Goal: Task Accomplishment & Management: Use online tool/utility

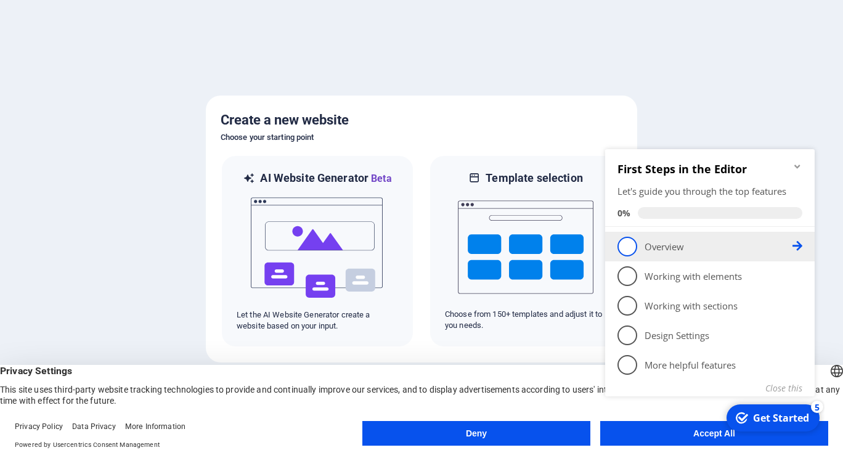
click at [628, 247] on span "1" at bounding box center [628, 247] width 20 height 20
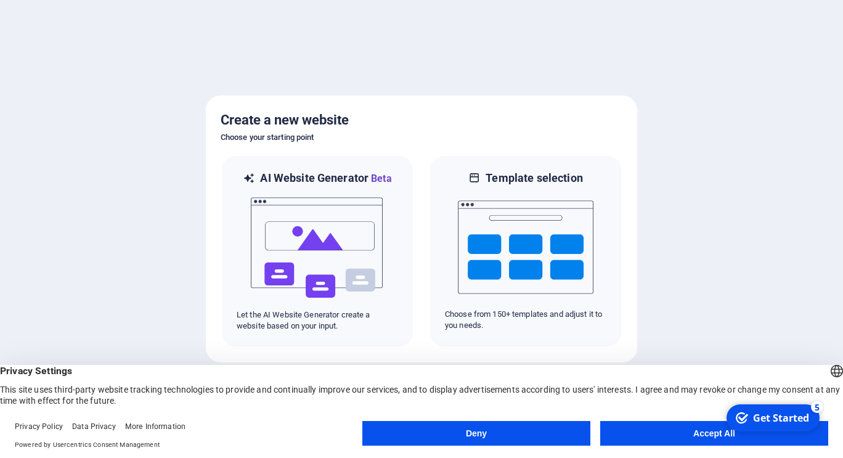
click at [763, 419] on div "Get Started" at bounding box center [781, 418] width 56 height 14
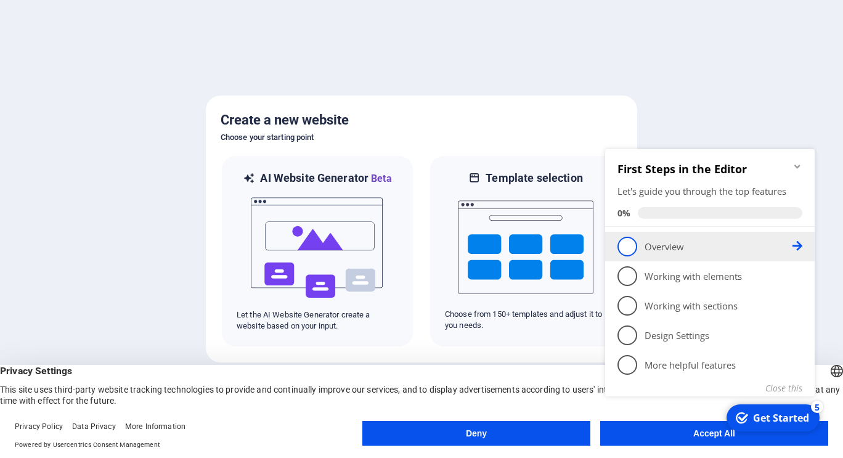
click at [657, 245] on p "Overview - incomplete" at bounding box center [719, 246] width 148 height 13
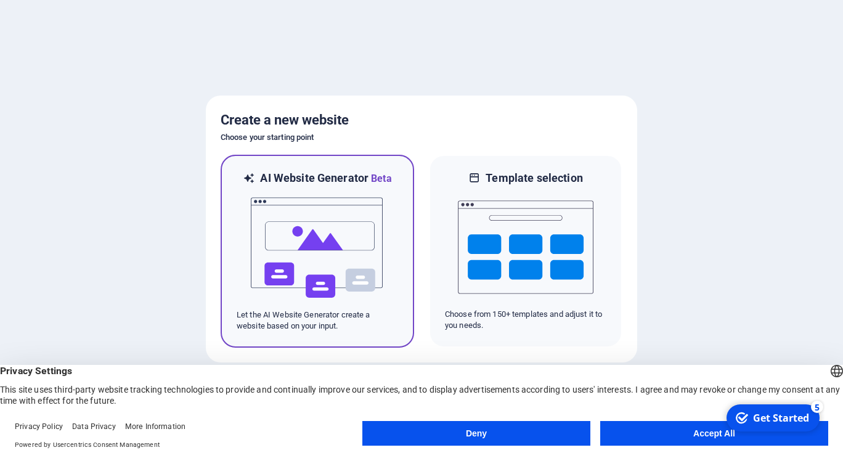
click at [322, 216] on img at bounding box center [318, 247] width 136 height 123
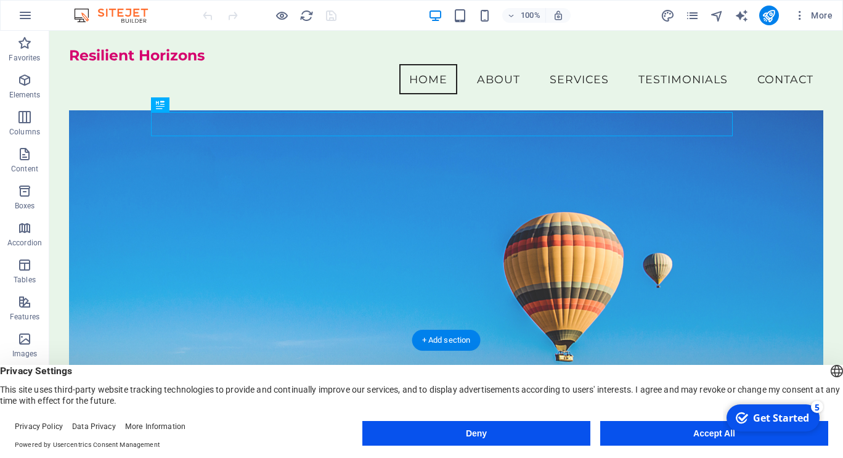
scroll to position [83, 0]
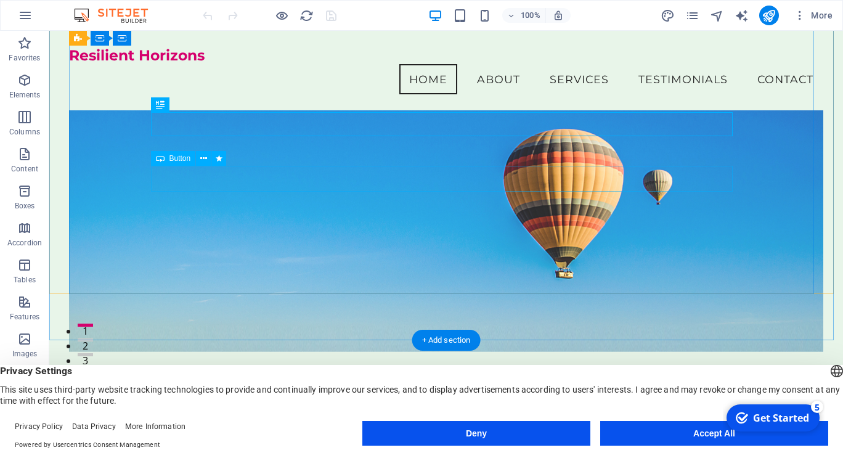
click at [427, 447] on div "Start Your Journey" at bounding box center [446, 460] width 582 height 26
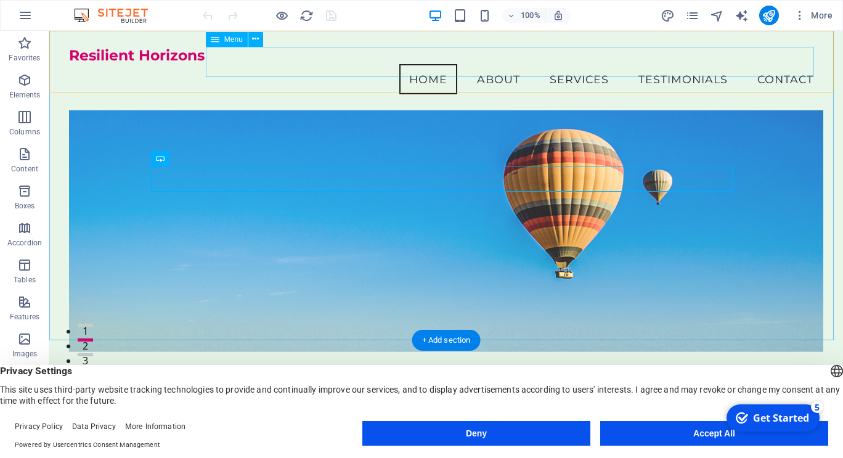
click at [477, 64] on nav "Home About Services Testimonials Contact" at bounding box center [446, 79] width 755 height 31
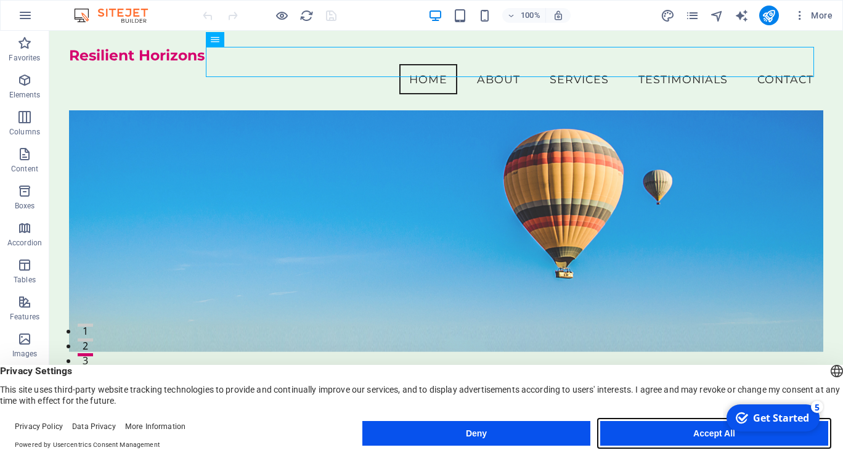
click at [698, 432] on button "Accept All" at bounding box center [714, 433] width 228 height 25
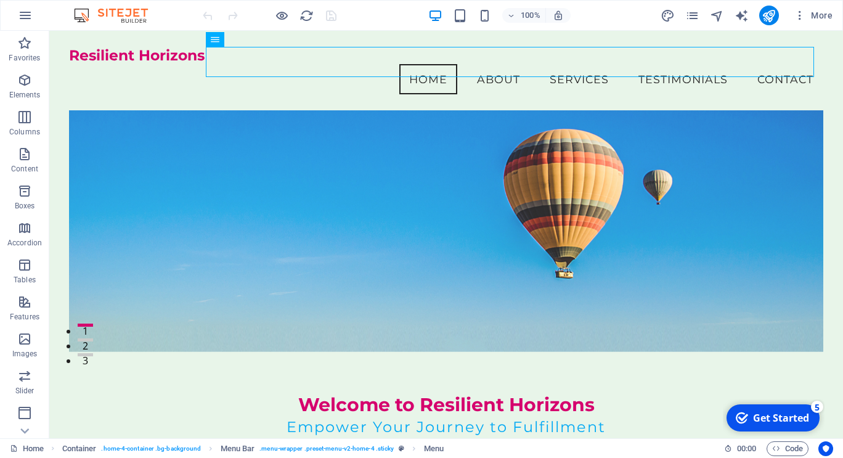
click at [761, 416] on div "Get Started" at bounding box center [781, 418] width 56 height 14
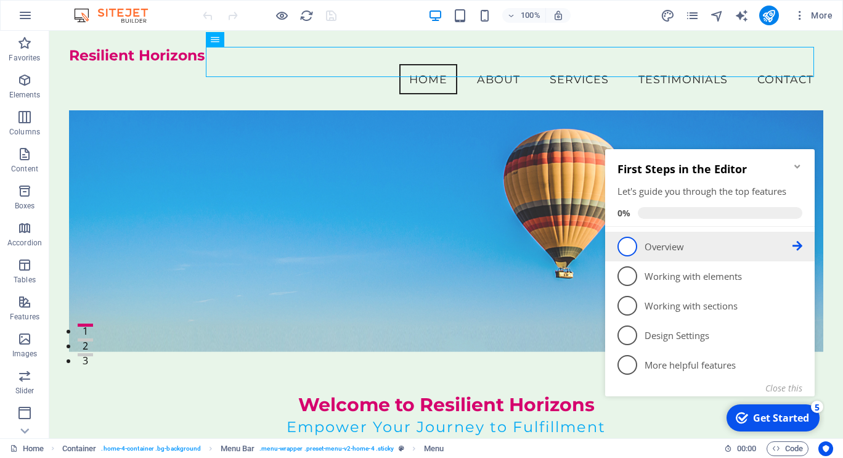
click at [624, 247] on span "1" at bounding box center [628, 247] width 20 height 20
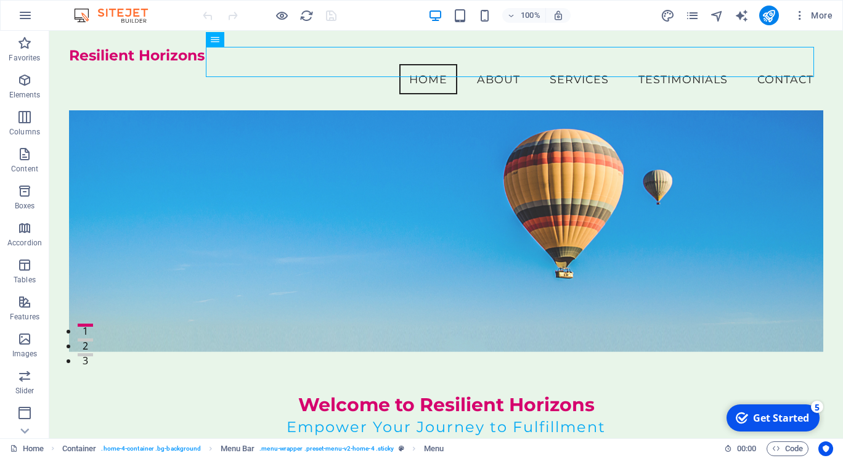
scroll to position [0, 0]
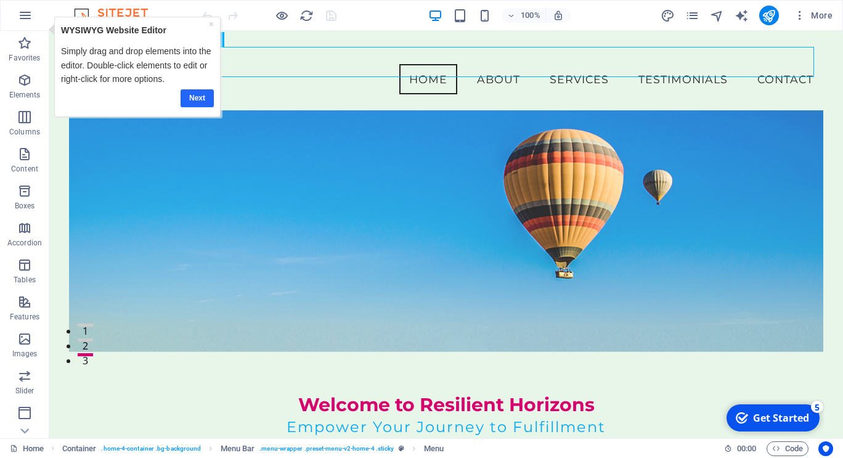
click at [196, 93] on link "Next" at bounding box center [196, 98] width 33 height 18
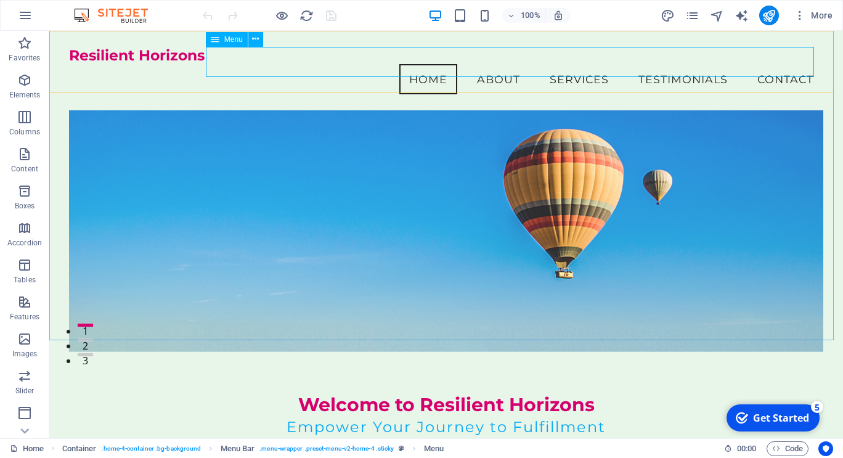
click at [222, 43] on div "Menu" at bounding box center [227, 39] width 42 height 15
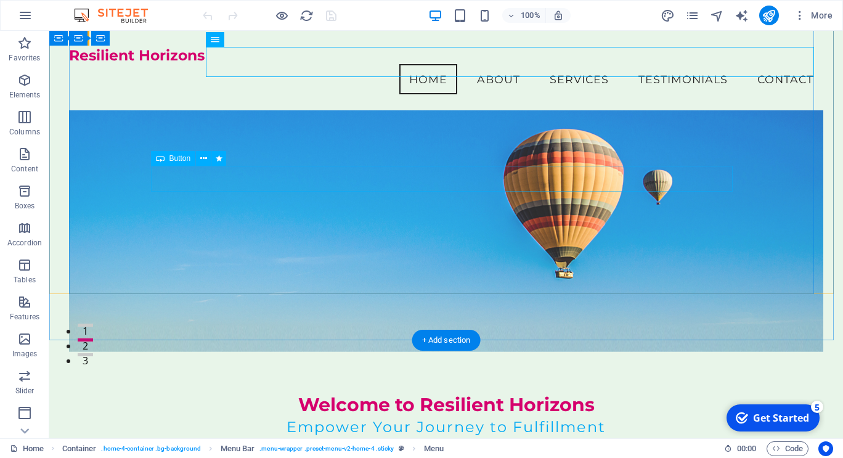
click at [425, 447] on div "Start Your Journey" at bounding box center [446, 460] width 582 height 26
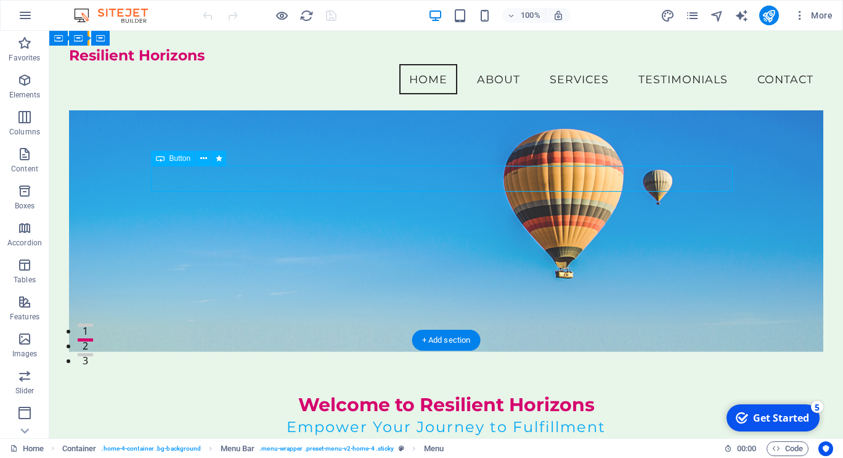
click at [425, 447] on div "Start Your Journey" at bounding box center [446, 460] width 582 height 26
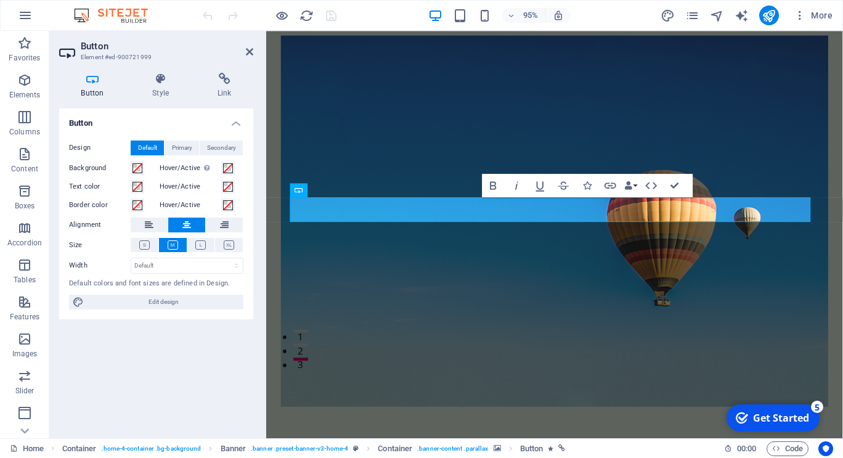
click at [465, 274] on figure at bounding box center [570, 231] width 577 height 391
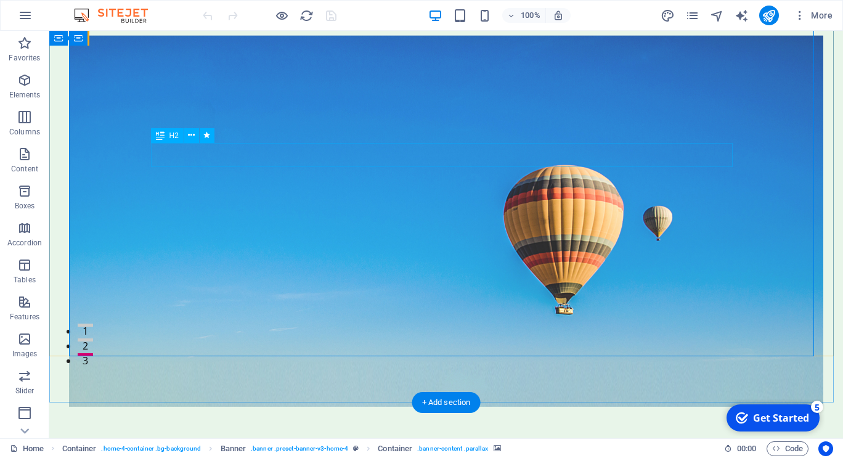
click at [711, 448] on div "Welcome to Resilient Horizons" at bounding box center [446, 460] width 582 height 24
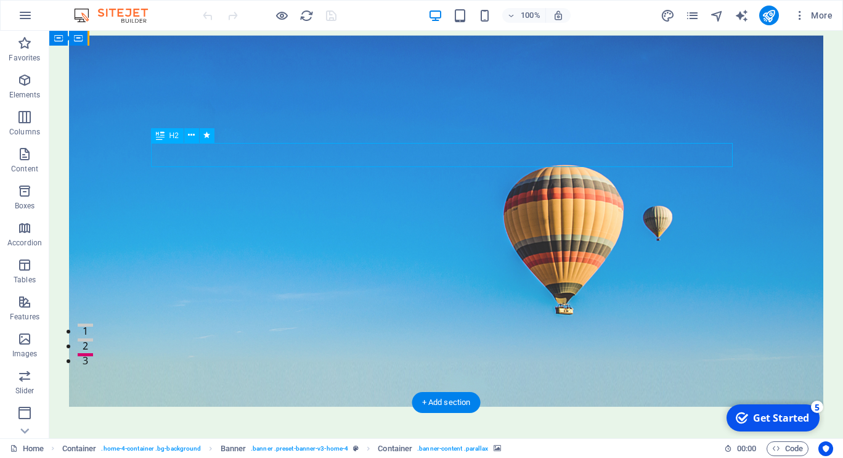
click at [711, 448] on div "Welcome to Resilient Horizons" at bounding box center [446, 460] width 582 height 24
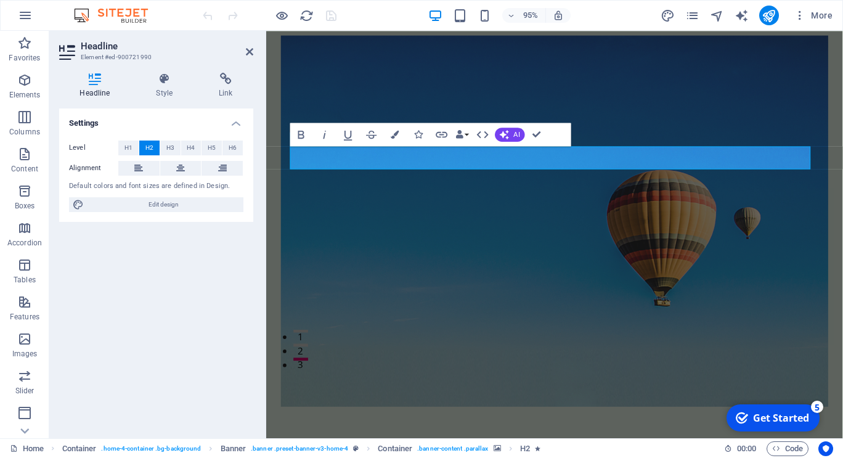
click at [691, 269] on figure at bounding box center [570, 231] width 577 height 391
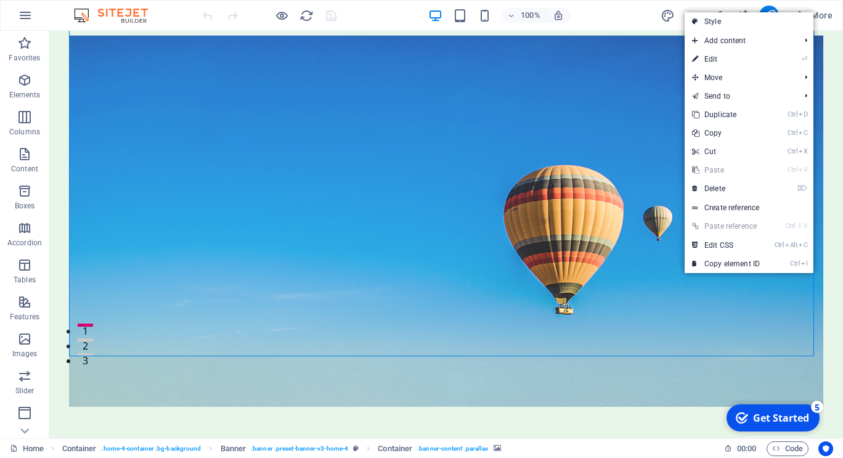
click at [609, 280] on figure at bounding box center [446, 221] width 755 height 371
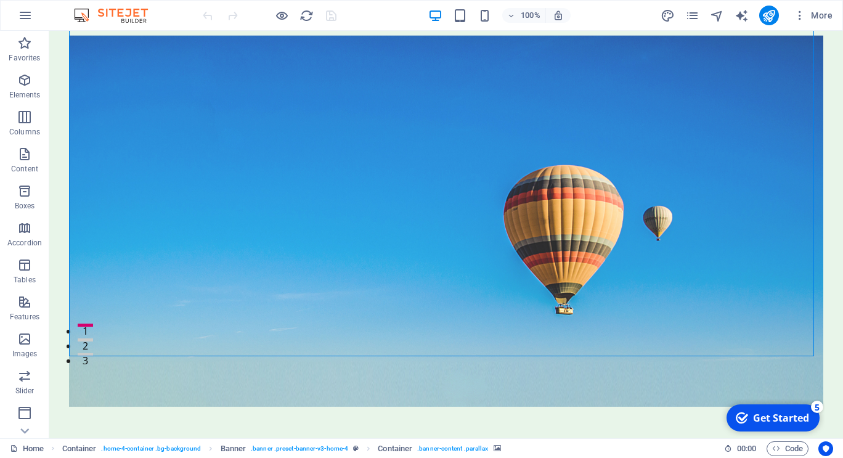
click at [609, 280] on figure at bounding box center [446, 221] width 755 height 371
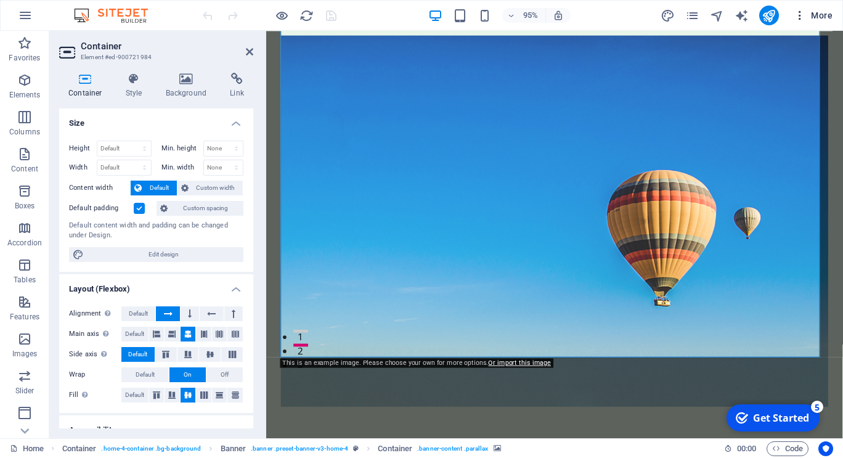
click at [819, 15] on span "More" at bounding box center [813, 15] width 39 height 12
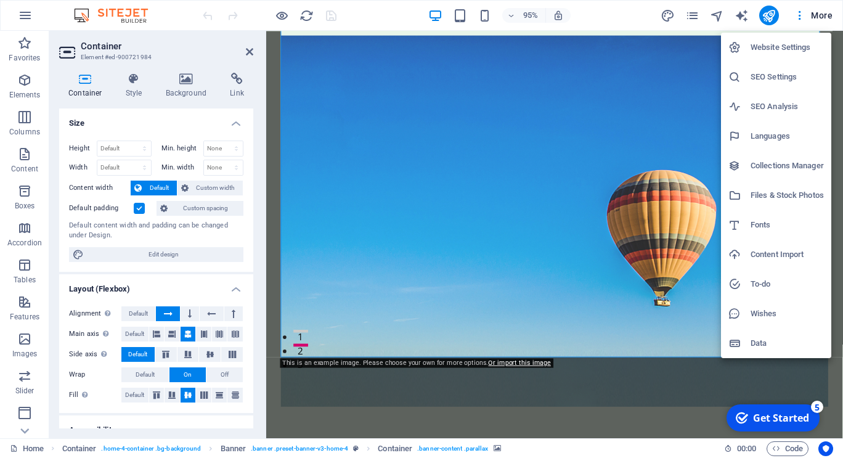
click at [781, 195] on h6 "Files & Stock Photos" at bounding box center [787, 195] width 73 height 15
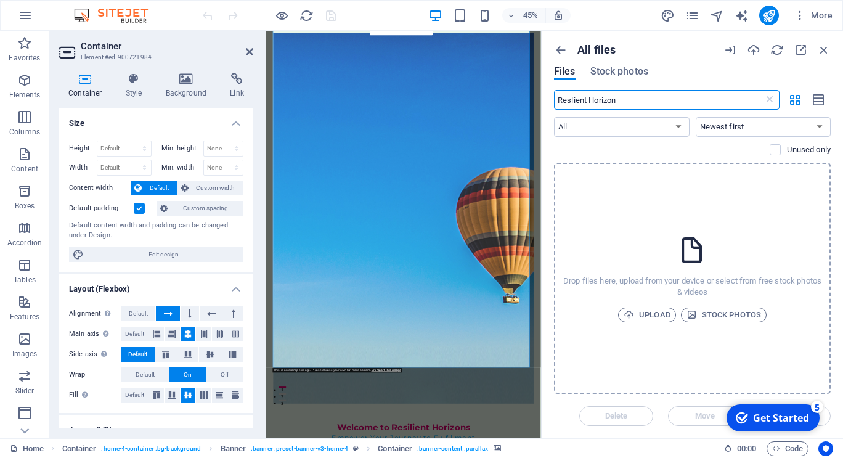
click at [572, 100] on input "Reslient Horizon" at bounding box center [659, 100] width 210 height 20
click at [643, 97] on input "Resilient Horizon" at bounding box center [659, 100] width 210 height 20
type input "Resilient Horizons"
click at [711, 316] on span "Stock photos" at bounding box center [724, 315] width 75 height 15
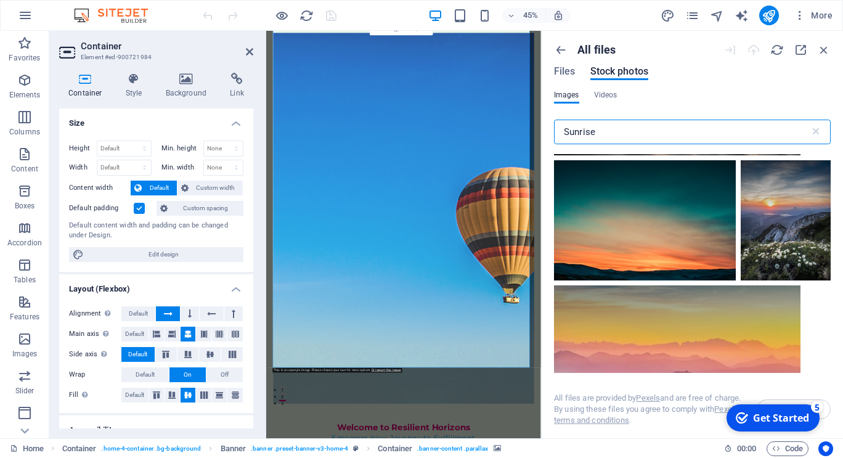
scroll to position [259, 0]
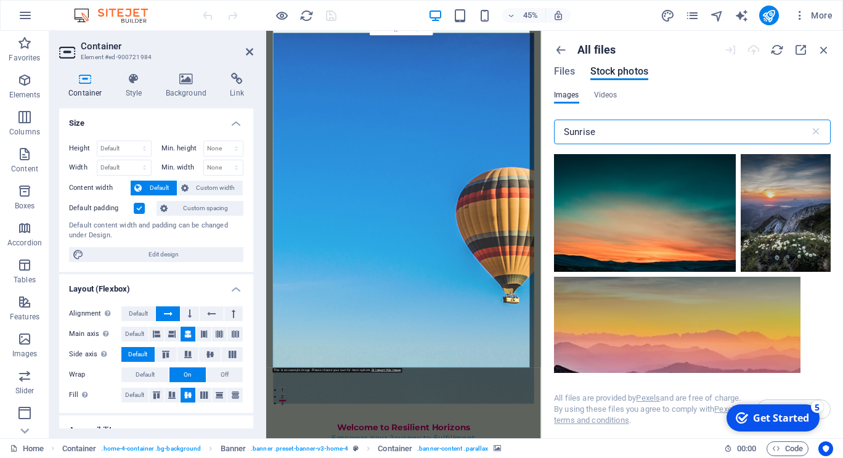
click at [729, 260] on div at bounding box center [645, 212] width 182 height 120
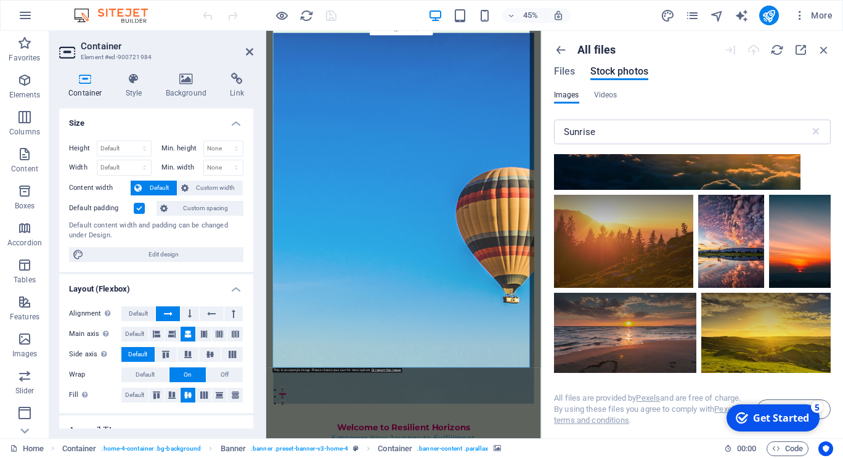
scroll to position [936, 0]
click at [603, 132] on input "Sunrise" at bounding box center [682, 132] width 256 height 25
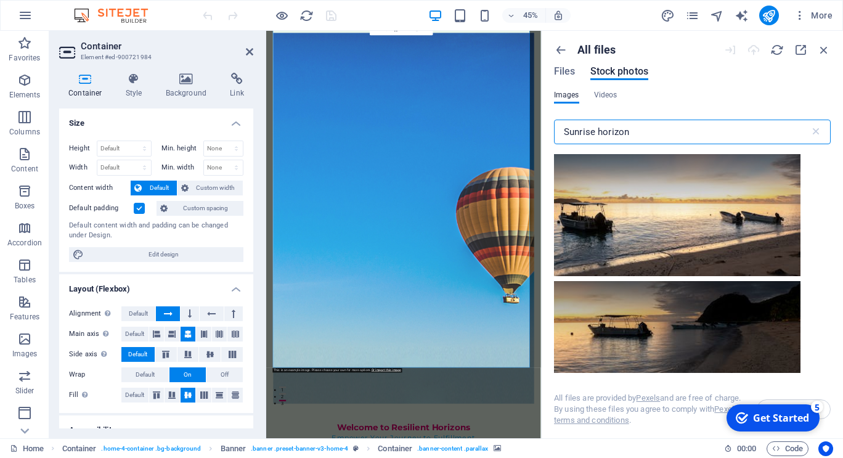
scroll to position [1899, 0]
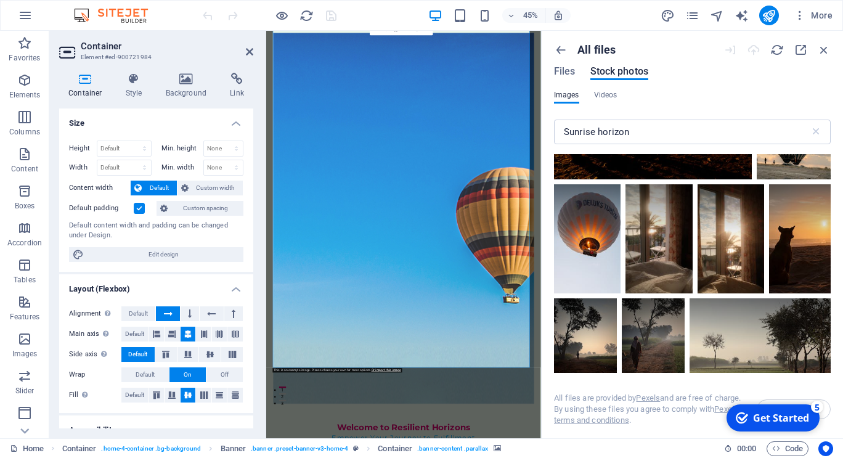
scroll to position [3170, 0]
click at [597, 247] on div at bounding box center [587, 239] width 67 height 109
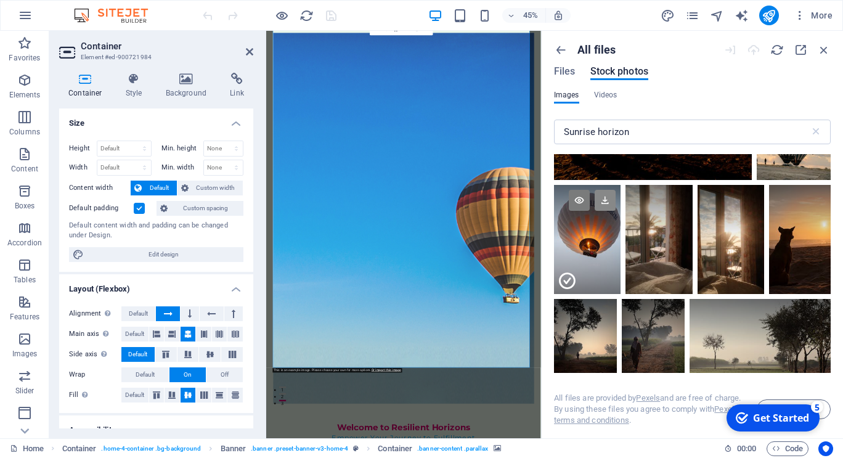
click at [602, 192] on icon at bounding box center [605, 200] width 21 height 21
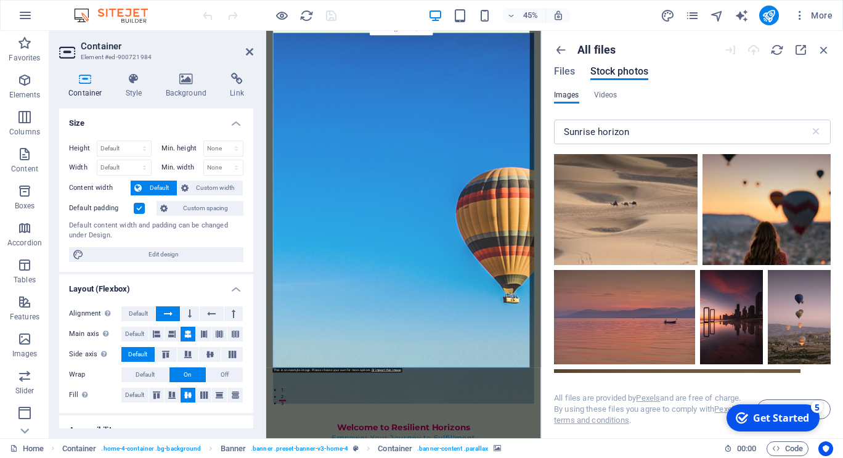
scroll to position [3526, 0]
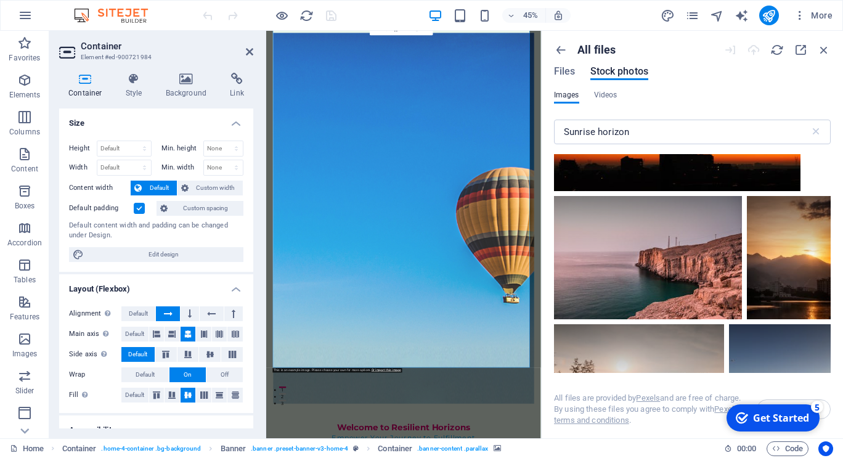
scroll to position [3828, 0]
click at [787, 255] on div at bounding box center [789, 256] width 84 height 123
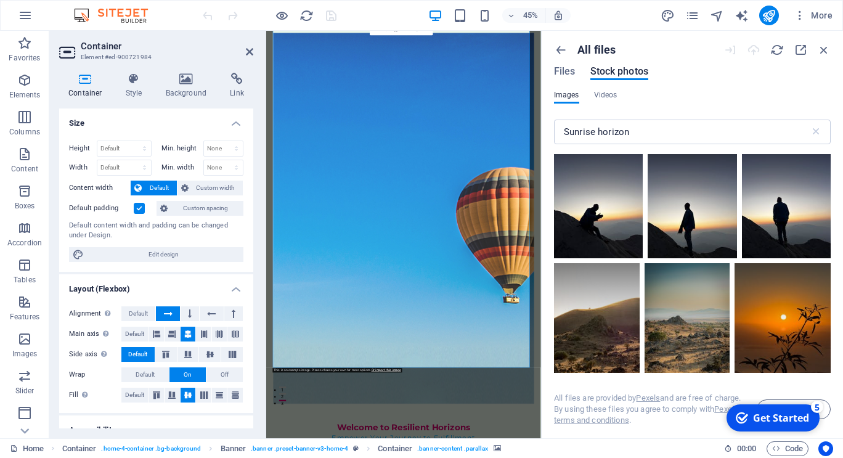
scroll to position [4559, 0]
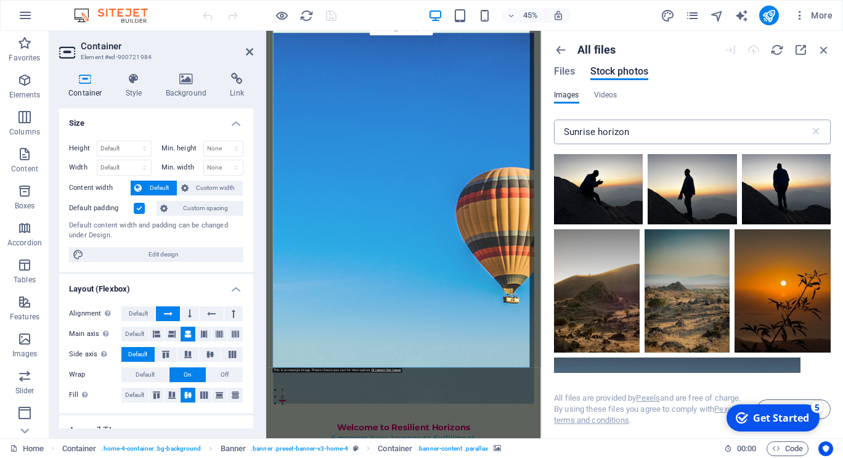
click at [631, 133] on input "Sunrise horizon" at bounding box center [682, 132] width 256 height 25
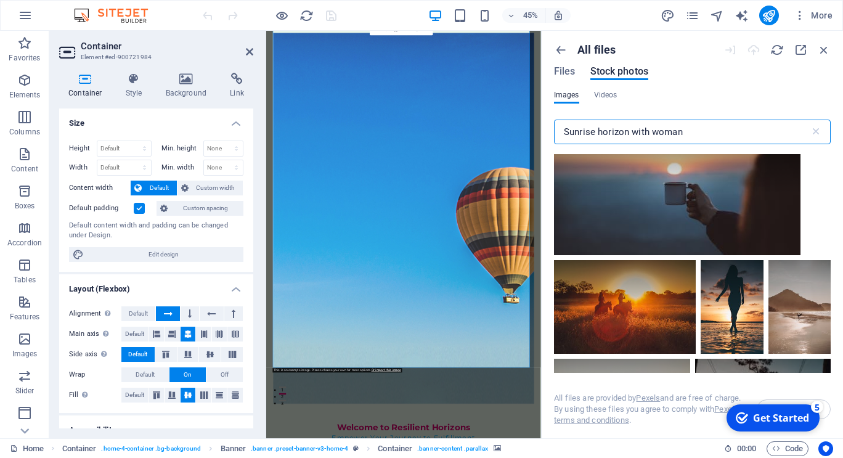
scroll to position [151, 0]
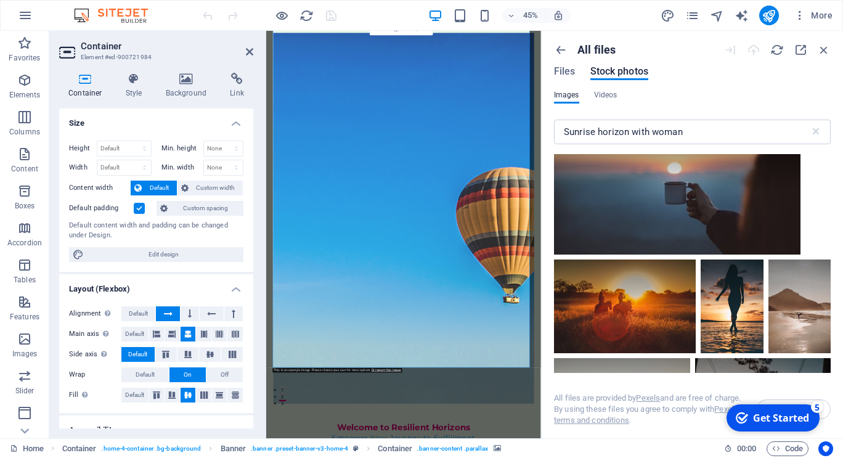
click at [696, 221] on div at bounding box center [677, 192] width 247 height 123
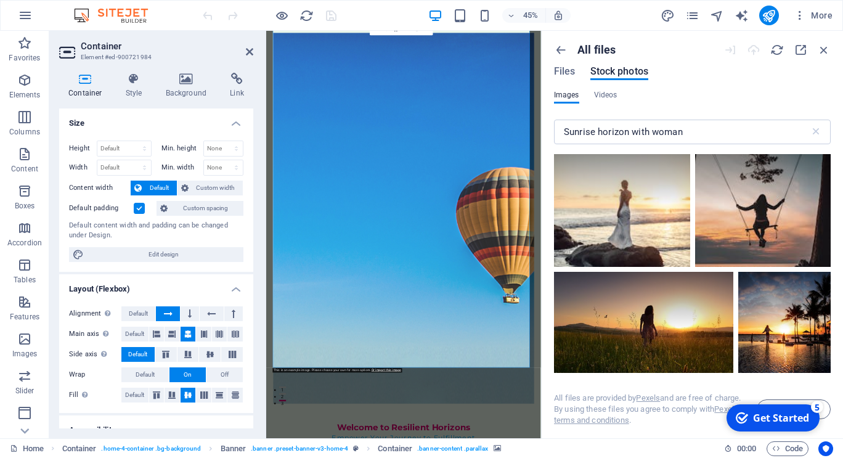
scroll to position [366, 0]
click at [762, 220] on div at bounding box center [763, 204] width 136 height 123
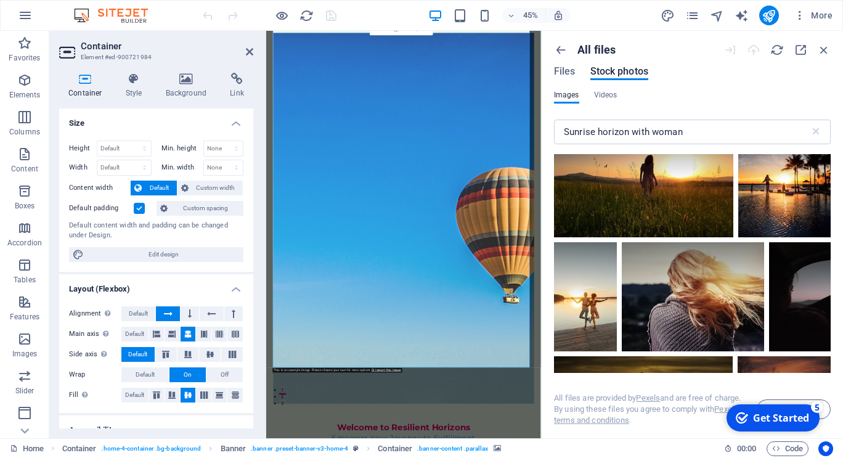
scroll to position [517, 0]
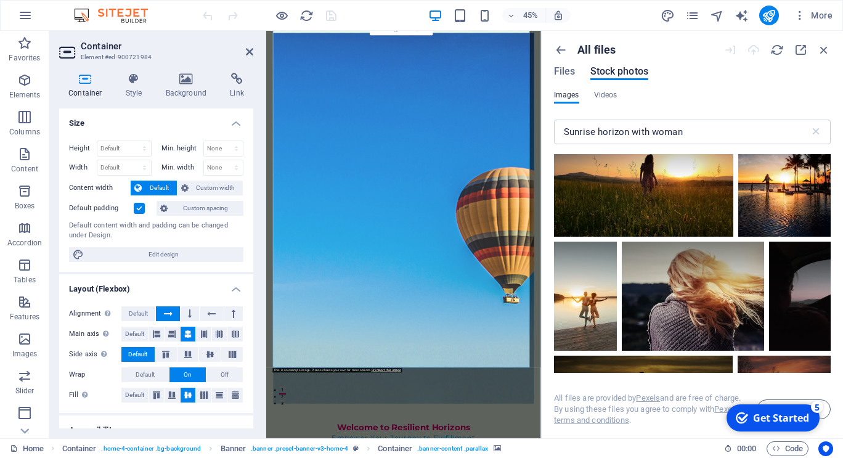
click at [762, 220] on div at bounding box center [785, 178] width 92 height 115
click at [762, 220] on div at bounding box center [785, 208] width 92 height 58
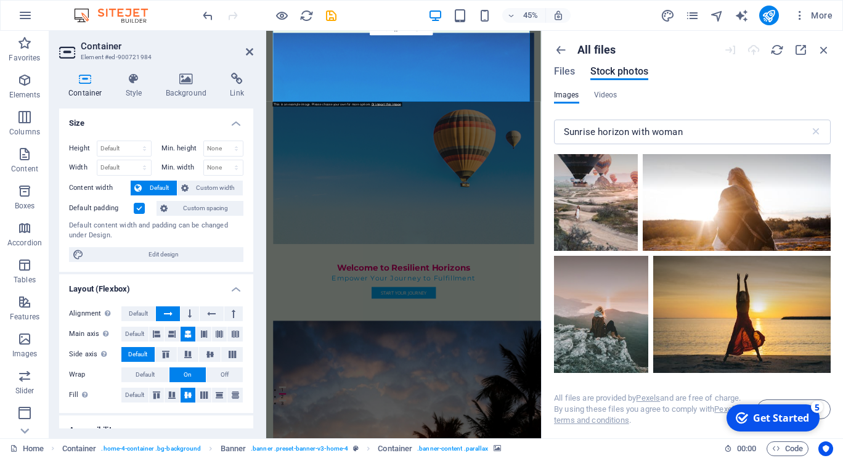
scroll to position [1549, 0]
click at [784, 324] on div at bounding box center [742, 314] width 178 height 118
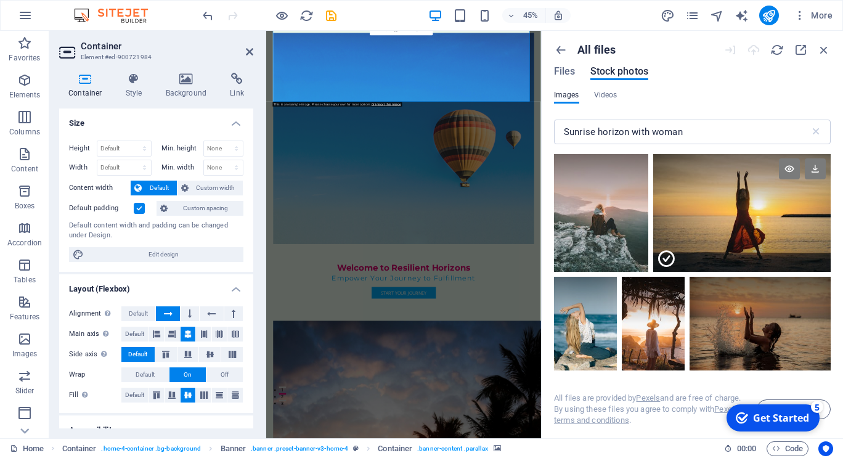
scroll to position [1652, 0]
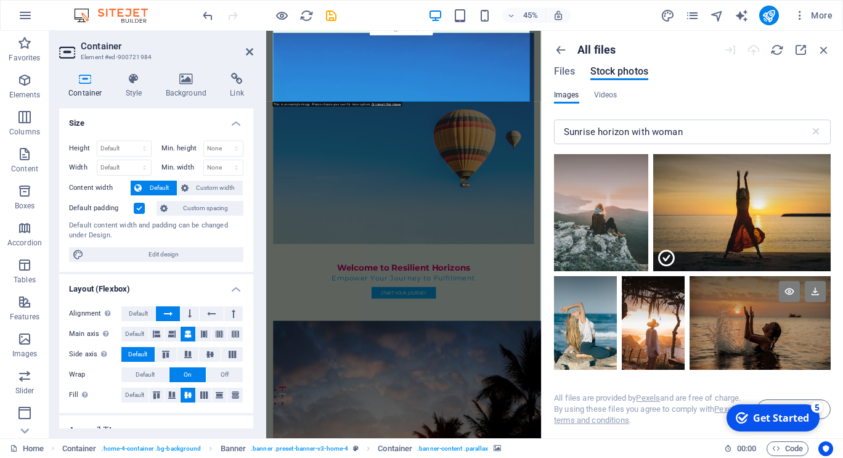
click at [762, 330] on div at bounding box center [760, 323] width 141 height 94
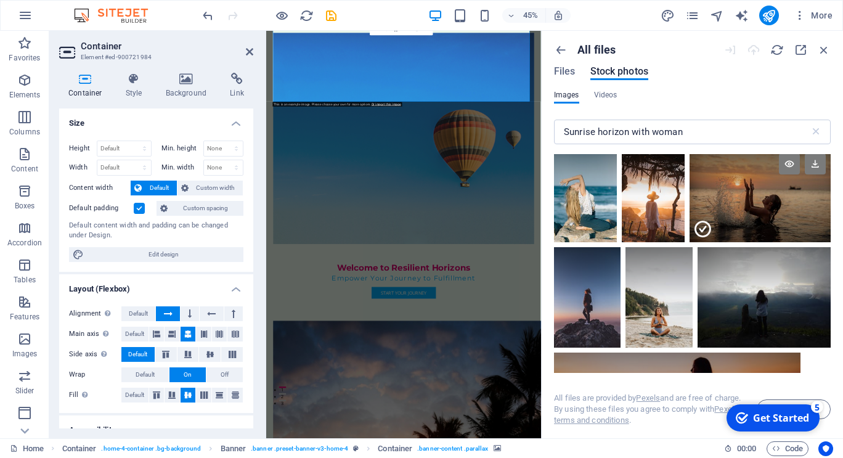
scroll to position [1780, 0]
click at [762, 330] on div at bounding box center [765, 297] width 134 height 100
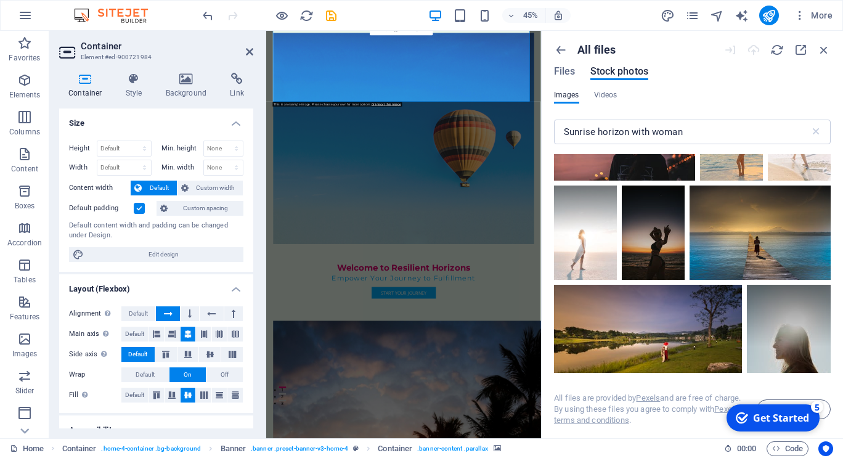
scroll to position [2402, 0]
drag, startPoint x: 783, startPoint y: 246, endPoint x: 800, endPoint y: 238, distance: 19.0
click at [800, 238] on div at bounding box center [760, 232] width 141 height 94
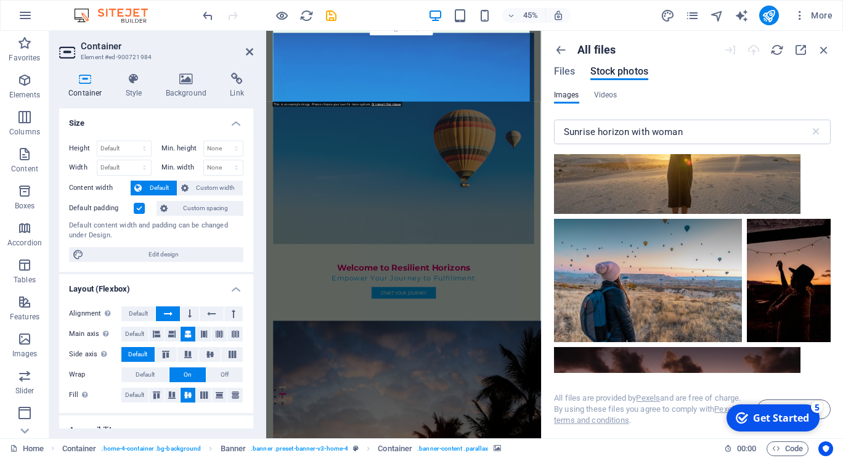
scroll to position [5025, 0]
click at [700, 267] on div at bounding box center [648, 279] width 188 height 123
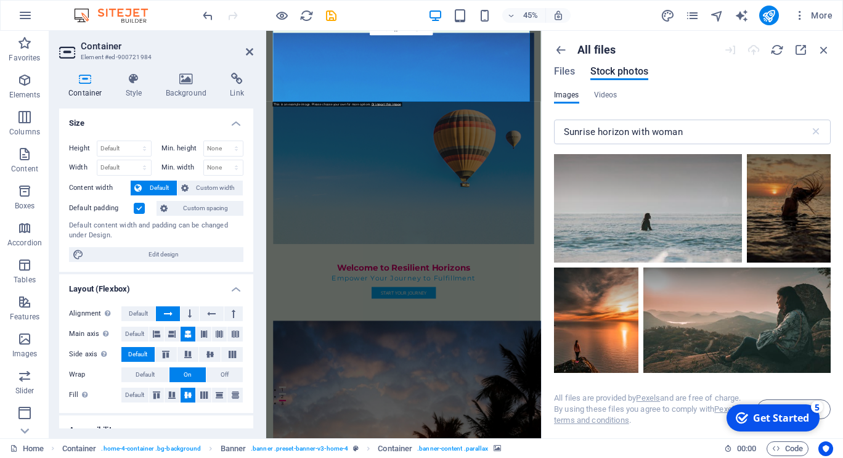
scroll to position [5490, 0]
click at [621, 304] on div at bounding box center [596, 319] width 84 height 105
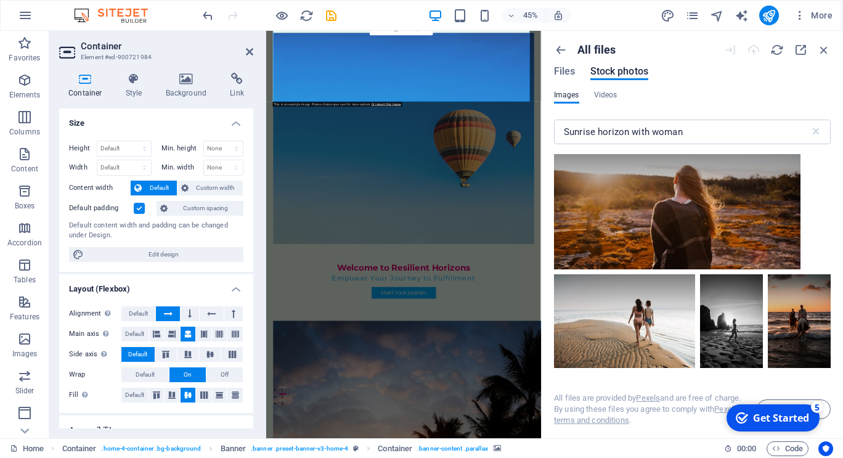
scroll to position [5721, 0]
click at [719, 322] on div at bounding box center [731, 321] width 63 height 94
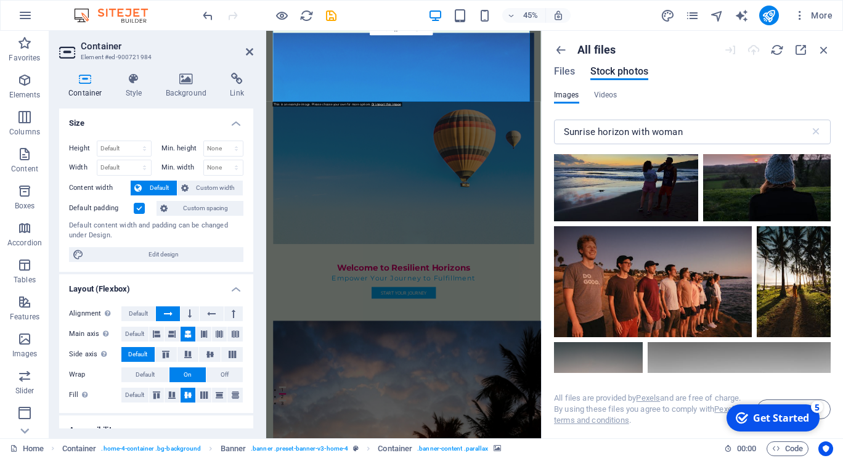
scroll to position [6705, 0]
click at [650, 133] on input "Sunrise horizon with woman" at bounding box center [682, 132] width 256 height 25
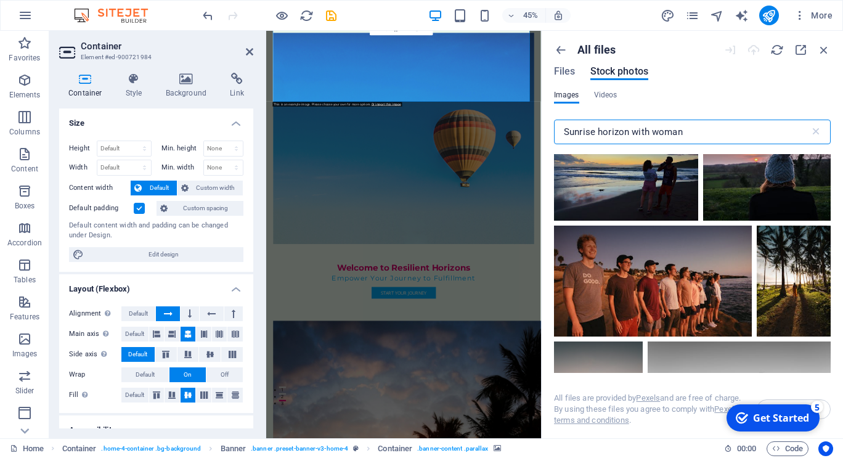
click at [650, 133] on input "Sunrise horizon with woman" at bounding box center [682, 132] width 256 height 25
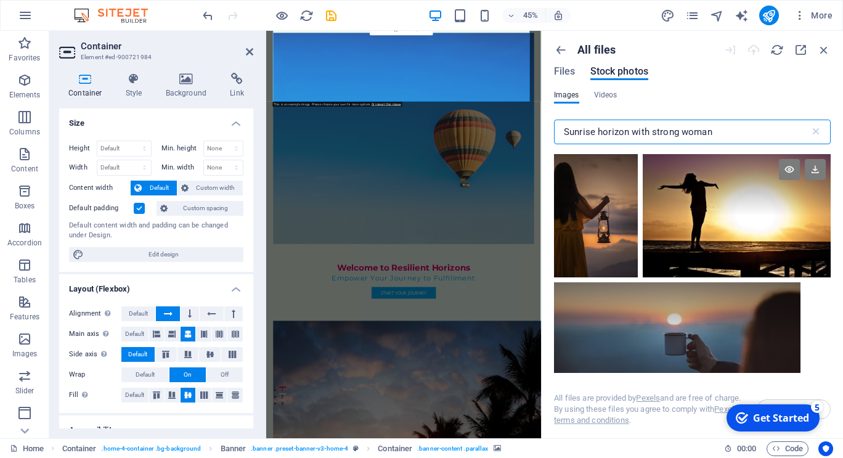
type input "Sunrise horizon with strong woman"
click at [750, 228] on div at bounding box center [737, 215] width 188 height 123
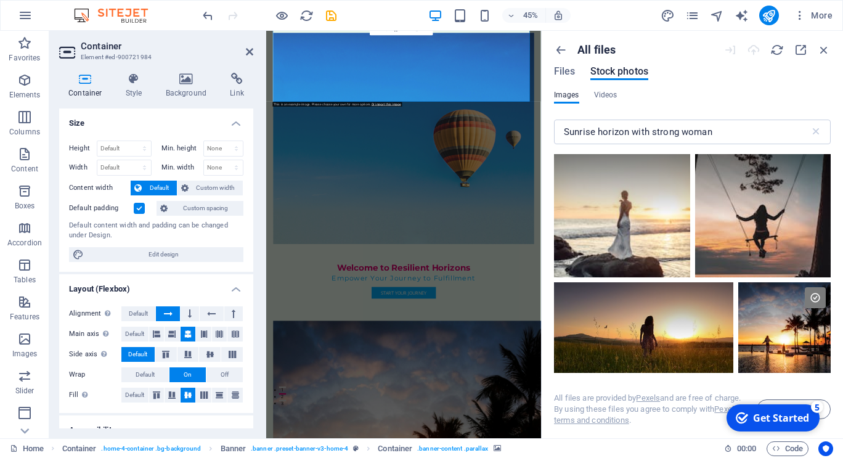
scroll to position [356, 0]
click at [750, 228] on div at bounding box center [763, 215] width 136 height 123
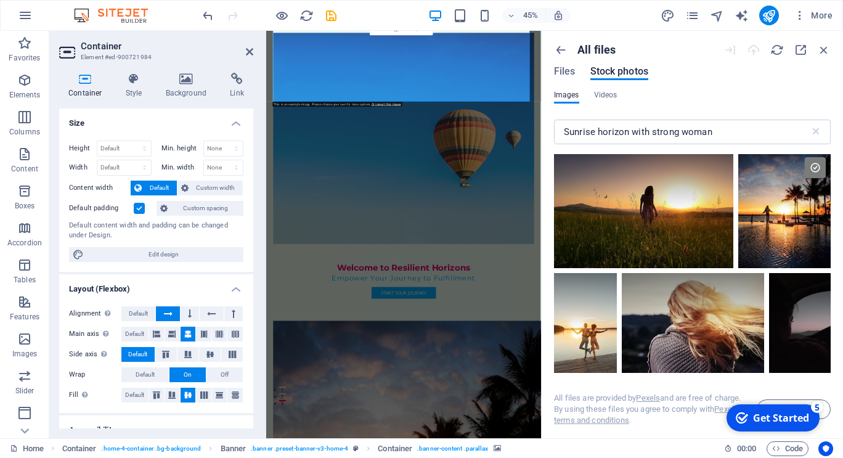
scroll to position [486, 0]
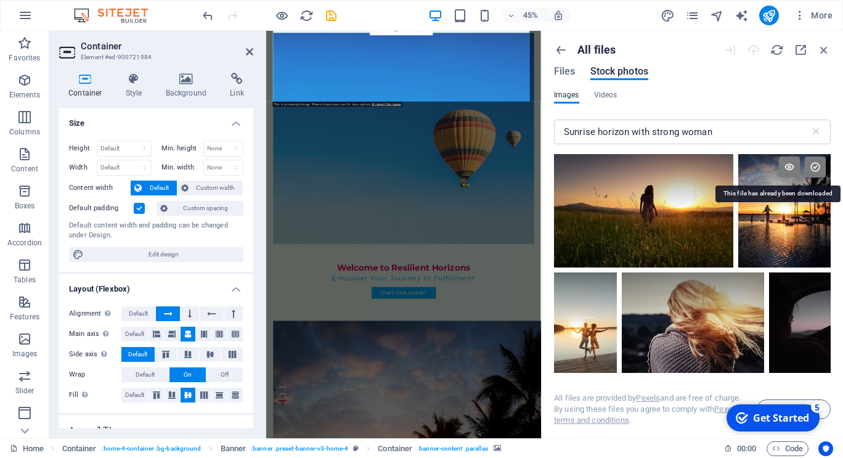
click at [811, 168] on icon at bounding box center [815, 167] width 21 height 21
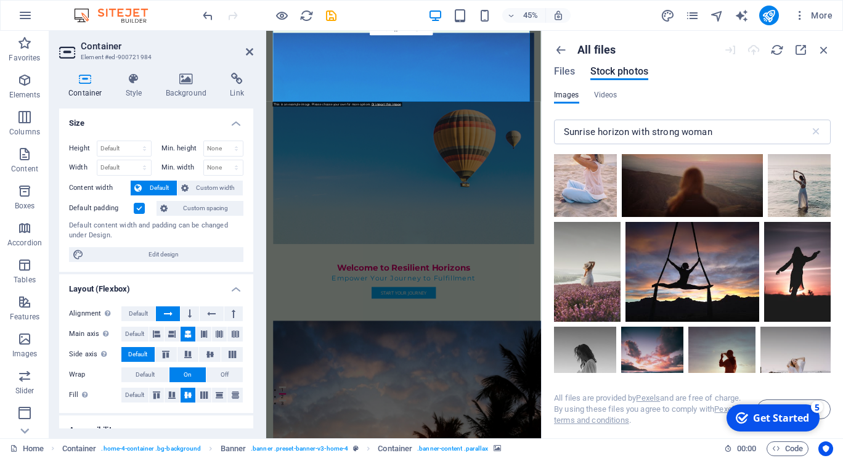
scroll to position [872, 0]
click at [711, 266] on div at bounding box center [693, 246] width 134 height 50
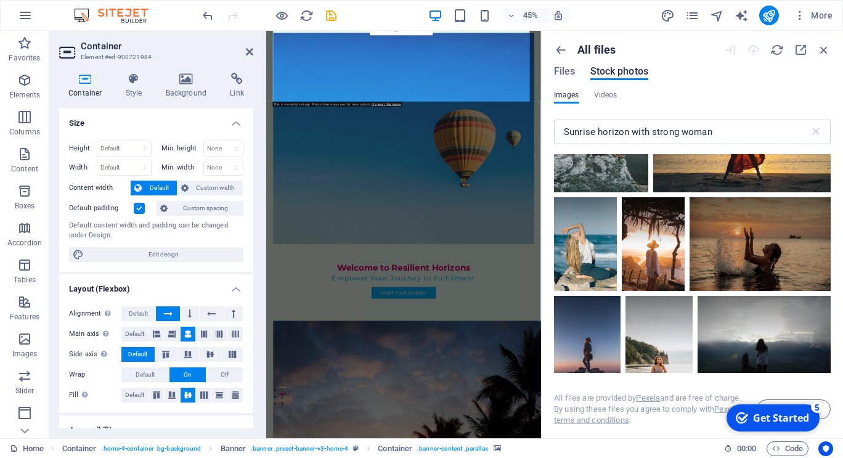
scroll to position [1742, 0]
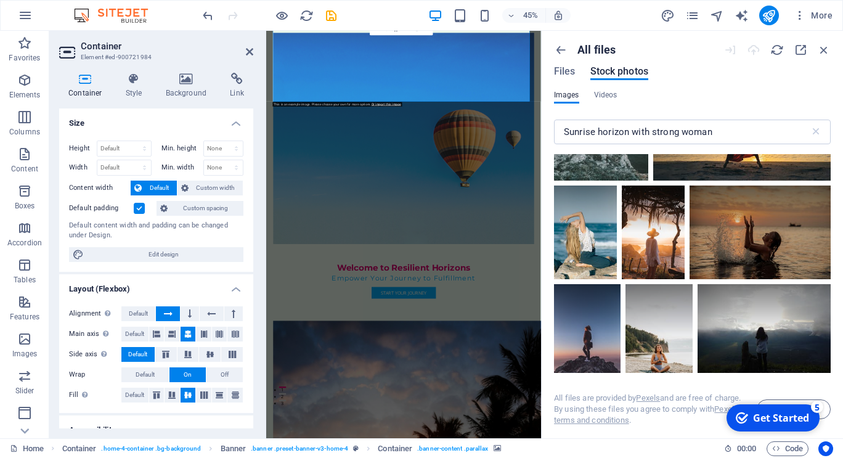
click at [768, 420] on div "Get Started" at bounding box center [781, 418] width 56 height 14
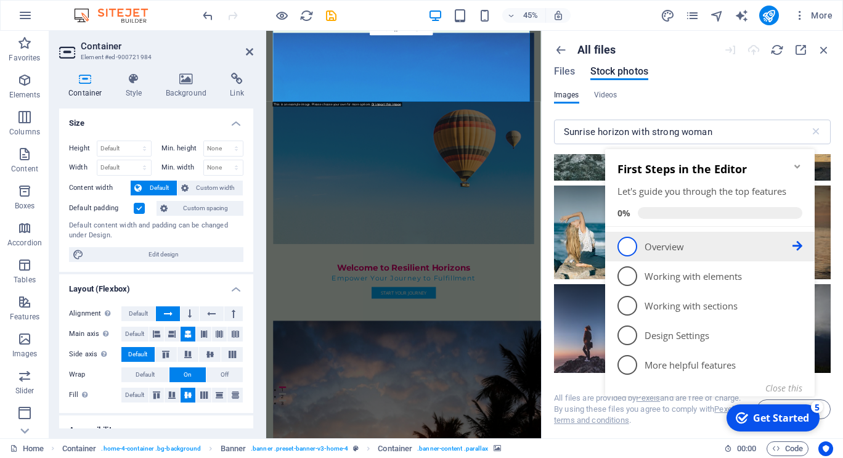
click at [628, 247] on span "1" at bounding box center [628, 247] width 20 height 20
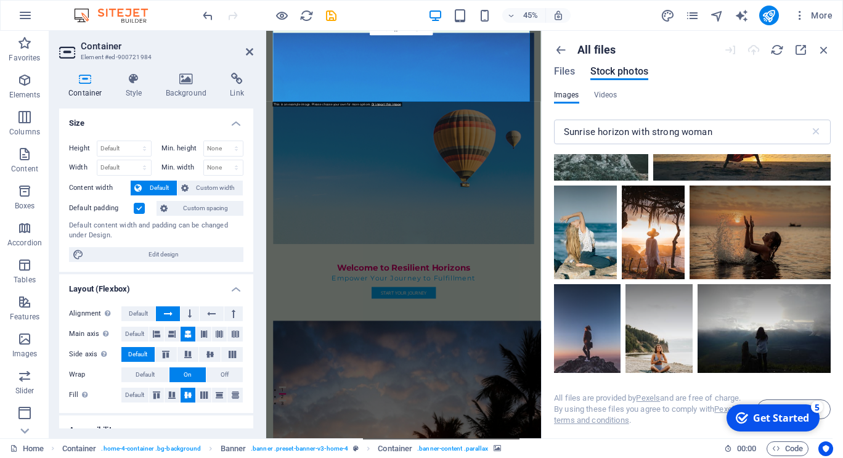
click at [811, 418] on div "checkmark Get Started 5" at bounding box center [773, 417] width 93 height 27
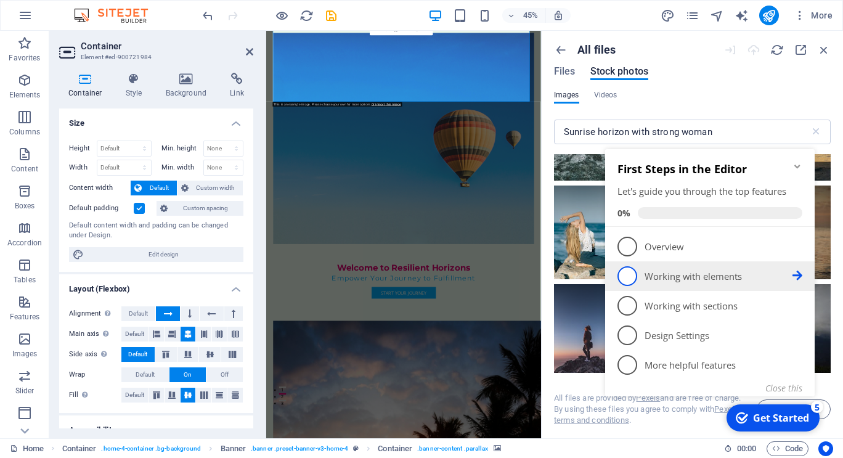
click at [626, 280] on span "2" at bounding box center [628, 276] width 20 height 20
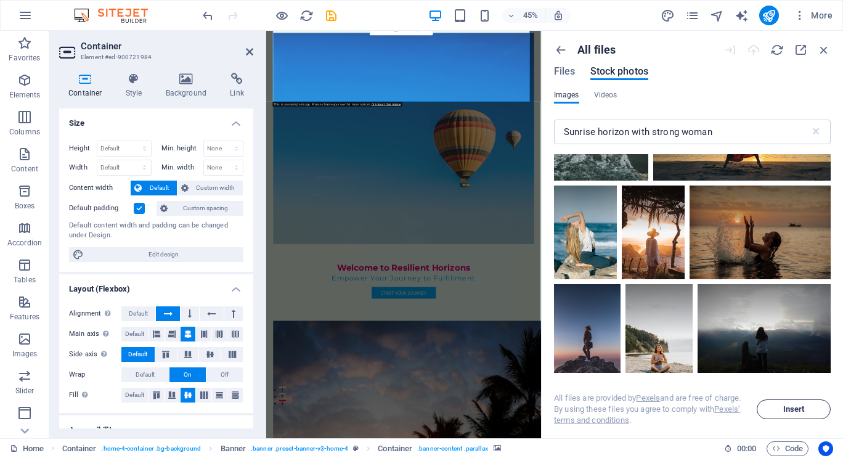
scroll to position [0, 0]
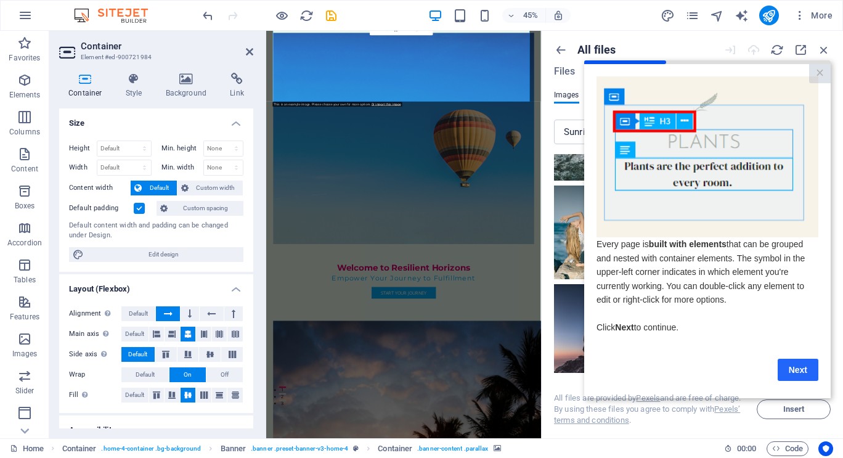
click at [796, 372] on link "Next" at bounding box center [798, 369] width 41 height 22
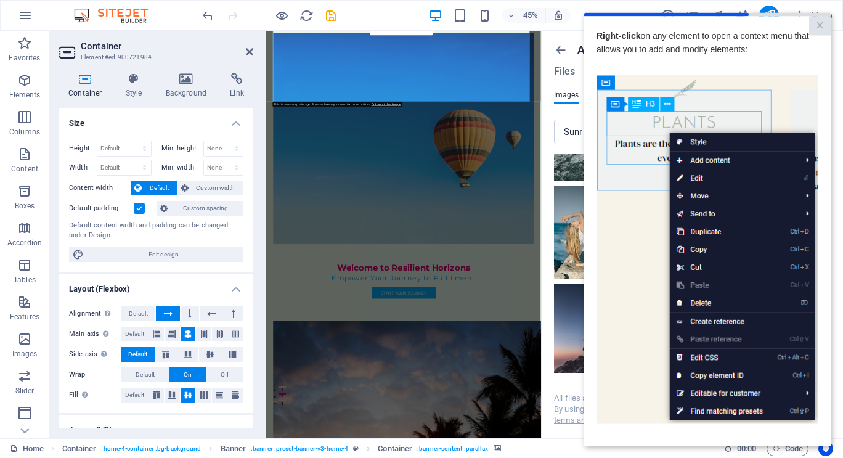
click at [645, 329] on img at bounding box center [708, 250] width 222 height 350
click at [712, 142] on img at bounding box center [708, 250] width 222 height 350
click at [781, 85] on img at bounding box center [708, 250] width 222 height 350
click at [620, 248] on img at bounding box center [708, 250] width 222 height 350
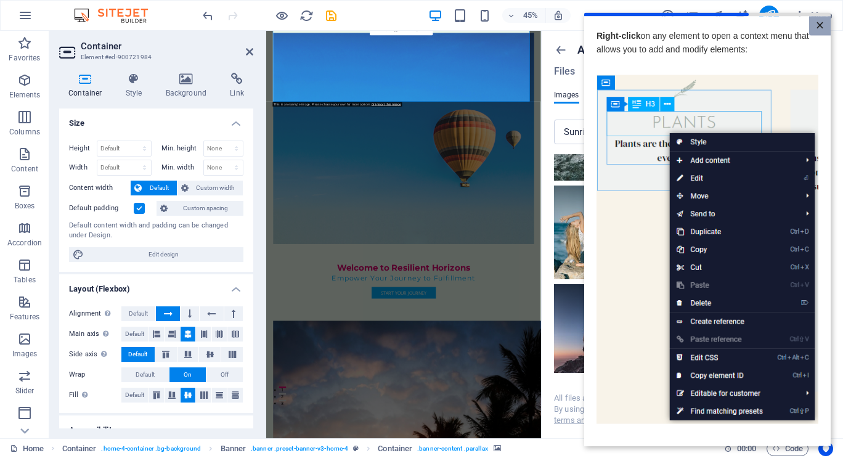
click at [813, 20] on link "×" at bounding box center [820, 25] width 22 height 19
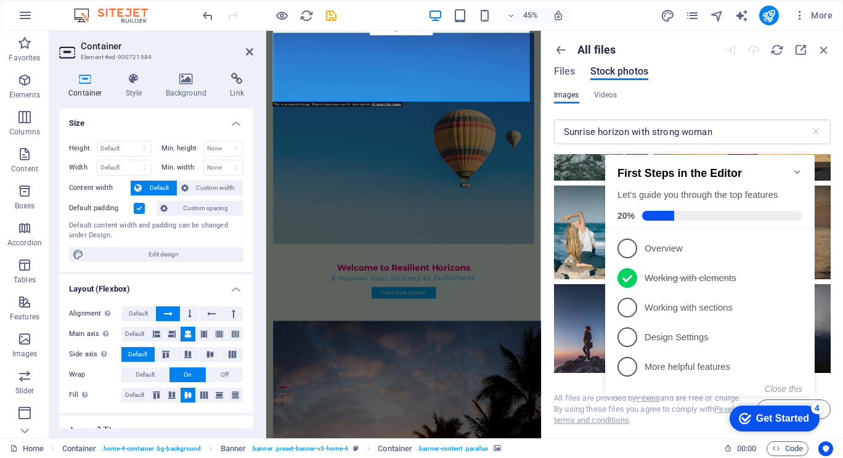
scroll to position [0, 0]
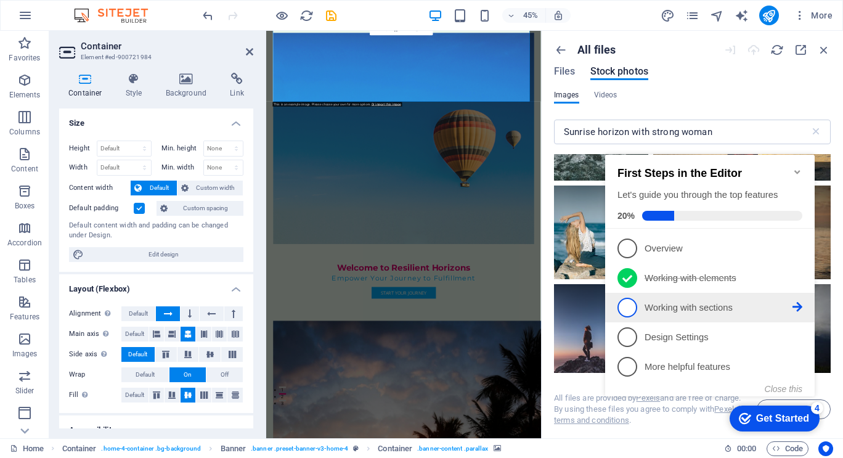
click at [632, 311] on span "3" at bounding box center [628, 308] width 20 height 20
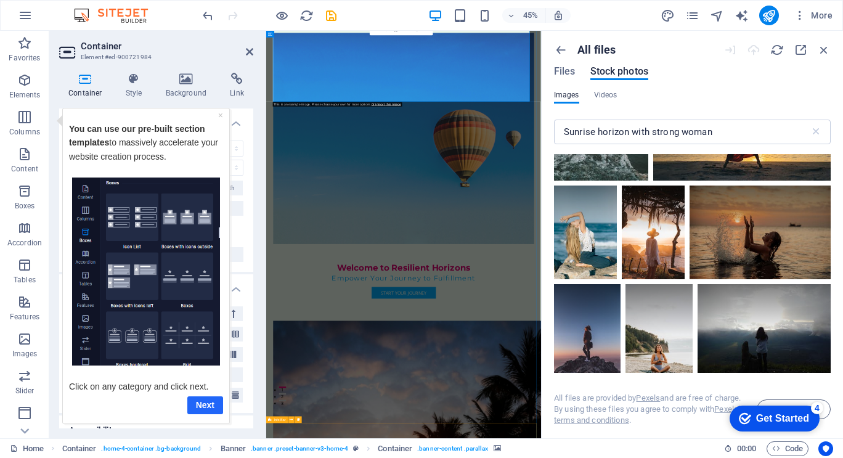
click at [198, 401] on link "Next" at bounding box center [205, 405] width 36 height 18
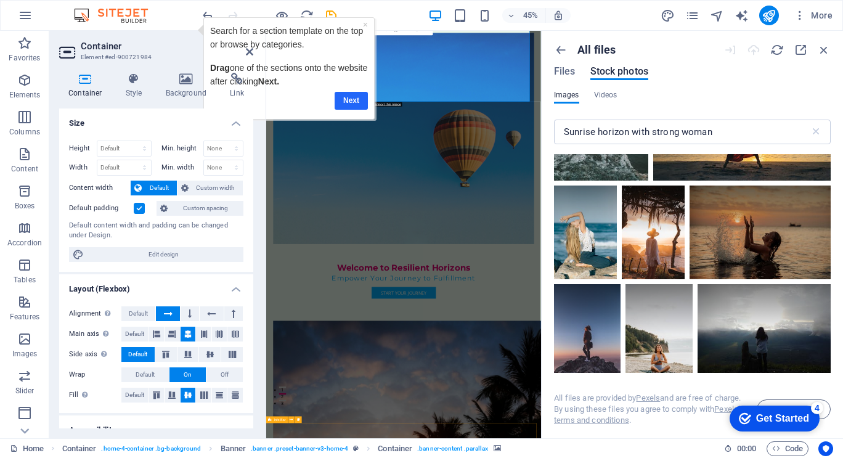
click at [358, 107] on link "Next" at bounding box center [351, 101] width 33 height 18
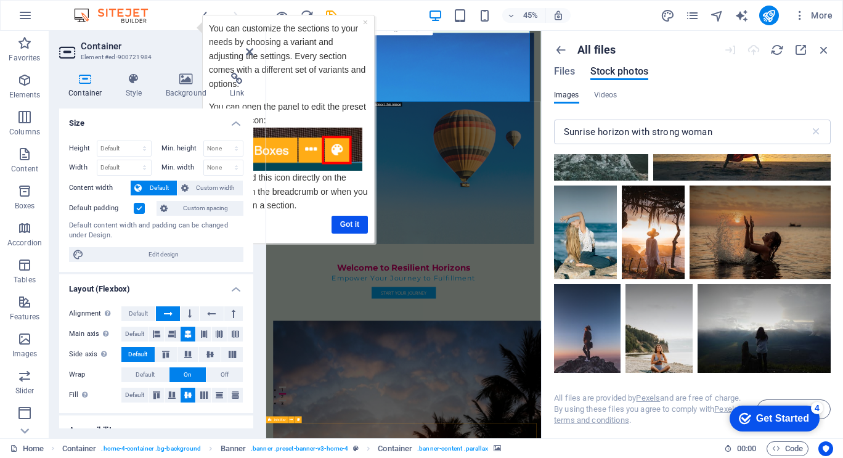
click at [783, 413] on div "Get Started" at bounding box center [782, 418] width 53 height 11
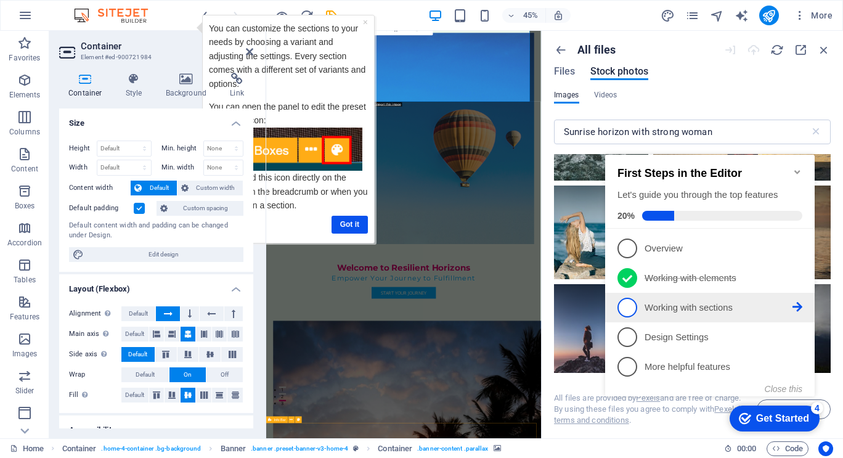
click at [797, 253] on icon at bounding box center [798, 248] width 10 height 10
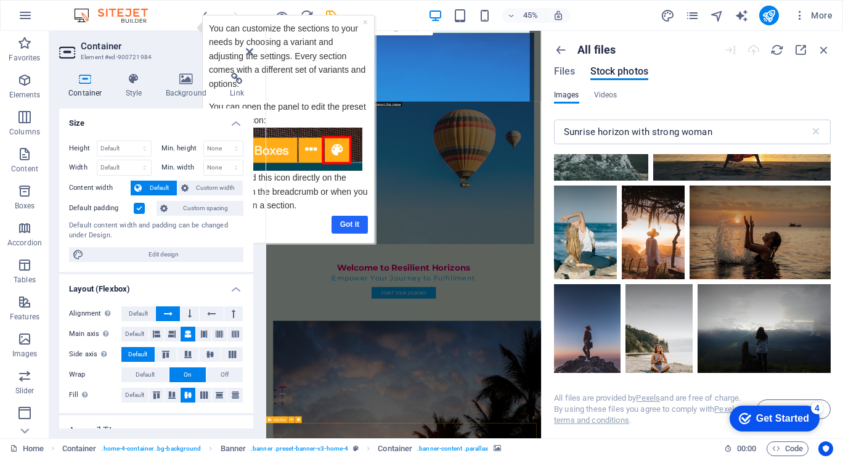
click at [348, 224] on link "Got it" at bounding box center [349, 225] width 36 height 18
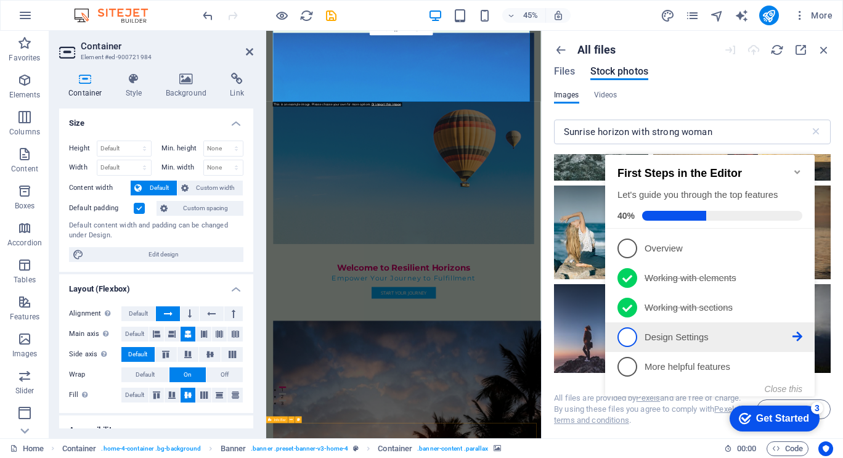
click at [627, 334] on span "4" at bounding box center [628, 337] width 20 height 20
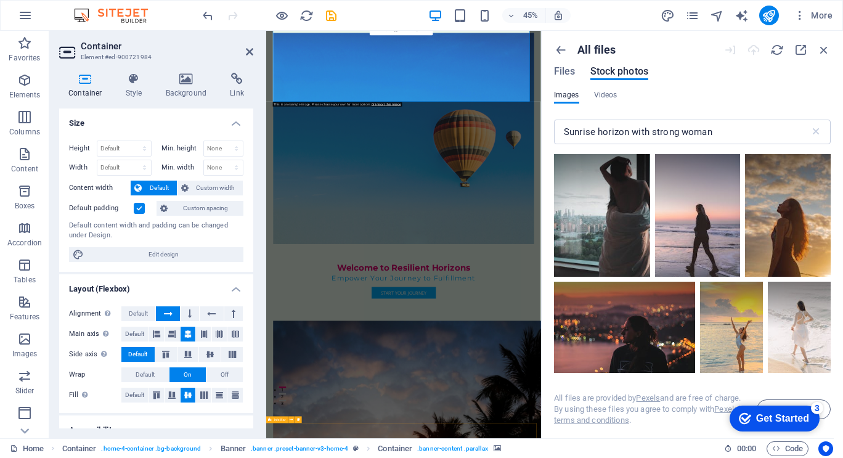
scroll to position [2207, 0]
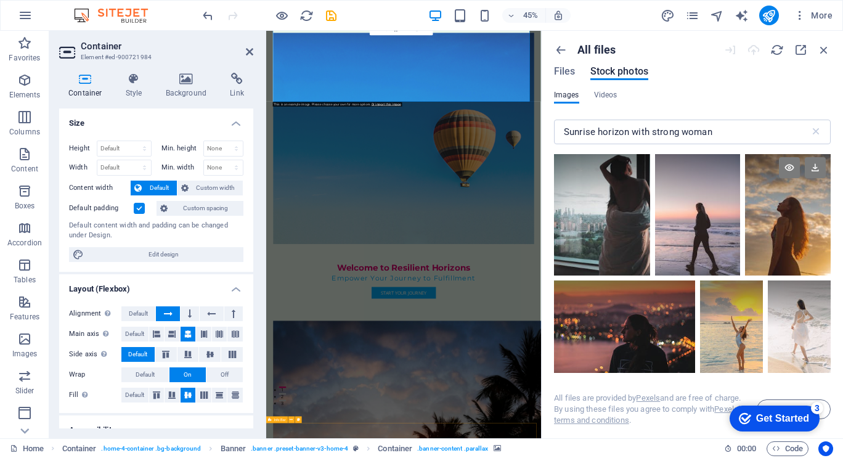
click at [806, 247] on div at bounding box center [788, 213] width 86 height 123
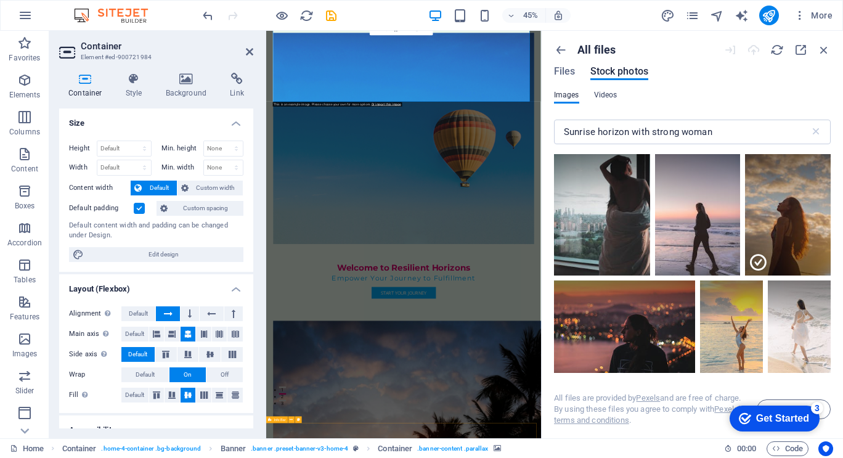
click at [597, 92] on span "Videos" at bounding box center [605, 95] width 23 height 15
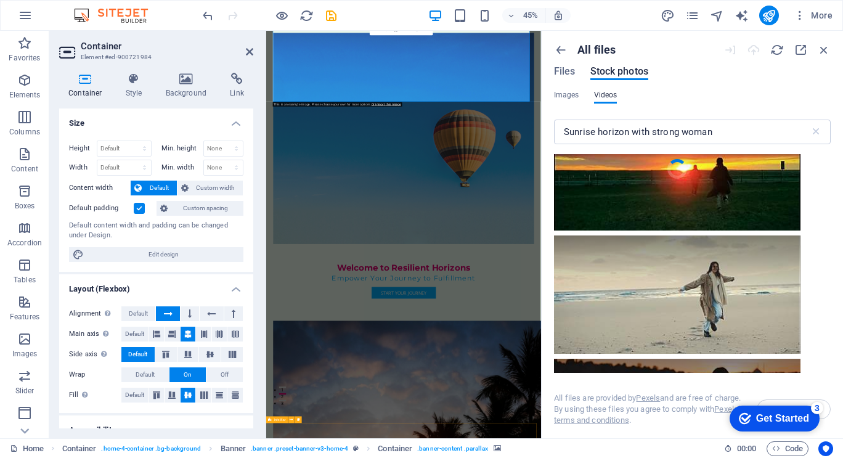
scroll to position [2466, 0]
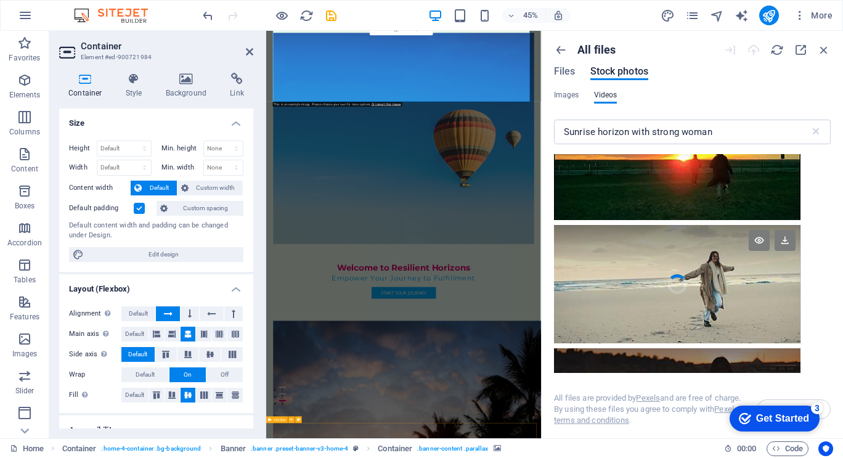
click at [650, 276] on div at bounding box center [677, 254] width 247 height 59
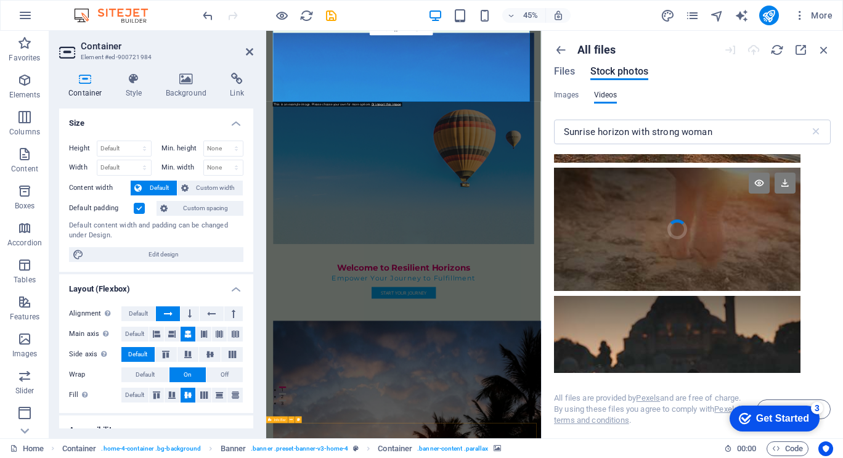
scroll to position [4051, 0]
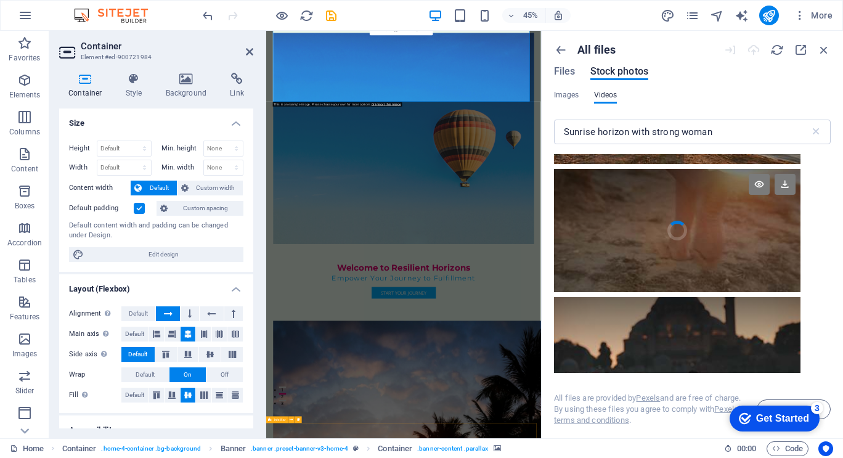
click at [664, 210] on div at bounding box center [677, 200] width 247 height 62
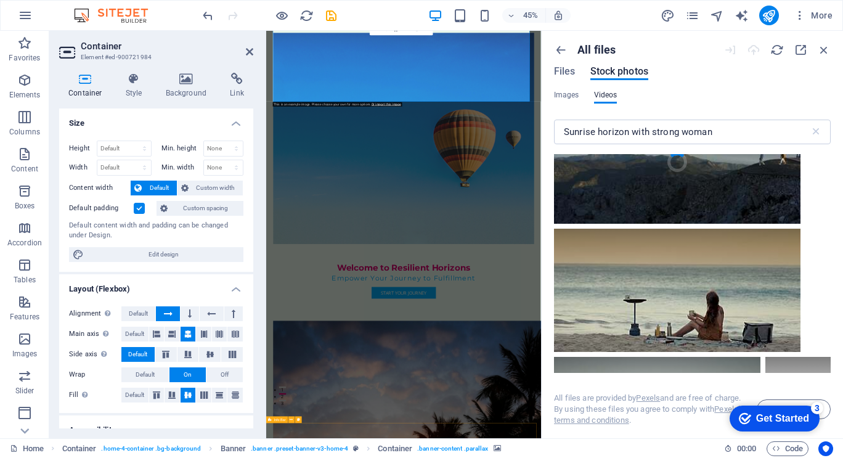
scroll to position [4376, 0]
click at [680, 294] on video "Your browser does not support the video tag." at bounding box center [677, 289] width 247 height 123
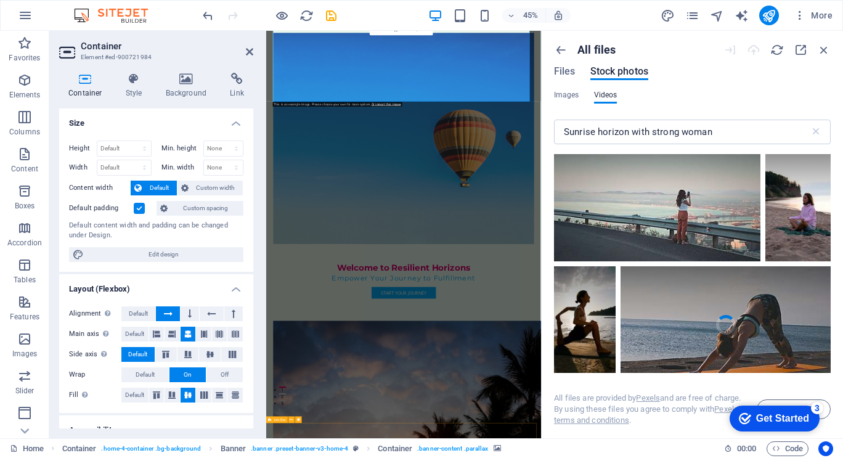
scroll to position [4588, 0]
click at [565, 338] on video "Your browser does not support the video tag." at bounding box center [585, 324] width 62 height 117
click at [565, 338] on div at bounding box center [585, 353] width 62 height 59
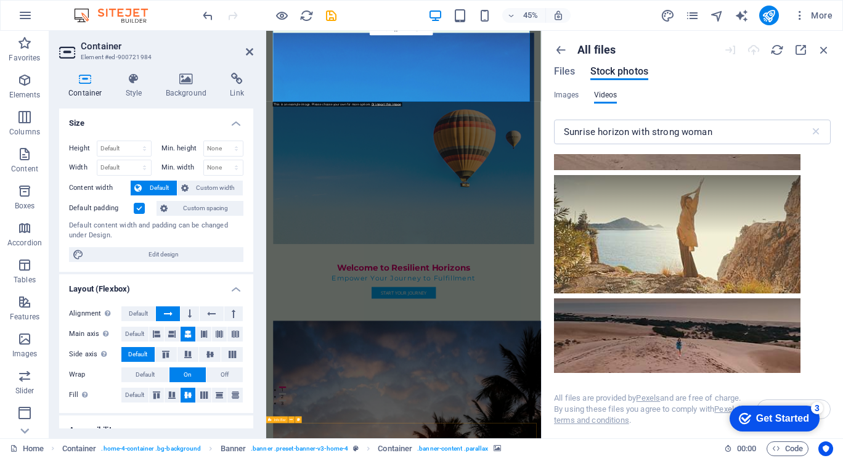
scroll to position [7229, 0]
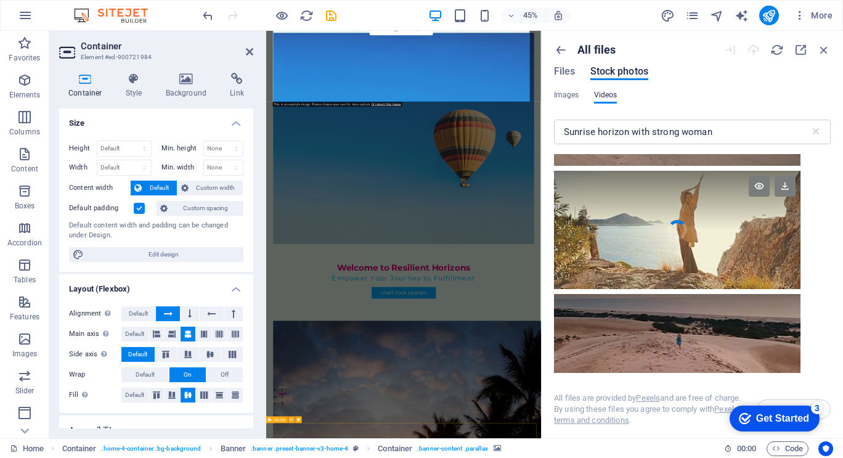
click at [709, 240] on video "Your browser does not support the video tag." at bounding box center [677, 230] width 247 height 118
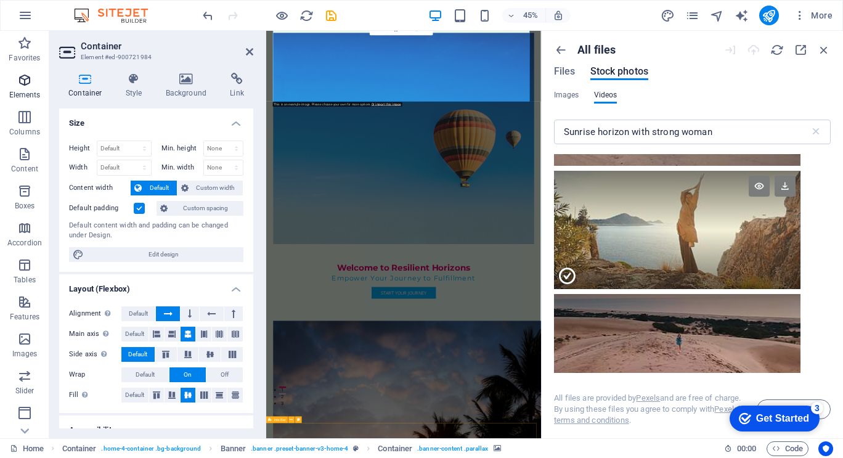
click at [23, 80] on icon "button" at bounding box center [24, 80] width 15 height 15
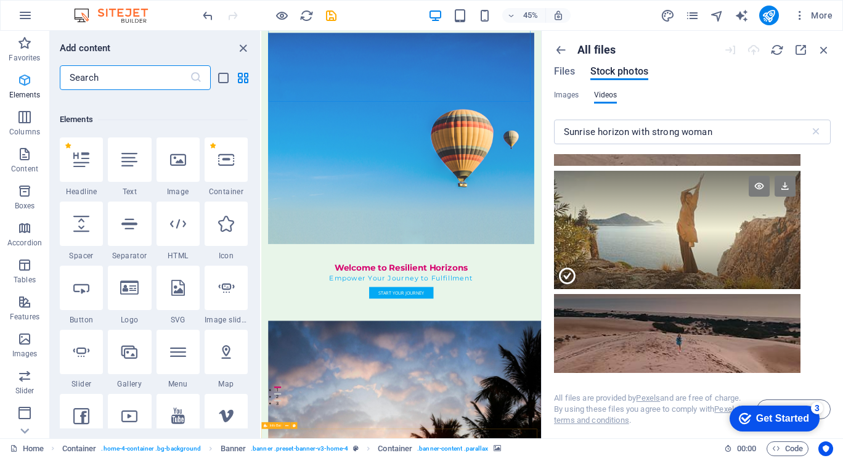
scroll to position [131, 0]
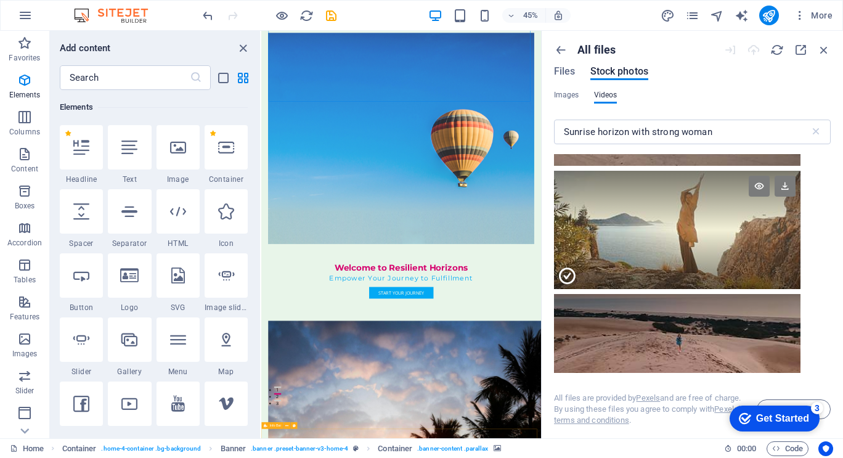
click at [756, 419] on div "Get Started" at bounding box center [782, 418] width 53 height 11
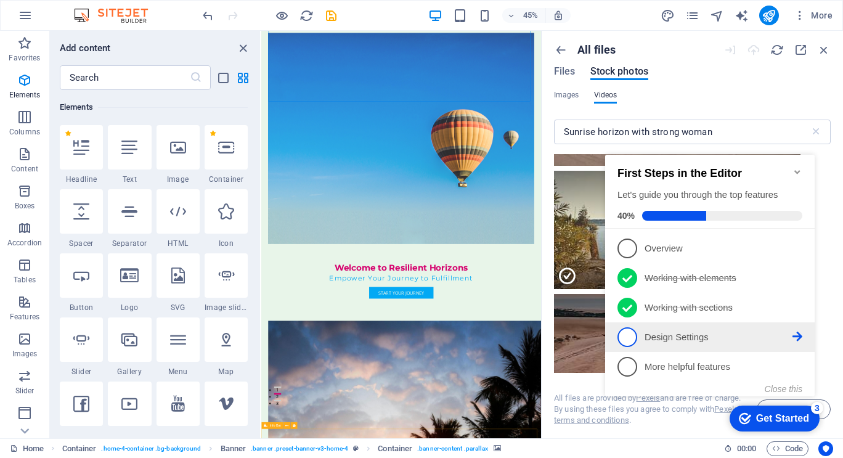
click at [673, 337] on p "Design Settings - incomplete" at bounding box center [719, 337] width 148 height 13
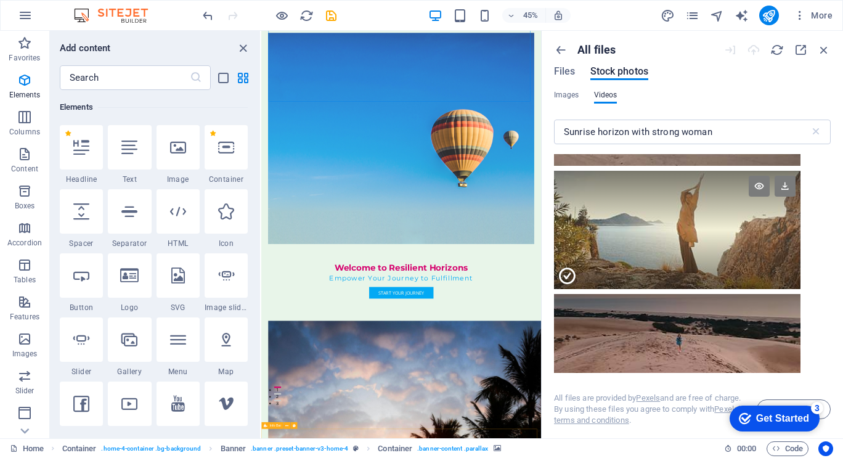
click at [746, 418] on icon "checkmark" at bounding box center [745, 418] width 12 height 12
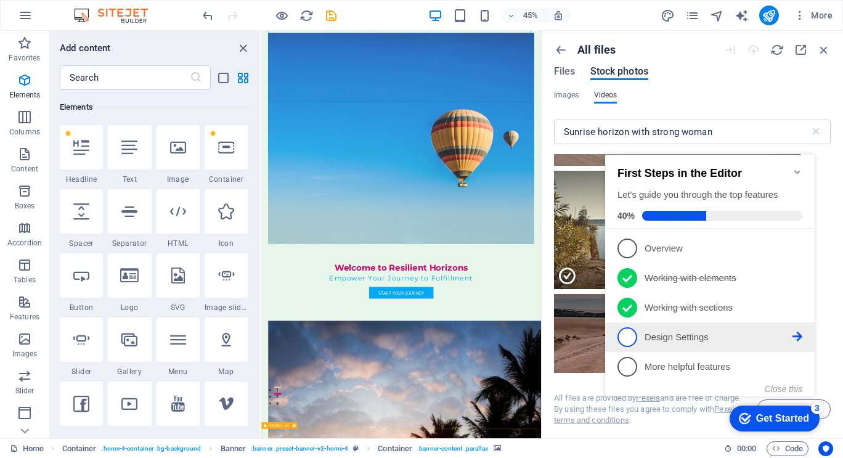
click at [796, 332] on icon at bounding box center [798, 337] width 10 height 10
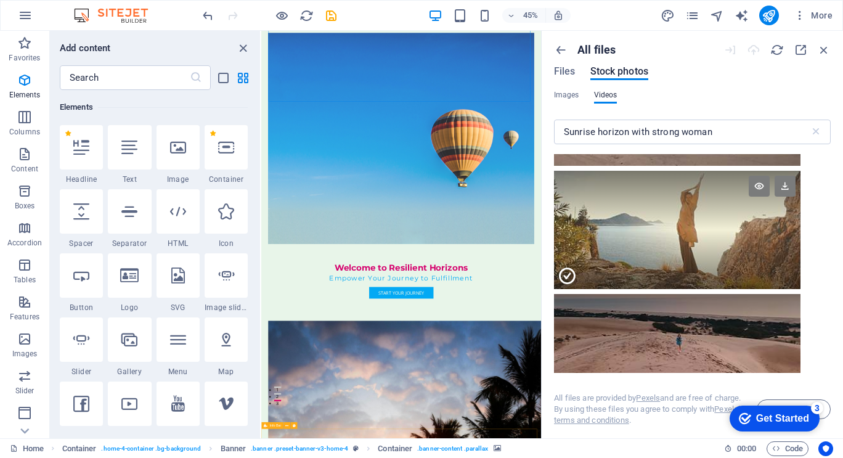
click at [793, 417] on div "Get Started" at bounding box center [782, 418] width 53 height 11
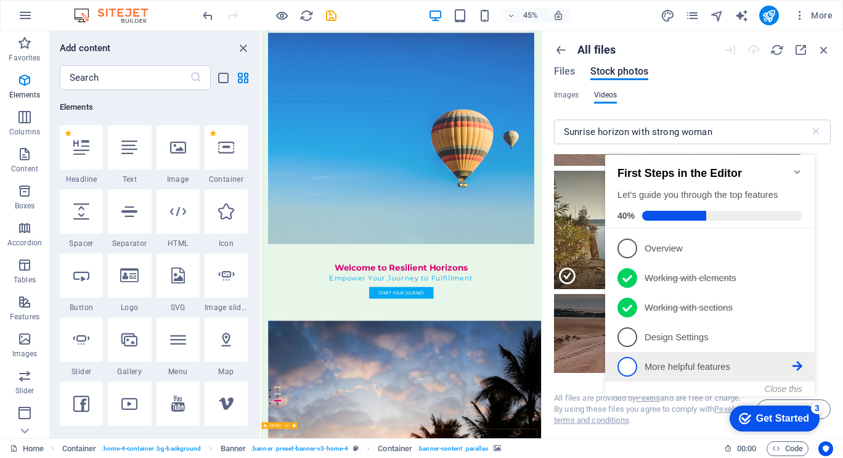
click at [798, 253] on icon at bounding box center [798, 248] width 10 height 10
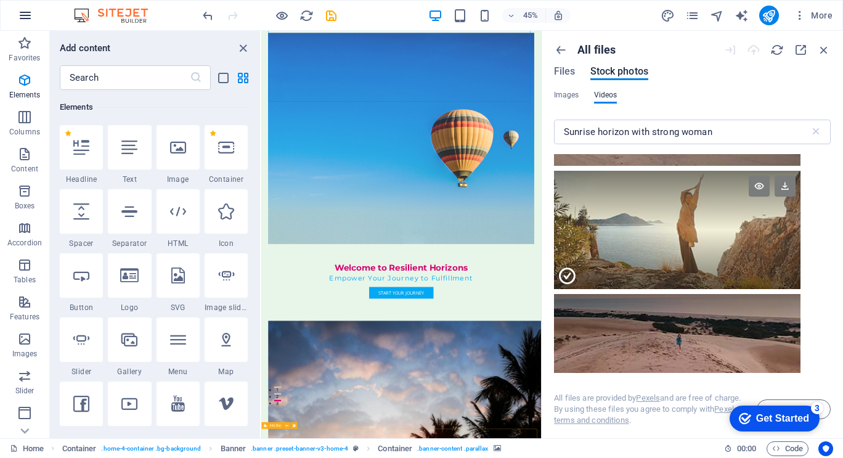
click at [22, 12] on icon "button" at bounding box center [25, 15] width 15 height 15
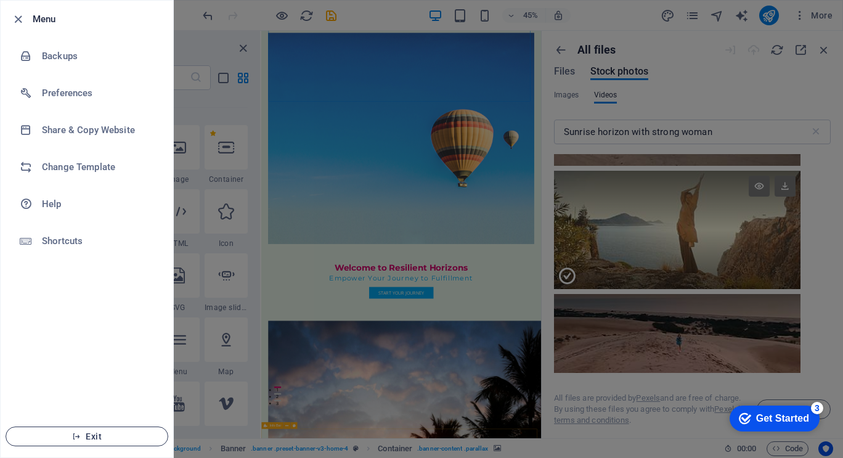
click at [91, 437] on span "Exit" at bounding box center [87, 437] width 142 height 10
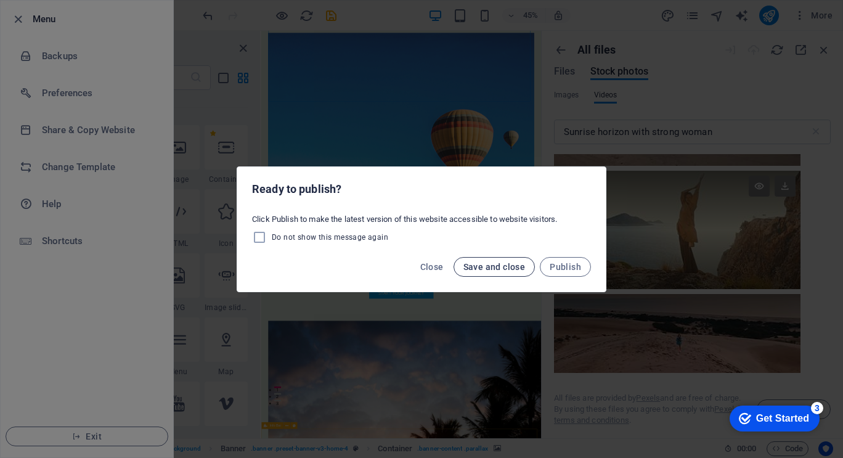
click at [497, 266] on span "Save and close" at bounding box center [495, 267] width 62 height 10
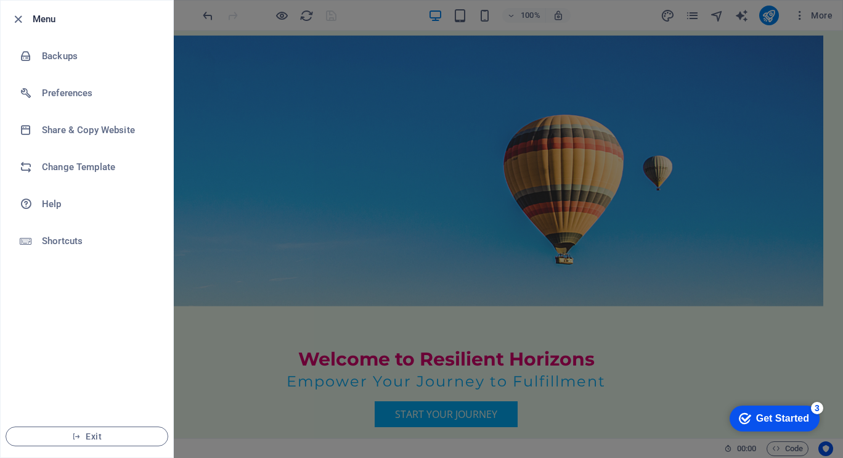
click at [740, 128] on div at bounding box center [421, 229] width 843 height 458
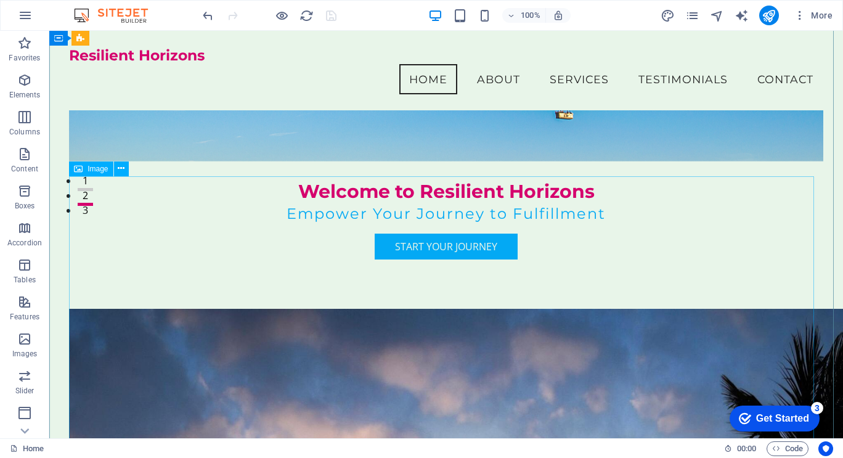
scroll to position [56, 0]
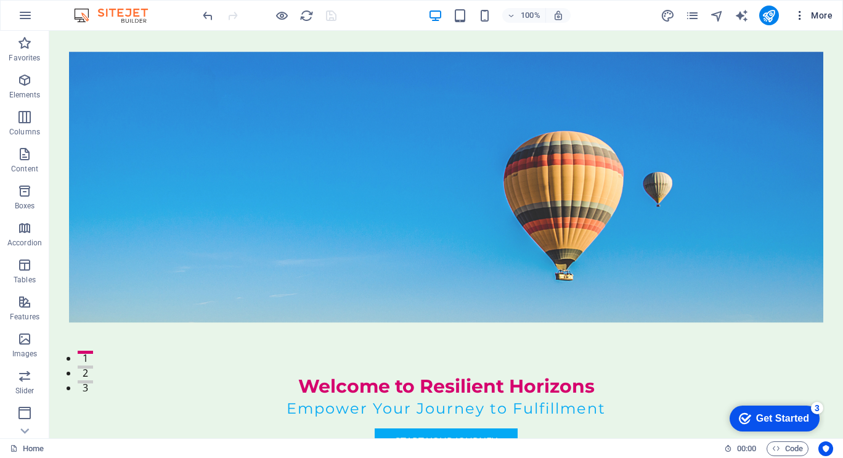
click at [801, 13] on icon "button" at bounding box center [800, 15] width 12 height 12
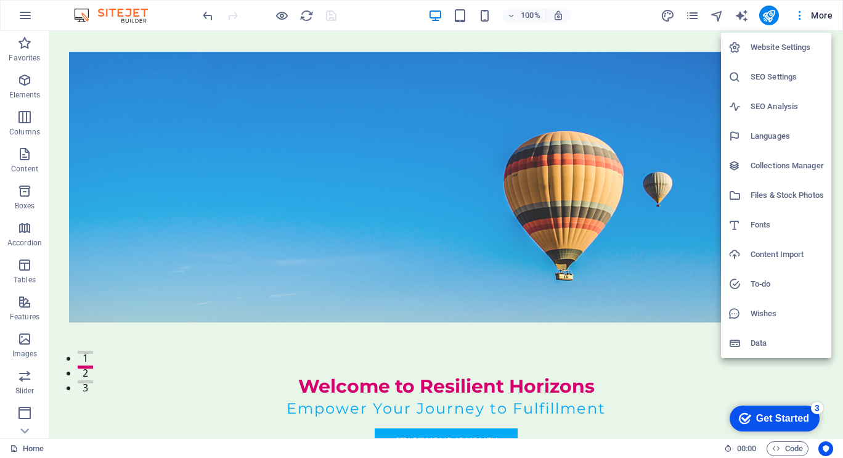
click at [816, 15] on div at bounding box center [421, 229] width 843 height 458
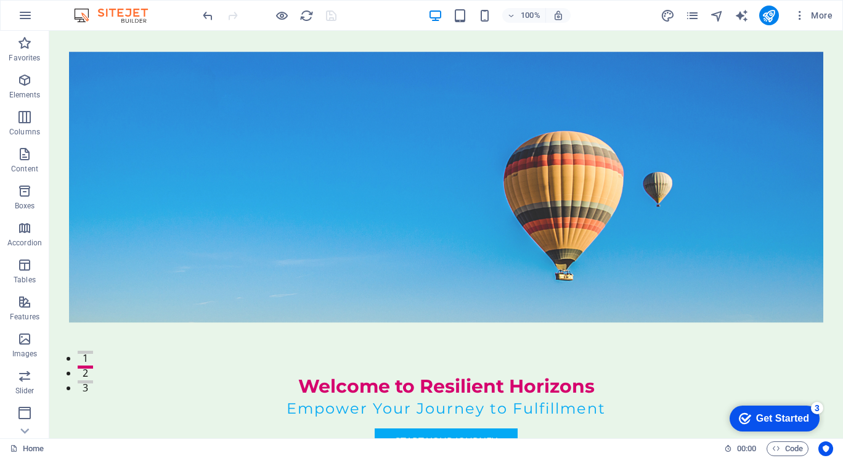
click at [816, 15] on span "More" at bounding box center [813, 15] width 39 height 12
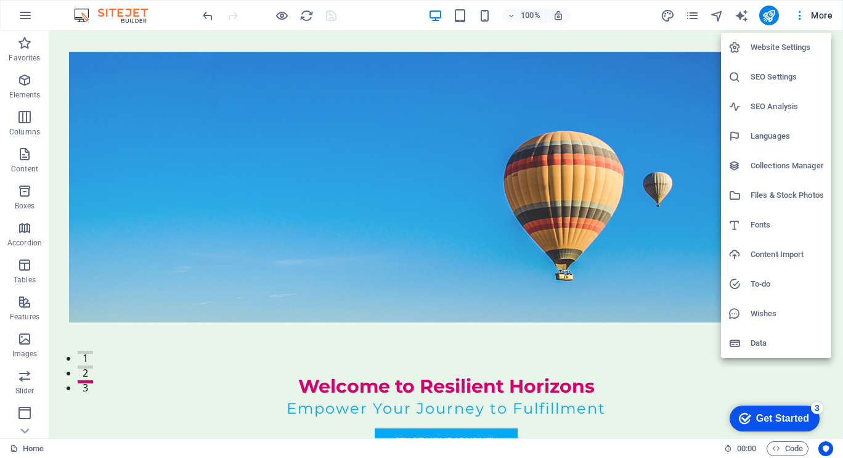
click at [693, 17] on div at bounding box center [421, 229] width 843 height 458
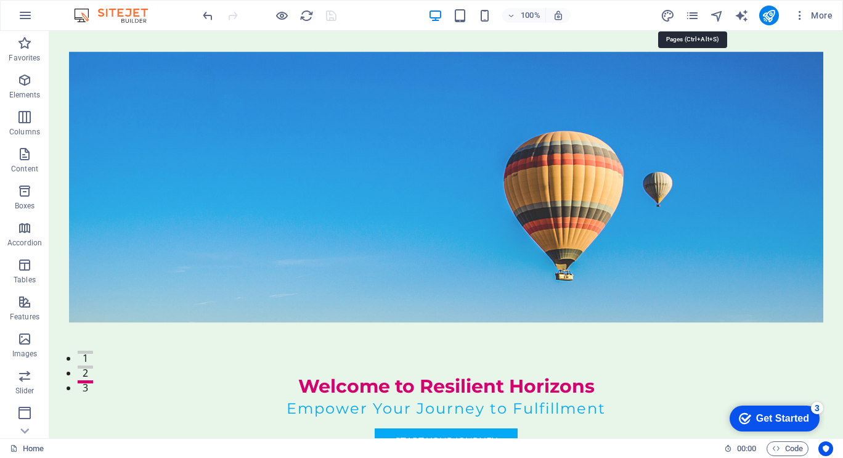
click at [693, 17] on icon "pages" at bounding box center [693, 16] width 14 height 14
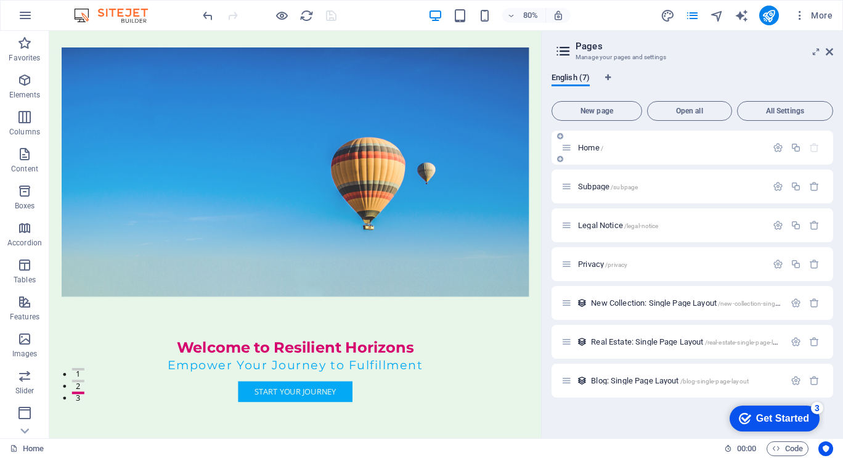
click at [606, 148] on p "Home /" at bounding box center [670, 148] width 185 height 8
click at [589, 147] on span "Home /" at bounding box center [590, 147] width 25 height 9
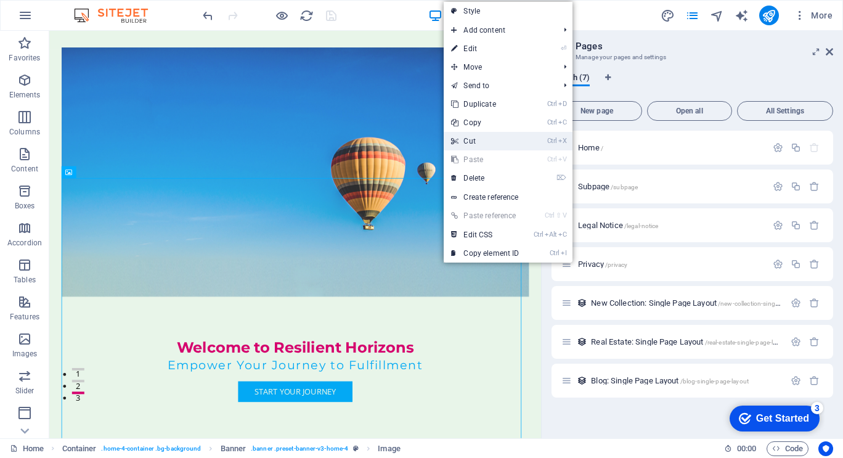
click at [471, 142] on link "Ctrl X Cut" at bounding box center [485, 141] width 83 height 18
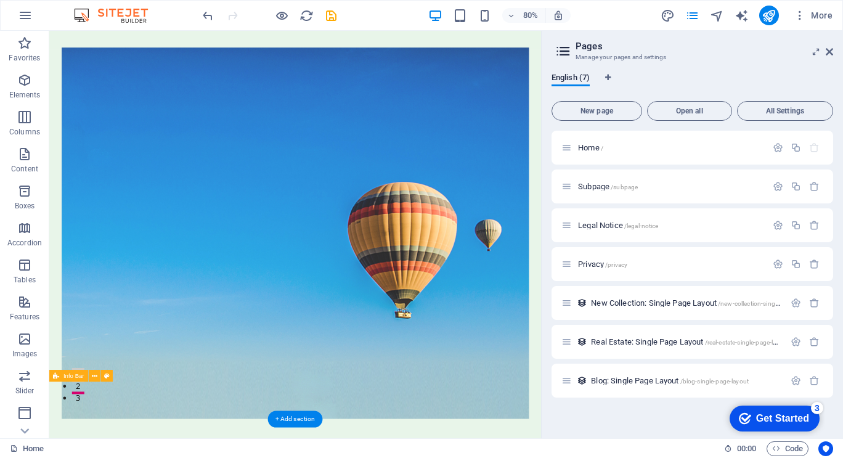
click at [432, 344] on figure at bounding box center [357, 284] width 584 height 464
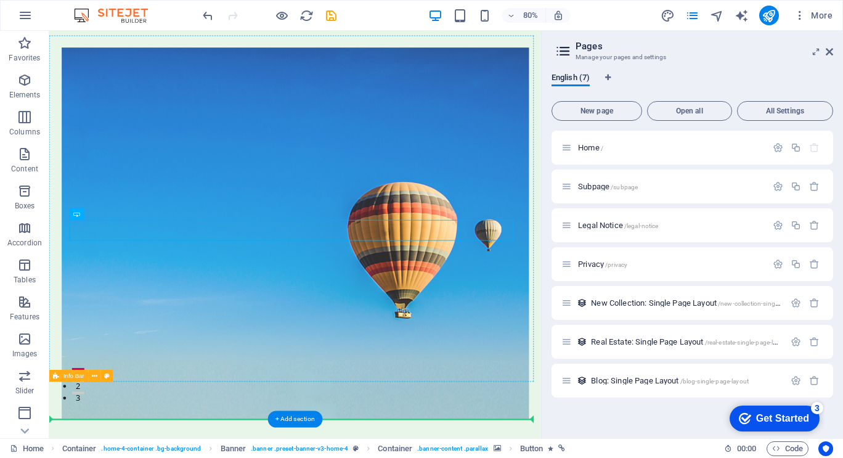
drag, startPoint x: 457, startPoint y: 279, endPoint x: 456, endPoint y: 351, distance: 72.7
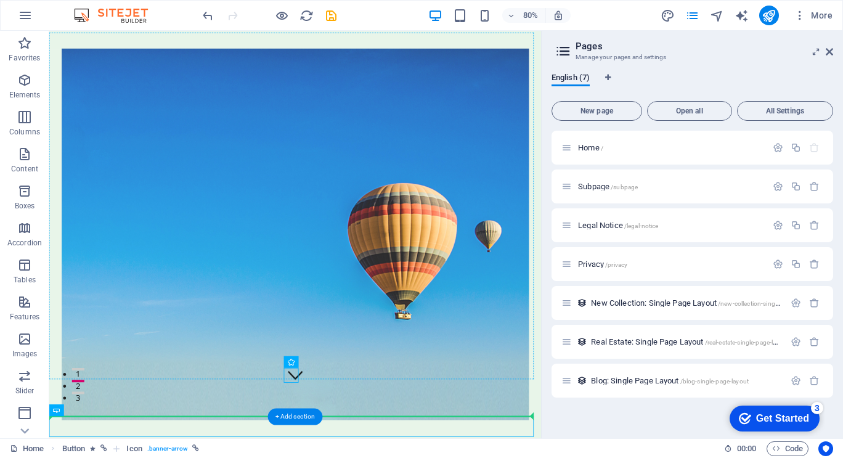
scroll to position [59, 0]
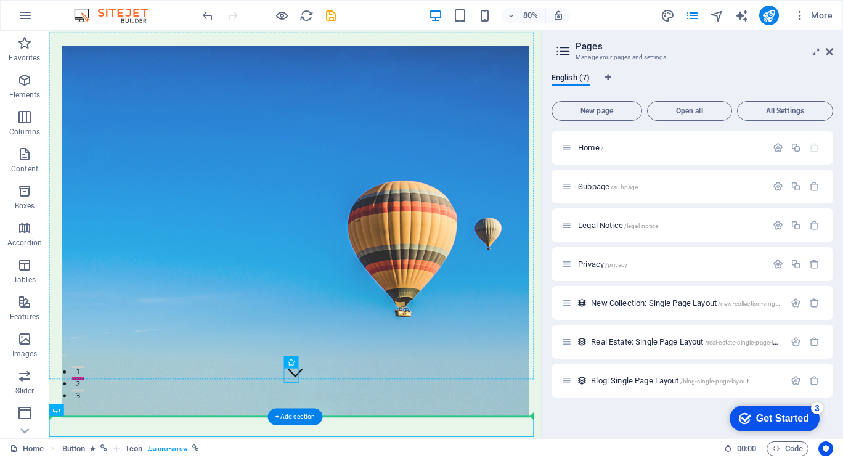
drag, startPoint x: 388, startPoint y: 529, endPoint x: 360, endPoint y: 361, distance: 170.7
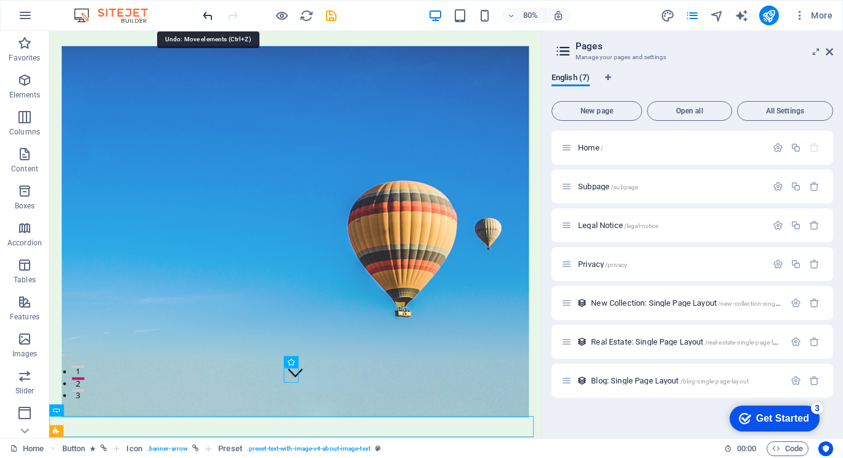
click at [209, 15] on icon "undo" at bounding box center [208, 16] width 14 height 14
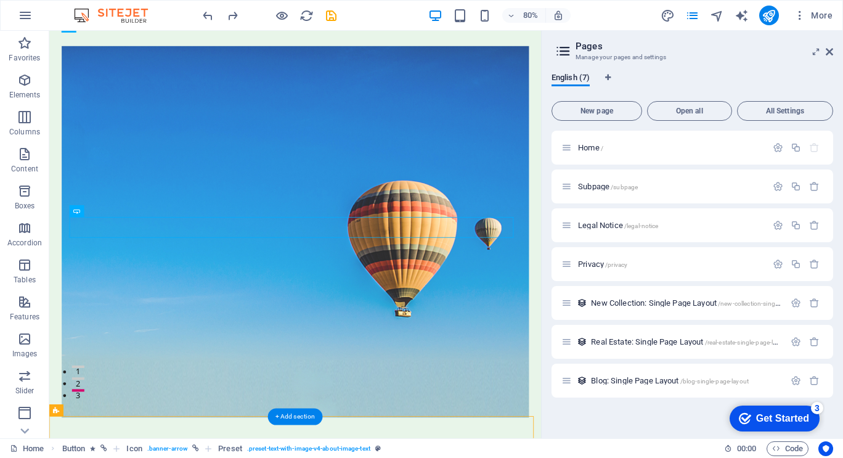
click at [314, 126] on figure at bounding box center [357, 282] width 584 height 464
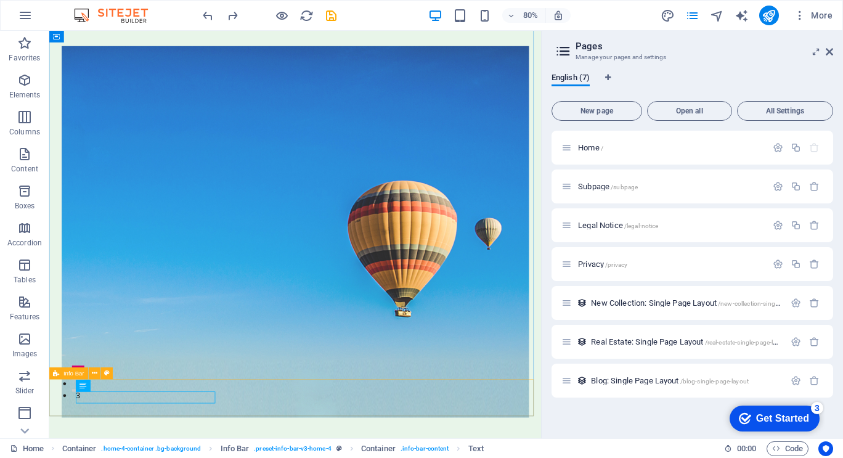
click at [72, 373] on span "Info Bar" at bounding box center [73, 373] width 21 height 6
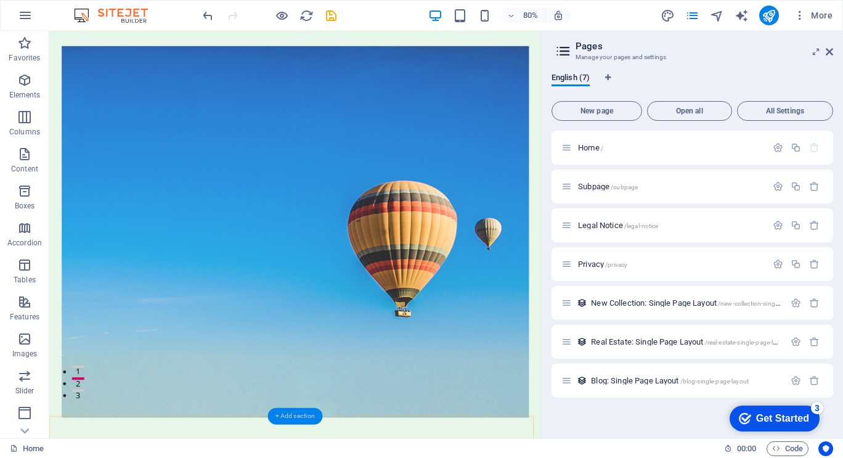
click at [292, 417] on div "+ Add section" at bounding box center [295, 416] width 55 height 17
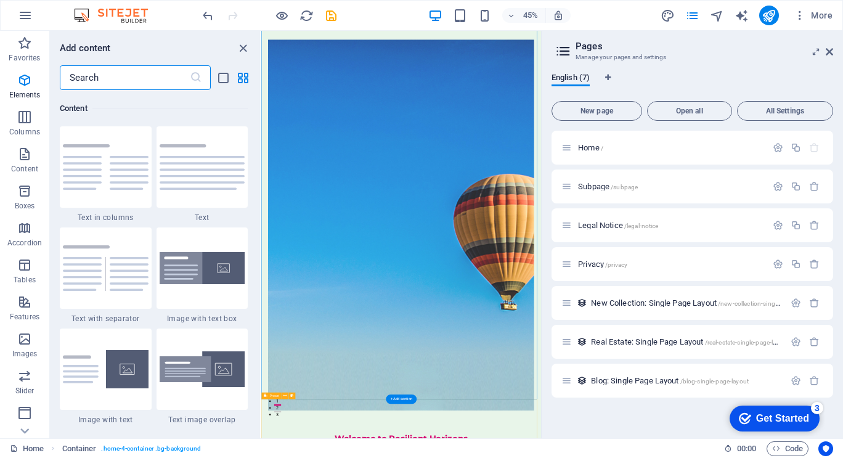
scroll to position [2157, 0]
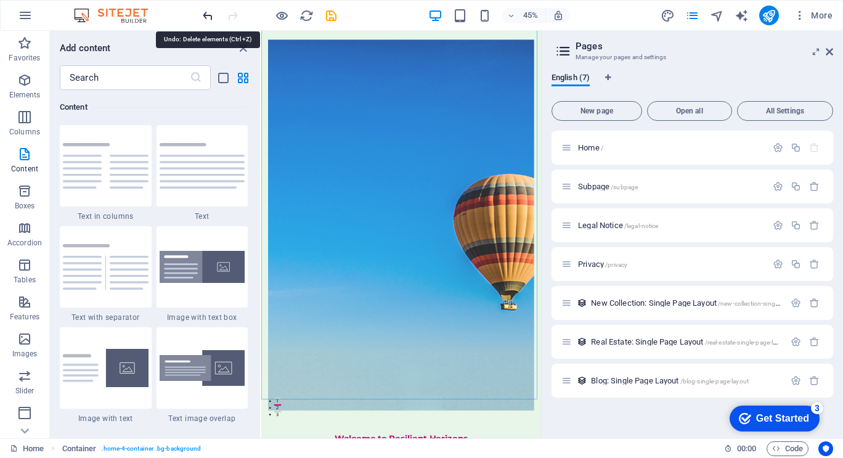
click at [207, 17] on icon "undo" at bounding box center [208, 16] width 14 height 14
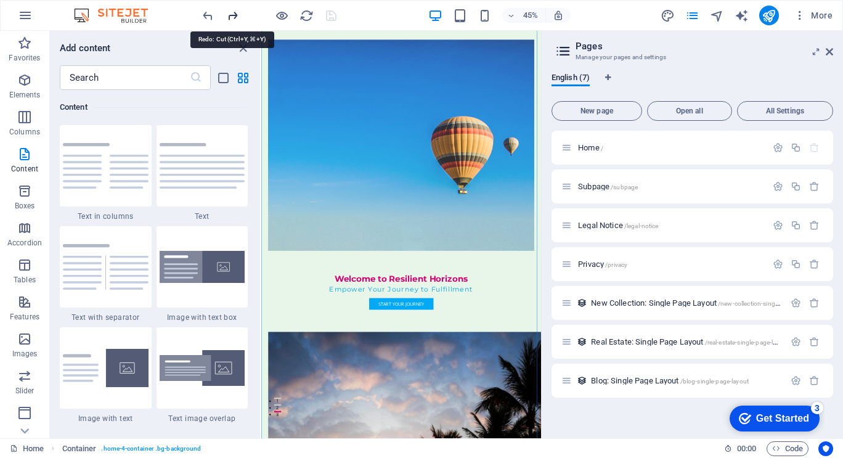
click at [231, 17] on icon "redo" at bounding box center [233, 16] width 14 height 14
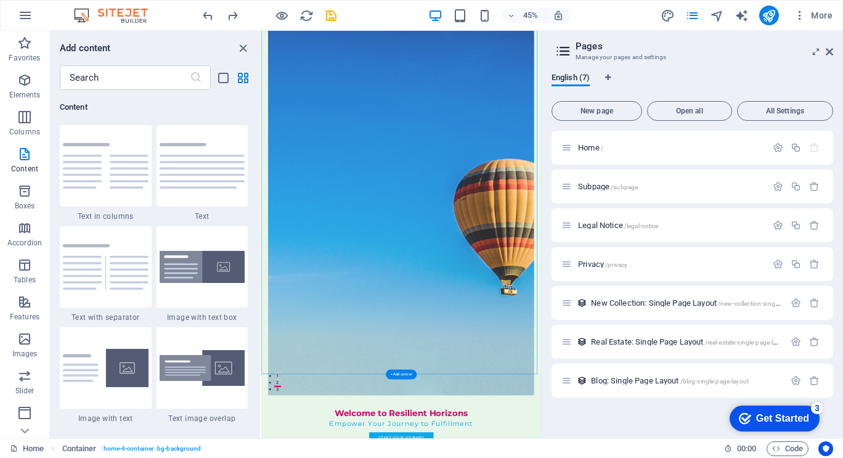
scroll to position [115, 0]
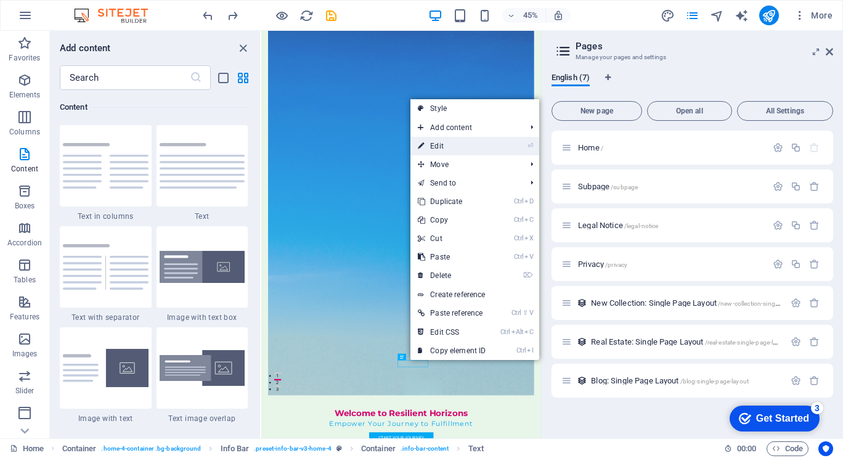
click at [445, 147] on link "⏎ Edit" at bounding box center [452, 146] width 83 height 18
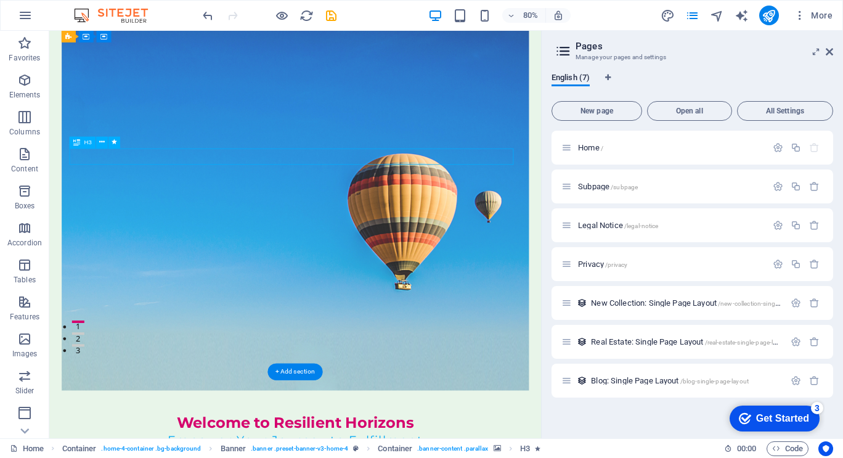
drag, startPoint x: 396, startPoint y: 184, endPoint x: 303, endPoint y: 188, distance: 93.8
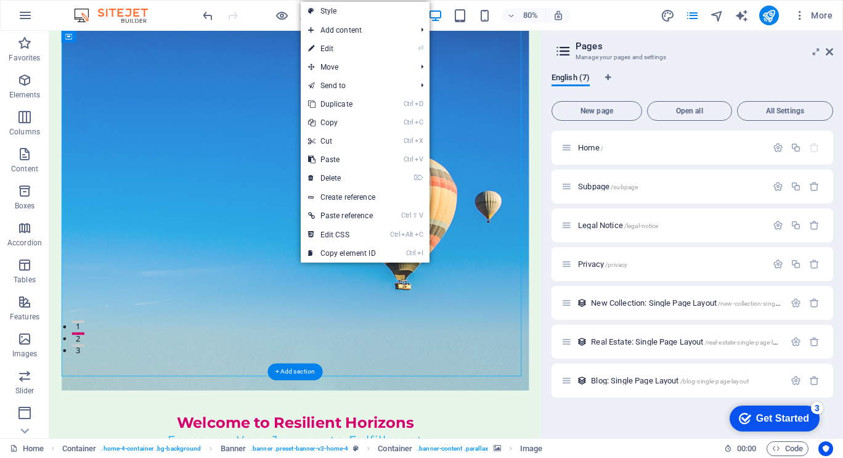
click at [287, 330] on figure at bounding box center [357, 249] width 584 height 464
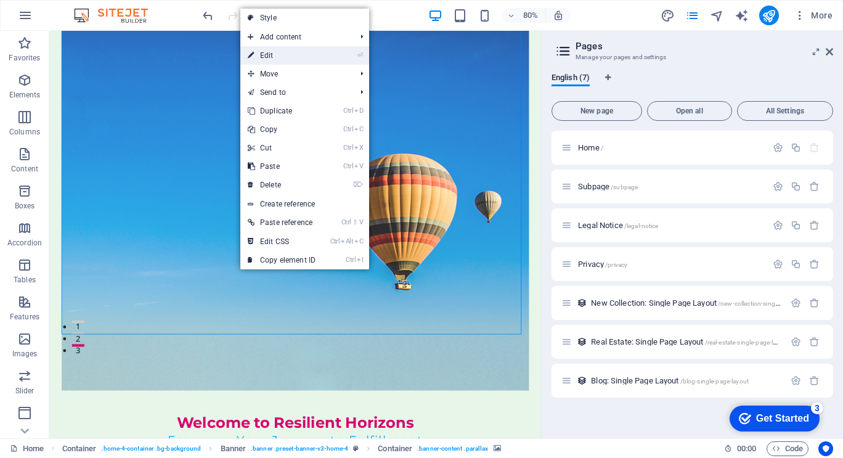
click at [268, 54] on link "⏎ Edit" at bounding box center [281, 55] width 83 height 18
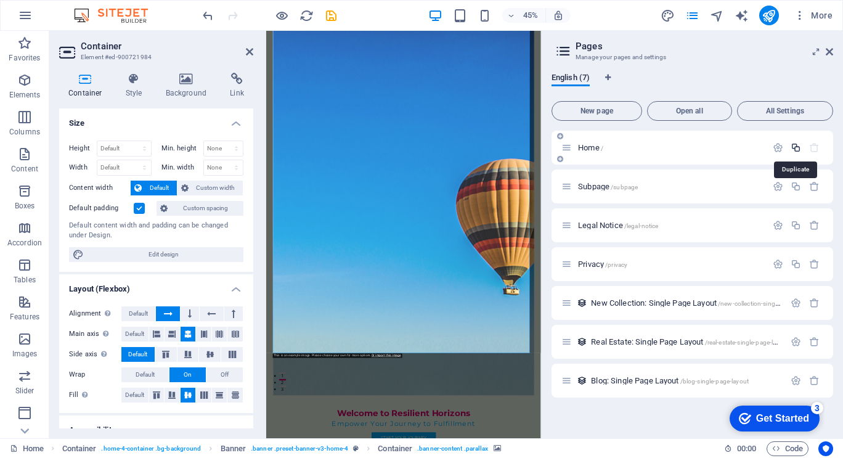
click at [795, 149] on icon "button" at bounding box center [796, 147] width 10 height 10
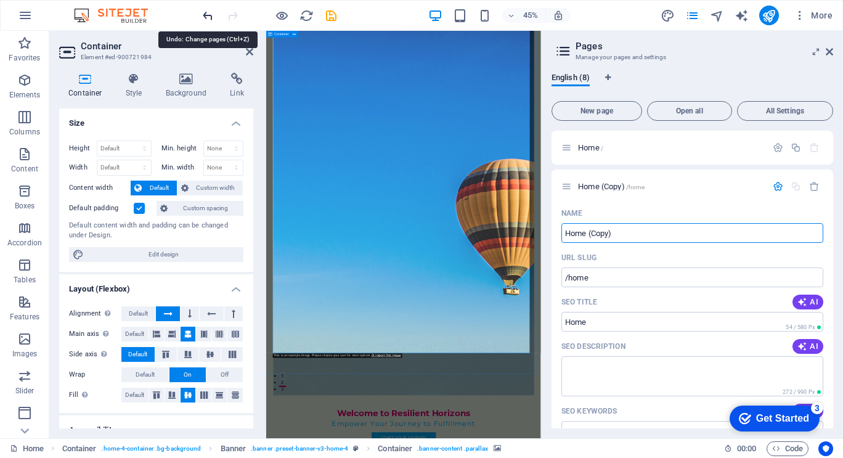
click at [211, 14] on icon "undo" at bounding box center [208, 16] width 14 height 14
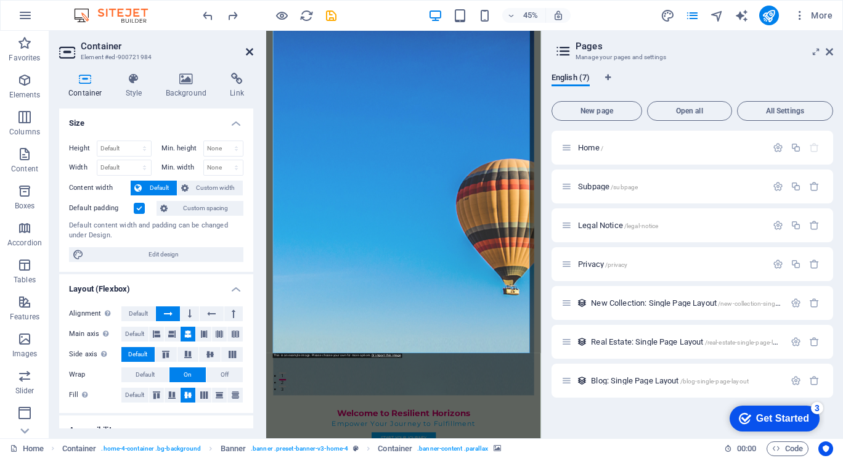
click at [247, 50] on icon at bounding box center [249, 52] width 7 height 10
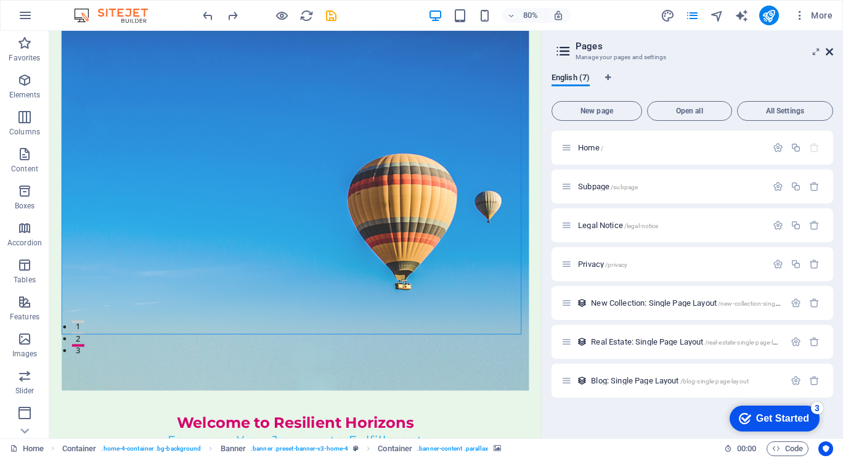
click at [829, 51] on icon at bounding box center [829, 52] width 7 height 10
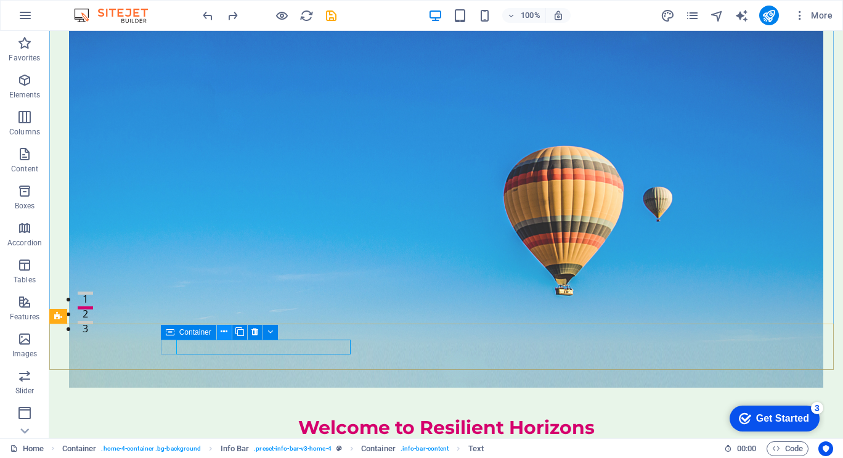
click at [223, 330] on icon at bounding box center [224, 331] width 7 height 13
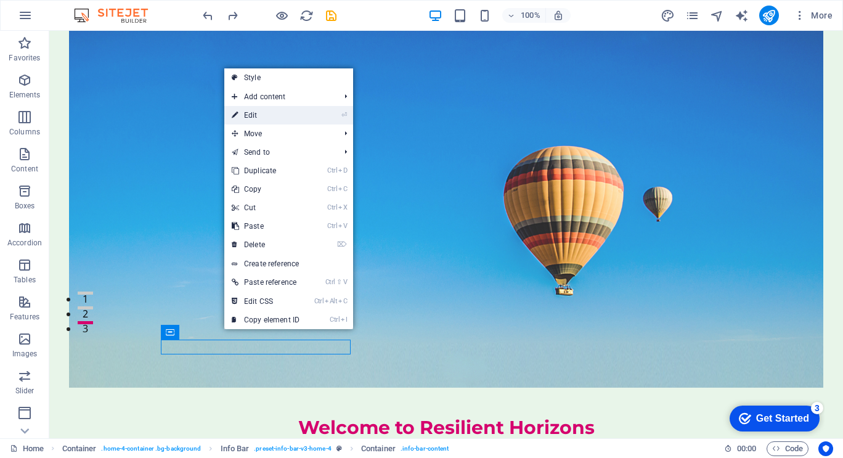
click at [257, 112] on link "⏎ Edit" at bounding box center [265, 115] width 83 height 18
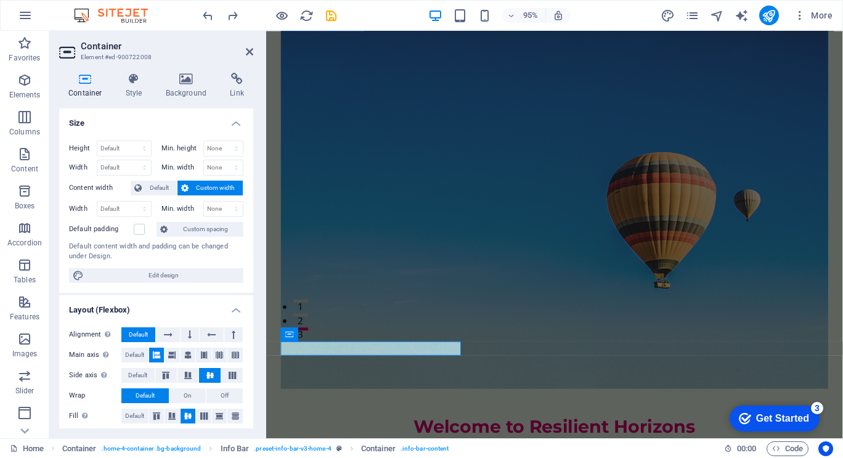
click at [257, 112] on div "Container Style Background Link Size Height Default px rem % vh vw Min. height …" at bounding box center [156, 250] width 214 height 375
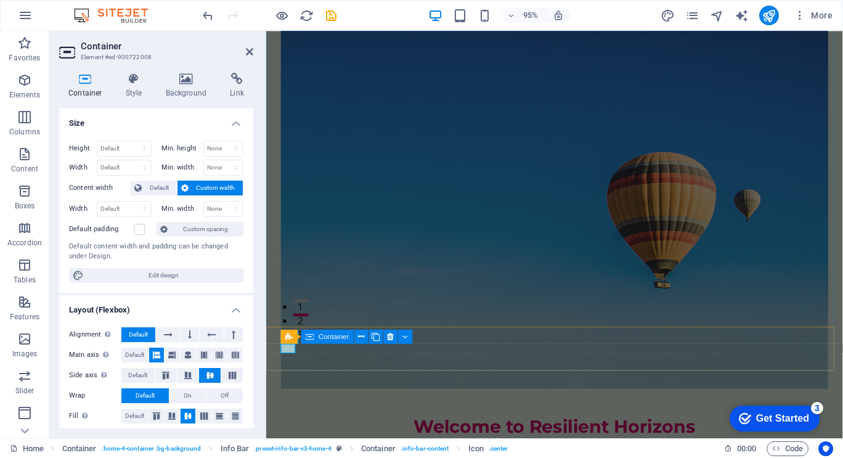
click at [319, 337] on span "Container" at bounding box center [334, 337] width 30 height 7
click at [405, 337] on icon at bounding box center [406, 336] width 6 height 12
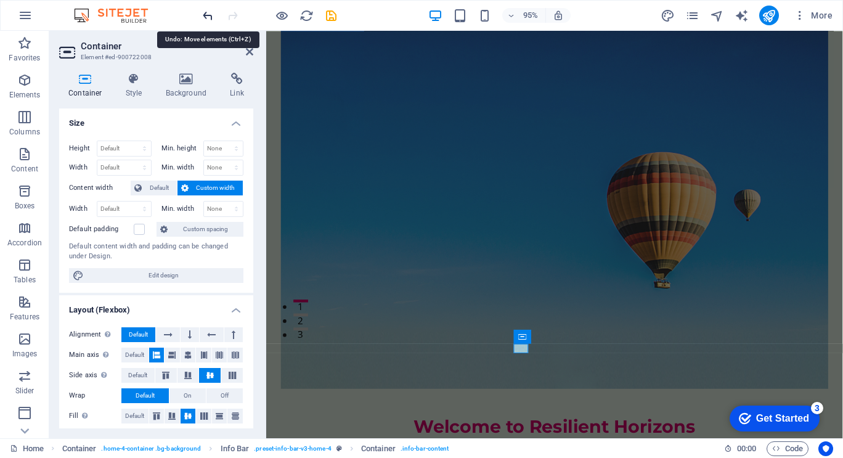
click at [207, 20] on icon "undo" at bounding box center [208, 16] width 14 height 14
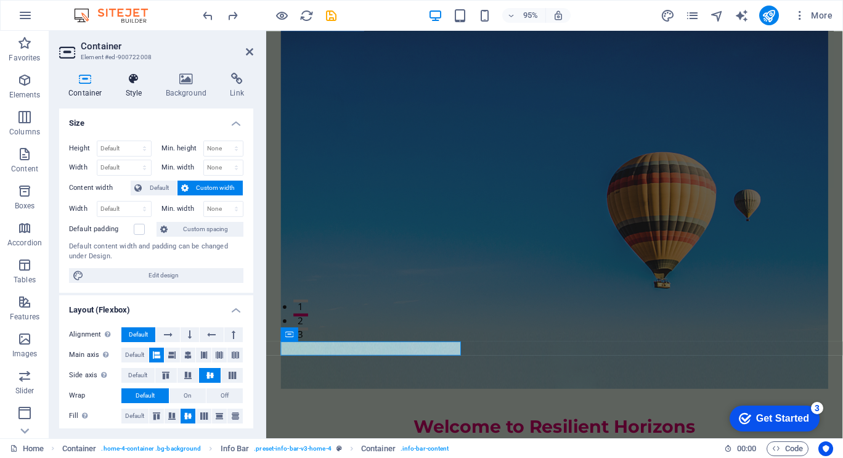
click at [131, 83] on icon at bounding box center [134, 79] width 35 height 12
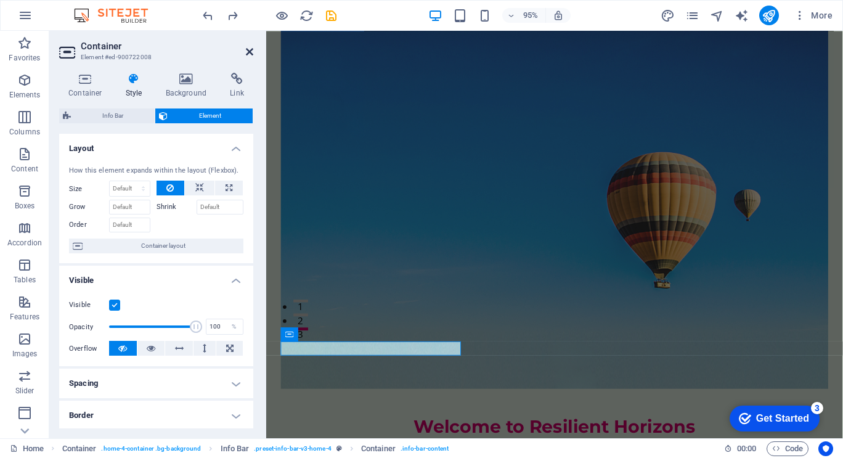
click at [246, 49] on icon at bounding box center [249, 52] width 7 height 10
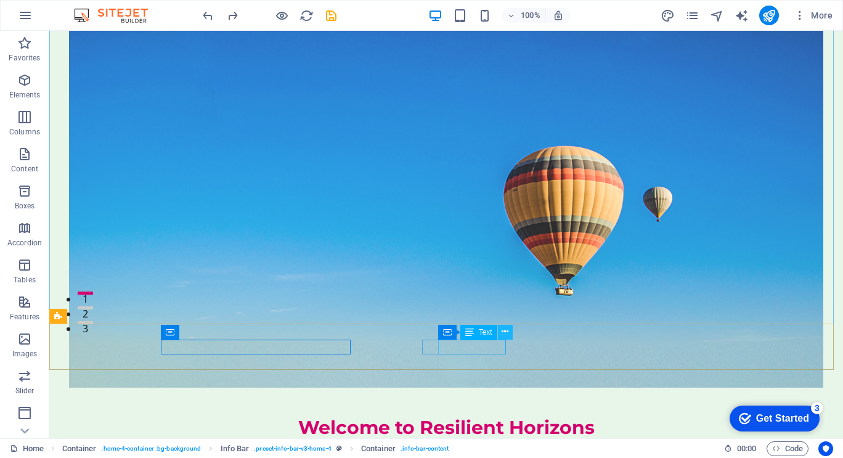
click at [509, 330] on icon at bounding box center [505, 331] width 7 height 13
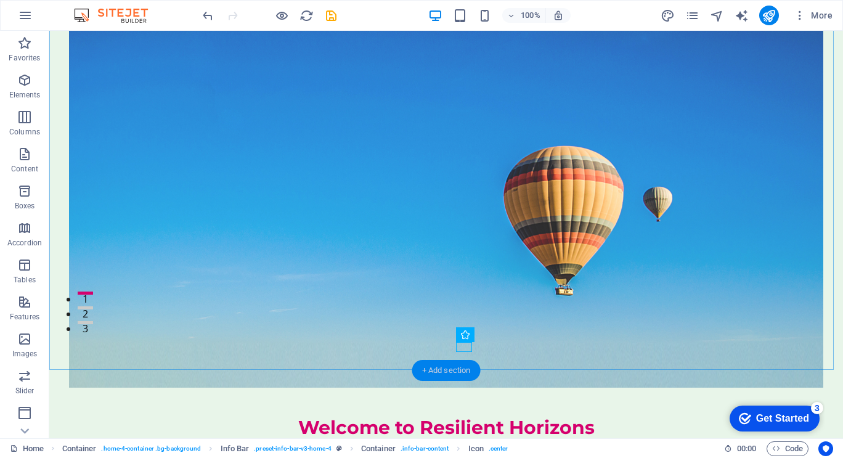
click at [457, 369] on div "+ Add section" at bounding box center [446, 370] width 68 height 21
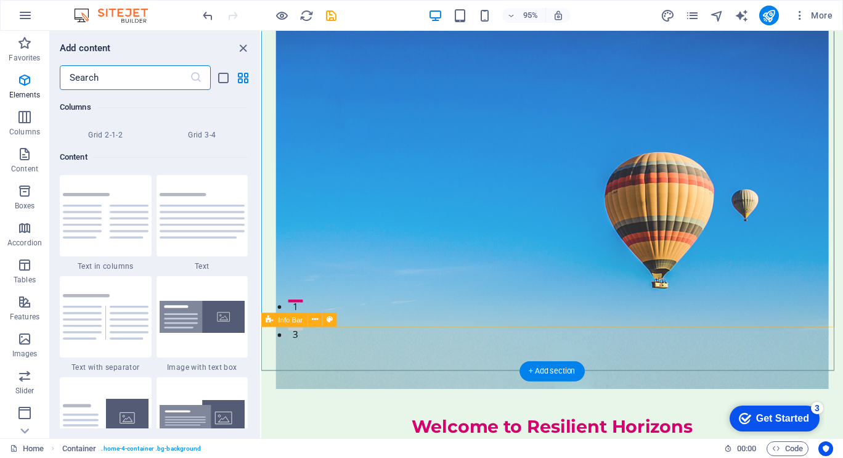
scroll to position [2157, 0]
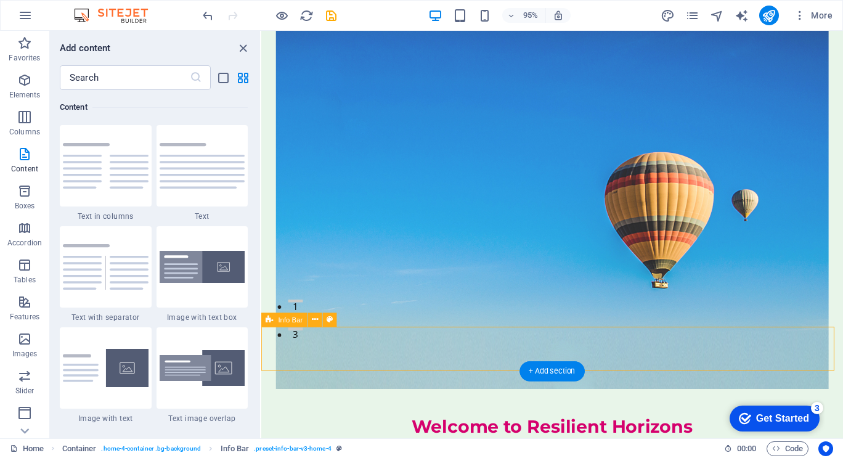
drag, startPoint x: 718, startPoint y: 400, endPoint x: 506, endPoint y: 378, distance: 213.8
click at [593, 86] on figure at bounding box center [568, 212] width 582 height 391
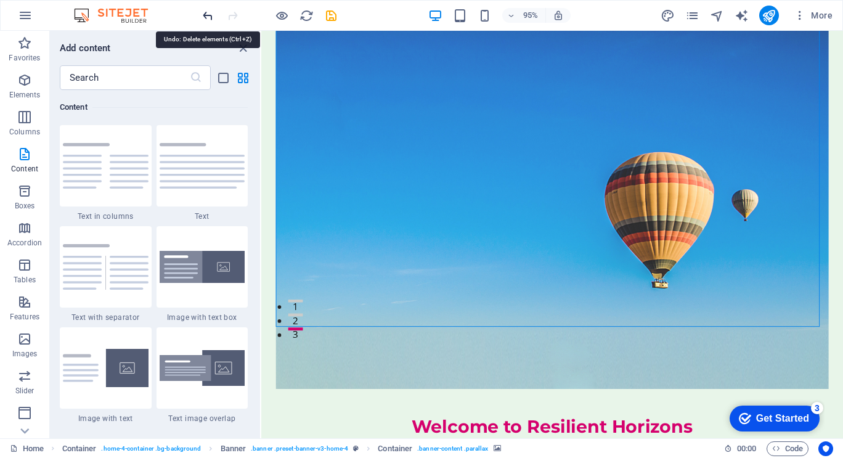
click at [205, 18] on icon "undo" at bounding box center [208, 16] width 14 height 14
click at [243, 78] on icon "grid-view" at bounding box center [243, 78] width 14 height 14
click at [22, 15] on icon "button" at bounding box center [25, 15] width 15 height 15
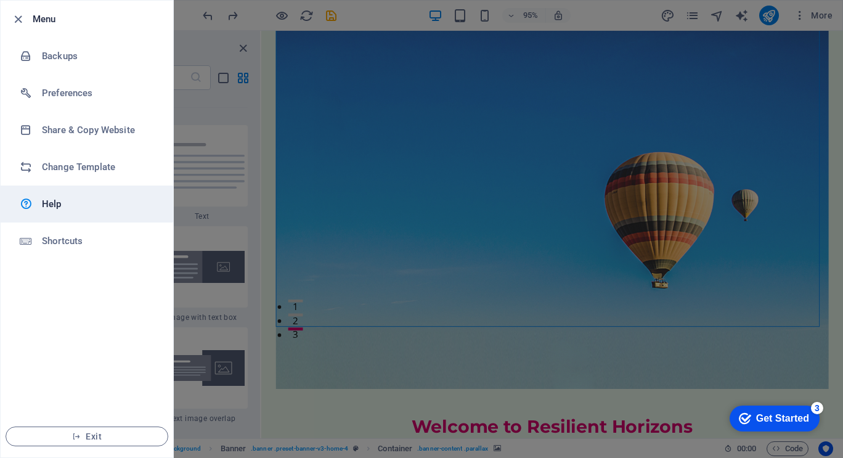
click at [50, 202] on h6 "Help" at bounding box center [99, 204] width 114 height 15
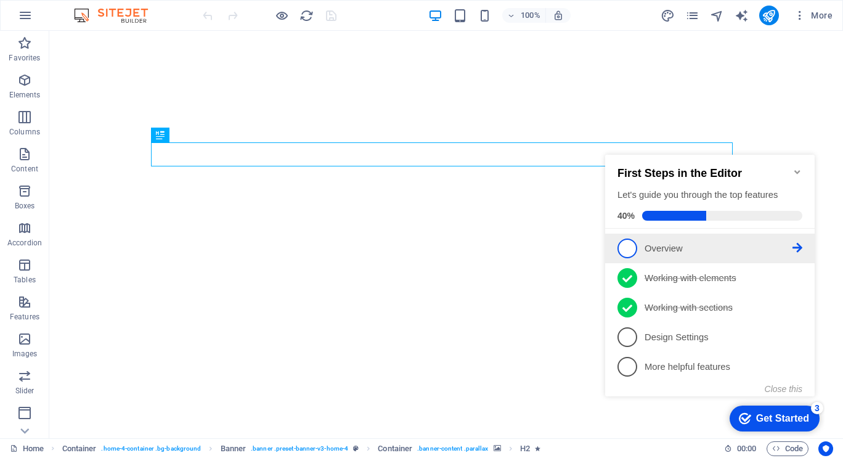
click at [800, 244] on icon at bounding box center [798, 248] width 10 height 10
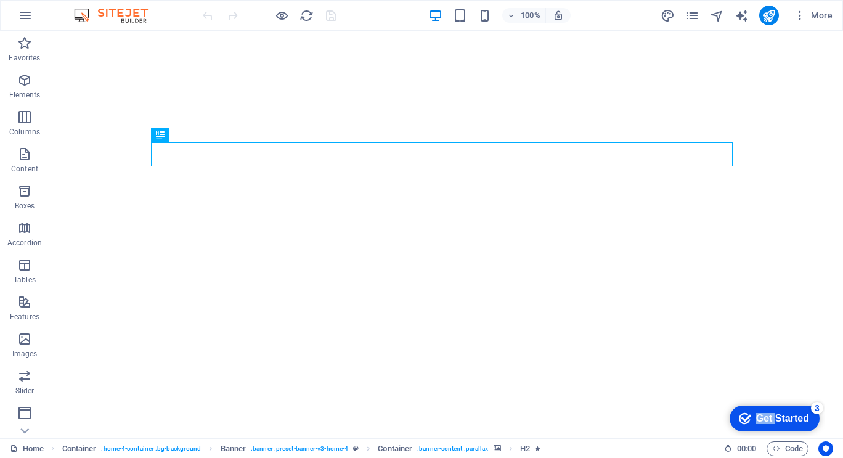
click div "checkmark Get Started 3 First Steps in the Editor Let's guide you through the t…"
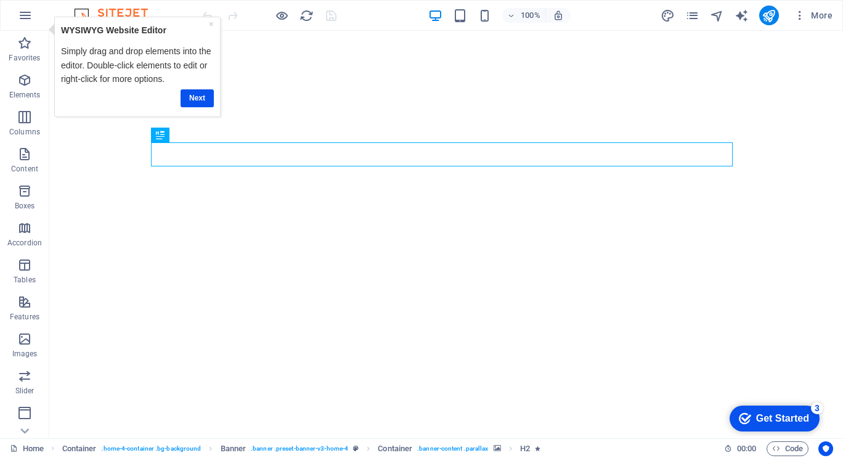
click at [787, 417] on div "Get Started" at bounding box center [782, 418] width 53 height 11
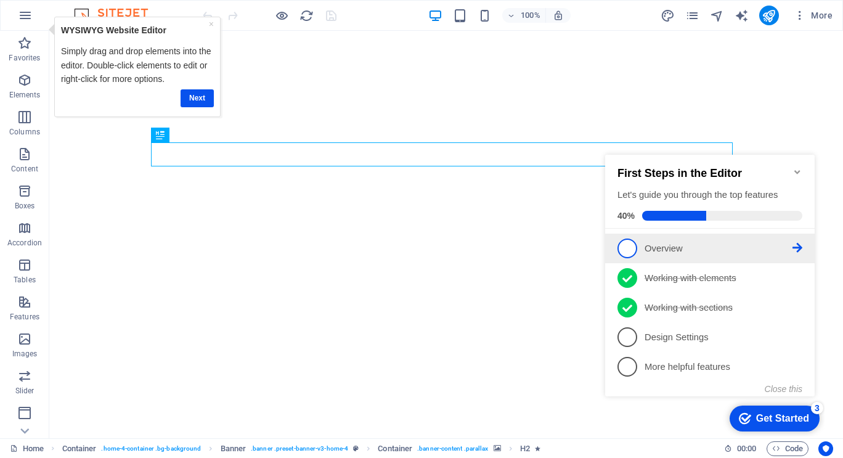
click at [798, 247] on icon at bounding box center [798, 248] width 10 height 10
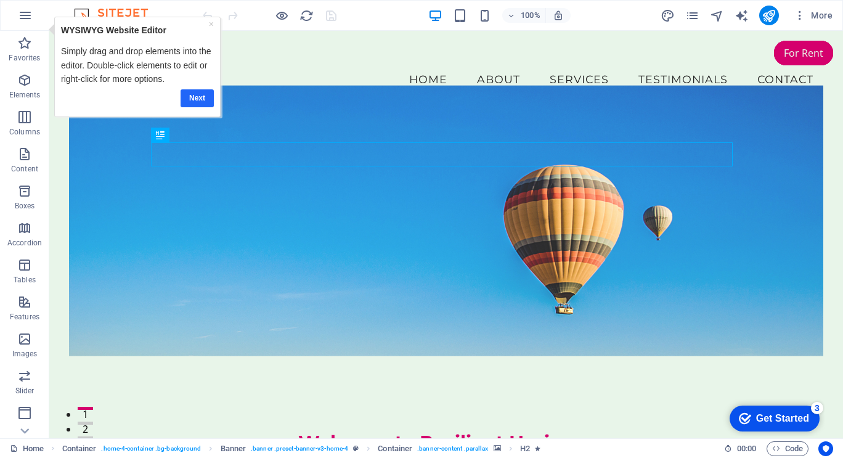
click at [199, 99] on link "Next" at bounding box center [196, 98] width 33 height 18
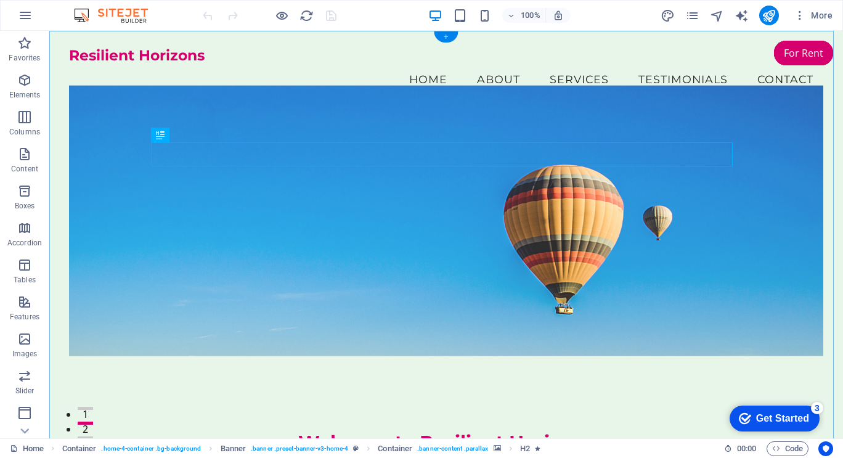
click at [442, 38] on div "+" at bounding box center [446, 36] width 24 height 11
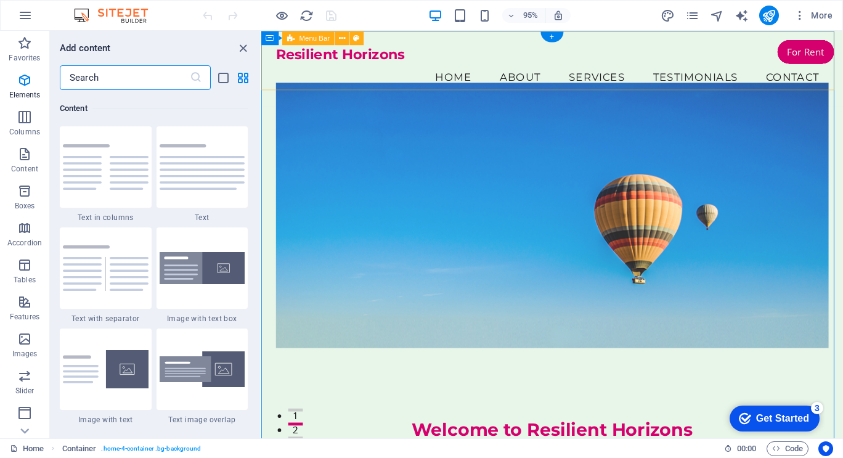
scroll to position [2157, 0]
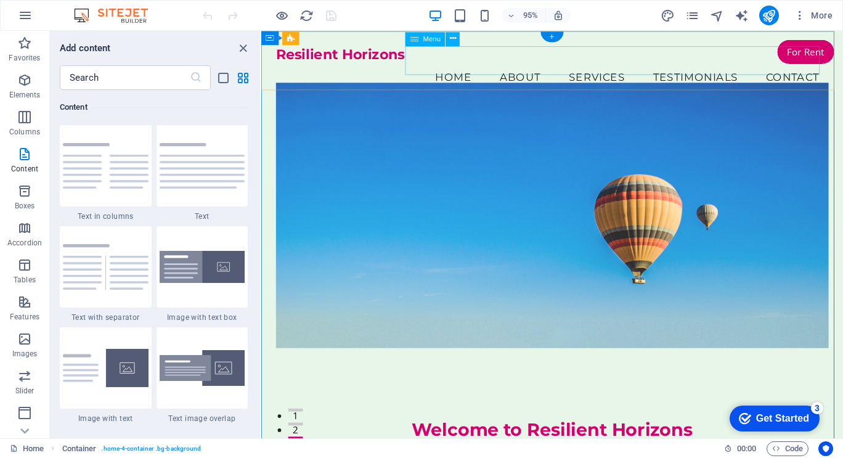
click at [447, 64] on nav "Home About Services Testimonials Contact" at bounding box center [568, 79] width 582 height 31
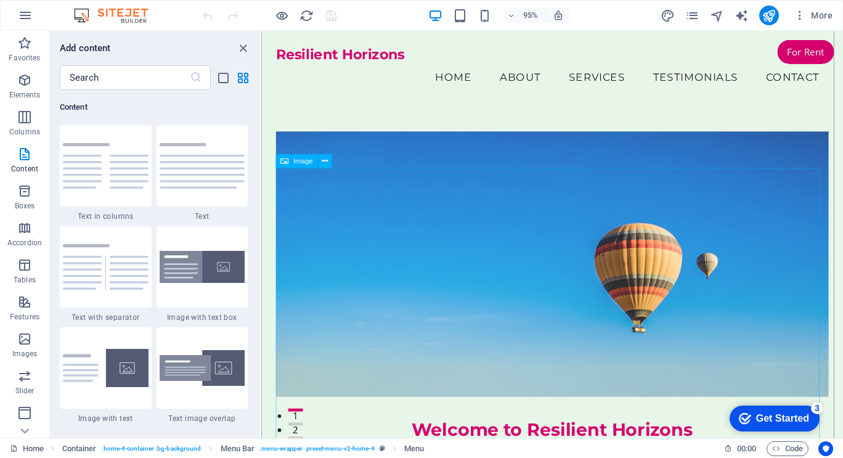
scroll to position [155, 0]
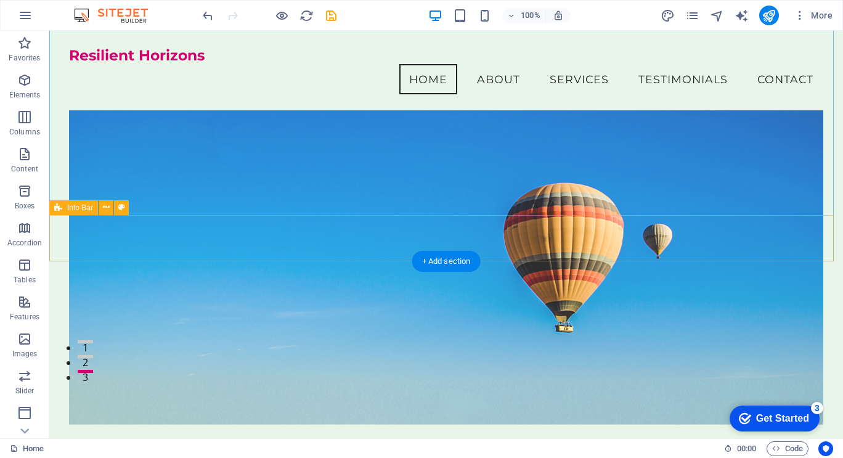
scroll to position [0, 0]
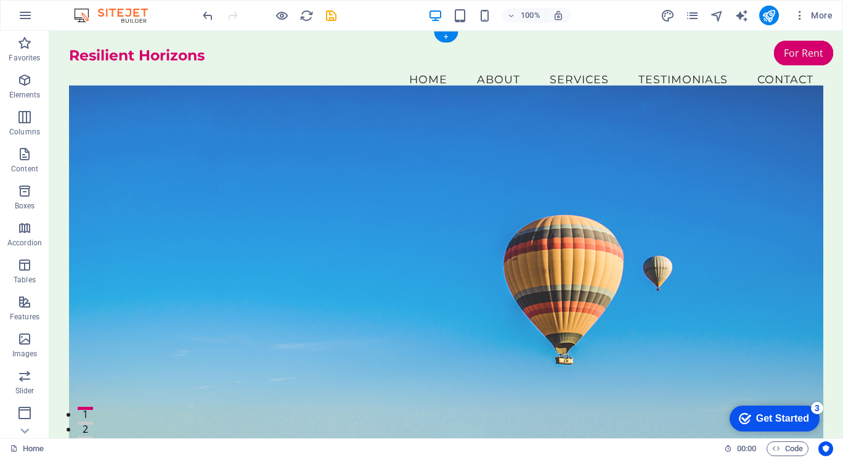
click at [647, 338] on figure at bounding box center [446, 271] width 755 height 371
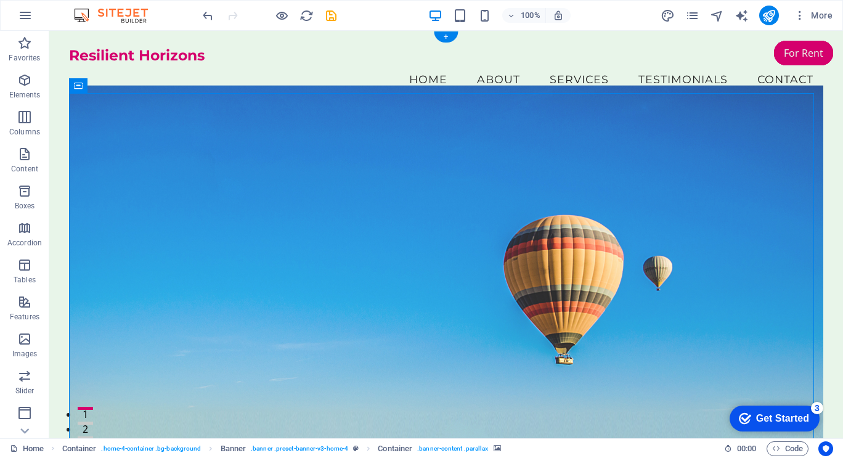
click at [647, 338] on figure at bounding box center [446, 271] width 755 height 371
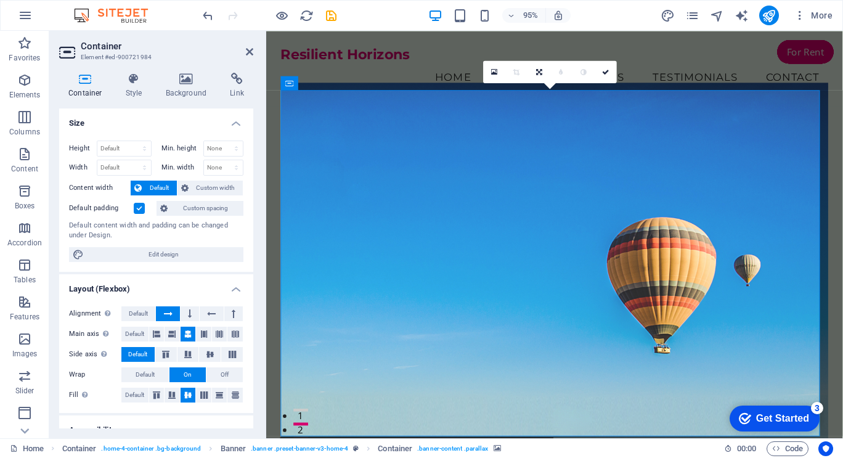
drag, startPoint x: 676, startPoint y: 215, endPoint x: 740, endPoint y: 208, distance: 63.9
click at [740, 208] on figure at bounding box center [570, 281] width 577 height 391
click at [539, 72] on icon at bounding box center [539, 71] width 6 height 7
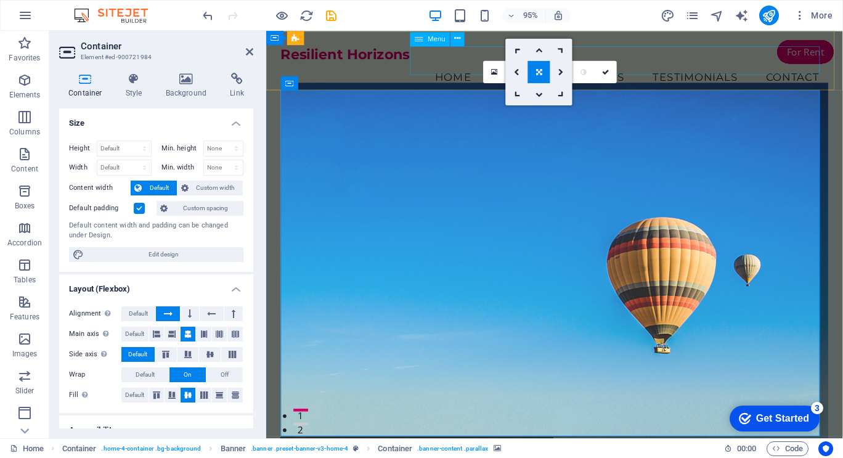
click at [675, 64] on nav "Home About Services Testimonials Contact" at bounding box center [570, 79] width 577 height 31
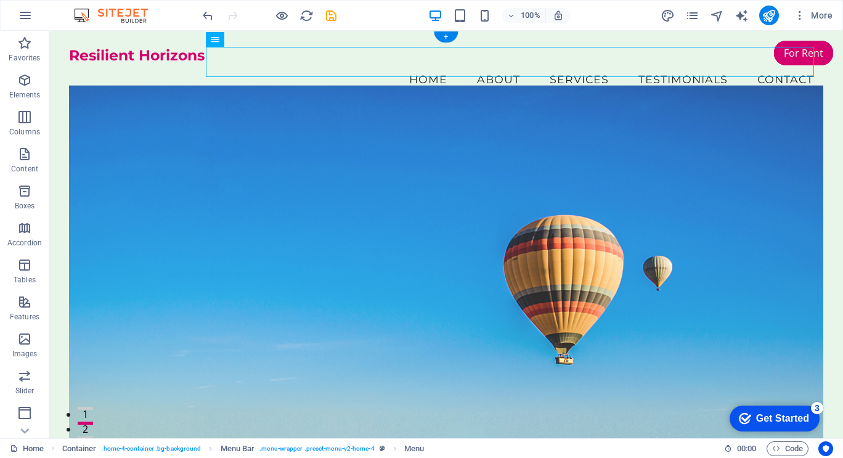
click at [286, 182] on figure at bounding box center [446, 271] width 755 height 371
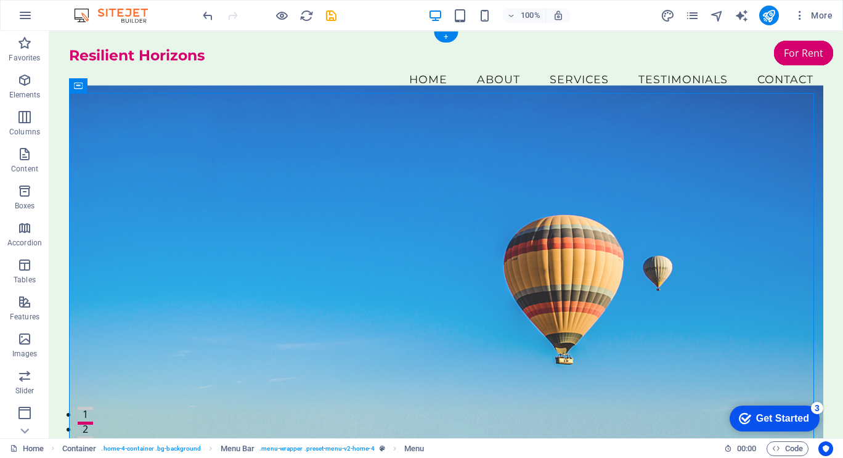
click at [286, 182] on figure at bounding box center [446, 271] width 755 height 371
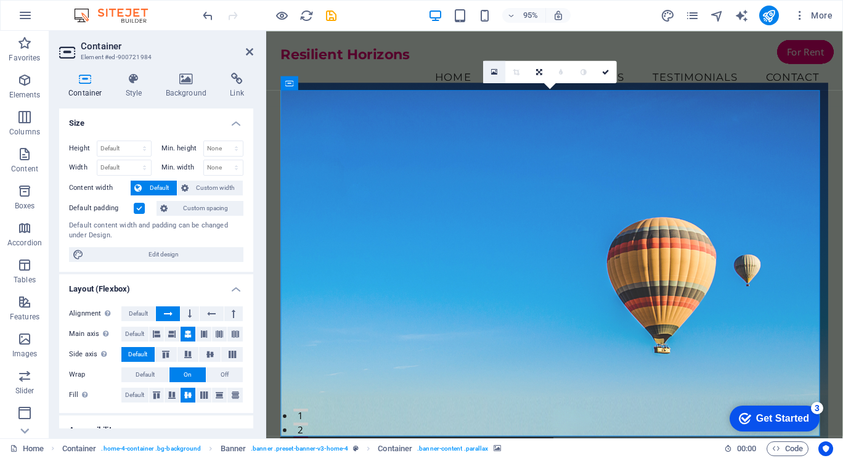
click at [494, 72] on icon at bounding box center [494, 72] width 7 height 8
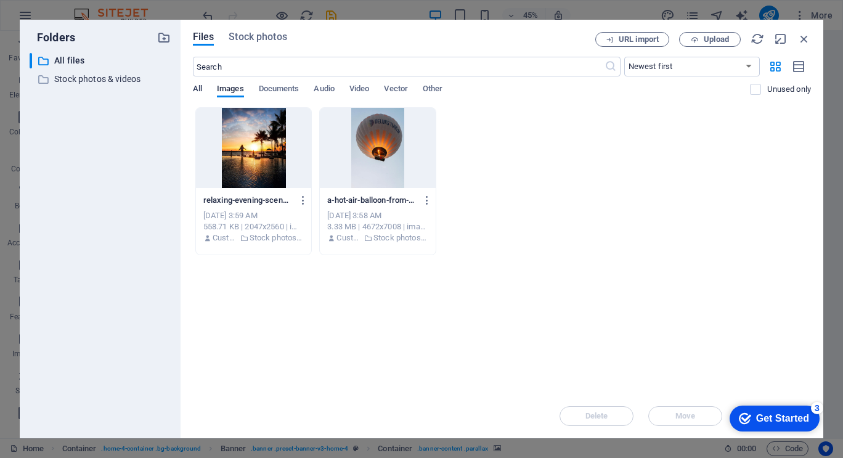
click at [197, 88] on span "All" at bounding box center [197, 89] width 9 height 17
click at [86, 76] on p "Stock photos & videos" at bounding box center [101, 79] width 94 height 14
click at [806, 40] on icon "button" at bounding box center [805, 39] width 14 height 14
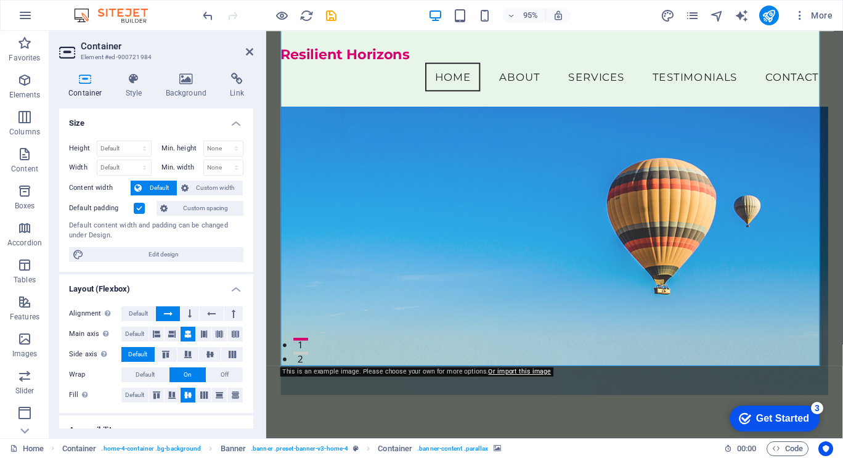
scroll to position [74, 0]
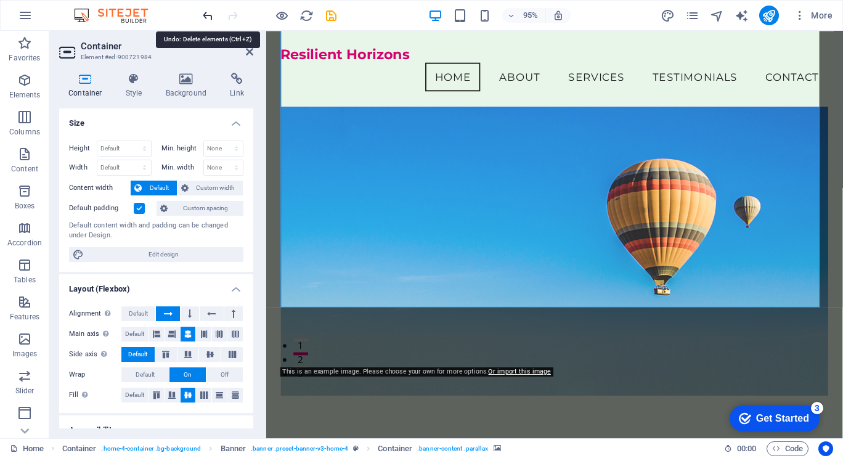
click at [205, 12] on icon "undo" at bounding box center [208, 16] width 14 height 14
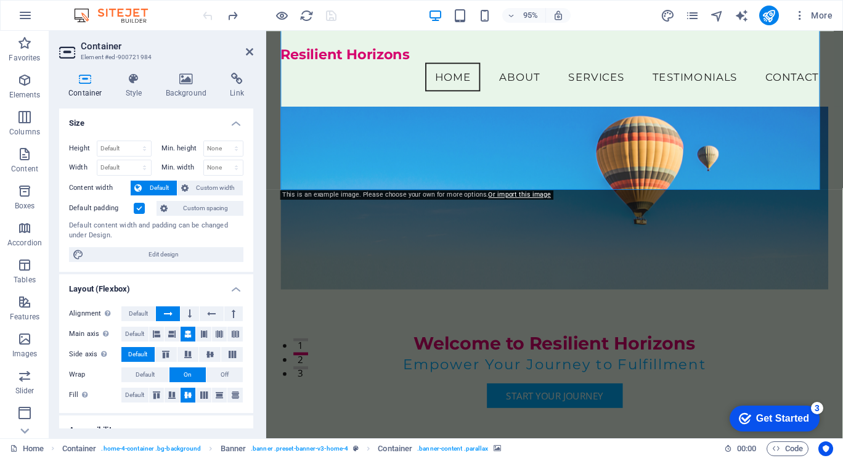
click at [205, 12] on div at bounding box center [269, 16] width 138 height 20
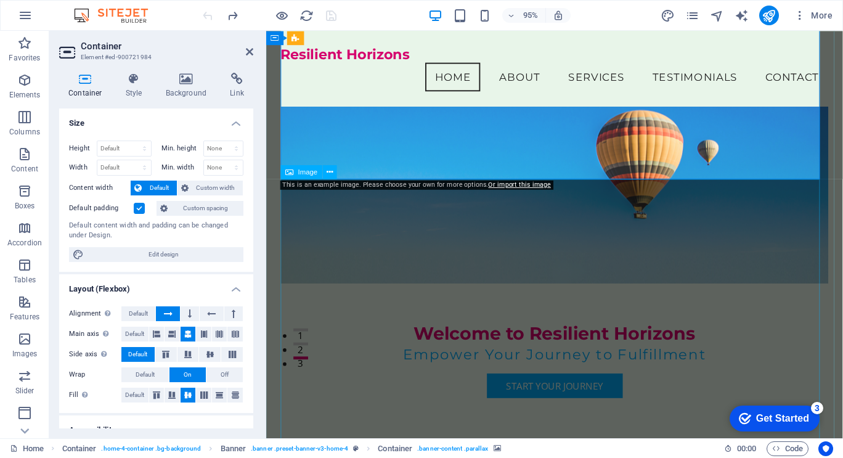
scroll to position [85, 0]
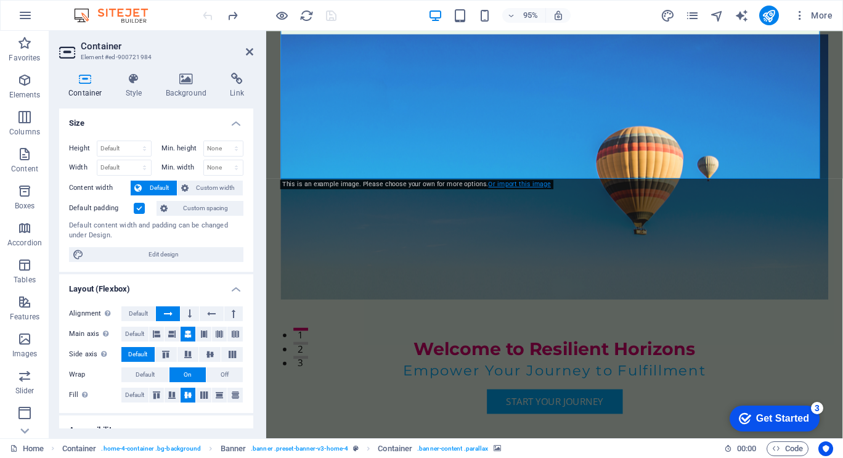
click at [512, 183] on link "Or import this image" at bounding box center [520, 183] width 62 height 7
click at [758, 144] on figure at bounding box center [570, 174] width 577 height 279
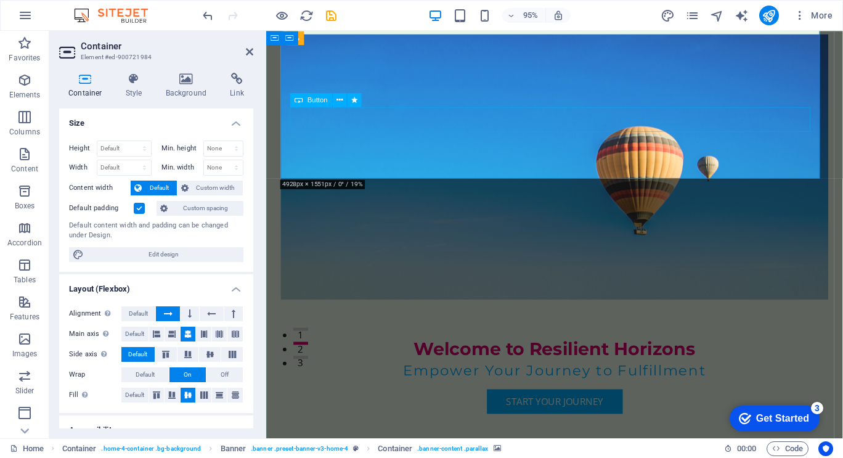
click at [794, 408] on div "Start Your Journey" at bounding box center [570, 421] width 557 height 26
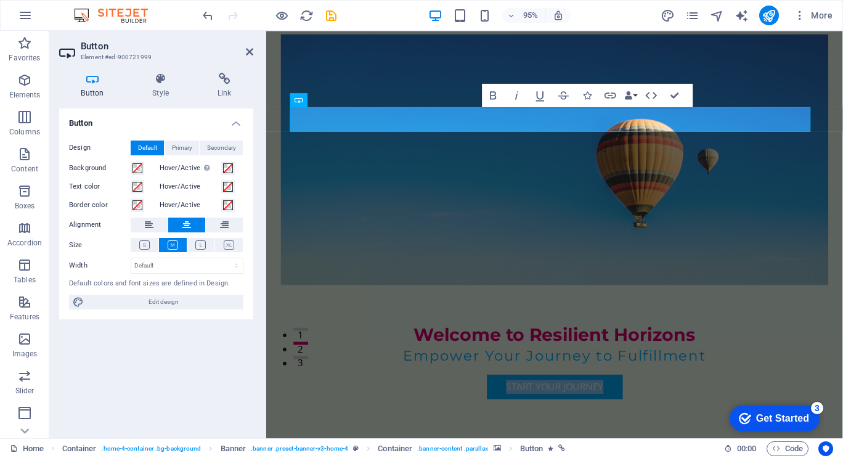
click at [799, 171] on figure at bounding box center [570, 167] width 577 height 264
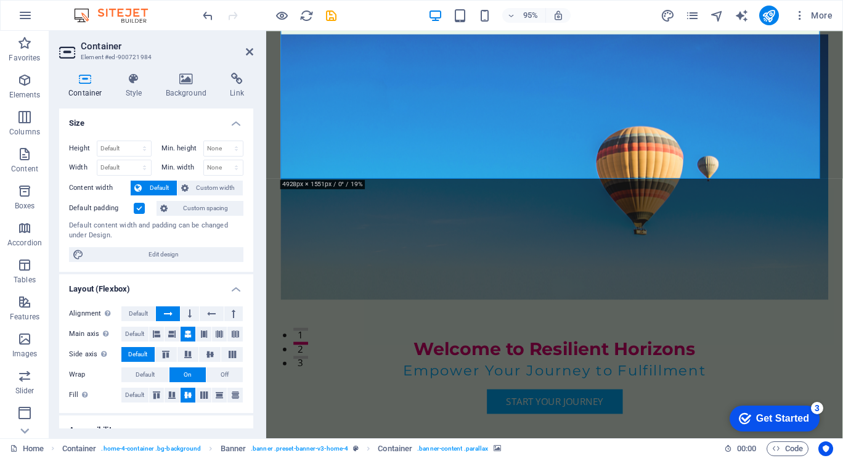
click at [799, 171] on figure at bounding box center [570, 174] width 577 height 279
drag, startPoint x: 313, startPoint y: 15, endPoint x: 475, endPoint y: 15, distance: 162.1
click at [313, 15] on icon "reload" at bounding box center [307, 16] width 14 height 14
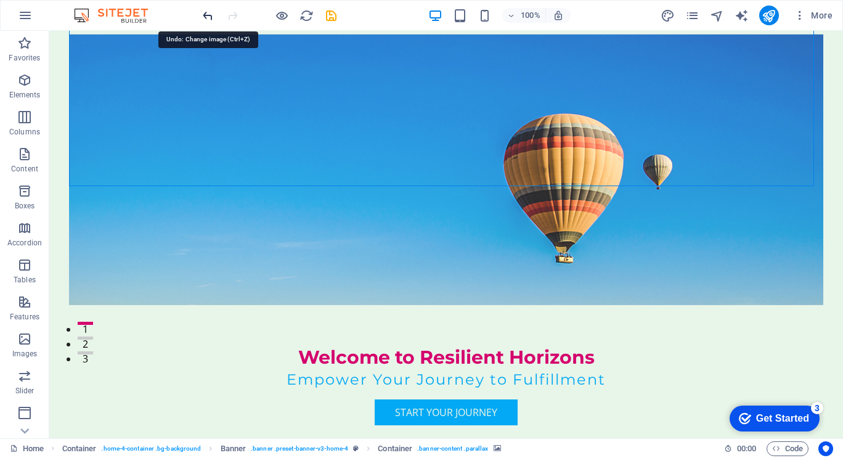
click at [208, 14] on icon "undo" at bounding box center [208, 16] width 14 height 14
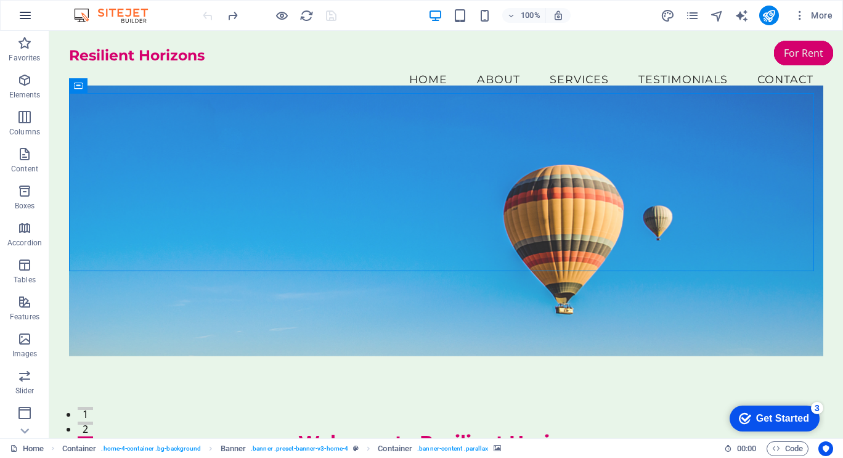
click at [22, 16] on icon "button" at bounding box center [25, 15] width 15 height 15
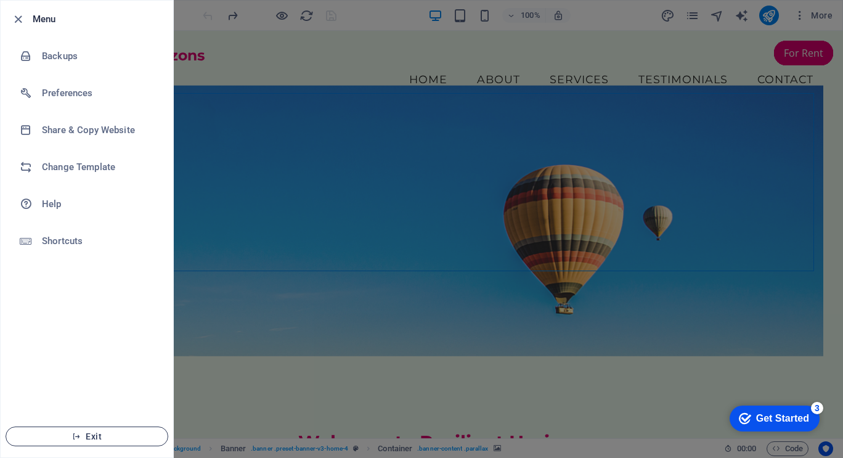
click at [99, 433] on span "Exit" at bounding box center [87, 437] width 142 height 10
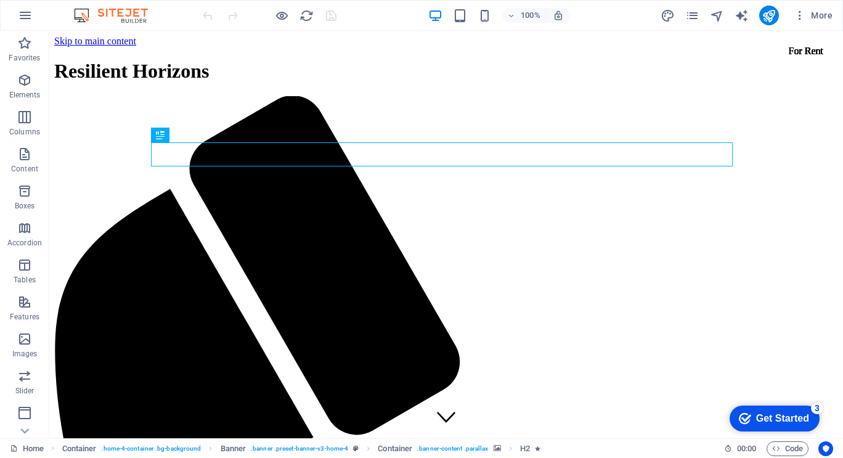
drag, startPoint x: 49, startPoint y: 31, endPoint x: 840, endPoint y: 209, distance: 810.7
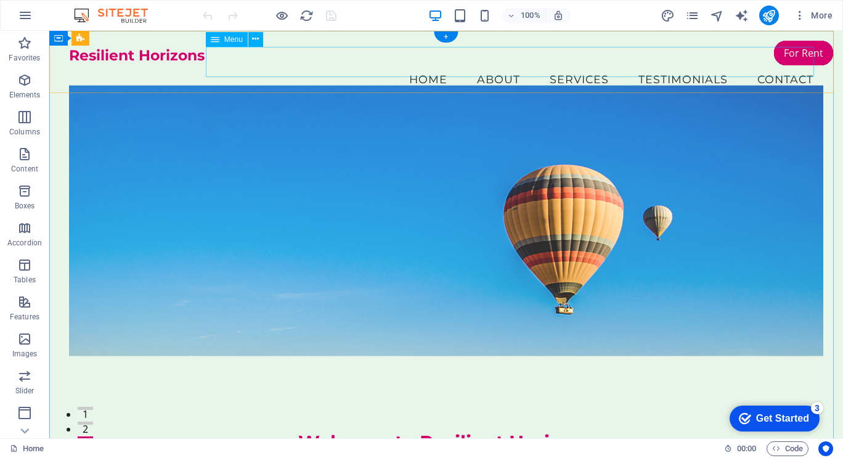
click at [425, 64] on nav "Home About Services Testimonials Contact" at bounding box center [446, 79] width 755 height 31
click at [478, 64] on nav "Home About Services Testimonials Contact" at bounding box center [446, 79] width 755 height 31
click at [493, 64] on nav "Home About Services Testimonials Contact" at bounding box center [446, 79] width 755 height 31
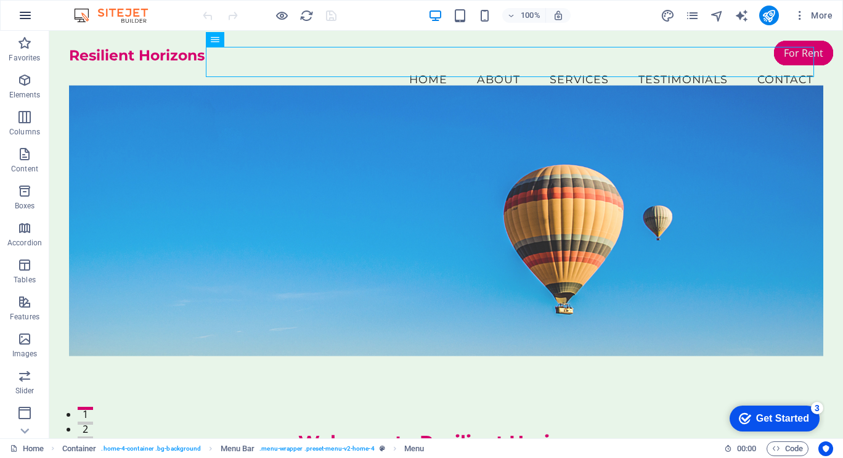
click at [20, 15] on icon "button" at bounding box center [25, 15] width 15 height 15
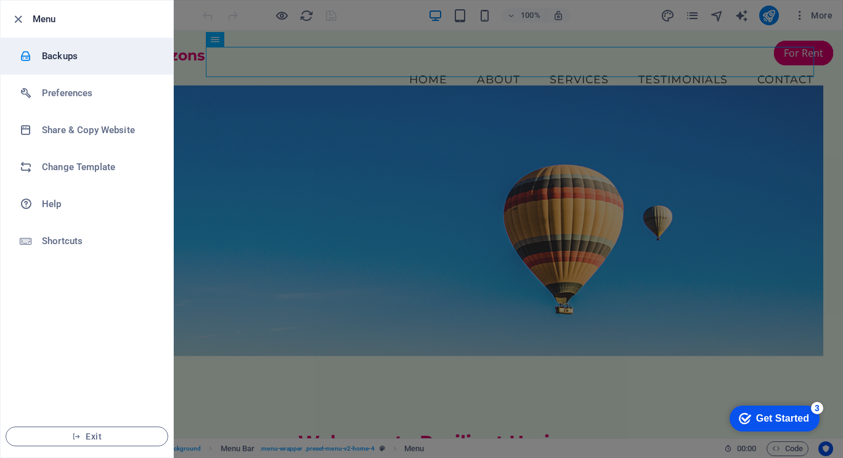
click at [55, 58] on h6 "Backups" at bounding box center [99, 56] width 114 height 15
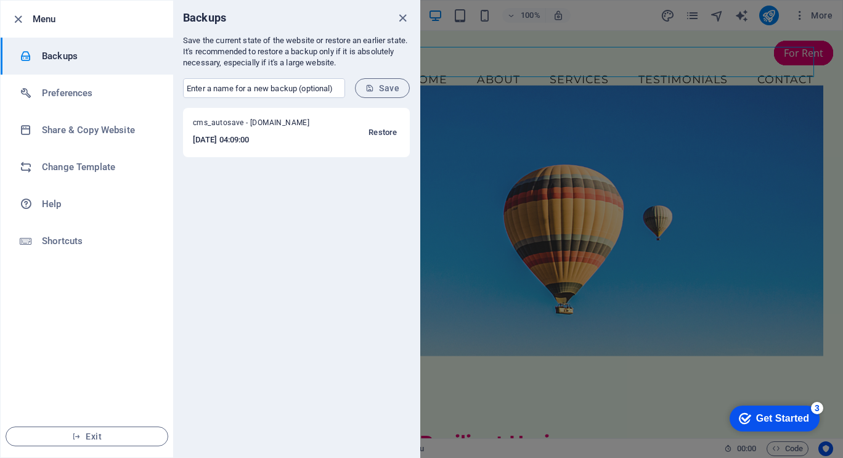
click at [382, 133] on span "Restore" at bounding box center [383, 132] width 28 height 15
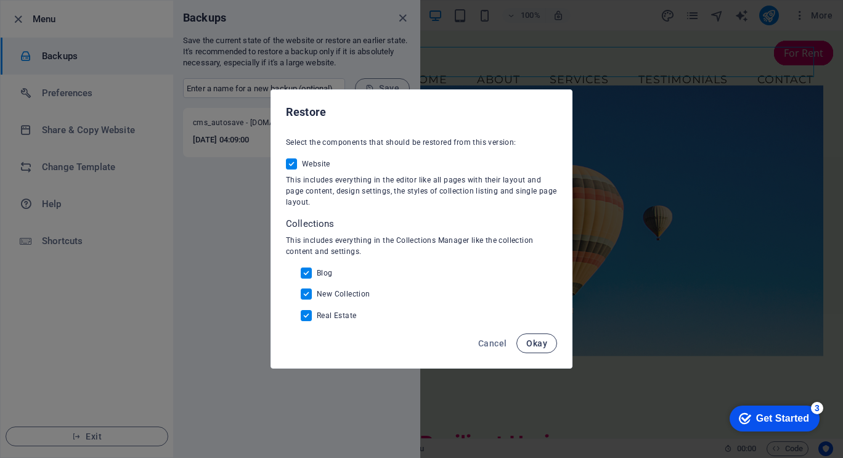
click at [533, 343] on span "Okay" at bounding box center [536, 343] width 21 height 10
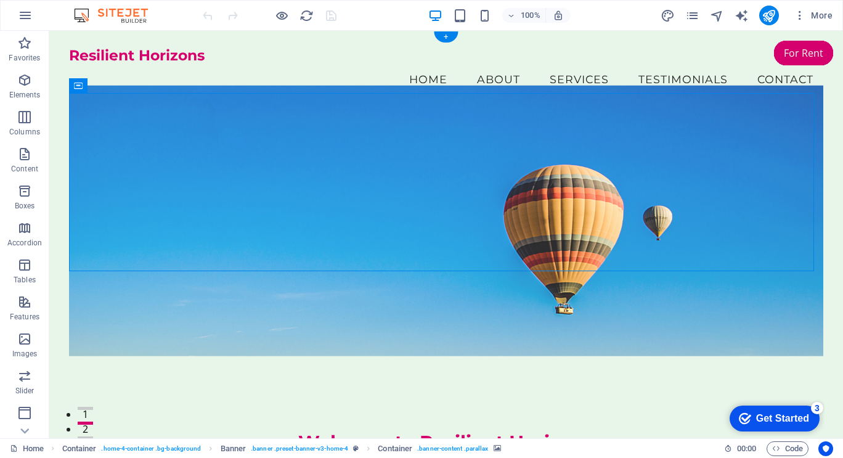
click at [767, 163] on figure at bounding box center [446, 221] width 755 height 271
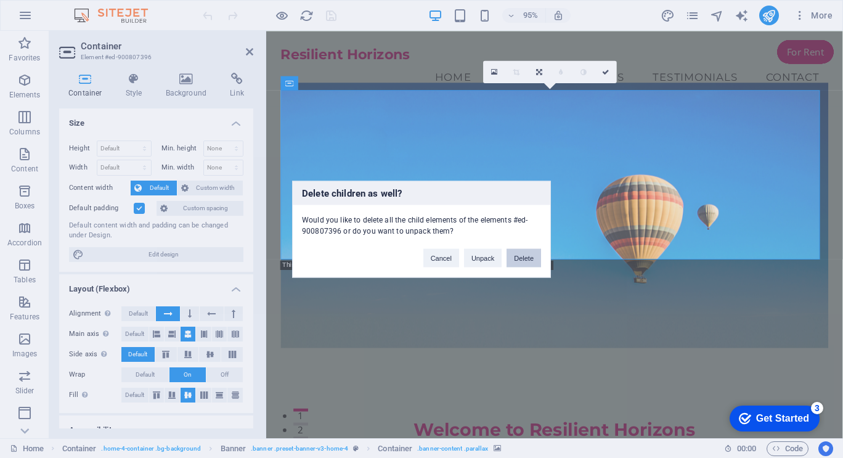
click at [519, 260] on button "Delete" at bounding box center [524, 257] width 35 height 18
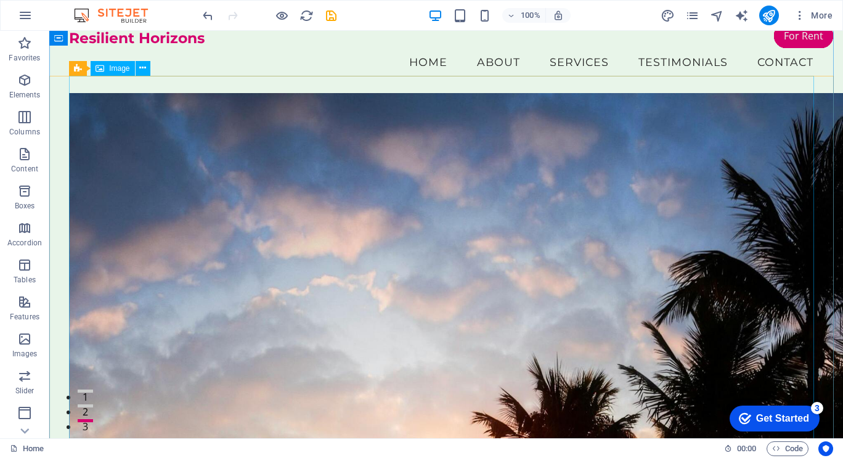
scroll to position [17, 0]
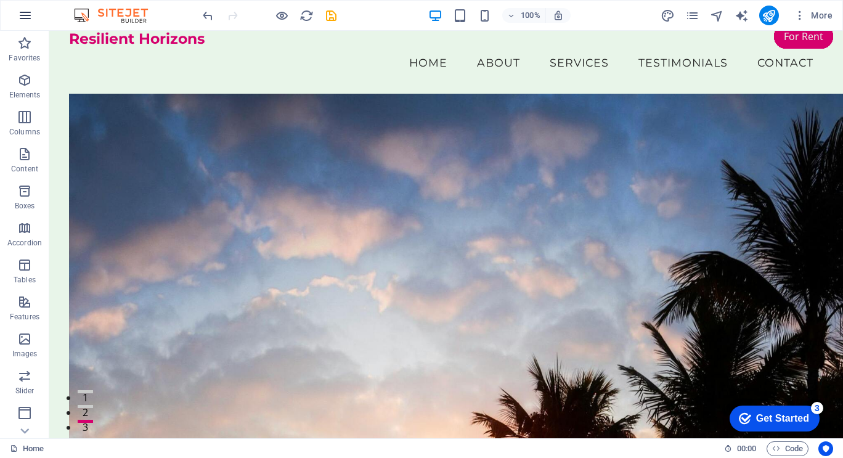
click at [25, 17] on icon "button" at bounding box center [25, 15] width 15 height 15
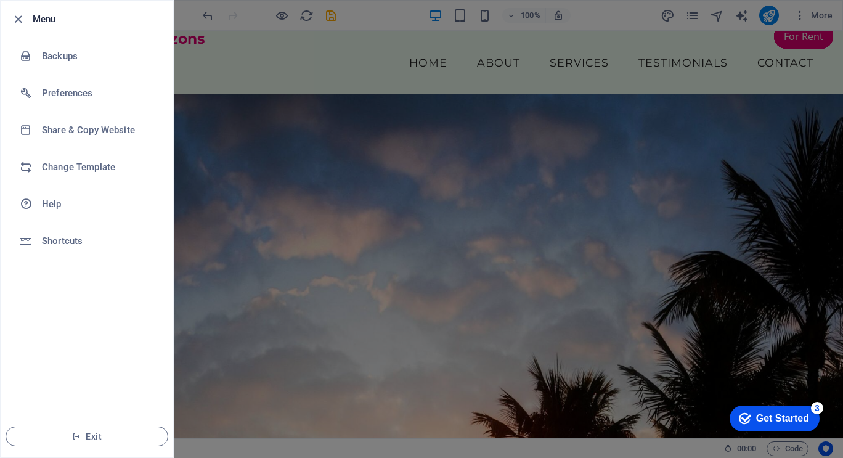
click at [300, 180] on div at bounding box center [421, 229] width 843 height 458
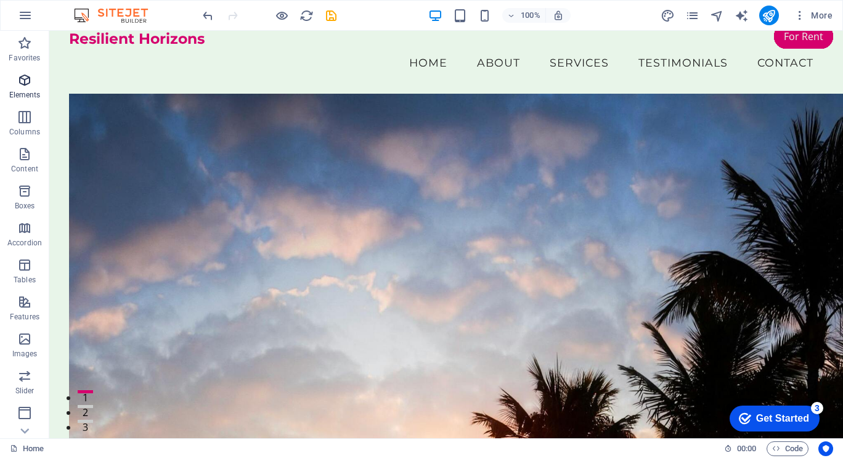
click at [25, 85] on icon "button" at bounding box center [24, 80] width 15 height 15
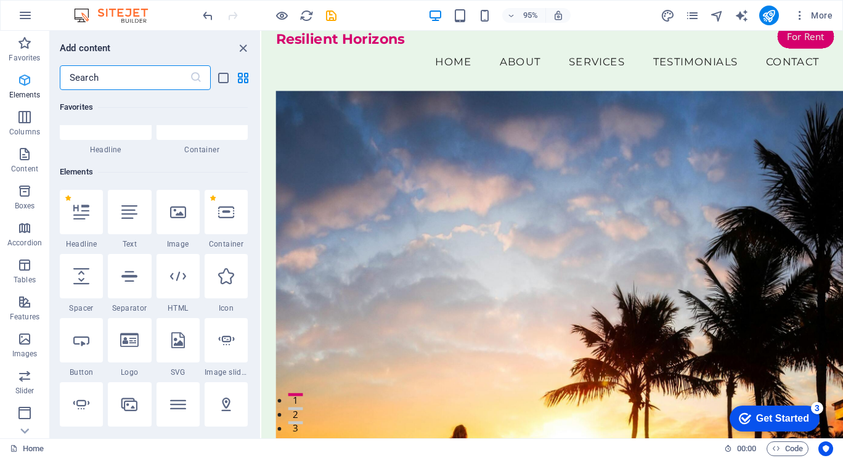
scroll to position [131, 0]
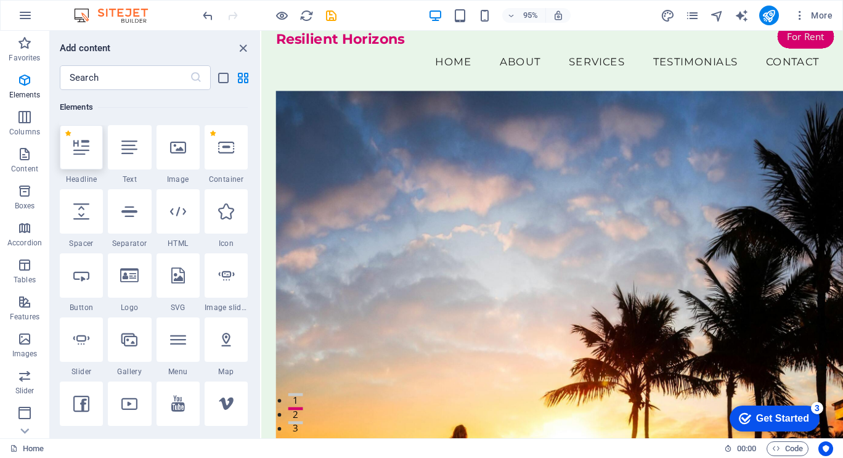
click at [79, 149] on icon at bounding box center [81, 147] width 16 height 16
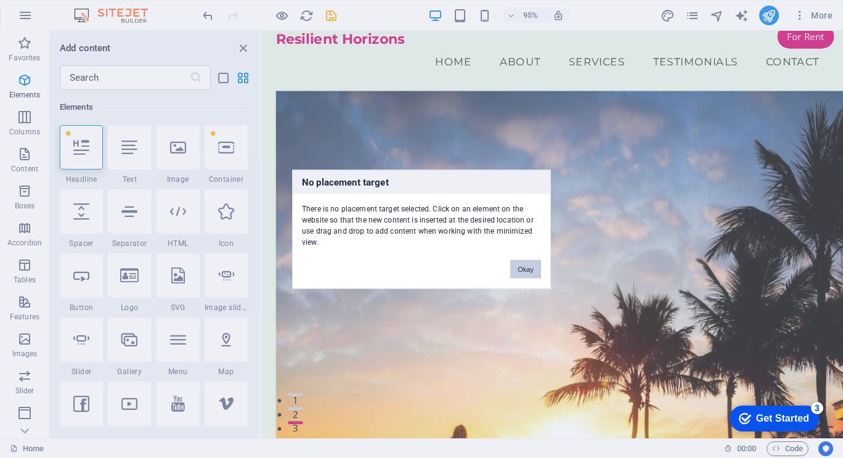
click at [520, 270] on button "Okay" at bounding box center [525, 269] width 31 height 18
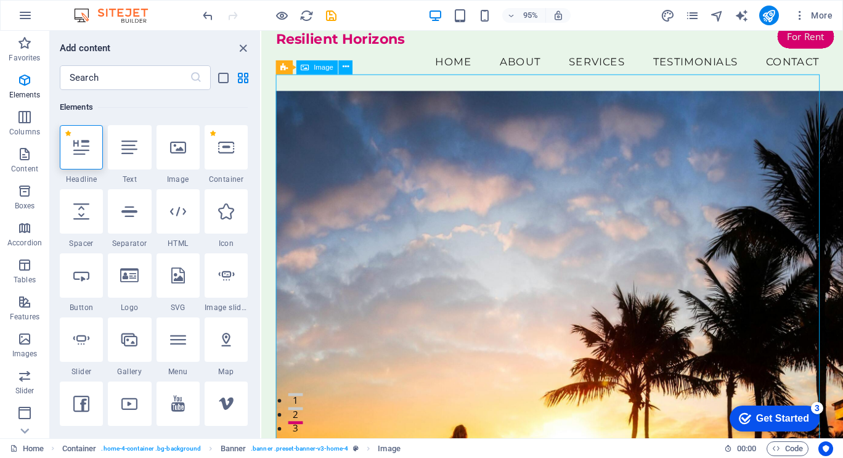
click at [800, 16] on icon "button" at bounding box center [800, 15] width 12 height 12
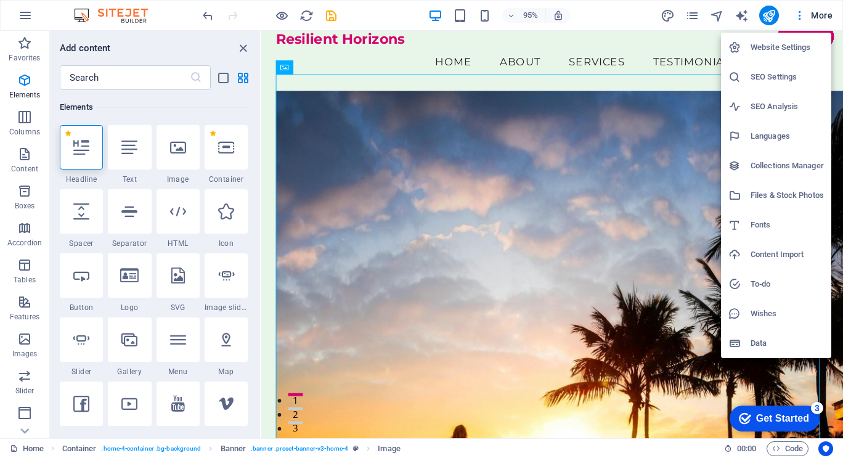
click at [822, 12] on div at bounding box center [421, 229] width 843 height 458
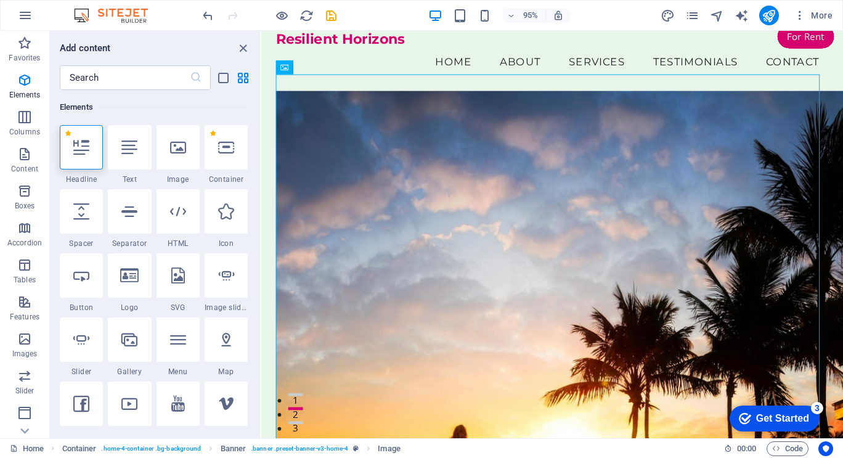
click at [822, 12] on span "More" at bounding box center [813, 15] width 39 height 12
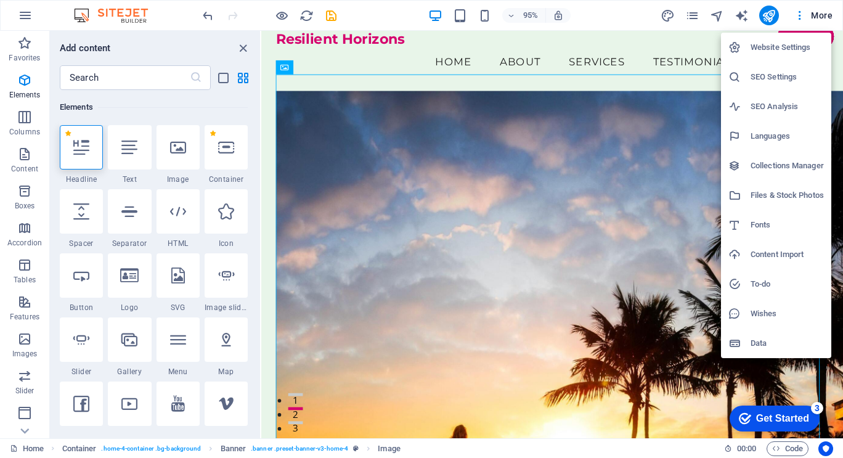
click at [695, 17] on div at bounding box center [421, 229] width 843 height 458
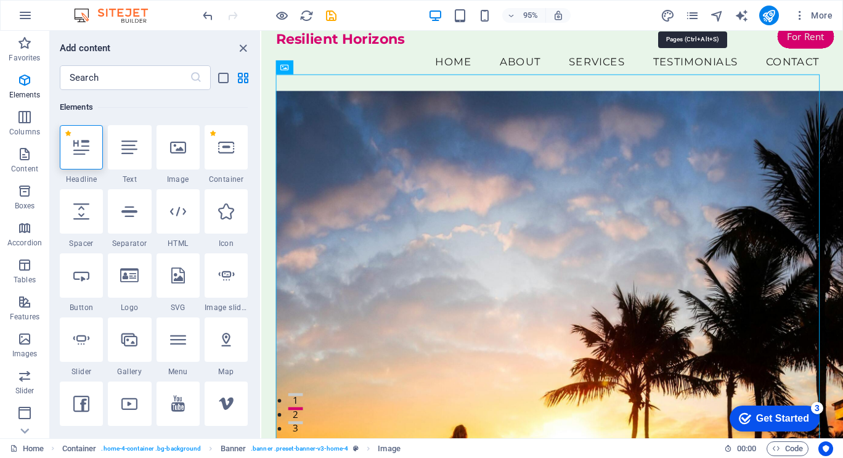
click at [695, 17] on icon "pages" at bounding box center [693, 16] width 14 height 14
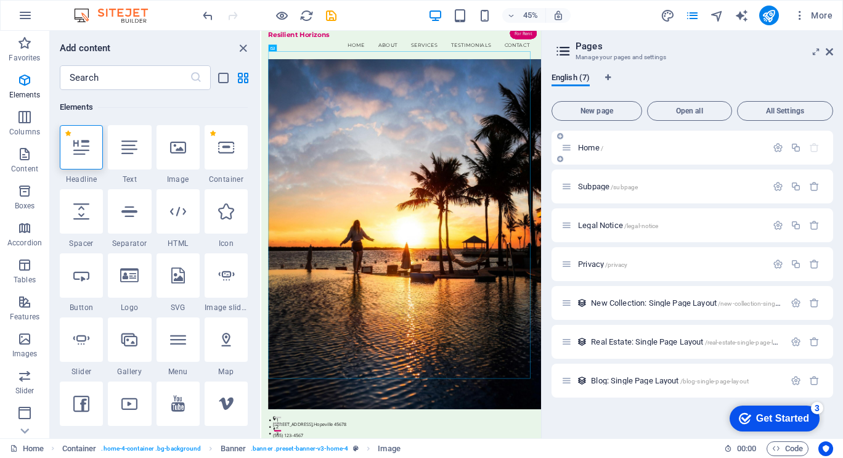
click at [574, 152] on div "Home /" at bounding box center [664, 148] width 205 height 14
click at [595, 142] on div "Home /" at bounding box center [664, 148] width 205 height 14
click at [777, 148] on icon "button" at bounding box center [778, 147] width 10 height 10
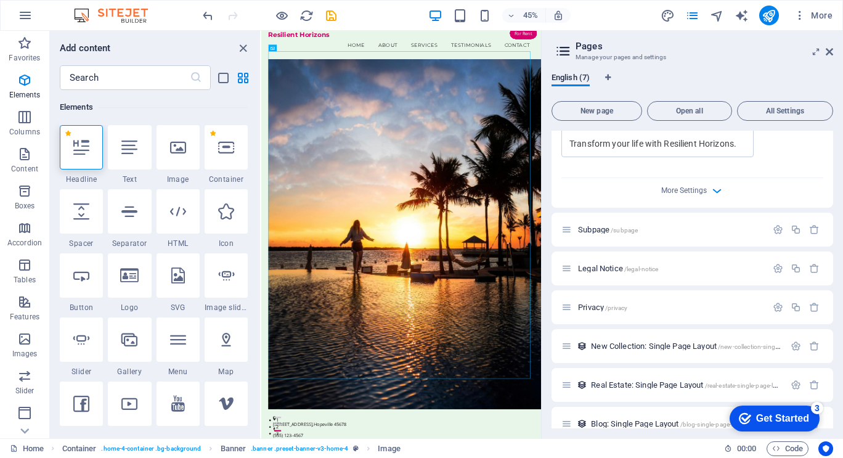
scroll to position [0, 0]
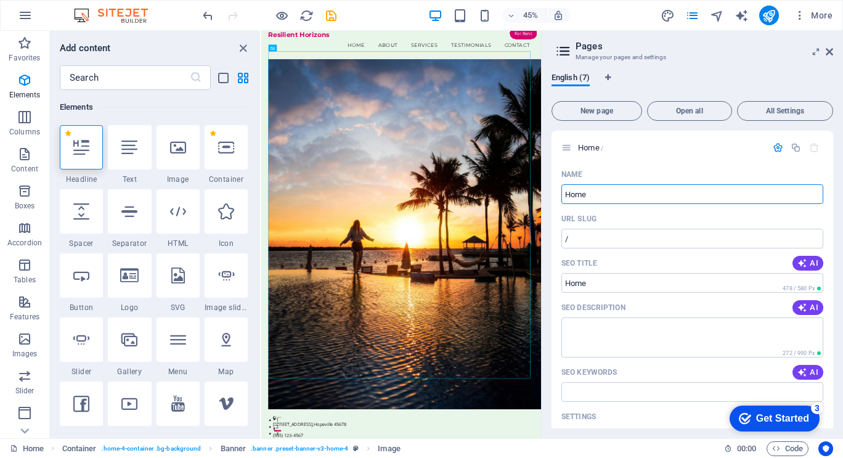
click at [70, 106] on h6 "Elements" at bounding box center [154, 107] width 188 height 15
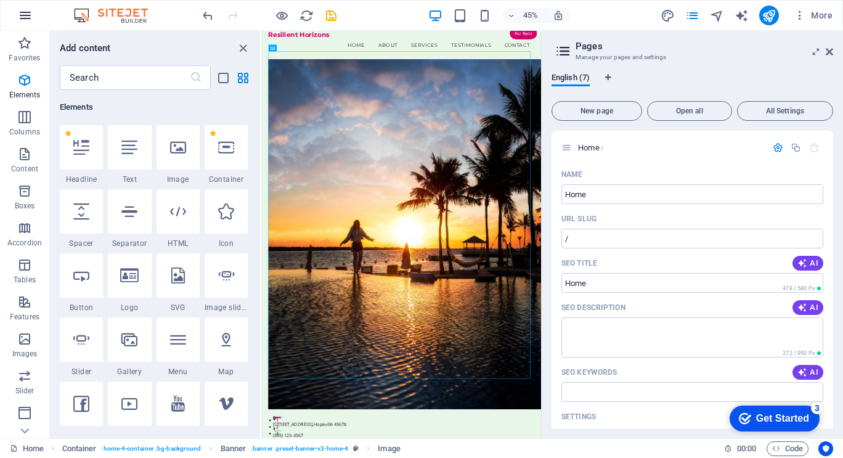
click at [26, 11] on icon "button" at bounding box center [25, 15] width 15 height 15
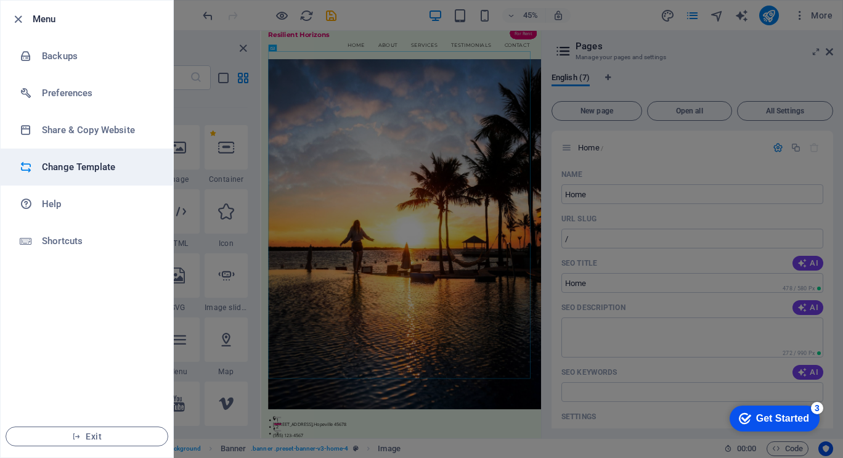
click at [79, 166] on h6 "Change Template" at bounding box center [99, 167] width 114 height 15
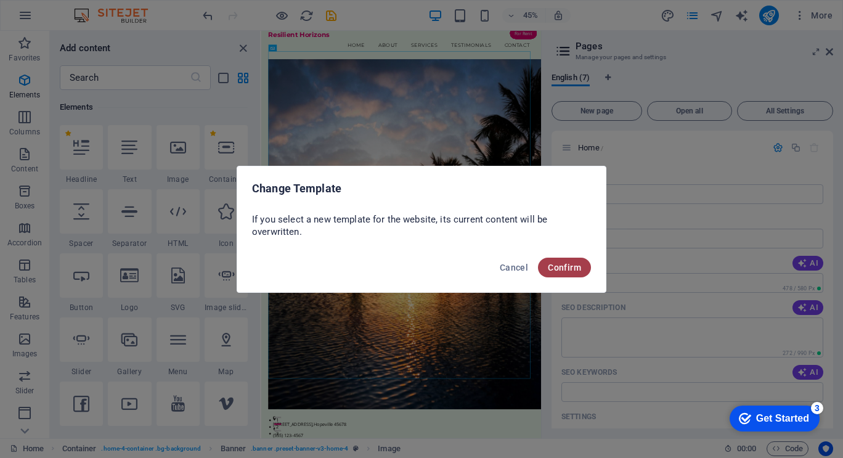
click at [548, 268] on span "Confirm" at bounding box center [564, 268] width 33 height 10
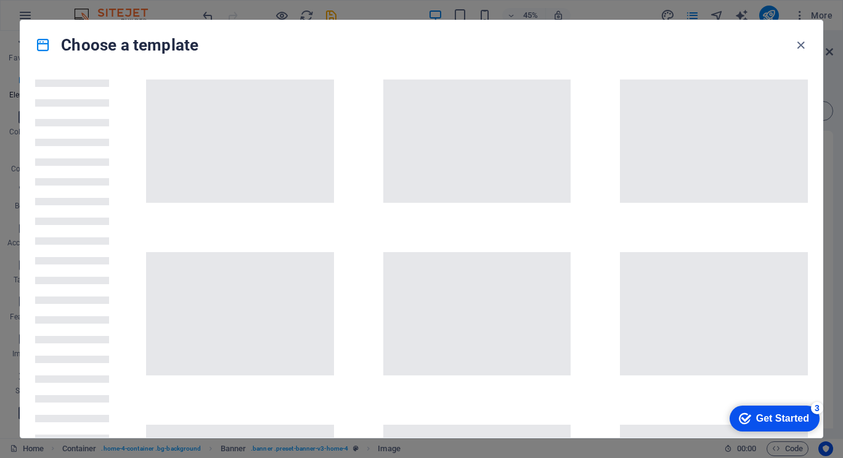
click at [548, 268] on span at bounding box center [477, 313] width 188 height 123
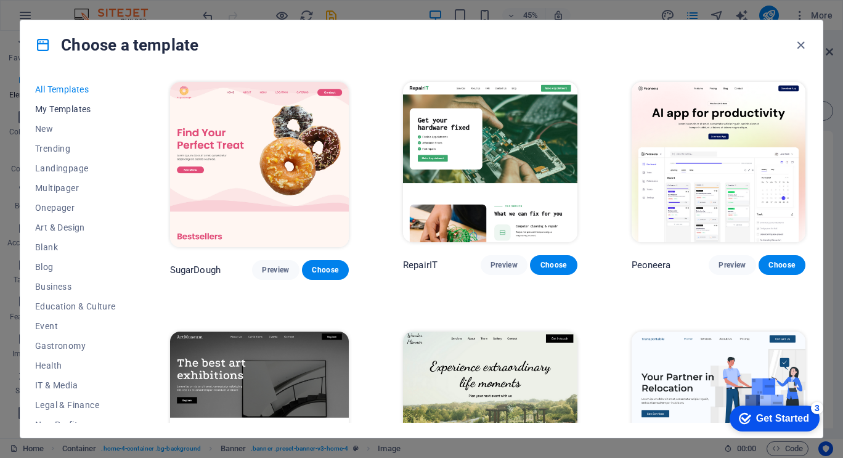
click at [62, 104] on span "My Templates" at bounding box center [75, 109] width 81 height 10
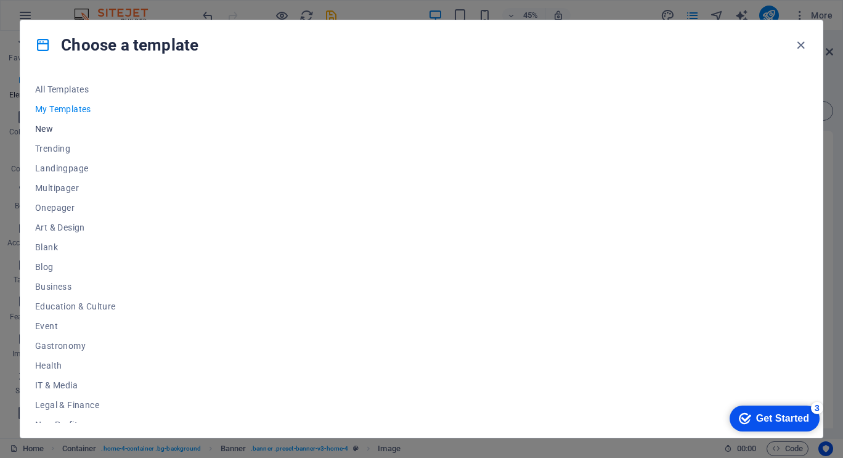
click at [42, 127] on span "New" at bounding box center [75, 129] width 81 height 10
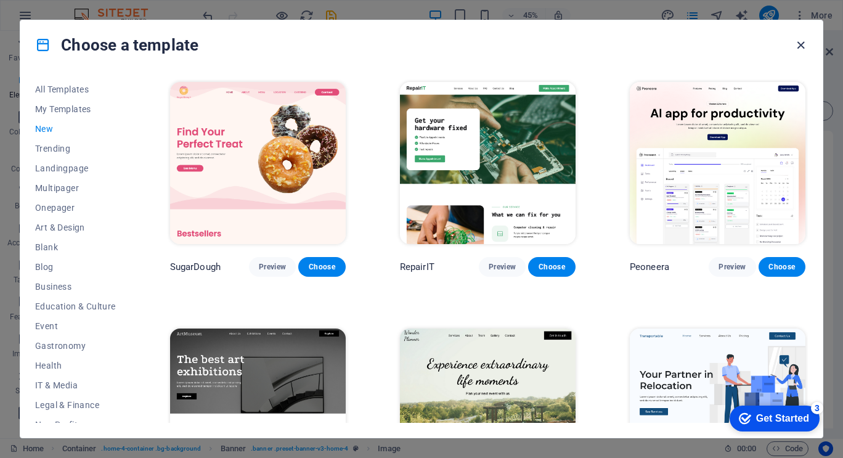
click at [798, 46] on icon "button" at bounding box center [801, 45] width 14 height 14
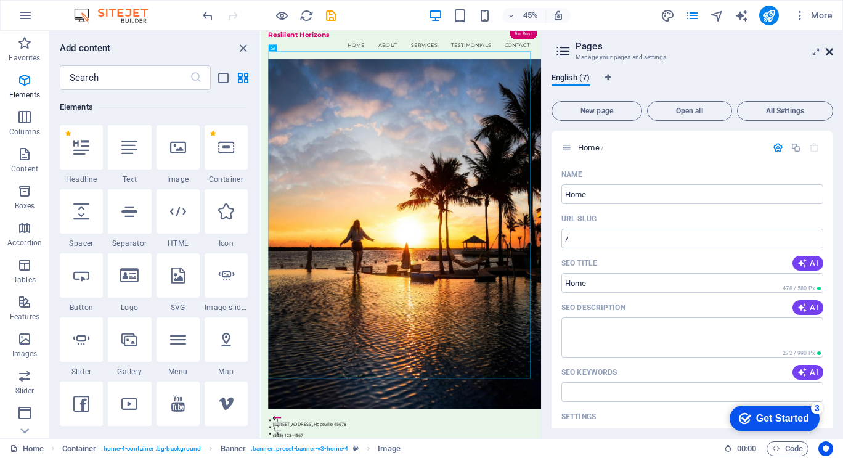
click at [830, 50] on icon at bounding box center [829, 52] width 7 height 10
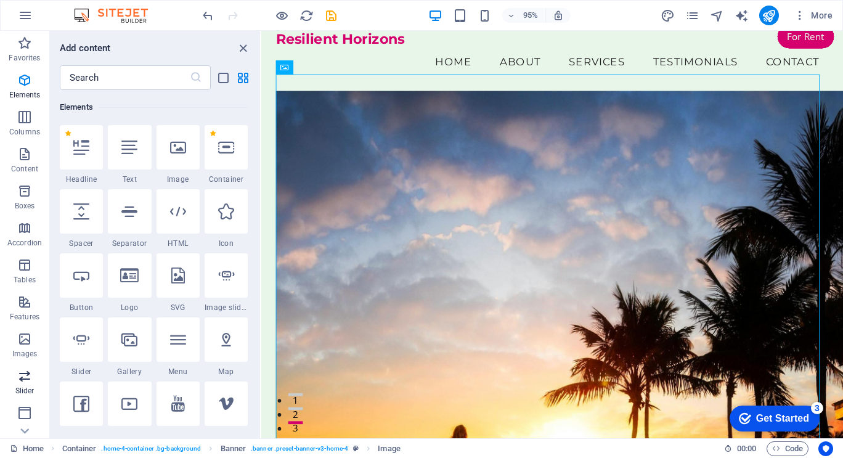
scroll to position [147, 0]
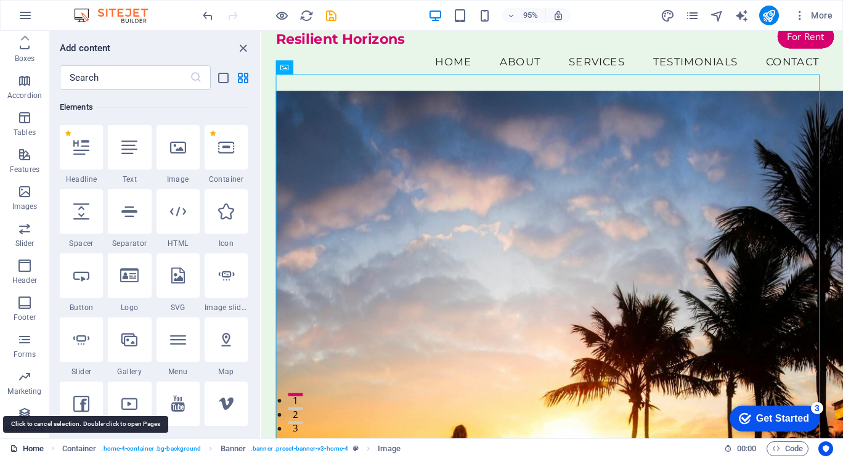
click at [35, 448] on link "Home" at bounding box center [27, 448] width 34 height 15
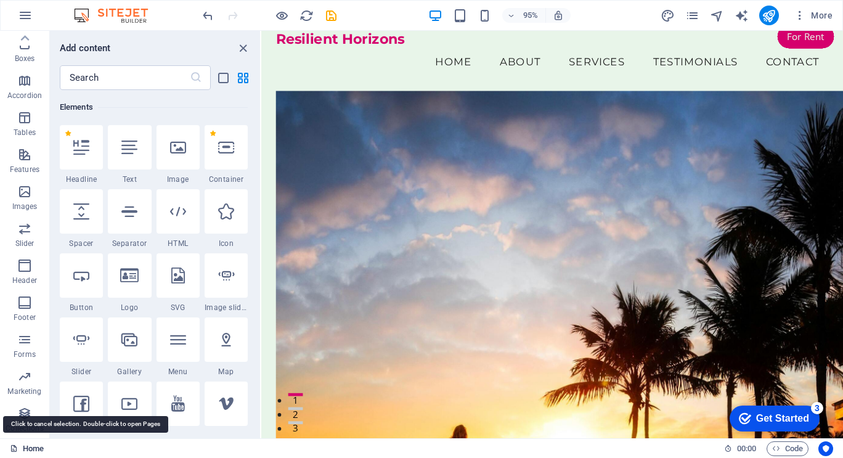
click at [35, 448] on link "Home" at bounding box center [27, 448] width 34 height 15
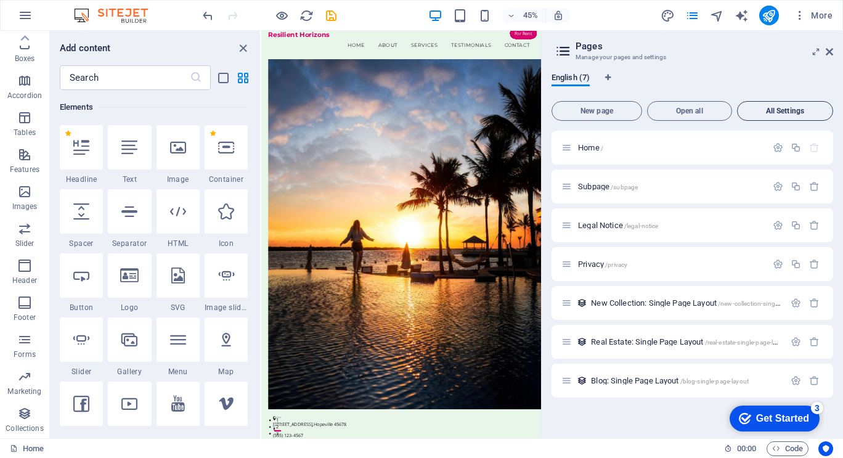
click at [782, 110] on span "All Settings" at bounding box center [785, 110] width 85 height 7
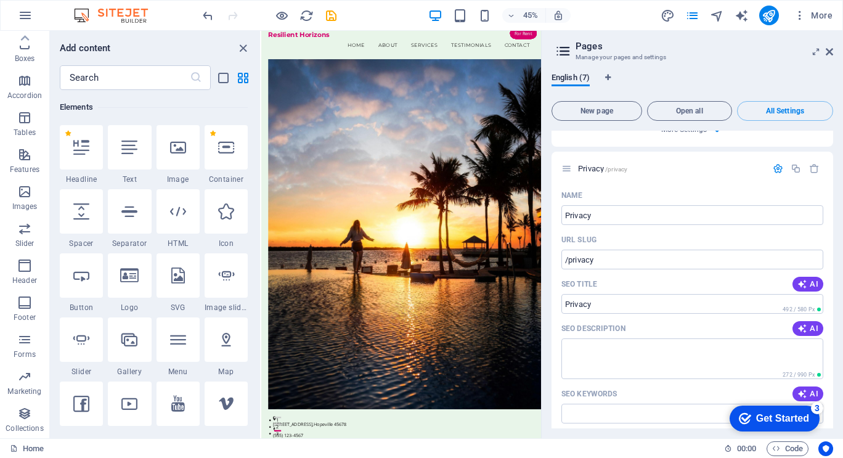
scroll to position [1560, 0]
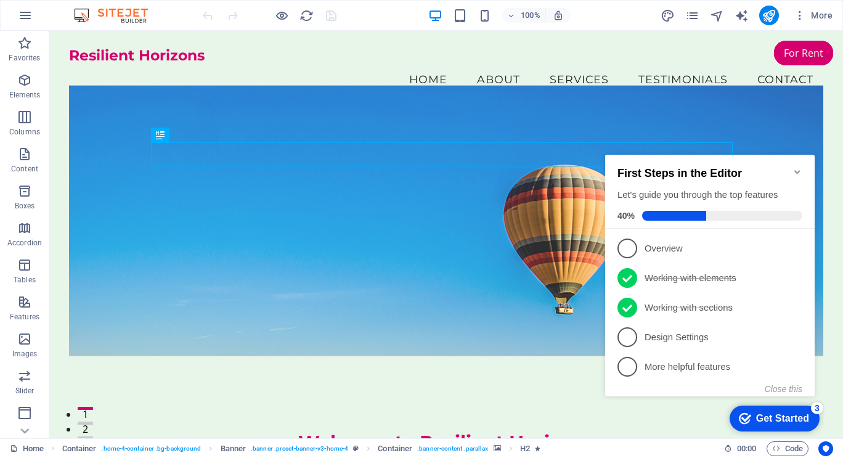
click at [799, 167] on icon "Minimize checklist" at bounding box center [798, 172] width 10 height 10
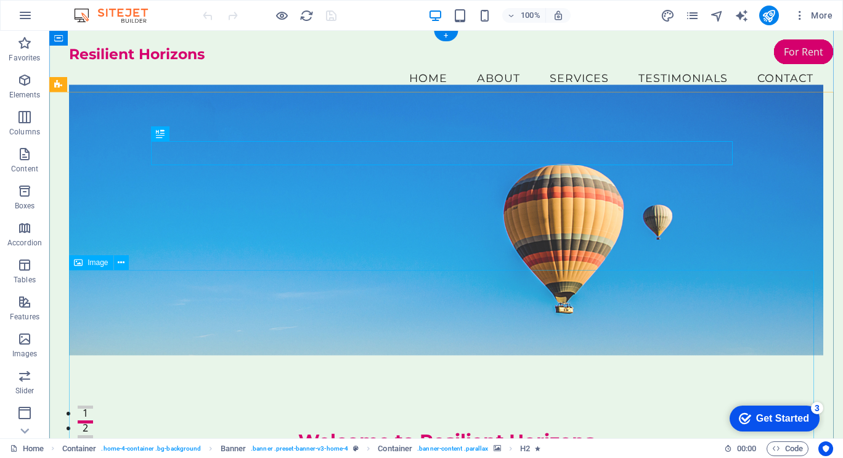
scroll to position [1, 0]
click at [119, 263] on icon at bounding box center [121, 263] width 7 height 13
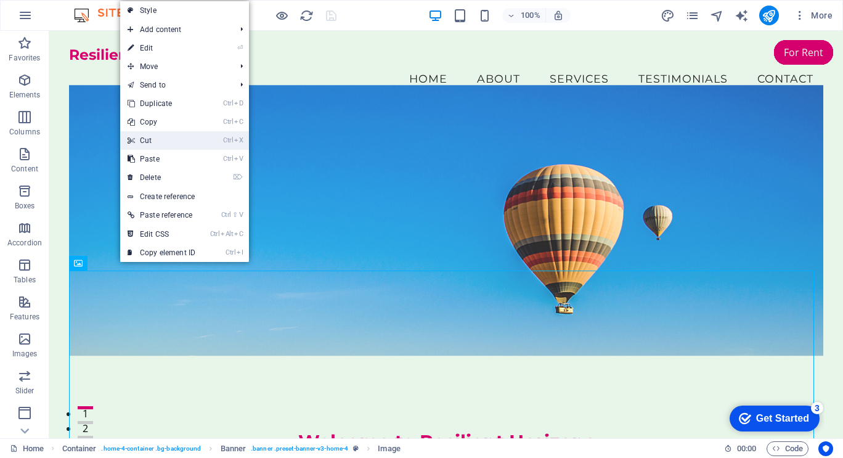
click at [154, 142] on link "Ctrl X Cut" at bounding box center [161, 140] width 83 height 18
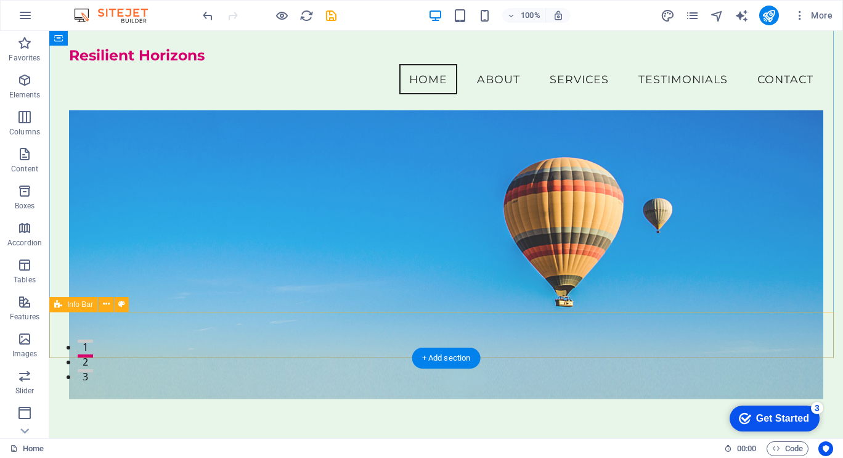
scroll to position [63, 0]
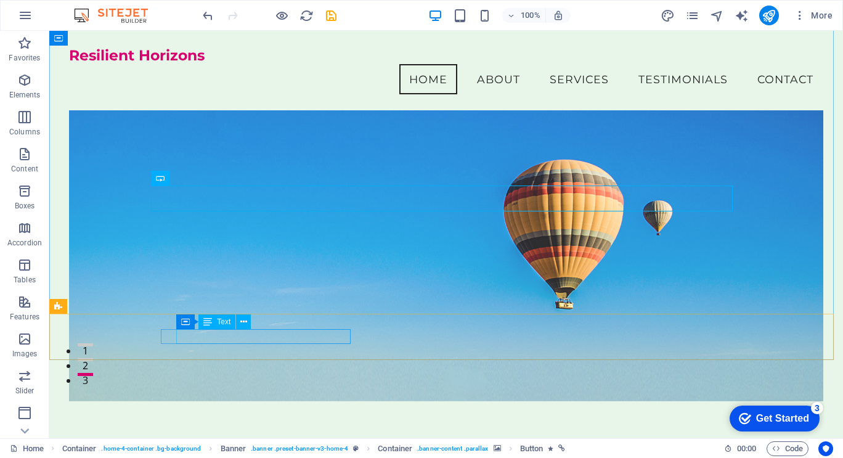
click at [218, 324] on span "Text" at bounding box center [224, 321] width 14 height 7
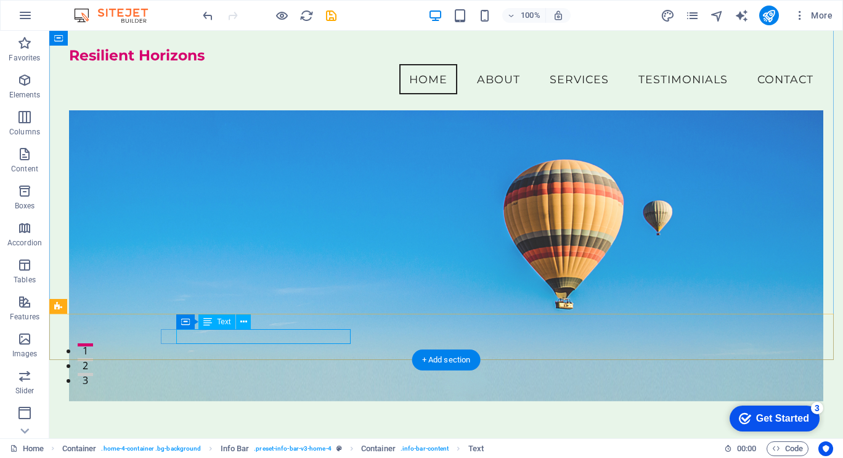
click at [227, 323] on icon at bounding box center [228, 324] width 7 height 13
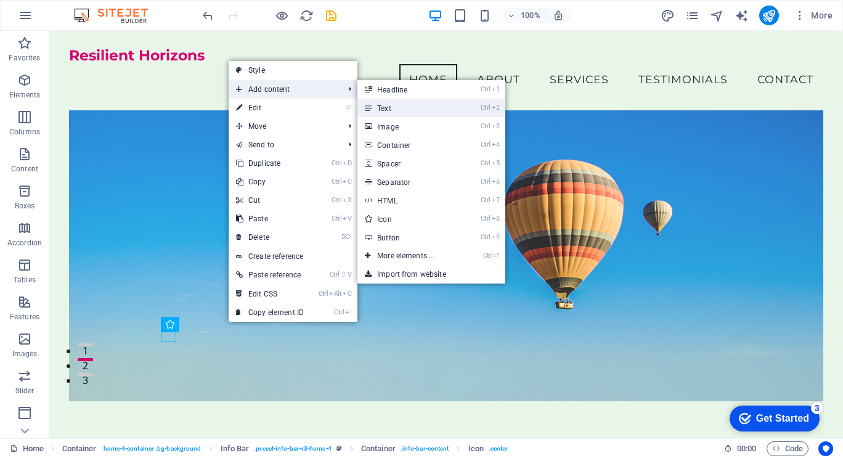
click at [389, 107] on link "Ctrl 2 Text" at bounding box center [409, 108] width 102 height 18
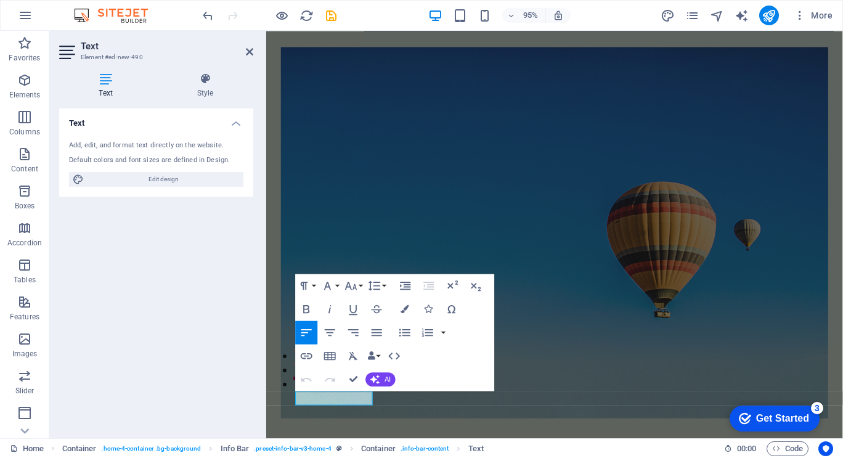
click at [395, 112] on figure at bounding box center [570, 242] width 577 height 391
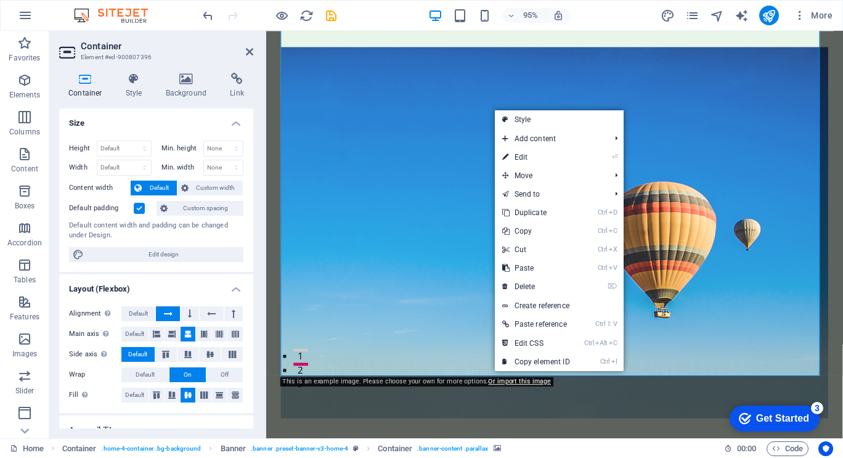
click at [428, 107] on figure at bounding box center [570, 242] width 577 height 391
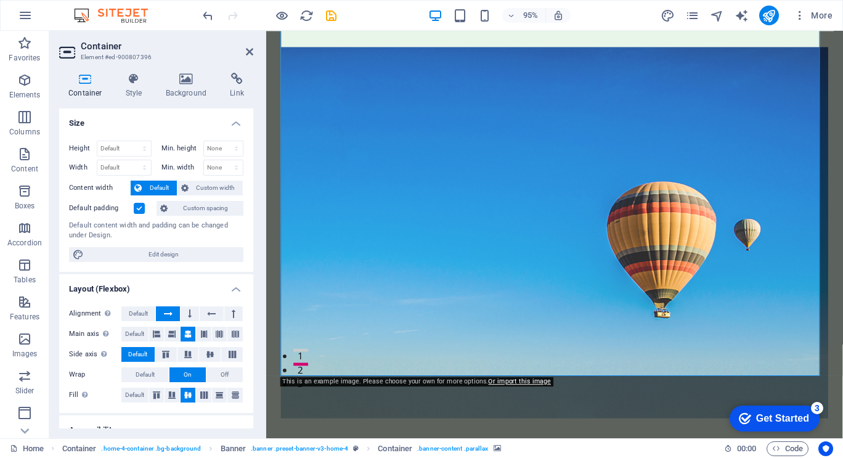
click at [428, 107] on figure at bounding box center [570, 242] width 577 height 391
click at [245, 47] on h2 "Container" at bounding box center [167, 46] width 173 height 11
click at [247, 49] on header "Container Element #ed-900807396" at bounding box center [156, 47] width 194 height 32
click at [253, 52] on icon at bounding box center [249, 52] width 7 height 10
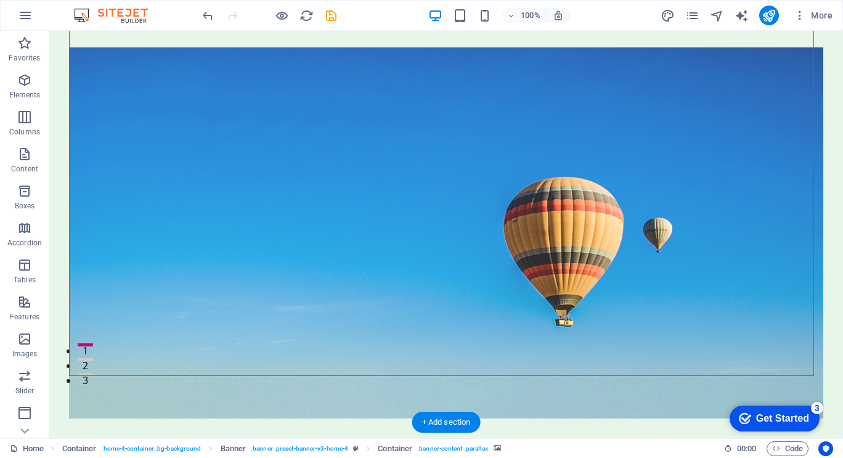
click at [251, 292] on figure at bounding box center [446, 232] width 755 height 371
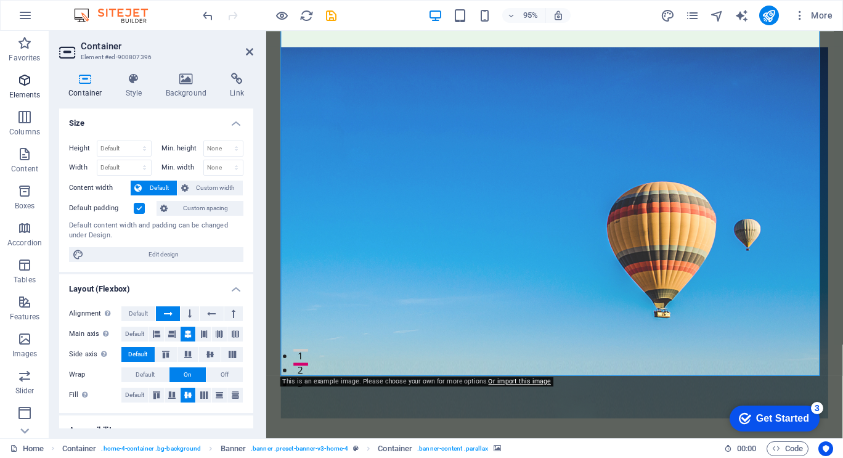
click at [20, 81] on icon "button" at bounding box center [24, 80] width 15 height 15
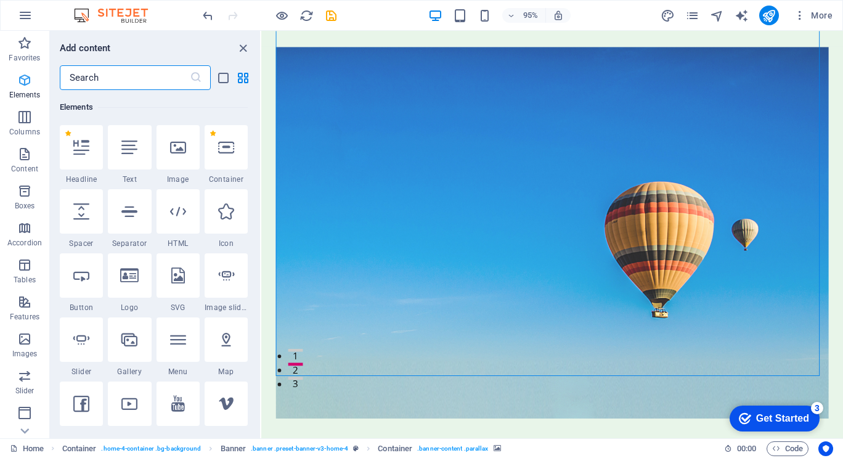
scroll to position [131, 0]
click at [179, 146] on icon at bounding box center [178, 147] width 16 height 16
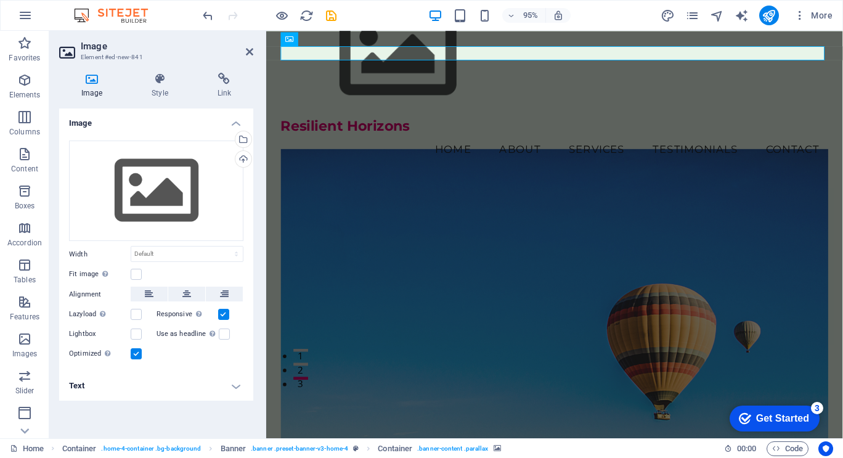
scroll to position [0, 0]
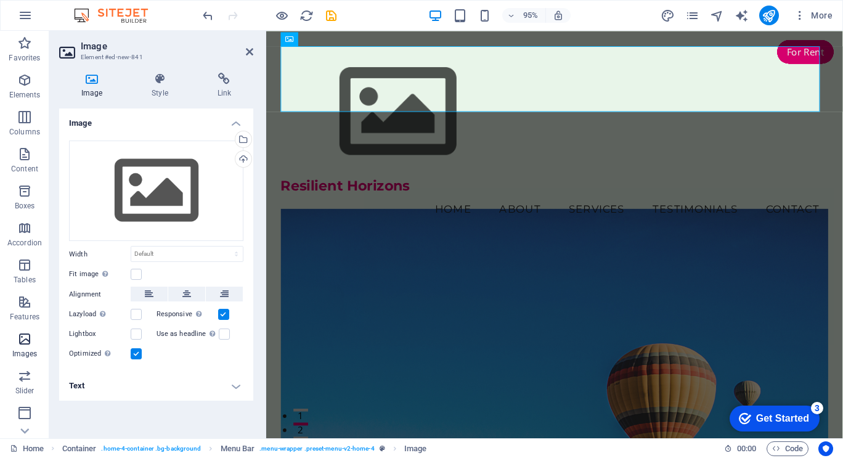
click at [25, 339] on icon "button" at bounding box center [24, 339] width 15 height 15
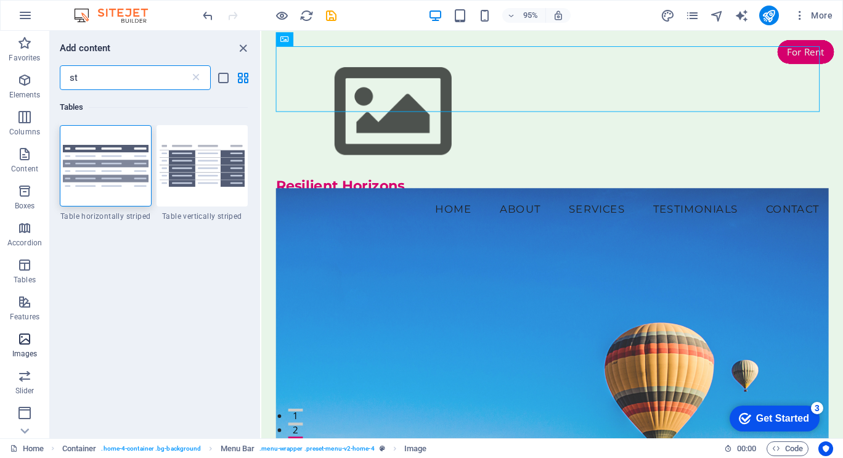
type input "s"
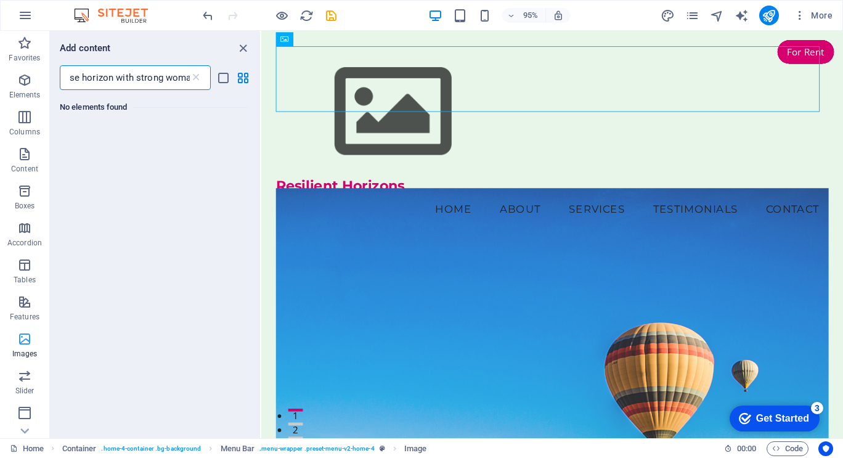
scroll to position [0, 27]
type input "sunrise horizon with strong woman"
click at [20, 340] on icon "button" at bounding box center [24, 339] width 15 height 15
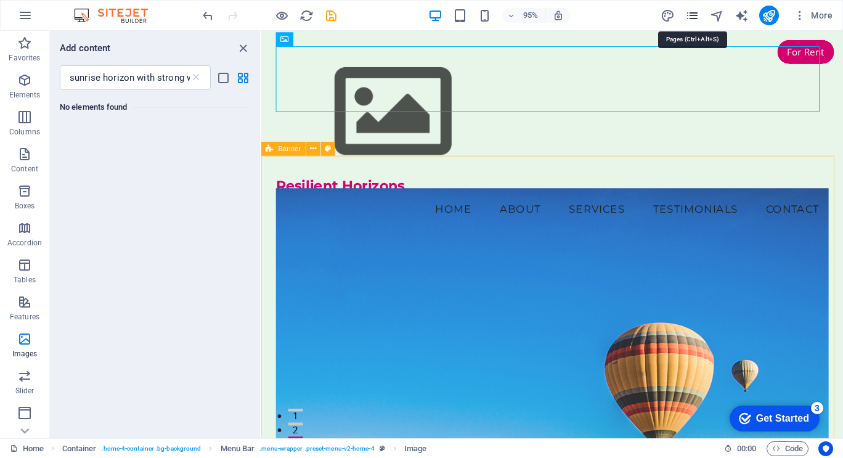
click at [695, 15] on icon "pages" at bounding box center [693, 16] width 14 height 14
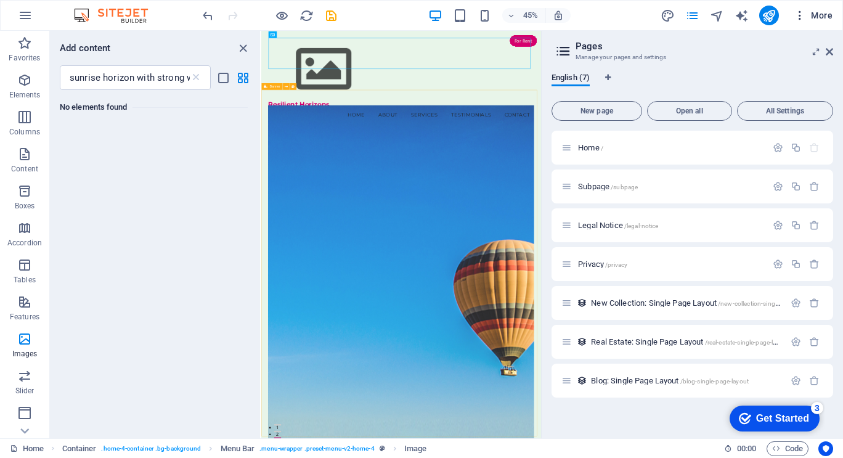
click at [802, 17] on icon "button" at bounding box center [800, 15] width 12 height 12
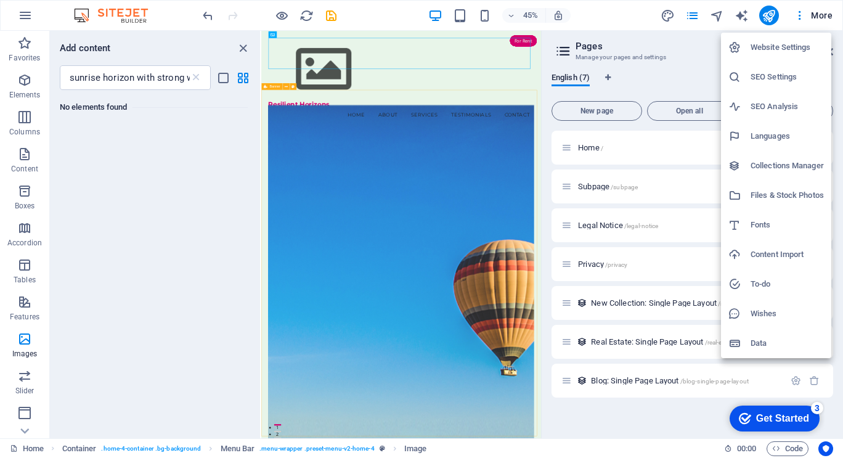
click at [784, 196] on h6 "Files & Stock Photos" at bounding box center [787, 195] width 73 height 15
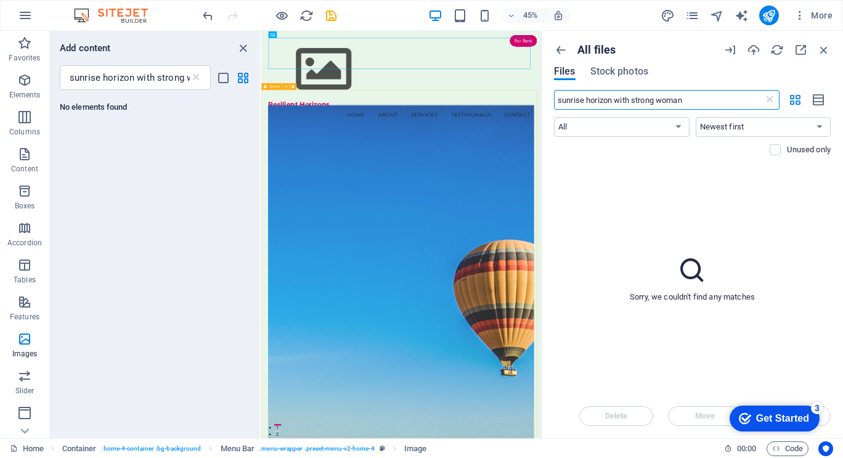
type input "sunrise horizon with strong woman"
click at [682, 125] on select "All Images Documents Audio Video Vector Other" at bounding box center [622, 127] width 136 height 20
select select "image"
click at [554, 117] on select "All Images Documents Audio Video Vector Other" at bounding box center [622, 127] width 136 height 20
click at [713, 127] on select "Newest first Oldest first Name (A-Z) Name (Z-A) Size (0-9) Size (9-0) Resolutio…" at bounding box center [764, 127] width 136 height 20
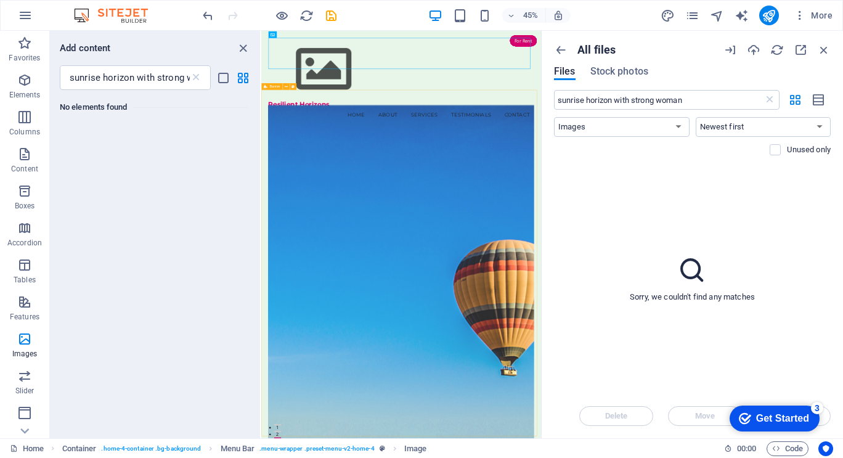
click at [634, 189] on div "Sorry, we couldn't find any matches" at bounding box center [692, 278] width 277 height 231
click at [605, 70] on span "Stock photos" at bounding box center [620, 71] width 58 height 15
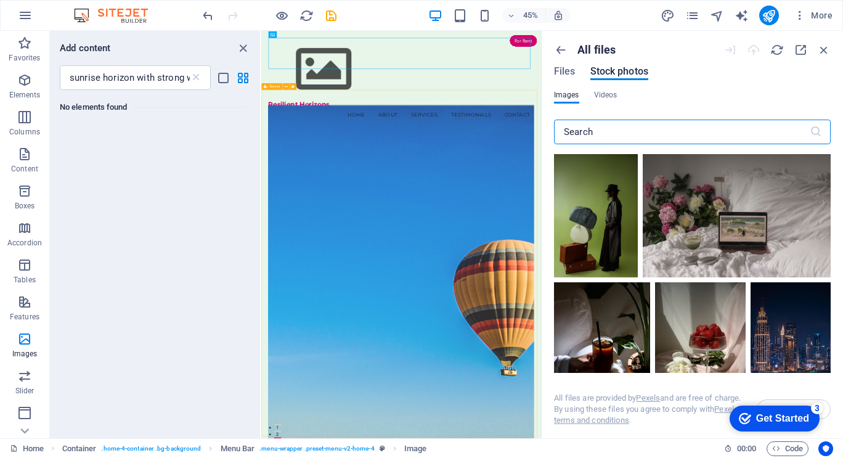
click at [607, 137] on input "text" at bounding box center [682, 132] width 256 height 25
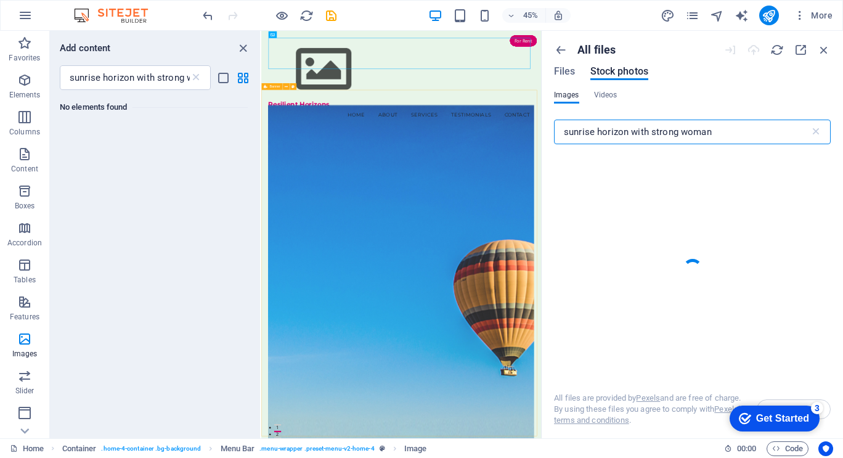
type input "sunrise horizon with strong woman"
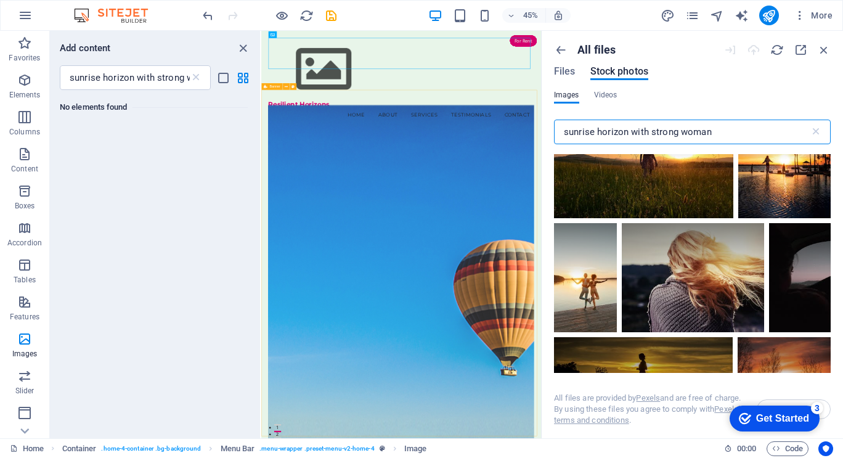
scroll to position [627, 0]
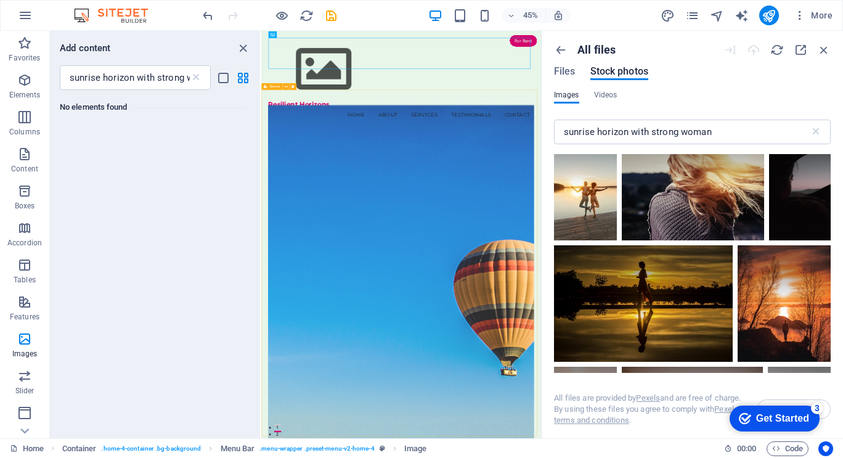
click at [713, 263] on icon at bounding box center [717, 260] width 21 height 21
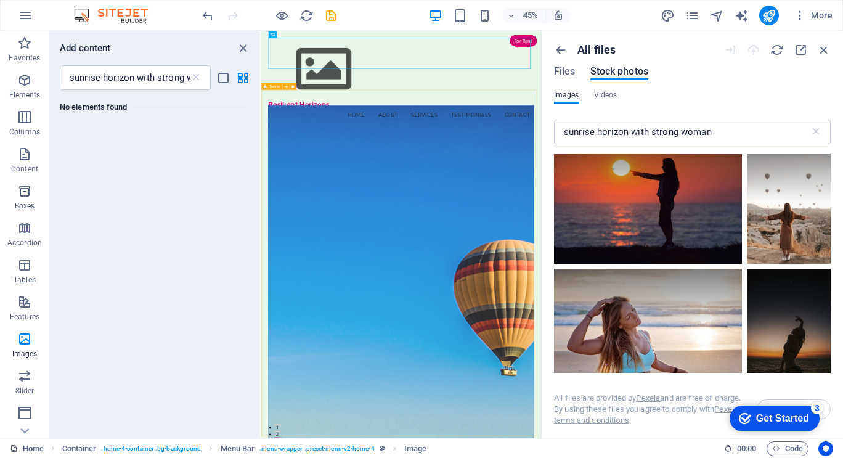
scroll to position [1173, 0]
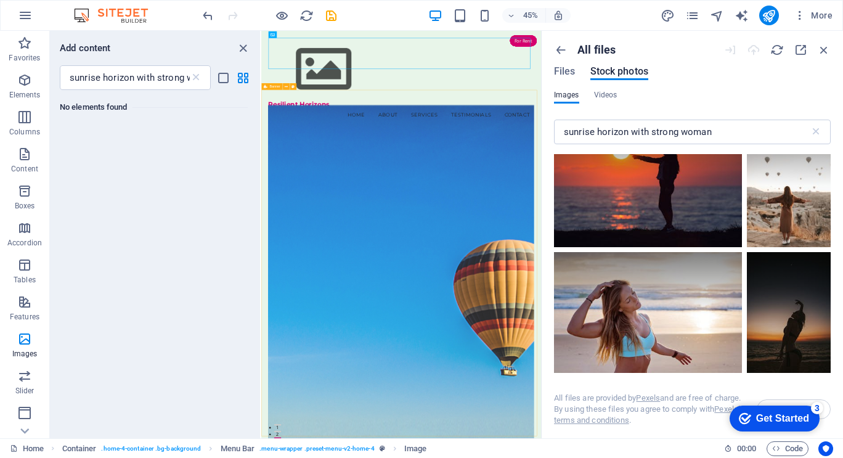
click at [781, 284] on div at bounding box center [789, 283] width 84 height 62
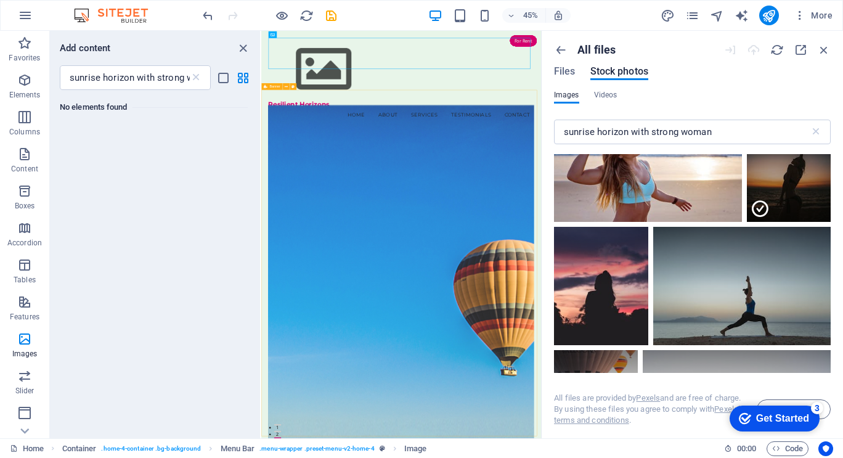
scroll to position [1325, 0]
click at [732, 298] on div at bounding box center [742, 286] width 178 height 118
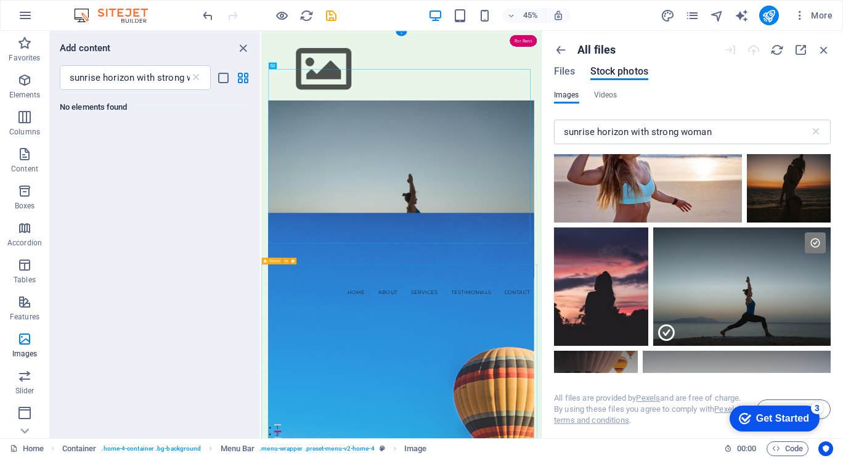
drag, startPoint x: 663, startPoint y: 274, endPoint x: 657, endPoint y: 780, distance: 506.2
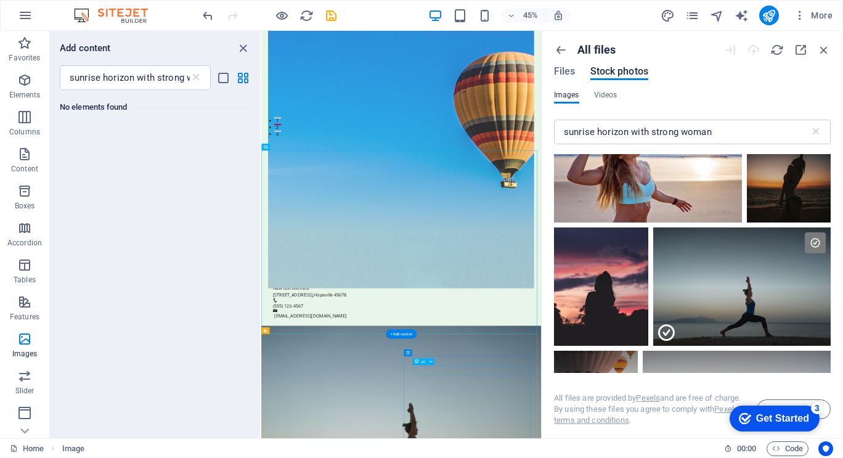
scroll to position [699, 0]
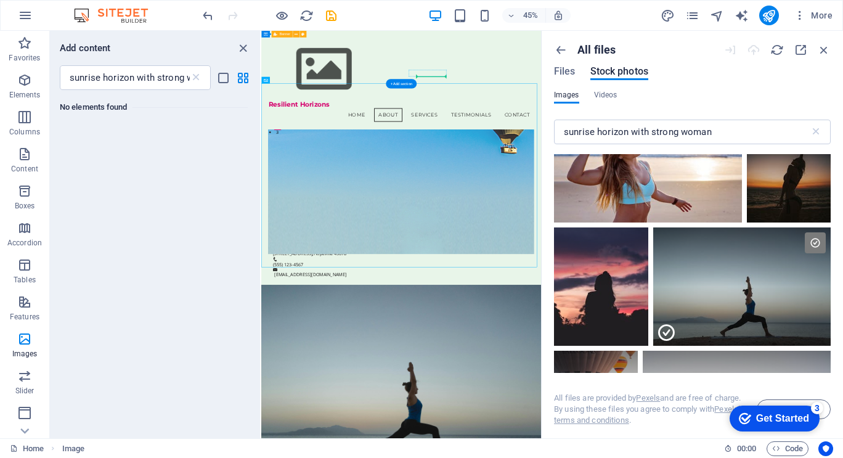
drag, startPoint x: 649, startPoint y: 582, endPoint x: 649, endPoint y: 131, distance: 451.3
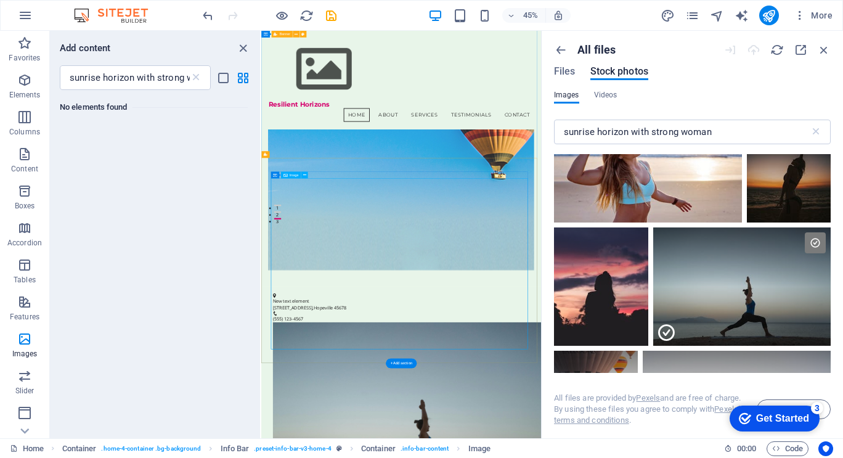
scroll to position [488, 0]
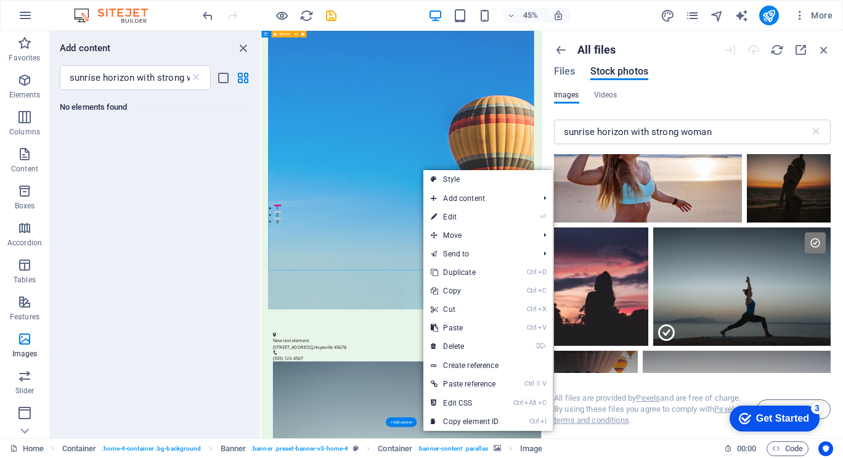
click at [552, 282] on figure at bounding box center [572, 277] width 591 height 746
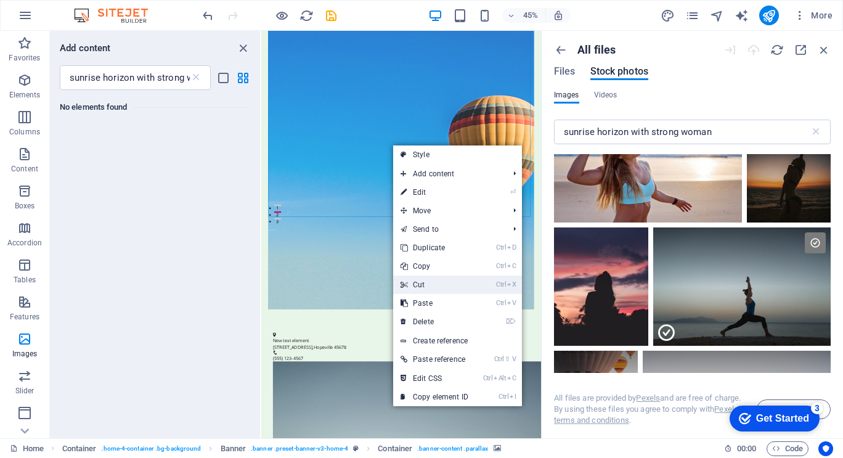
click at [422, 281] on link "Ctrl X Cut" at bounding box center [434, 285] width 83 height 18
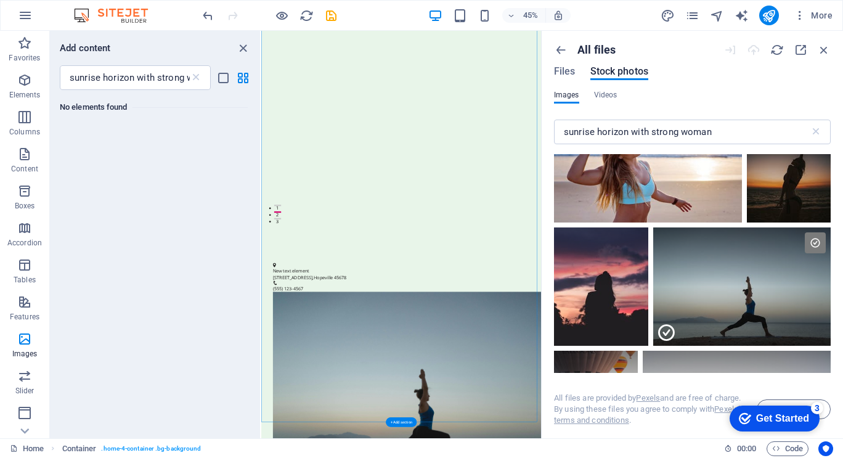
drag, startPoint x: 684, startPoint y: 312, endPoint x: 604, endPoint y: 199, distance: 138.9
click at [604, 199] on header "Resilient Horizons Menu Home About Services Testimonials Contact Drop content h…" at bounding box center [572, 303] width 622 height 1520
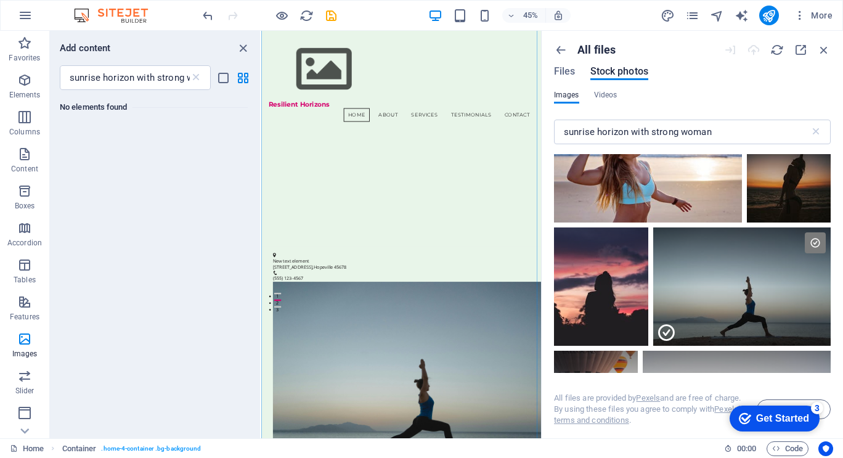
scroll to position [181, 0]
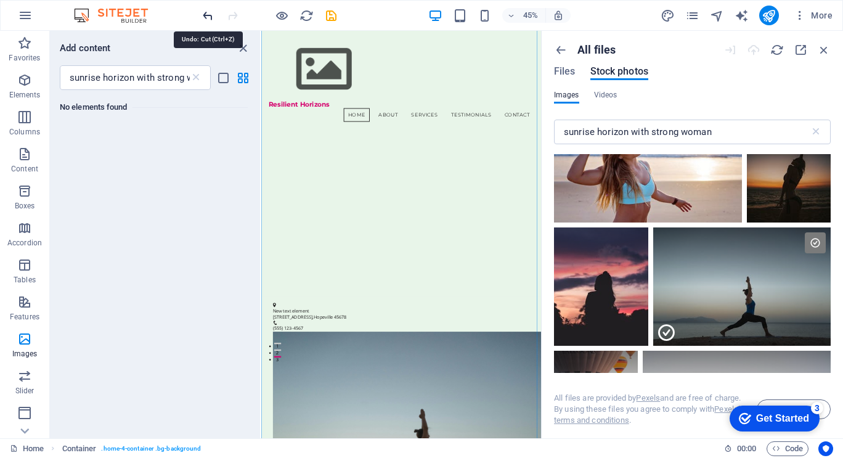
click at [207, 15] on icon "undo" at bounding box center [208, 16] width 14 height 14
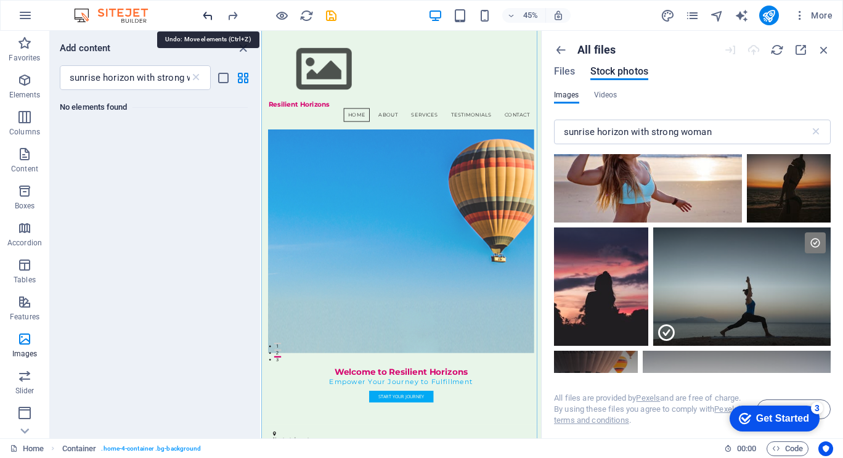
click at [207, 15] on icon "undo" at bounding box center [208, 16] width 14 height 14
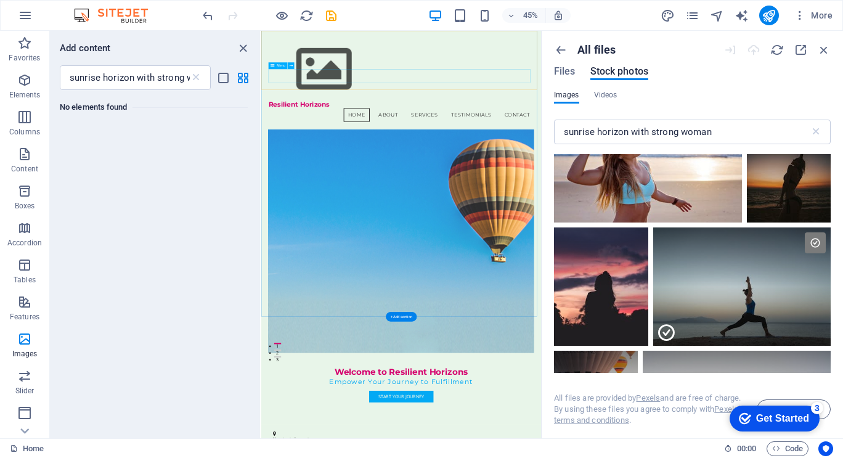
click at [464, 203] on nav "Home About Services Testimonials Contact" at bounding box center [572, 218] width 591 height 31
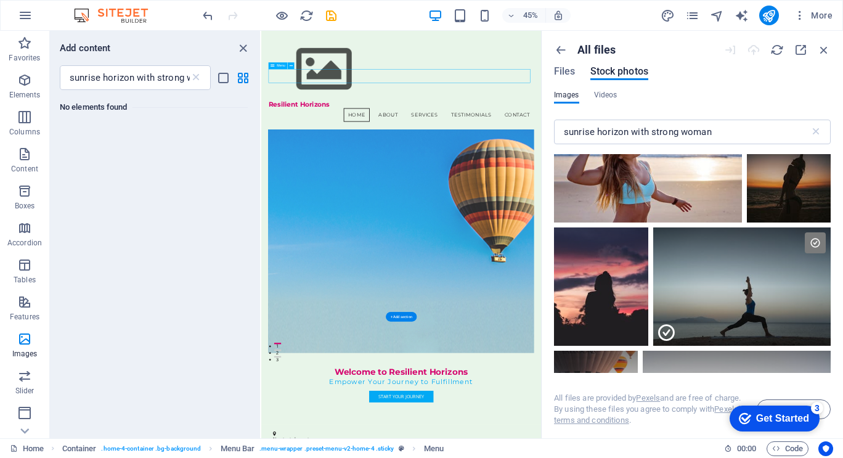
click at [522, 203] on nav "Home About Services Testimonials Contact" at bounding box center [572, 218] width 591 height 31
click at [172, 199] on div "No elements found" at bounding box center [155, 259] width 210 height 338
click at [766, 420] on div "Get Started" at bounding box center [782, 418] width 53 height 11
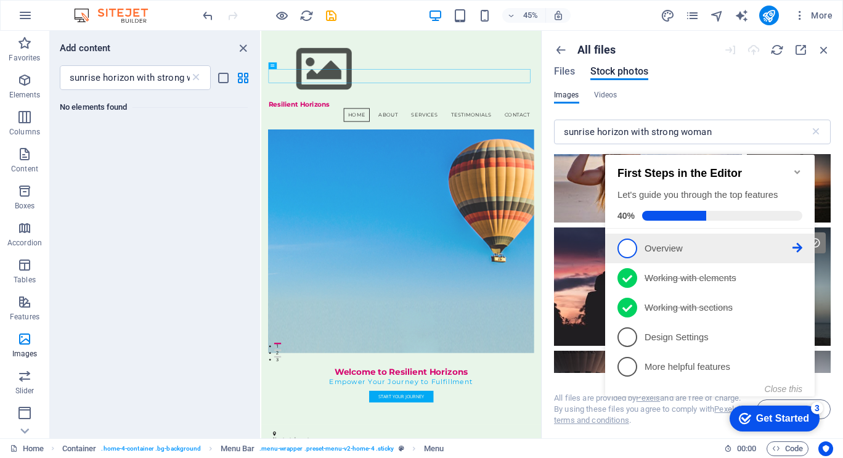
click at [797, 243] on icon at bounding box center [798, 248] width 10 height 10
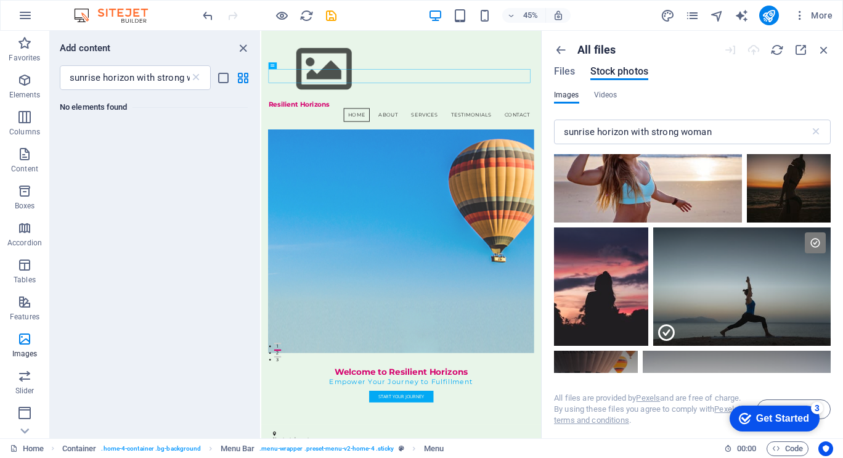
scroll to position [0, 0]
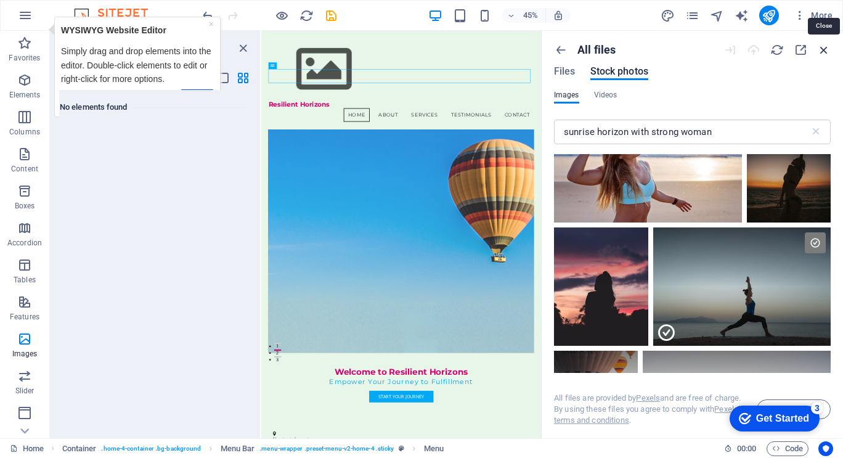
click at [823, 44] on icon "button" at bounding box center [824, 50] width 14 height 14
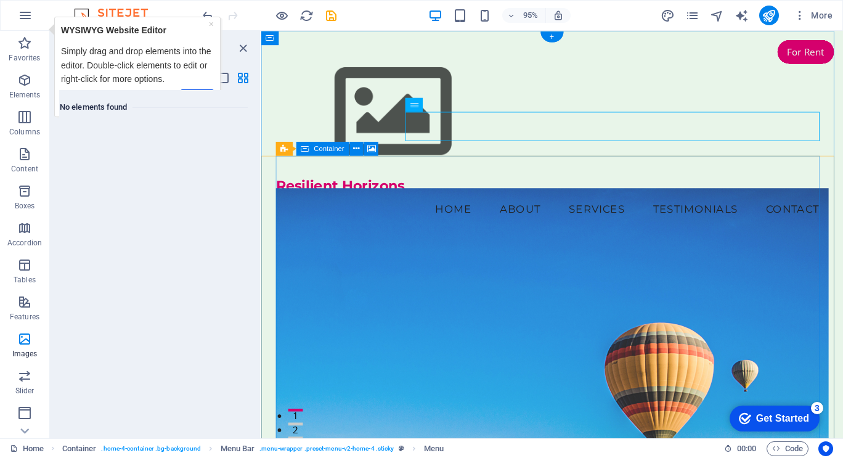
click at [350, 247] on figure at bounding box center [568, 392] width 582 height 391
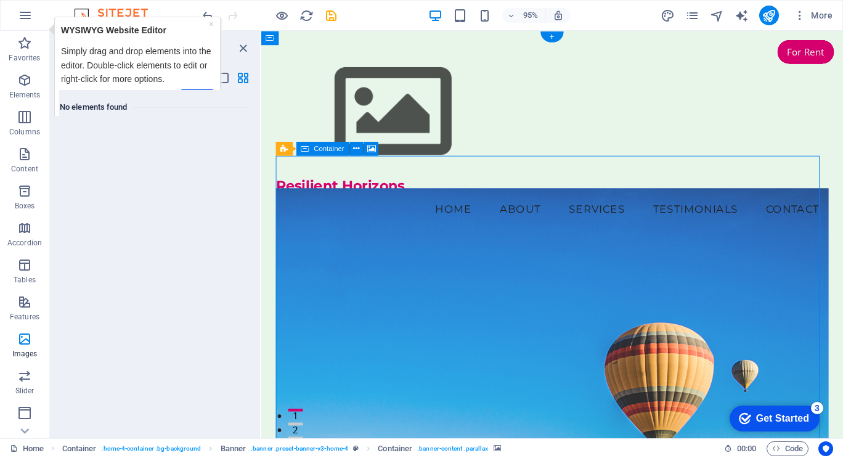
click at [350, 247] on figure at bounding box center [568, 392] width 582 height 391
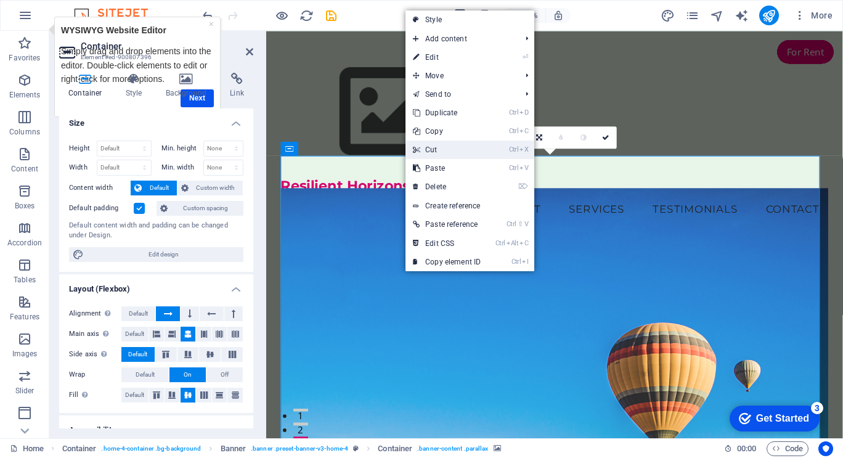
click at [430, 148] on link "Ctrl X Cut" at bounding box center [447, 150] width 83 height 18
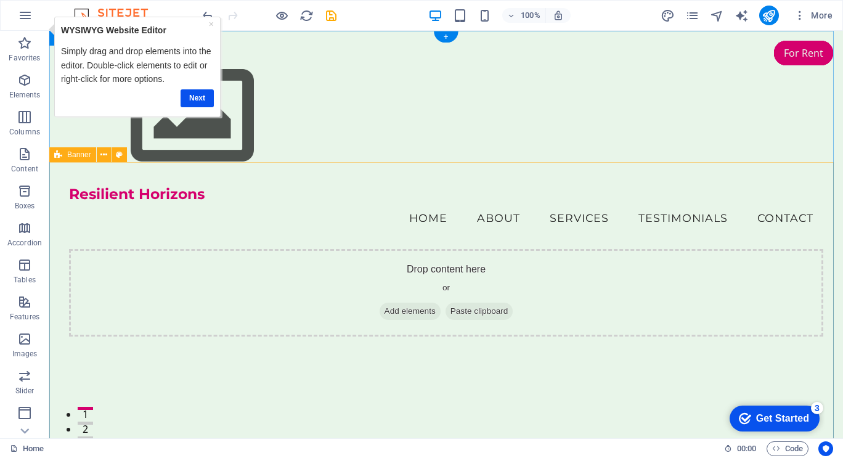
click at [380, 303] on span "Add elements" at bounding box center [410, 311] width 61 height 17
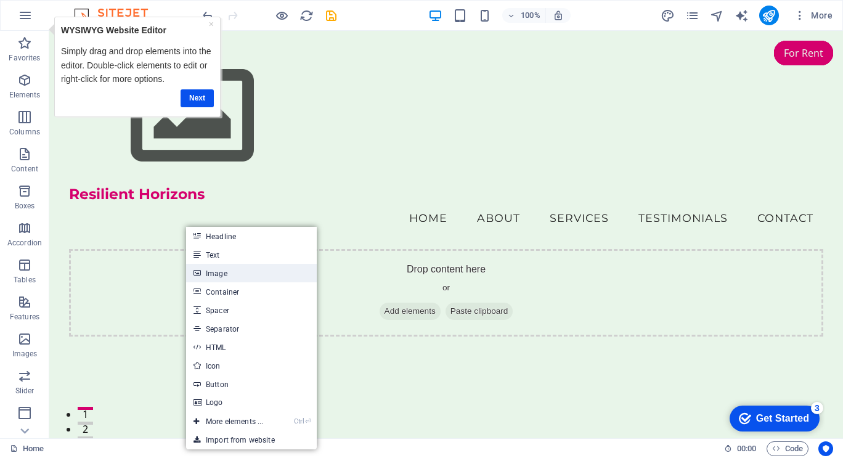
click at [217, 274] on link "Image" at bounding box center [251, 273] width 131 height 18
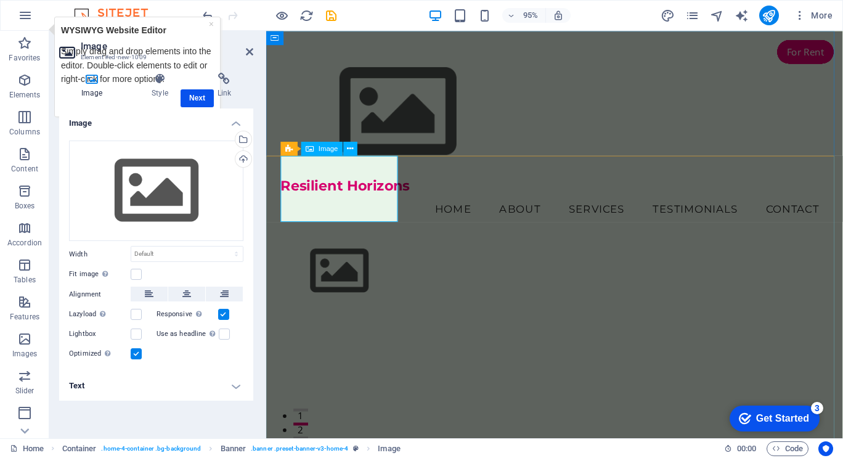
click at [359, 249] on figure at bounding box center [570, 284] width 577 height 70
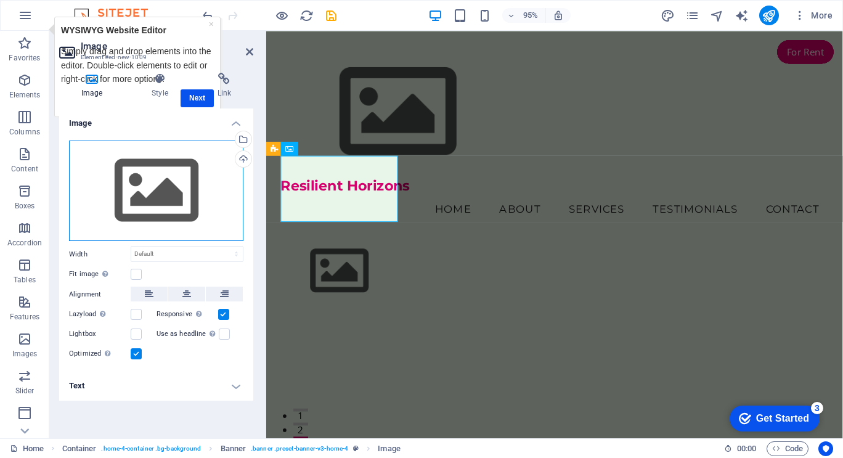
click at [171, 195] on div "Drag files here, click to choose files or select files from Files or our free s…" at bounding box center [156, 191] width 174 height 101
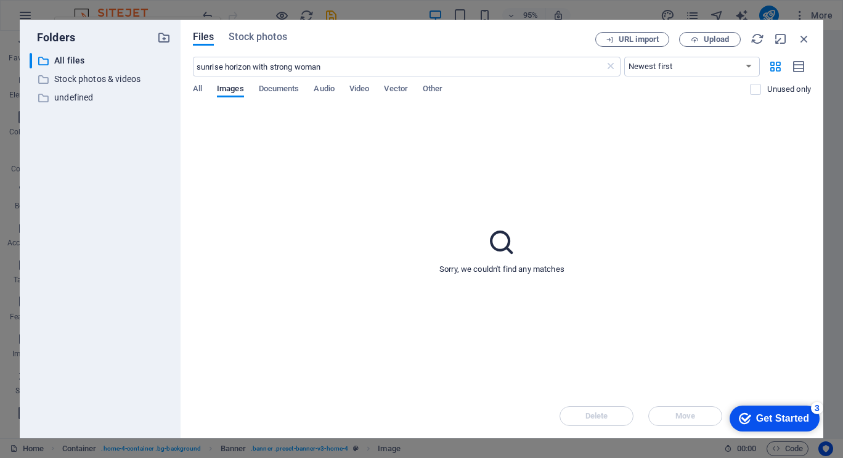
click at [171, 195] on div "Folders ​ All files All files ​ Stock photos & videos Stock photos & videos ​ u…" at bounding box center [100, 229] width 161 height 419
click at [110, 79] on p "Stock photos & videos" at bounding box center [101, 79] width 94 height 14
click at [110, 79] on div "​ Stock photos & videos Stock photos & videos" at bounding box center [89, 79] width 118 height 15
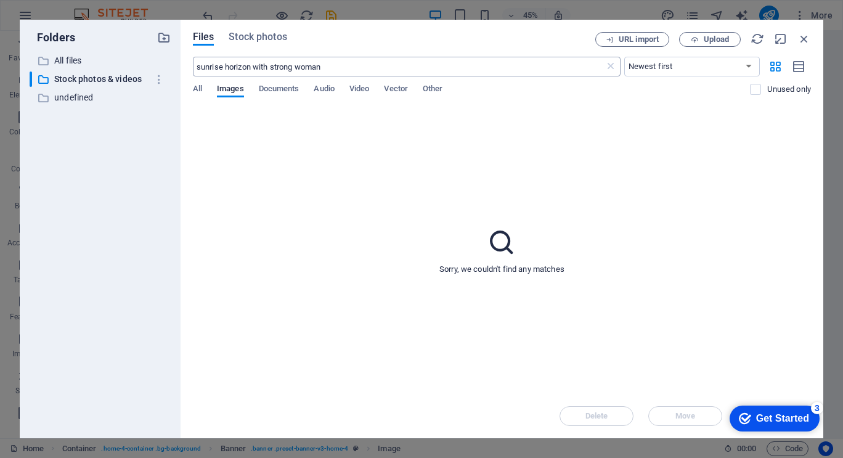
click at [330, 67] on input "sunrise horizon with strong woman" at bounding box center [399, 67] width 412 height 20
click at [103, 66] on p "All files" at bounding box center [101, 61] width 94 height 14
click at [705, 39] on span "Upload" at bounding box center [716, 39] width 25 height 7
click at [74, 74] on p "Stock photos & videos" at bounding box center [101, 79] width 94 height 14
click at [76, 78] on p "Stock photos & videos" at bounding box center [101, 79] width 94 height 14
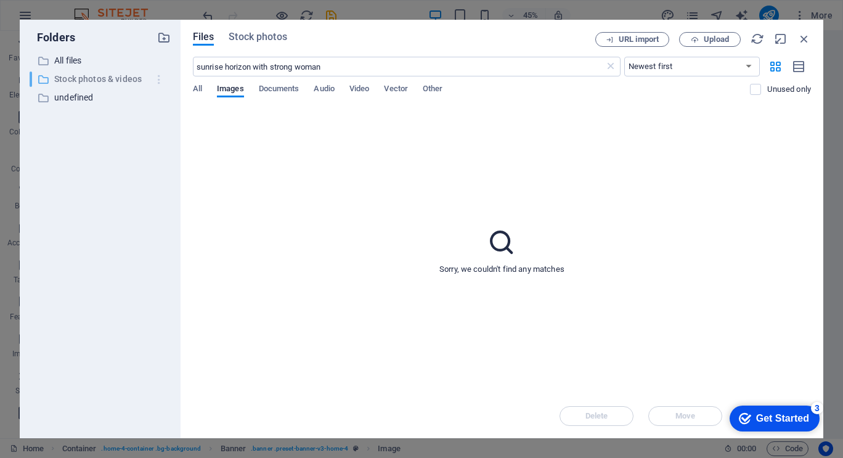
click at [160, 76] on icon "button" at bounding box center [159, 79] width 13 height 12
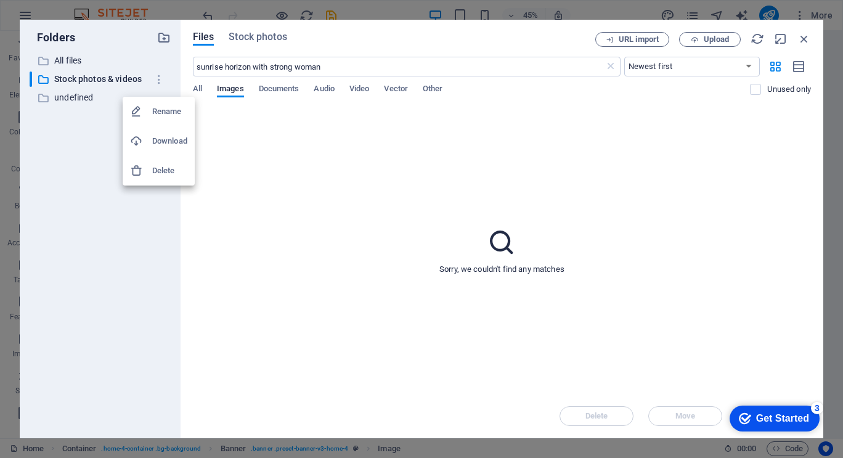
click at [164, 142] on h6 "Download" at bounding box center [169, 141] width 35 height 15
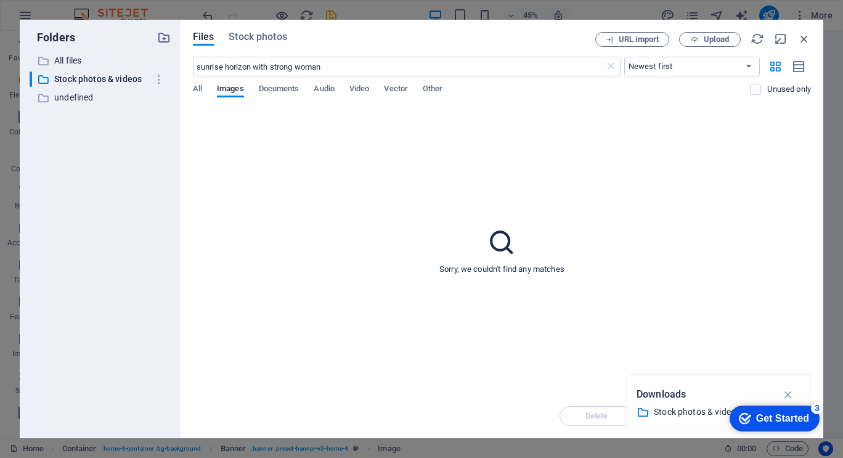
click at [110, 2] on div "Folders ​ All files All files ​ Stock photos & videos Stock photos & videos ​ u…" at bounding box center [421, 229] width 843 height 458
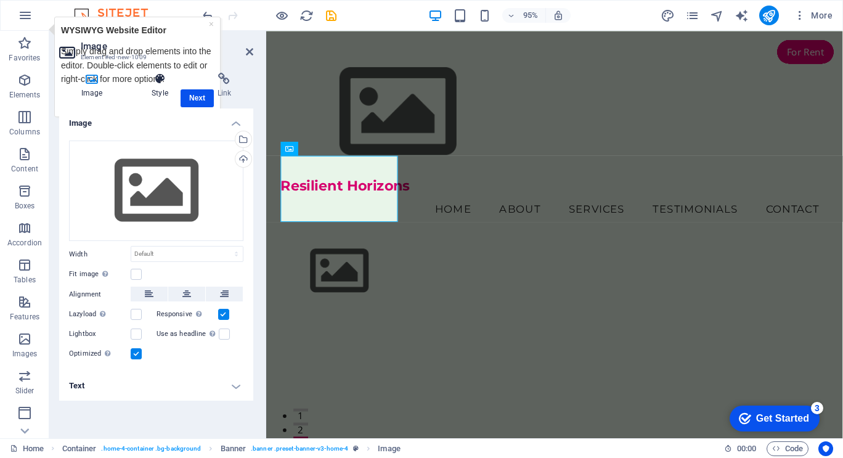
click at [192, 97] on h4 "Style" at bounding box center [161, 86] width 65 height 26
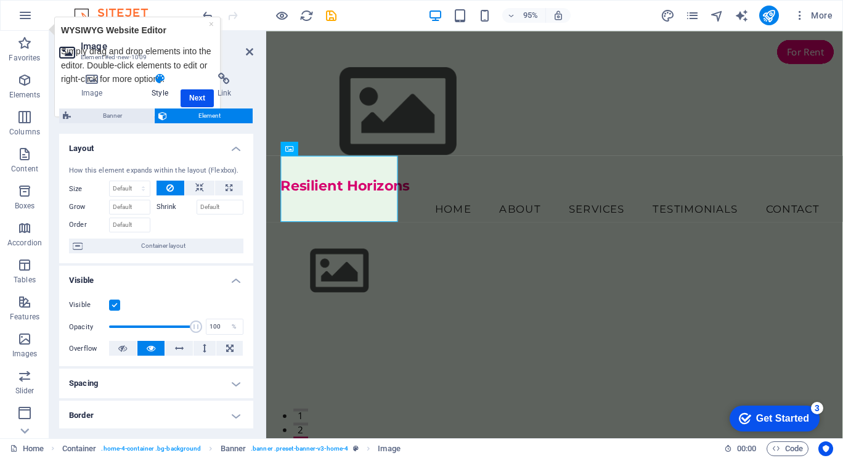
click at [192, 97] on h4 "Style" at bounding box center [161, 86] width 65 height 26
click at [131, 64] on div "Image Style Link Image Drag files here, click to choose files or select files f…" at bounding box center [156, 250] width 214 height 375
click at [211, 23] on link "×" at bounding box center [210, 24] width 5 height 10
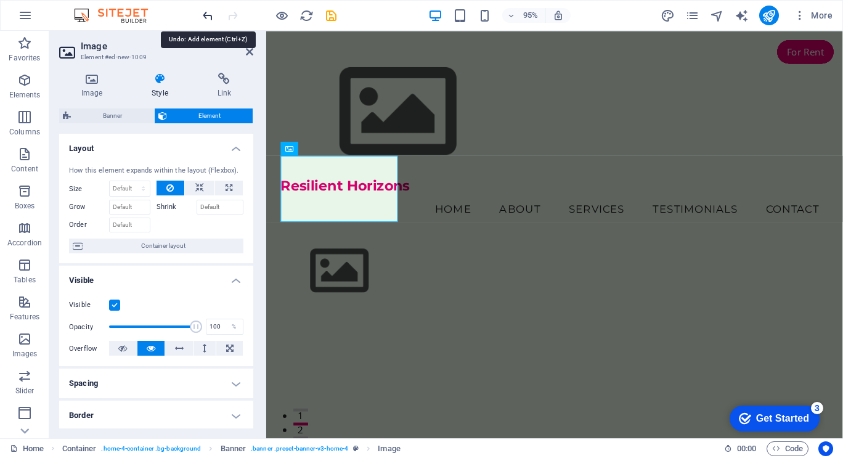
click at [210, 14] on icon "undo" at bounding box center [208, 16] width 14 height 14
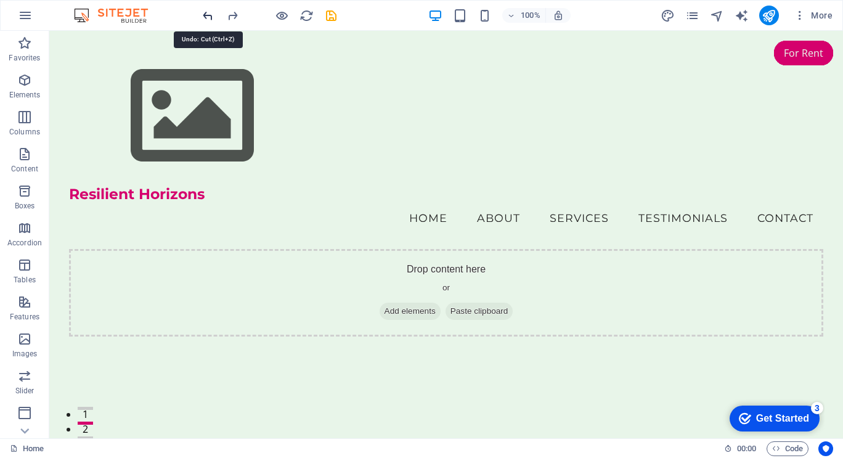
click at [210, 14] on icon "undo" at bounding box center [208, 16] width 14 height 14
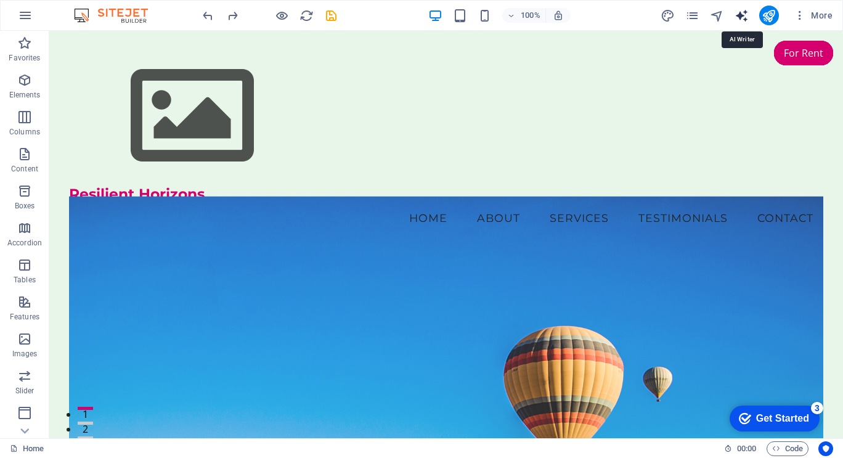
click at [740, 17] on icon "text_generator" at bounding box center [742, 16] width 14 height 14
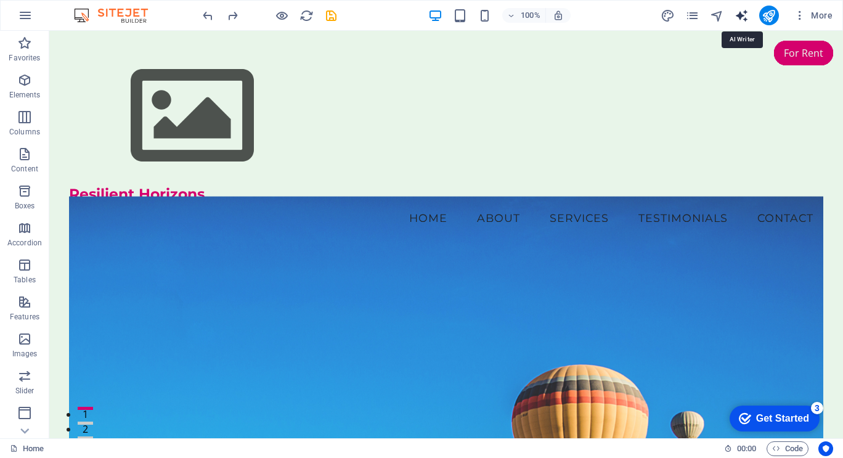
select select "English"
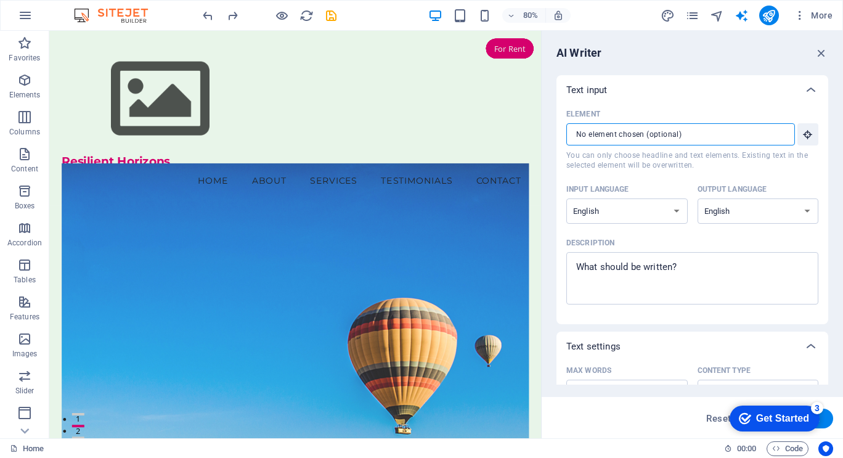
click at [716, 139] on input "Element ​ You can only choose headline and text elements. Existing text in the …" at bounding box center [677, 134] width 220 height 22
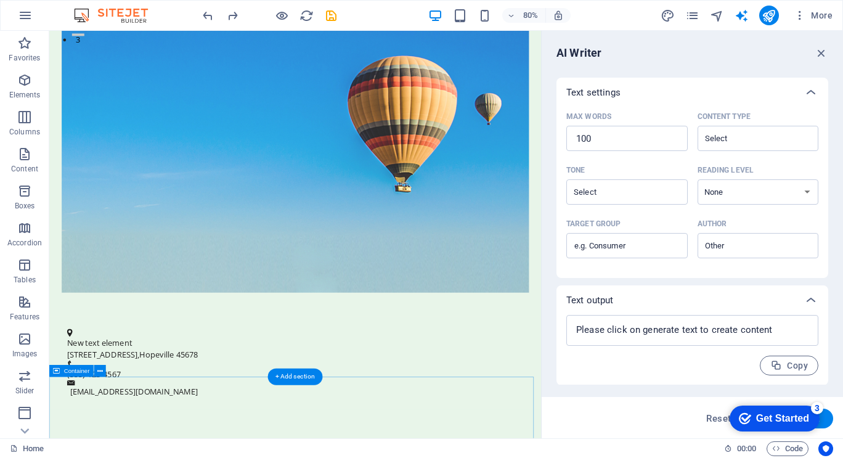
scroll to position [635, 0]
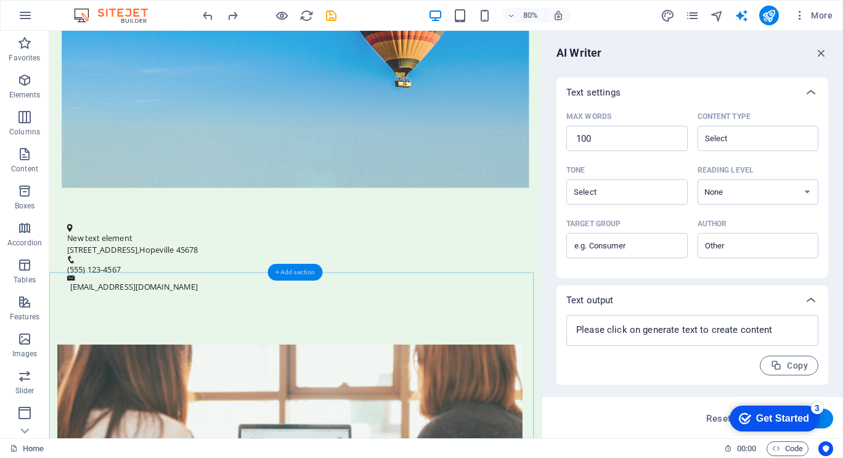
click at [292, 271] on div "+ Add section" at bounding box center [295, 272] width 55 height 17
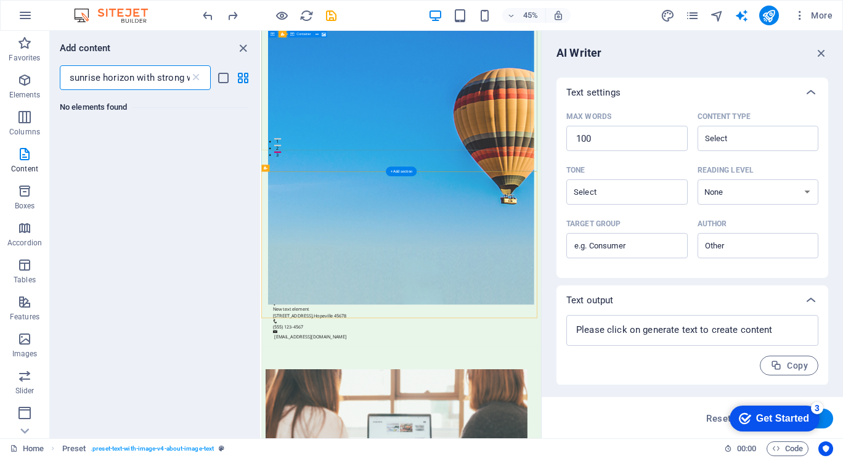
click at [465, 232] on figure at bounding box center [572, 228] width 591 height 824
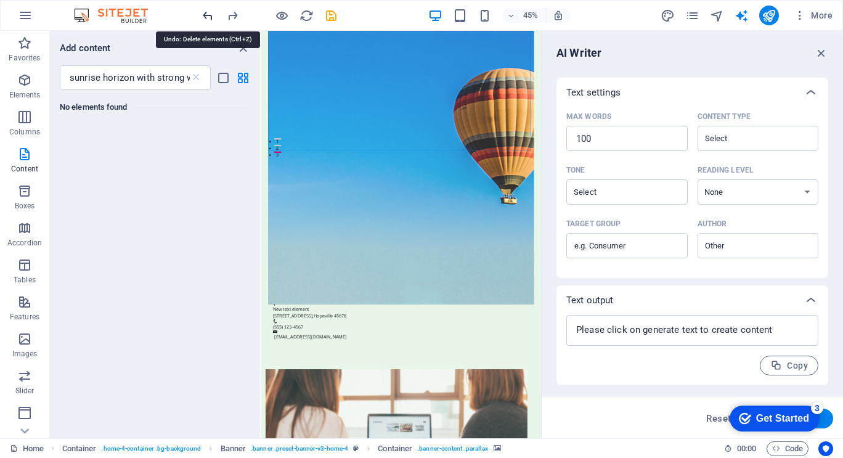
click at [208, 18] on icon "undo" at bounding box center [208, 16] width 14 height 14
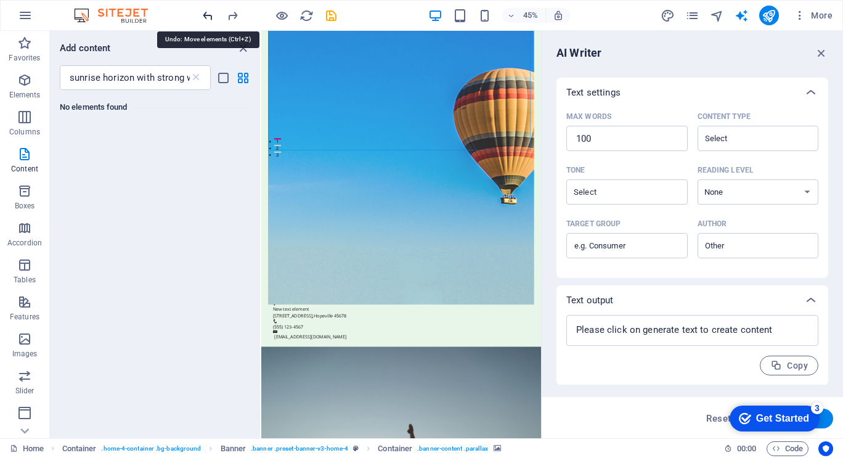
click at [208, 18] on icon "undo" at bounding box center [208, 16] width 14 height 14
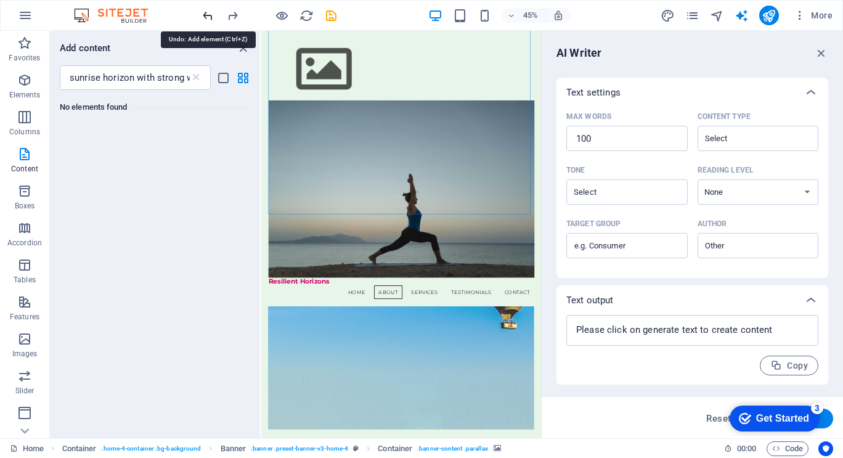
scroll to position [0, 0]
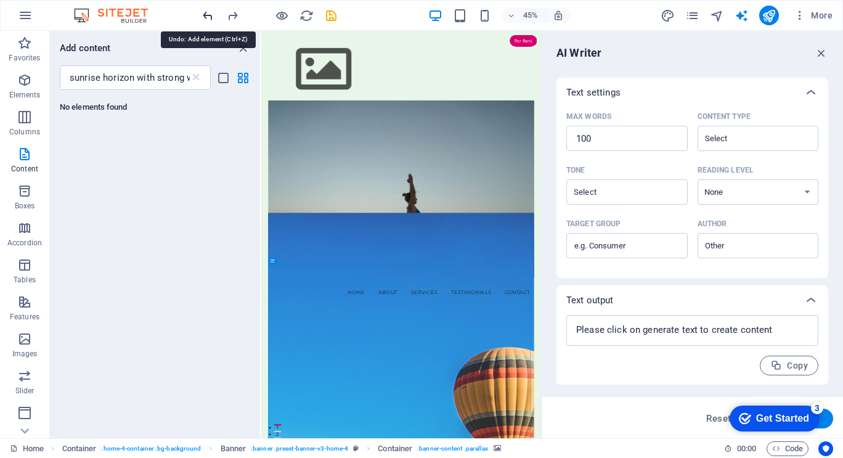
click at [208, 18] on icon "undo" at bounding box center [208, 16] width 14 height 14
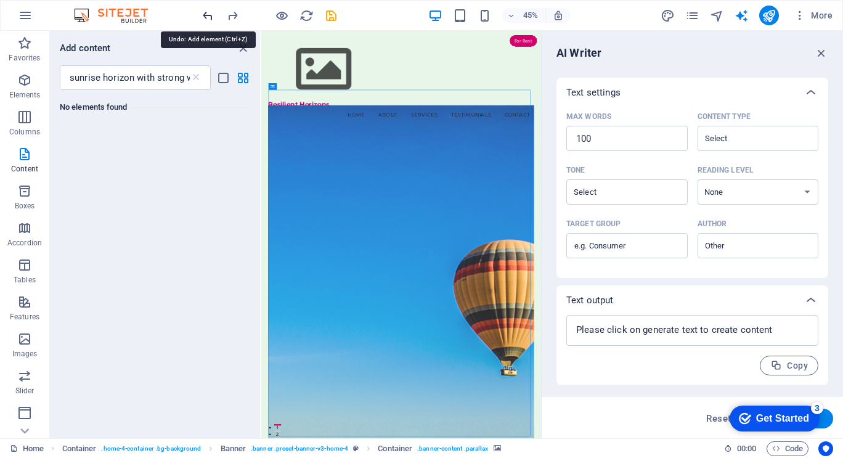
click at [208, 18] on icon "undo" at bounding box center [208, 16] width 14 height 14
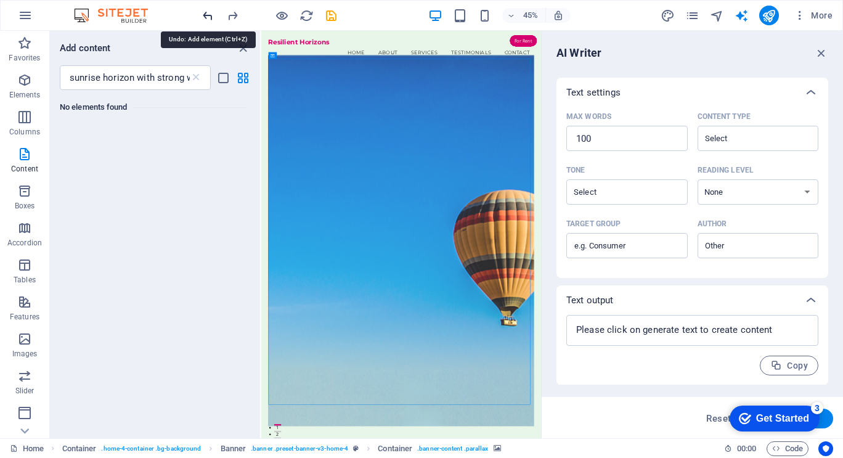
click at [208, 18] on icon "undo" at bounding box center [208, 16] width 14 height 14
click at [208, 14] on icon "undo" at bounding box center [208, 16] width 14 height 14
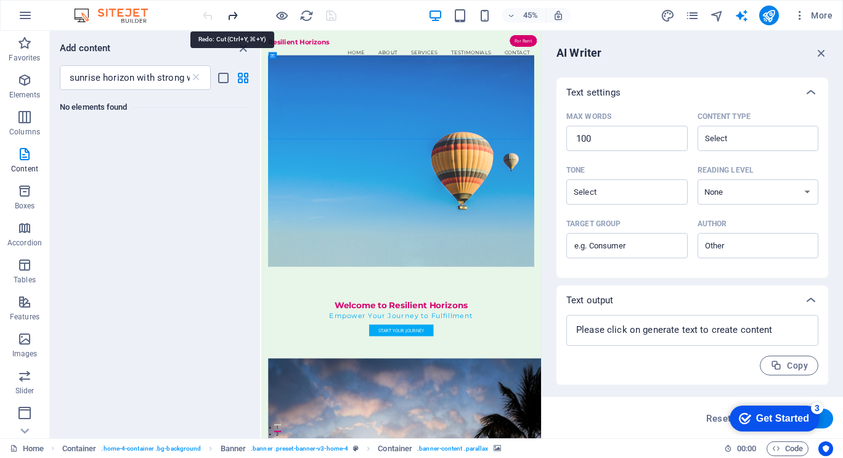
click at [234, 14] on icon "redo" at bounding box center [233, 16] width 14 height 14
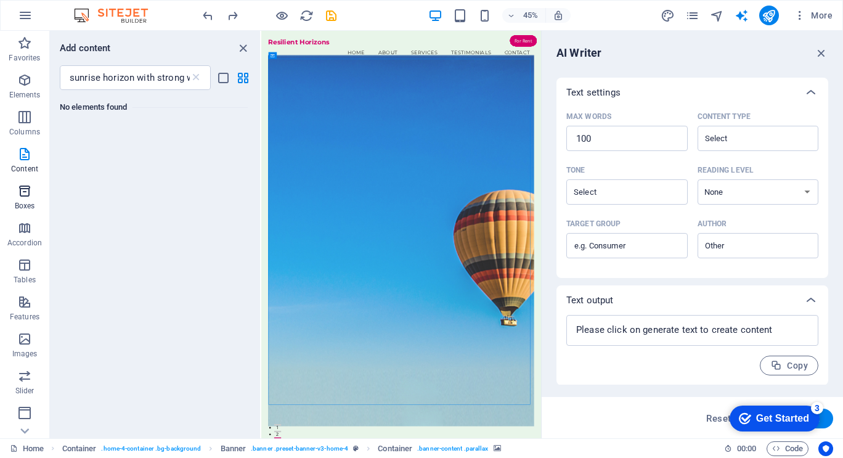
click at [23, 195] on icon "button" at bounding box center [24, 191] width 15 height 15
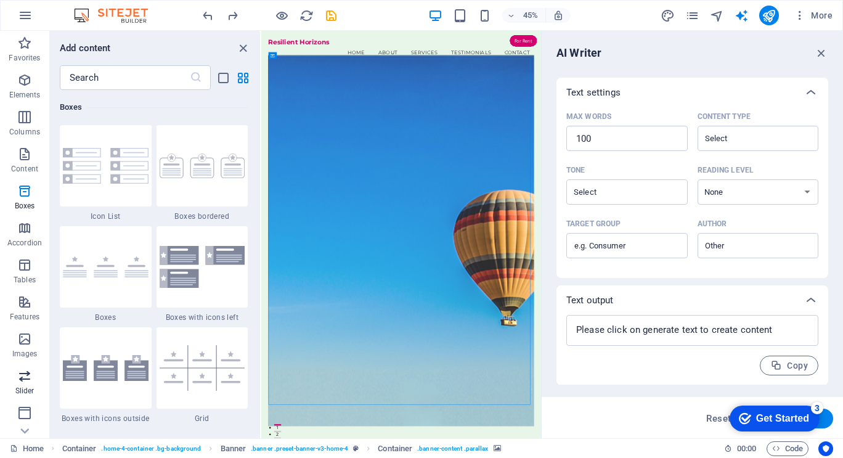
scroll to position [147, 0]
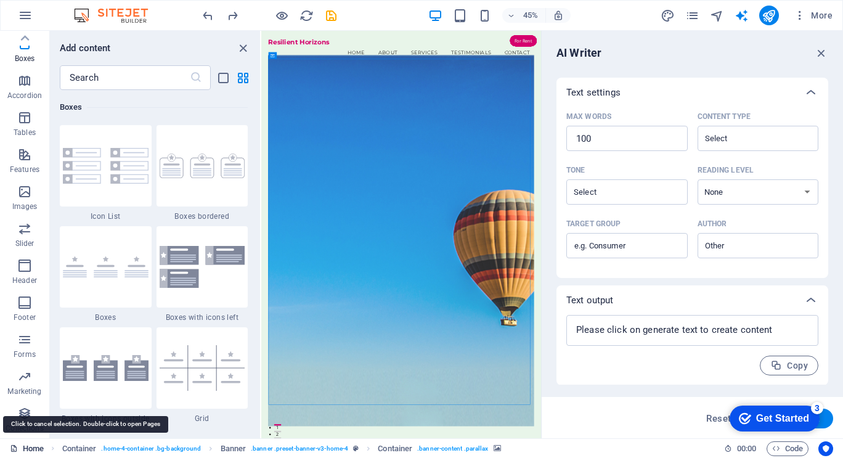
click at [36, 448] on link "Home" at bounding box center [27, 448] width 34 height 15
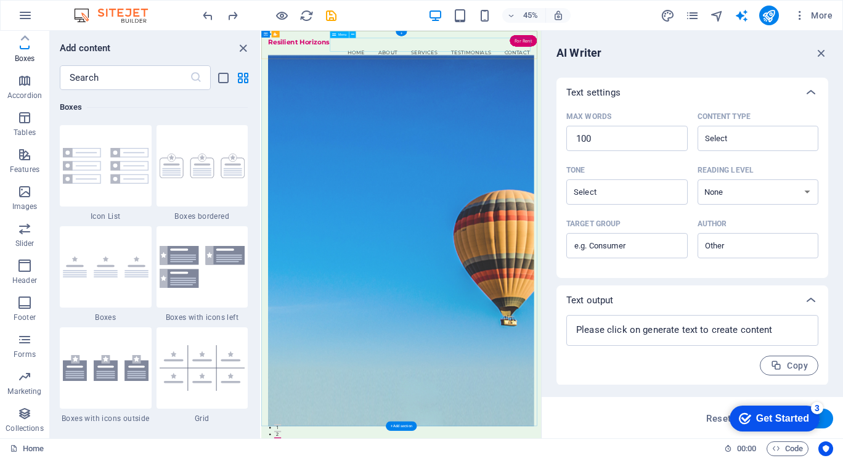
click at [474, 64] on nav "Home About Services Testimonials Contact" at bounding box center [572, 79] width 591 height 31
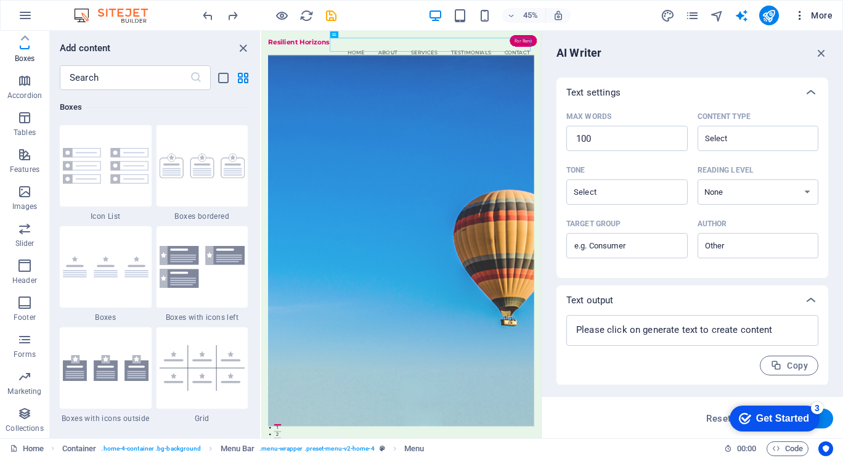
click at [814, 17] on span "More" at bounding box center [813, 15] width 39 height 12
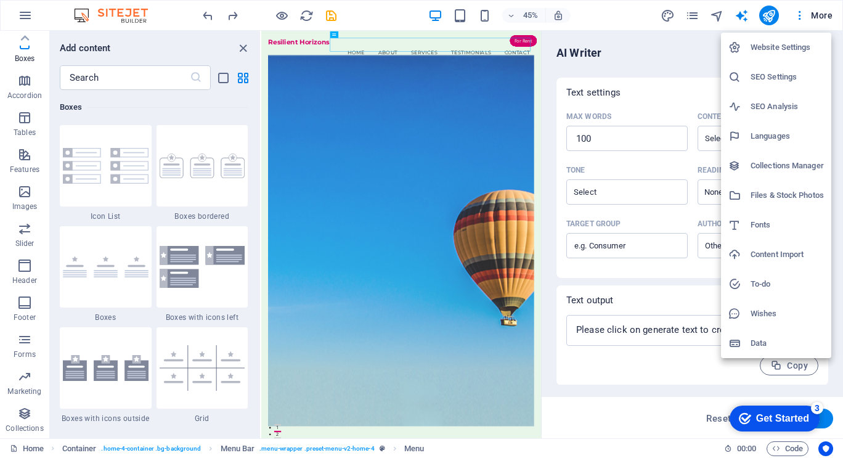
click at [758, 281] on h6 "To-do" at bounding box center [787, 284] width 73 height 15
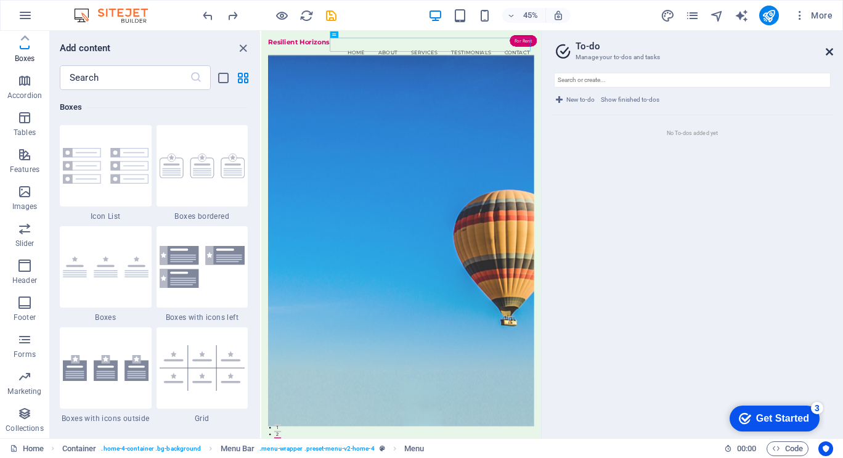
click at [832, 54] on icon at bounding box center [829, 52] width 7 height 10
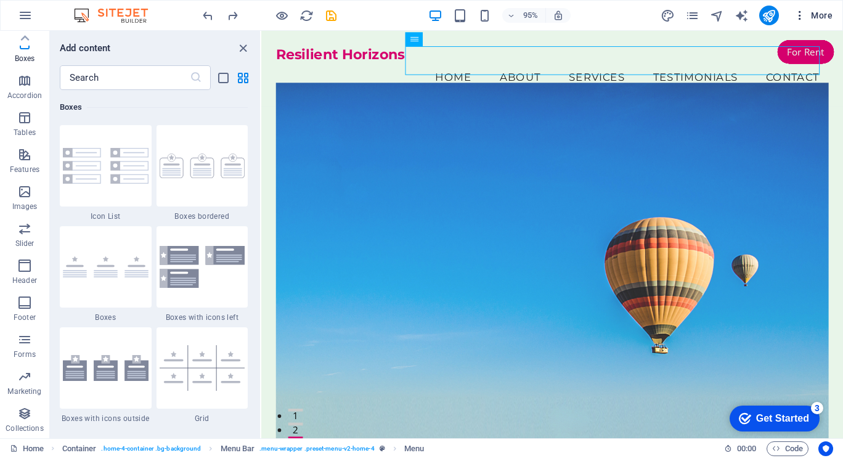
click at [802, 17] on icon "button" at bounding box center [800, 15] width 12 height 12
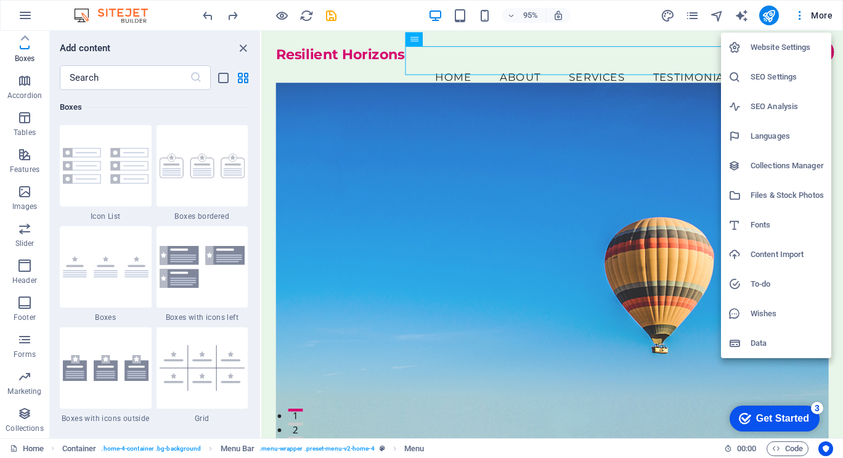
click at [784, 195] on h6 "Files & Stock Photos" at bounding box center [787, 195] width 73 height 15
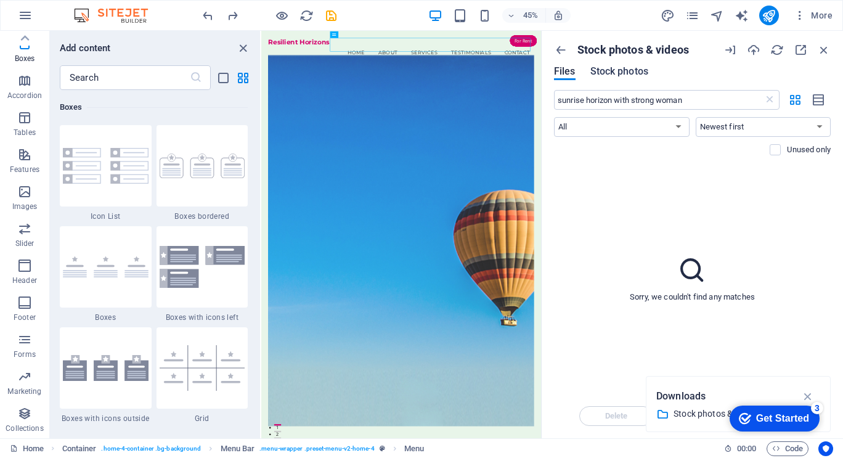
click at [616, 72] on span "Stock photos" at bounding box center [620, 71] width 58 height 15
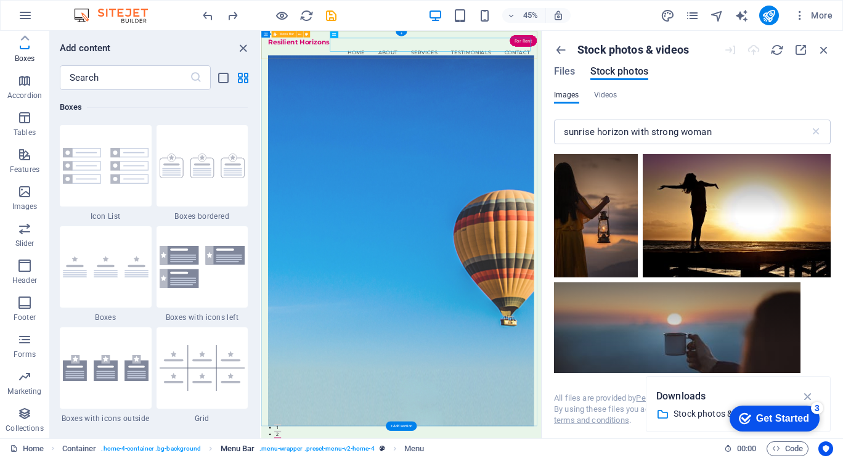
click at [295, 448] on span ". menu-wrapper .preset-menu-v2-home-4" at bounding box center [317, 448] width 115 height 15
click at [305, 17] on icon "reload" at bounding box center [307, 16] width 14 height 14
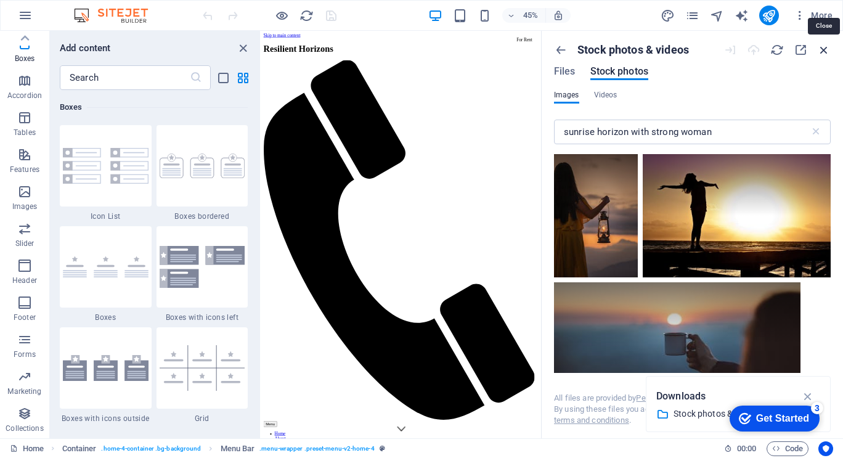
scroll to position [0, 0]
drag, startPoint x: 822, startPoint y: 48, endPoint x: 823, endPoint y: 27, distance: 21.6
click at [823, 27] on div "45% More" at bounding box center [422, 16] width 842 height 30
click at [827, 49] on icon "button" at bounding box center [824, 50] width 14 height 14
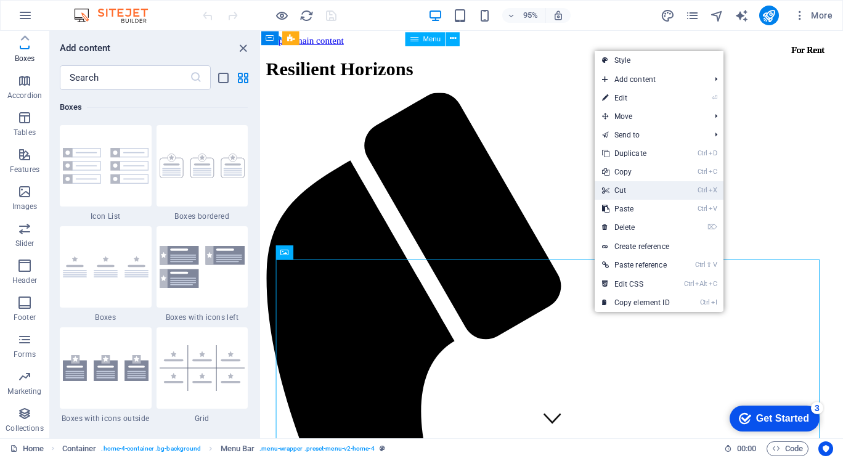
click at [630, 187] on link "Ctrl X Cut" at bounding box center [636, 190] width 83 height 18
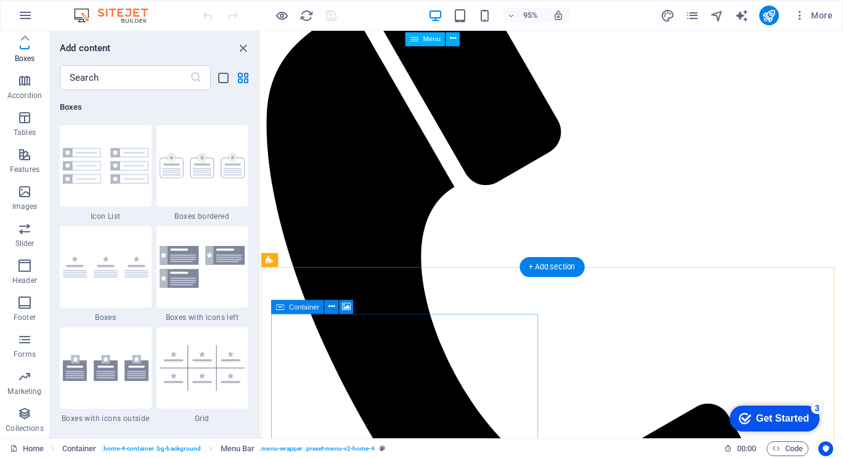
scroll to position [163, 0]
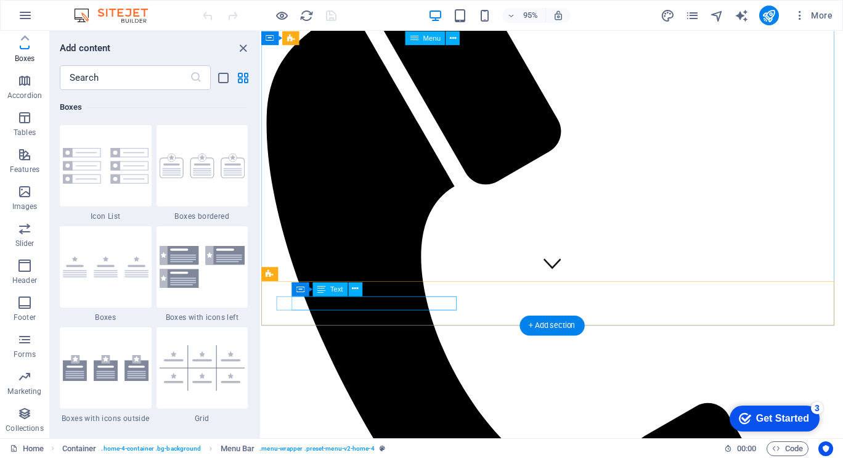
click at [319, 289] on span "Container" at bounding box center [330, 288] width 30 height 7
click at [242, 47] on icon "close panel" at bounding box center [243, 48] width 14 height 14
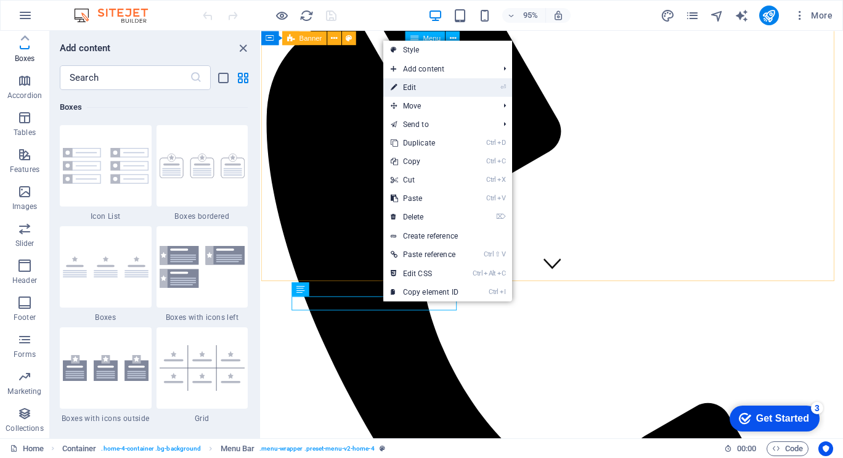
click at [416, 86] on link "⏎ Edit" at bounding box center [424, 87] width 83 height 18
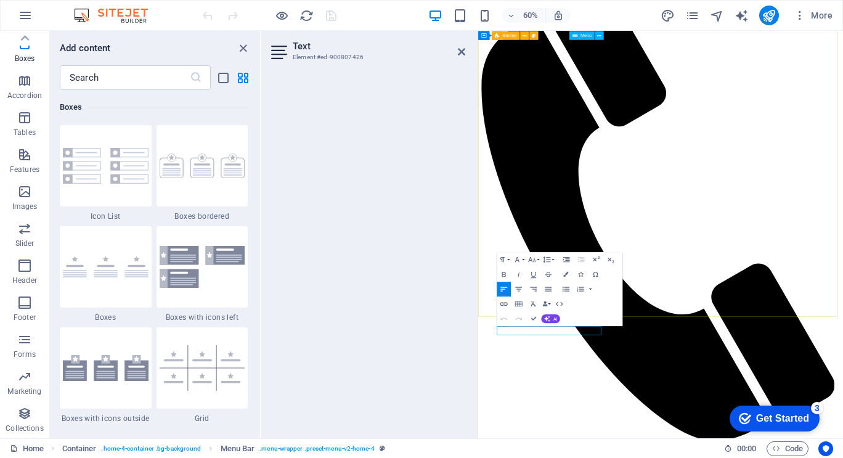
click at [280, 52] on icon at bounding box center [280, 53] width 18 height 20
click at [306, 53] on h3 "Element #ed-900807426" at bounding box center [367, 57] width 148 height 11
click at [163, 76] on input "text" at bounding box center [125, 77] width 130 height 25
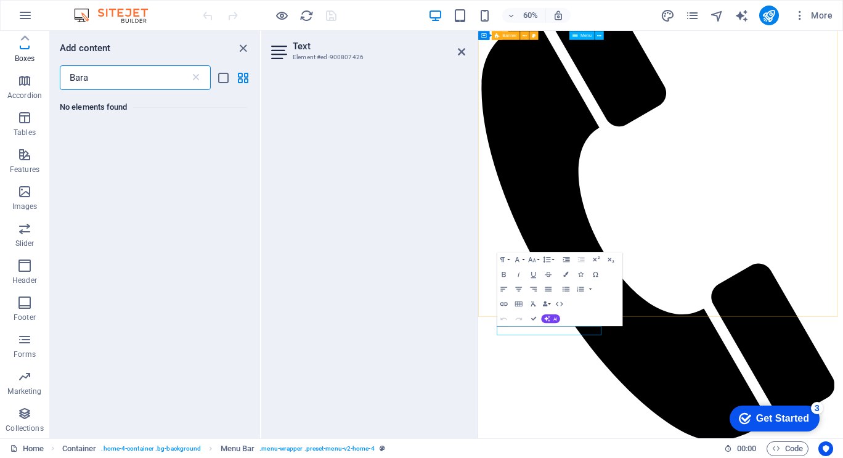
scroll to position [0, 0]
type input "Baranduda, Vic. 3691"
click at [549, 319] on icon "button" at bounding box center [547, 319] width 6 height 6
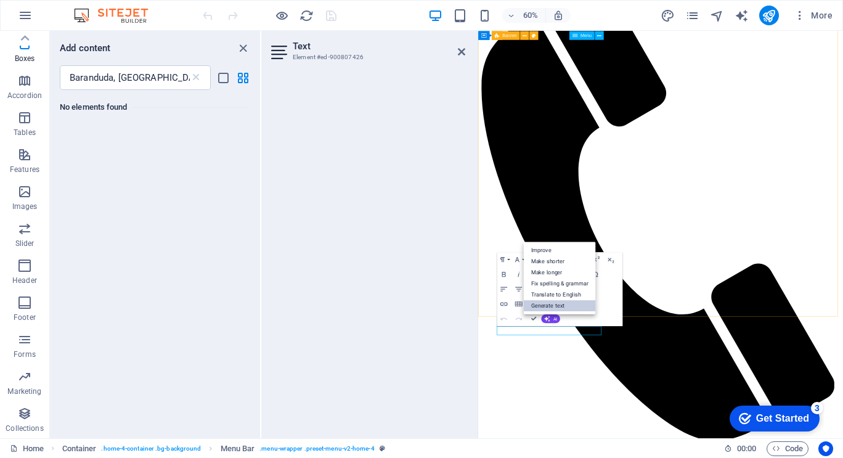
click at [544, 308] on link "Generate text" at bounding box center [559, 305] width 72 height 11
select select "English"
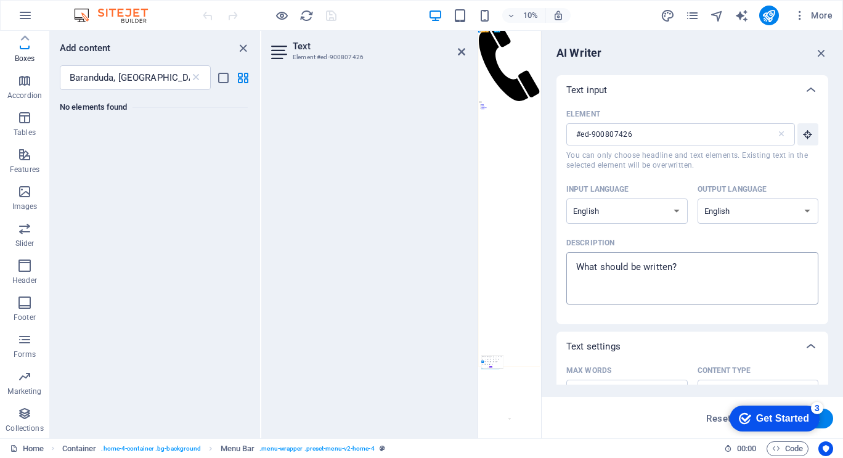
type textarea "x"
drag, startPoint x: 681, startPoint y: 264, endPoint x: 555, endPoint y: 264, distance: 125.1
click at [555, 264] on div "AI Writer Text input Element #ed-900807426 ​ You can only choose headline and t…" at bounding box center [692, 234] width 301 height 407
type textarea "B"
type textarea "x"
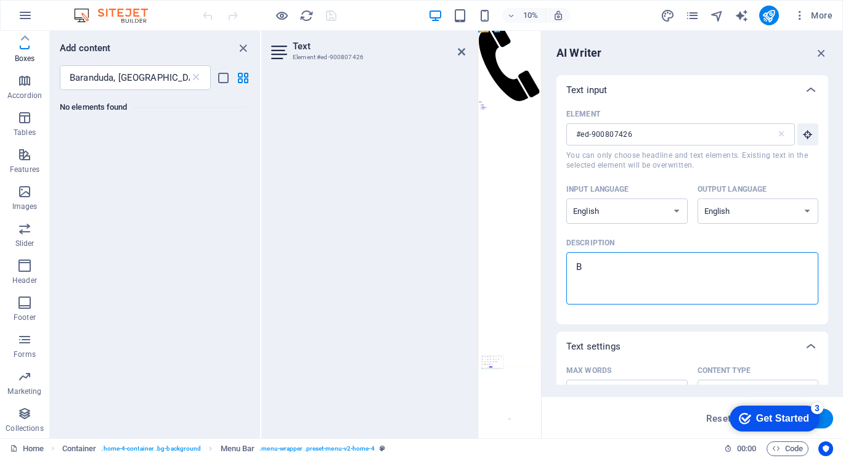
type textarea "Ba"
type textarea "x"
type textarea "Bar"
type textarea "x"
type textarea "Bara"
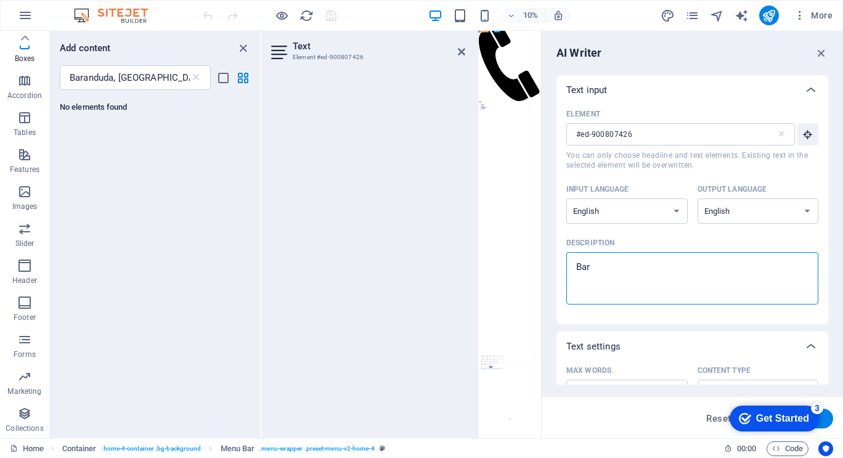
type textarea "x"
type textarea "Baran"
type textarea "x"
type textarea "Barand"
type textarea "x"
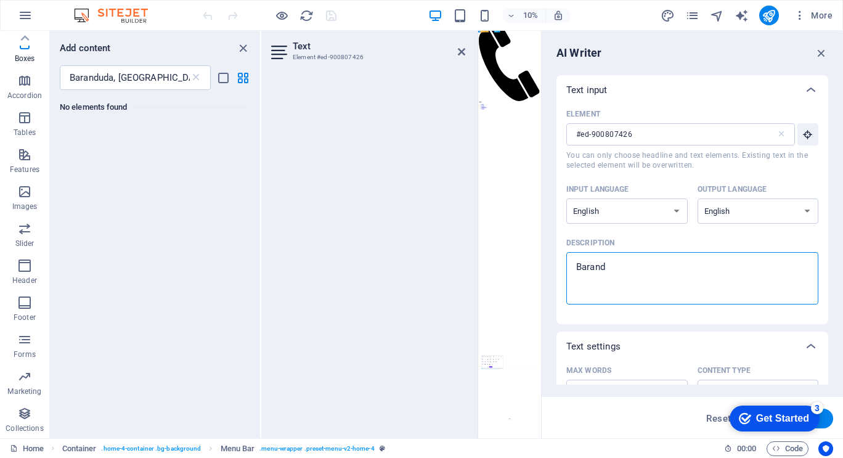
type textarea "Barandu"
type textarea "x"
type textarea "Barandud"
type textarea "x"
type textarea "Baranduda"
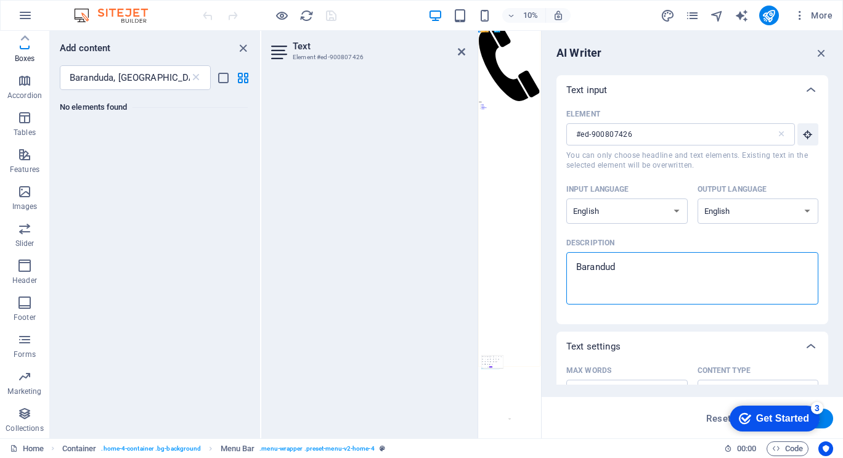
type textarea "x"
type textarea "Baranduda,"
type textarea "x"
type textarea "Baranduda,"
type textarea "x"
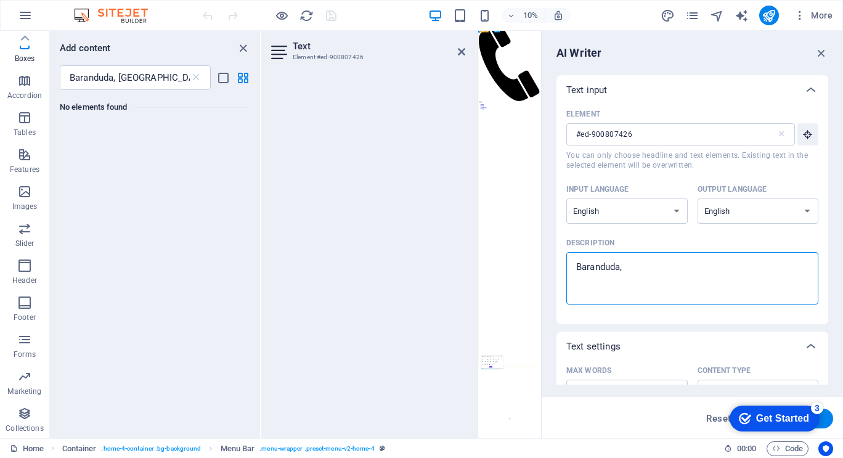
type textarea "Baranduda, V"
type textarea "x"
type textarea "Baranduda, Vi"
type textarea "x"
type textarea "Baranduda, Vic"
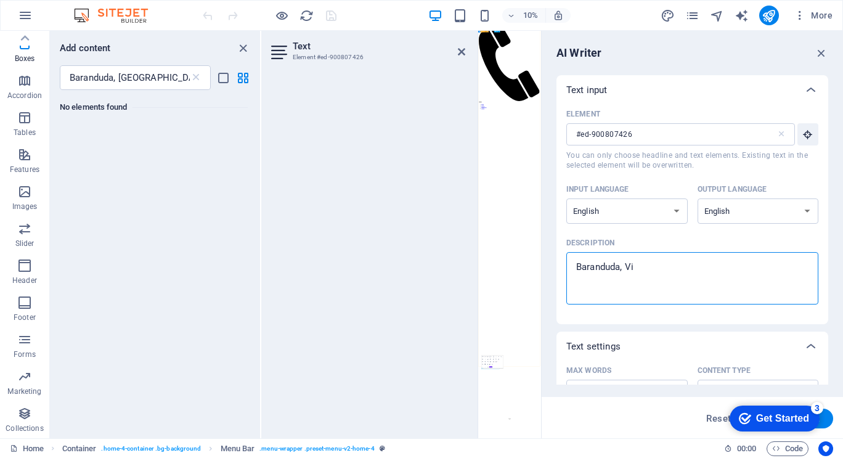
type textarea "x"
type textarea "Baranduda, Vict"
type textarea "x"
type textarea "Baranduda, Victo"
type textarea "x"
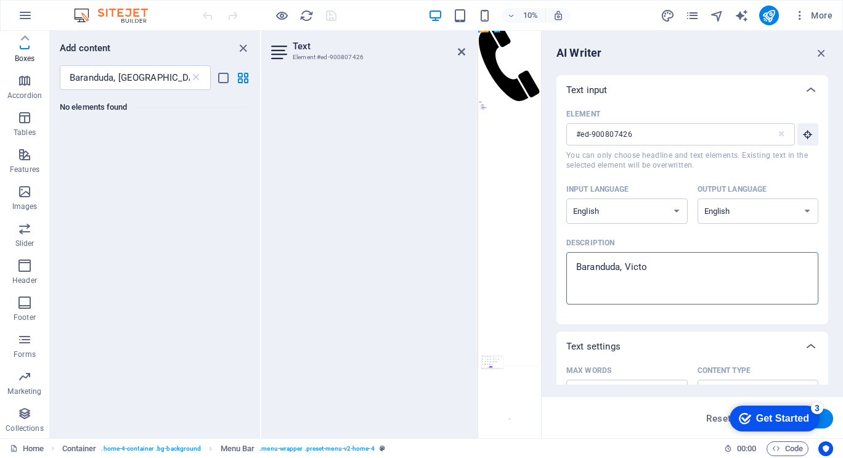
type textarea "Baranduda, Victor"
type textarea "x"
type textarea "Baranduda, Victori"
type textarea "x"
type textarea "Baranduda, Victoria"
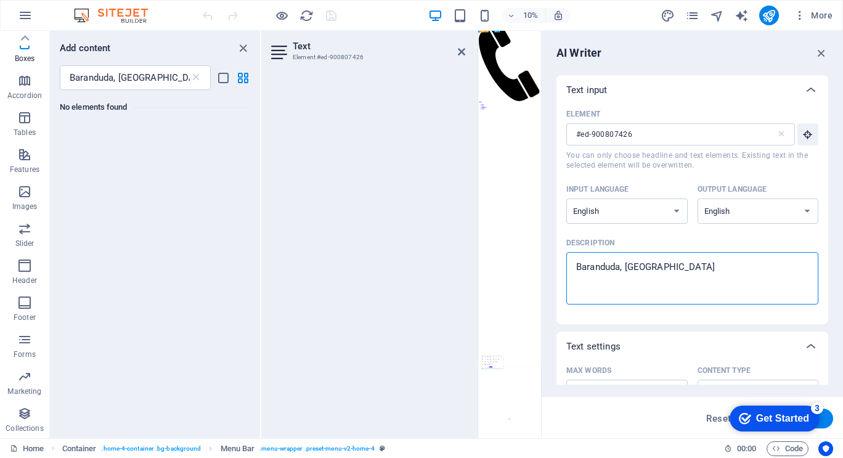
type textarea "x"
type textarea "Baranduda, Victoria."
type textarea "x"
type textarea "Baranduda, Victoria."
type textarea "x"
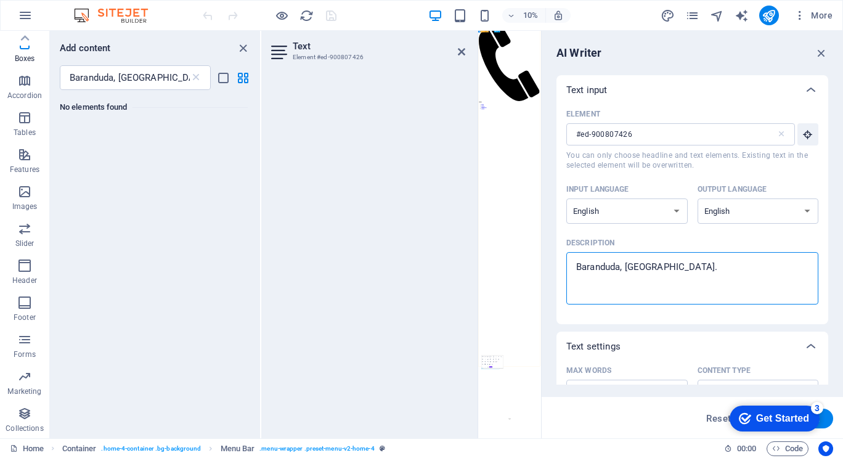
type textarea "Baranduda, Victoria. 3"
type textarea "x"
type textarea "Baranduda, Victoria. 36"
type textarea "x"
type textarea "Baranduda, Victoria. 369"
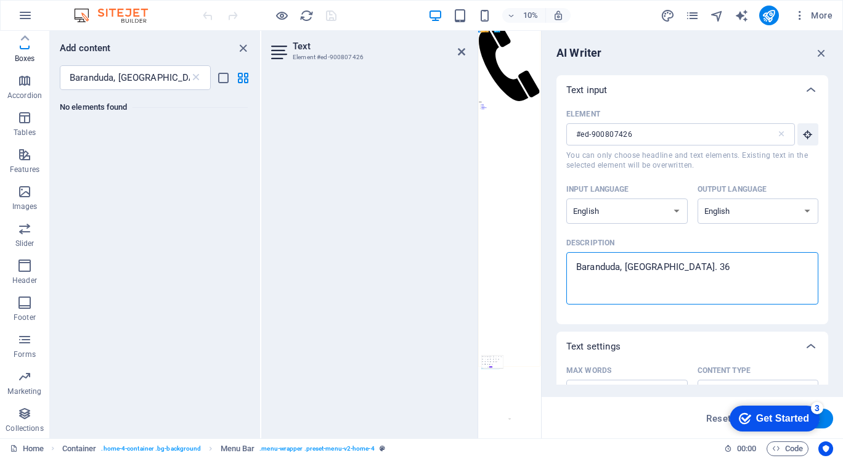
type textarea "x"
type textarea "Baranduda, Victoria. 3691"
type textarea "x"
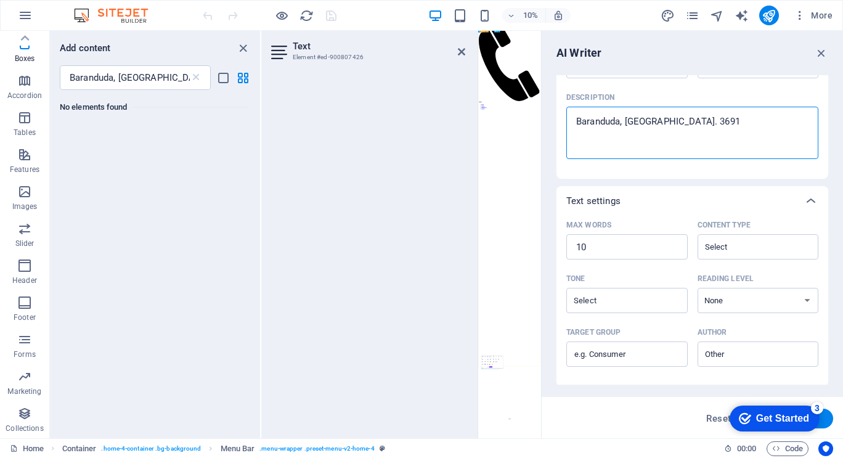
scroll to position [255, 0]
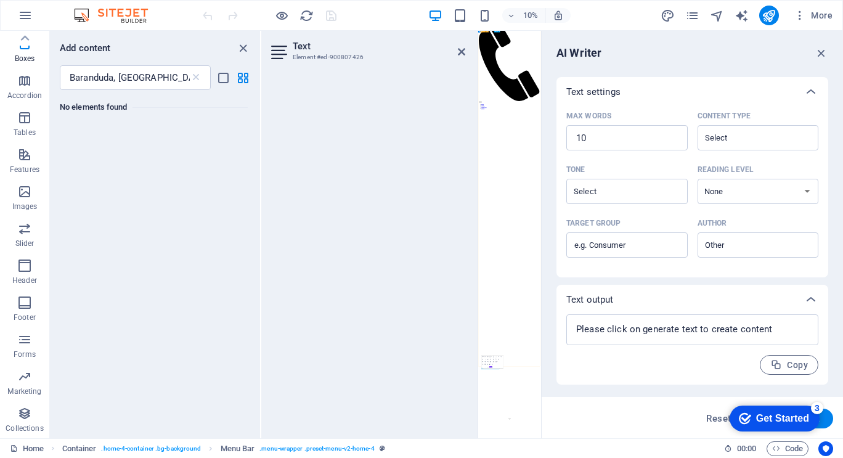
type textarea "Baranduda, Victoria. 3691"
type textarea "x"
click at [771, 416] on div "Get Started" at bounding box center [782, 418] width 53 height 11
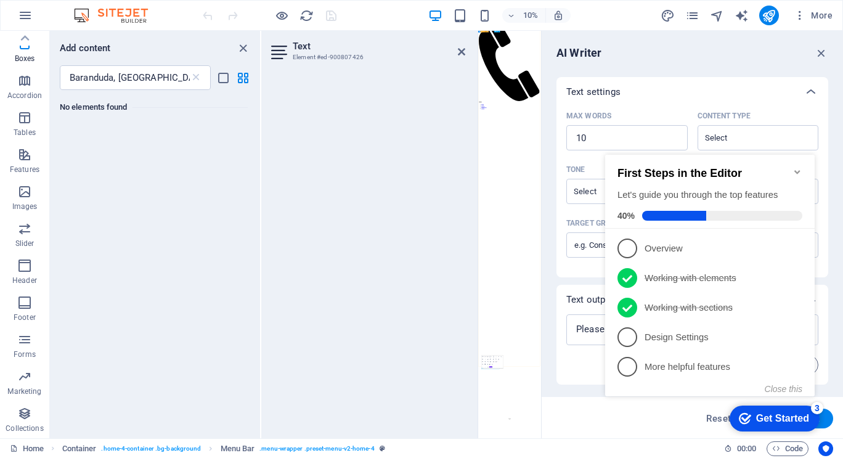
click div "checkmark Get Started 3 First Steps in the Editor Let's guide you through the t…"
click at [793, 388] on button "Close this" at bounding box center [784, 389] width 38 height 10
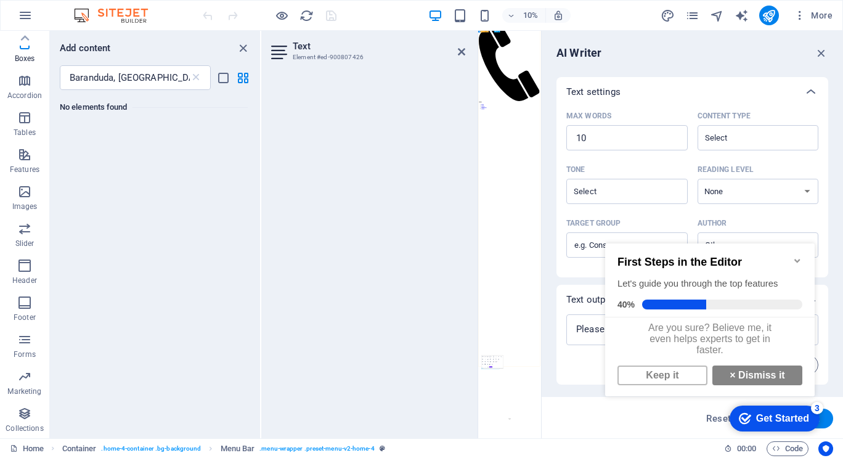
scroll to position [8, 0]
click at [665, 377] on link "Keep it" at bounding box center [663, 376] width 90 height 20
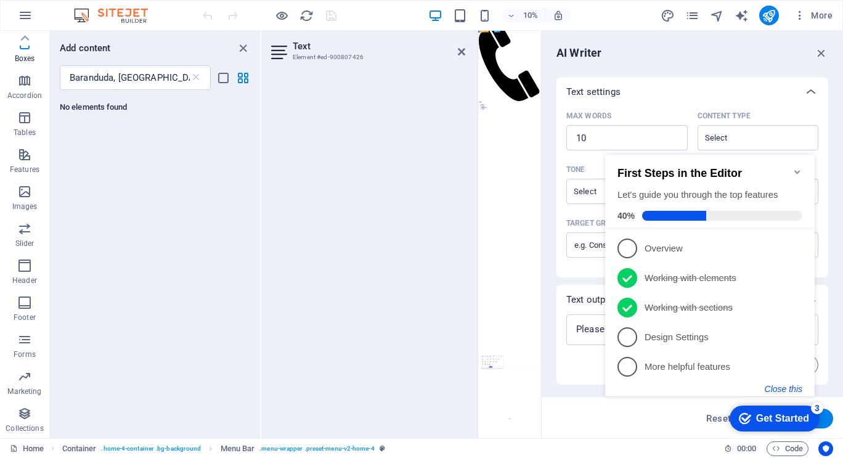
click at [792, 390] on button "Close this" at bounding box center [784, 389] width 38 height 10
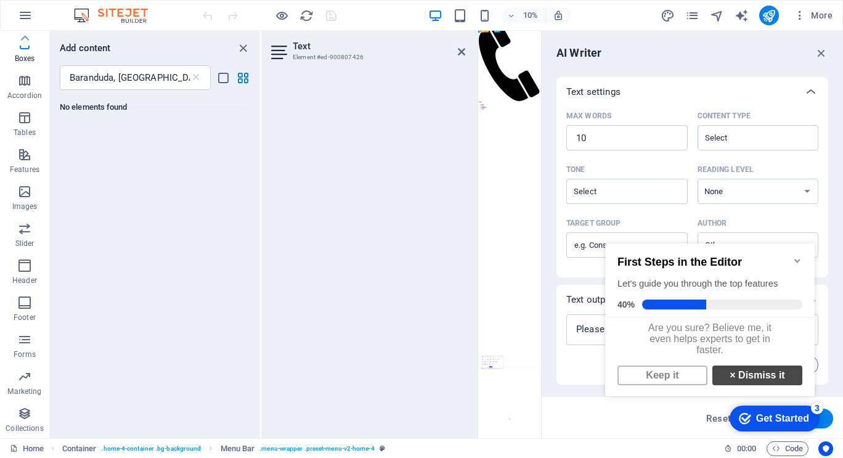
click at [769, 382] on link "× Dismiss it" at bounding box center [758, 376] width 90 height 20
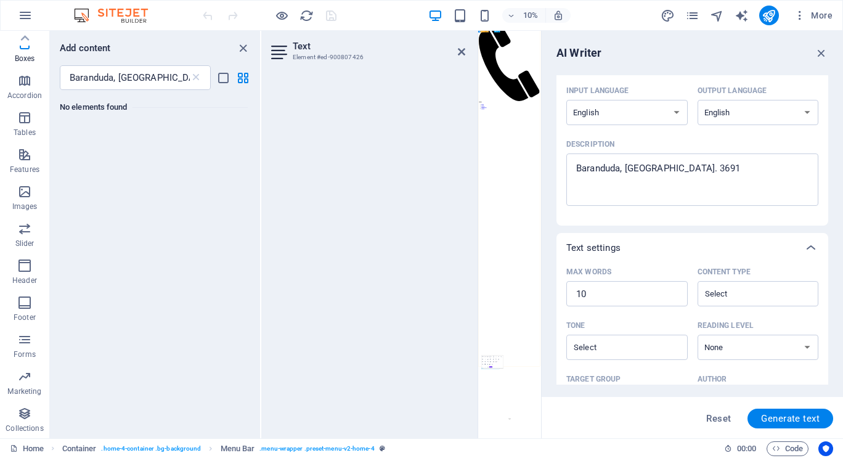
scroll to position [255, 0]
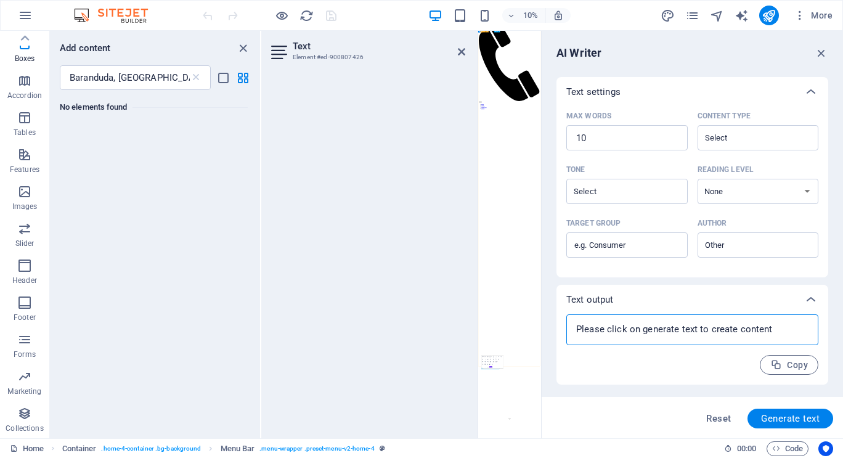
click at [697, 335] on textarea at bounding box center [693, 330] width 240 height 18
type textarea "x"
click at [820, 51] on icon "button" at bounding box center [822, 53] width 14 height 14
click at [300, 44] on h2 "Text" at bounding box center [379, 46] width 173 height 11
click at [281, 49] on icon at bounding box center [280, 53] width 18 height 20
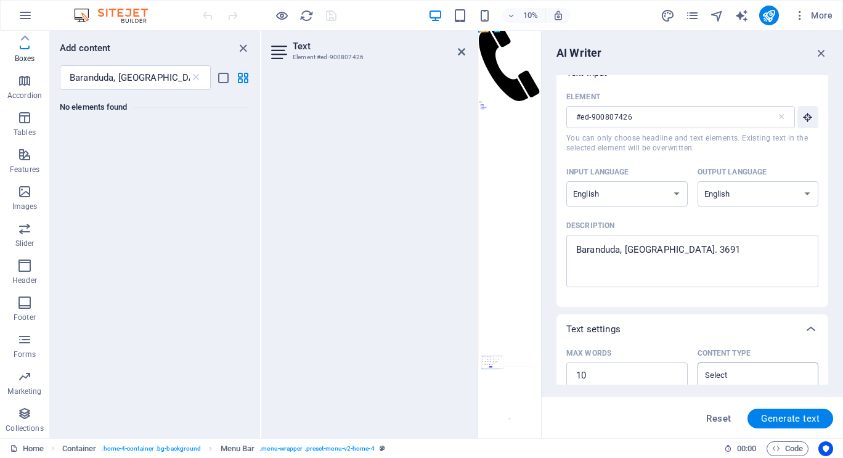
scroll to position [0, 0]
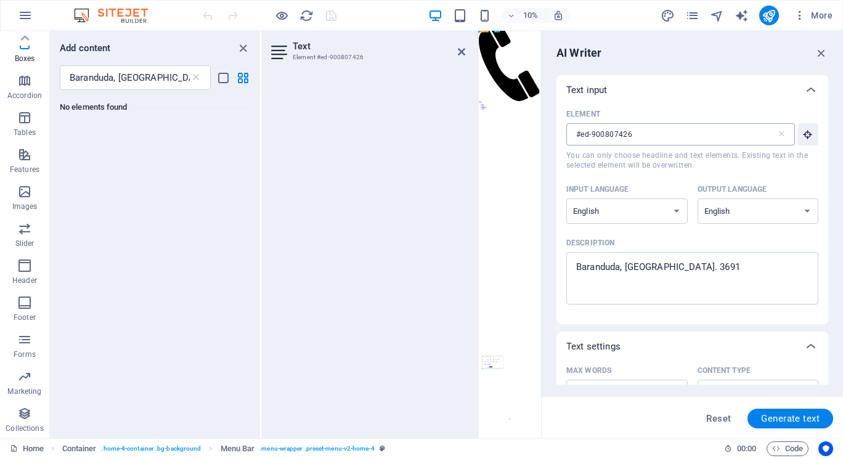
click at [705, 141] on input "#ed-900807426" at bounding box center [672, 134] width 210 height 22
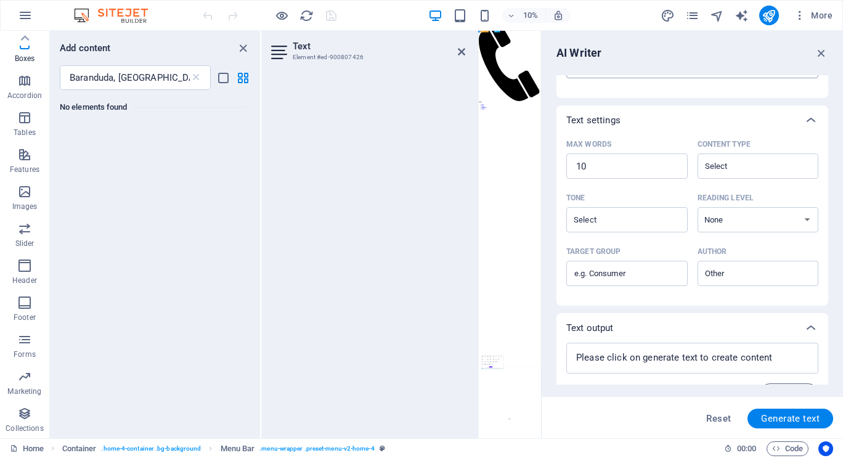
scroll to position [255, 0]
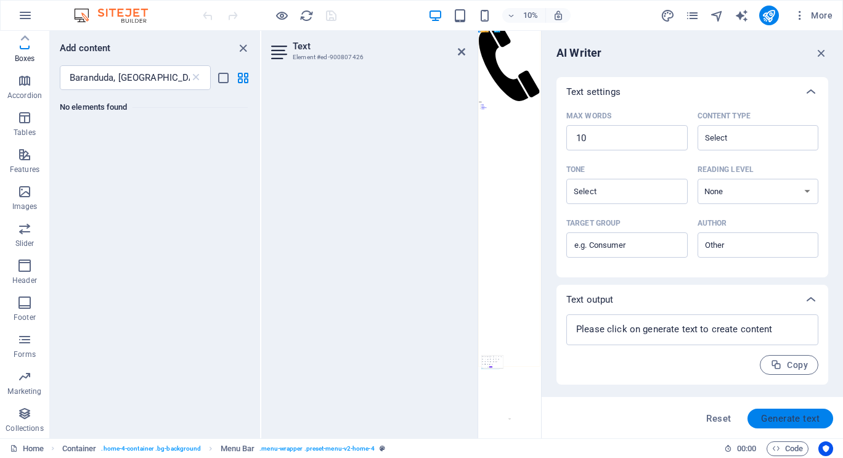
click at [796, 414] on span "Generate text" at bounding box center [790, 419] width 59 height 10
type textarea "x"
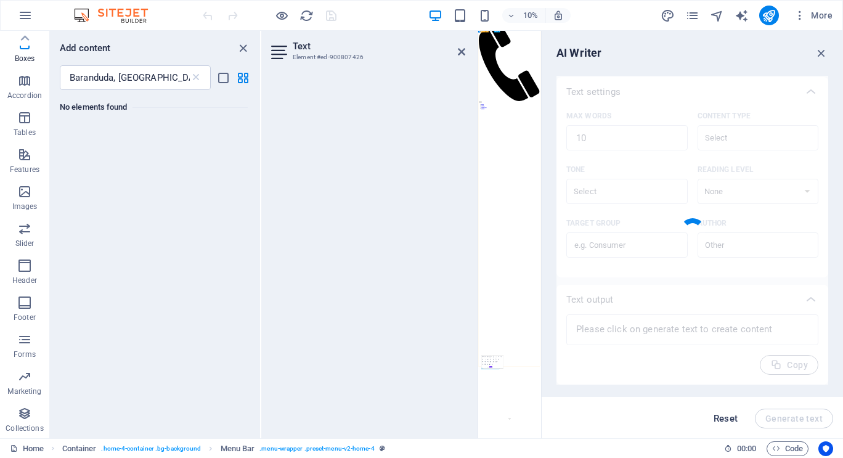
click at [729, 419] on span "Reset" at bounding box center [726, 419] width 25 height 10
type textarea "x"
type input "100"
type textarea "x"
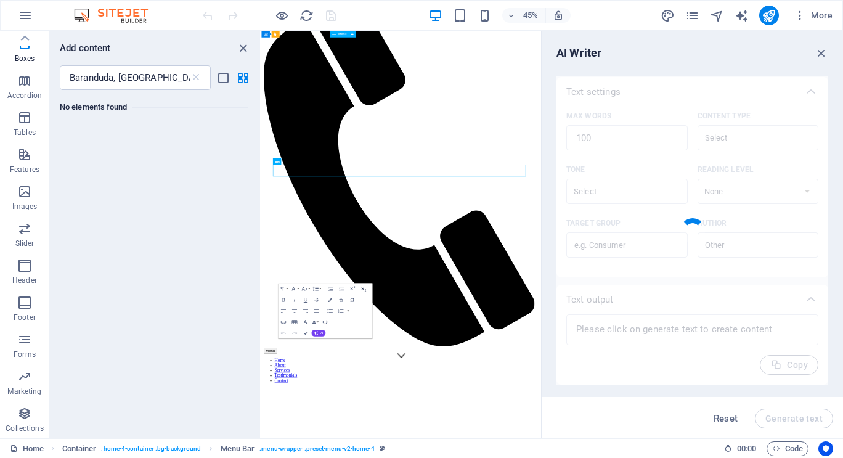
click at [363, 289] on icon "button" at bounding box center [363, 289] width 5 height 4
click at [183, 264] on div "No elements found" at bounding box center [155, 259] width 210 height 338
click at [822, 53] on icon "button" at bounding box center [822, 53] width 14 height 14
type textarea "x"
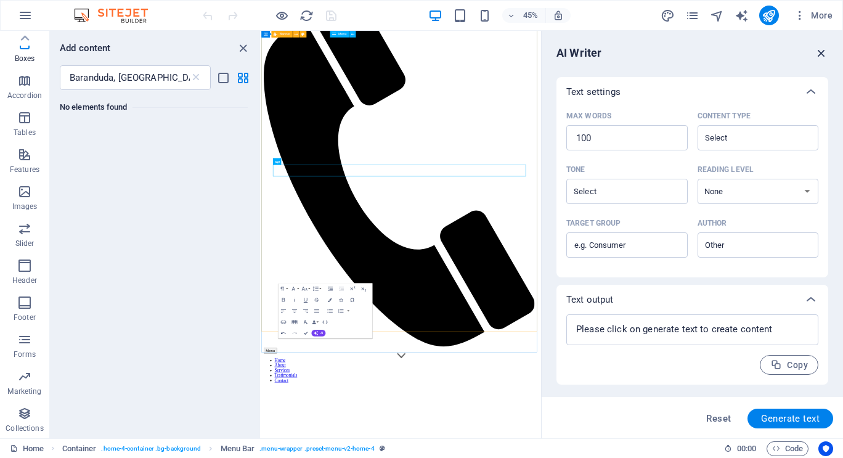
click at [822, 53] on icon "button" at bounding box center [822, 53] width 14 height 14
click at [122, 10] on img at bounding box center [117, 15] width 92 height 15
click at [83, 14] on img at bounding box center [117, 15] width 92 height 15
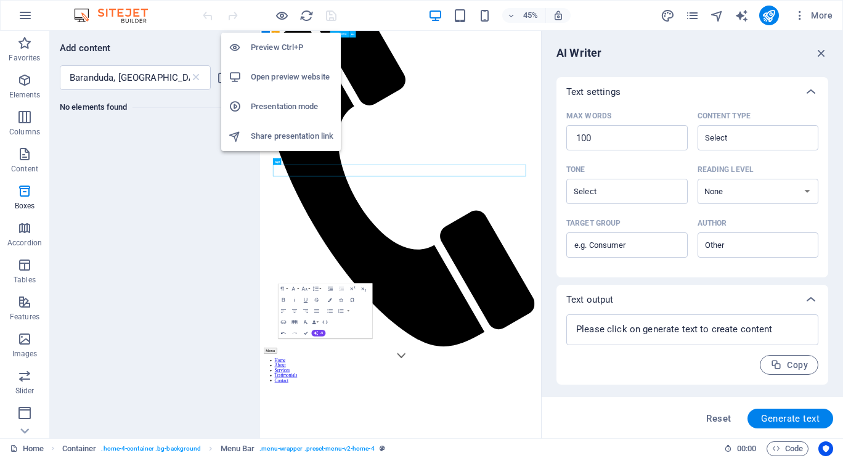
click at [278, 48] on h6 "Preview Ctrl+P" at bounding box center [292, 47] width 83 height 15
click at [287, 107] on h6 "Presentation mode" at bounding box center [292, 106] width 83 height 15
click at [287, 105] on h6 "Presentation mode" at bounding box center [292, 106] width 83 height 15
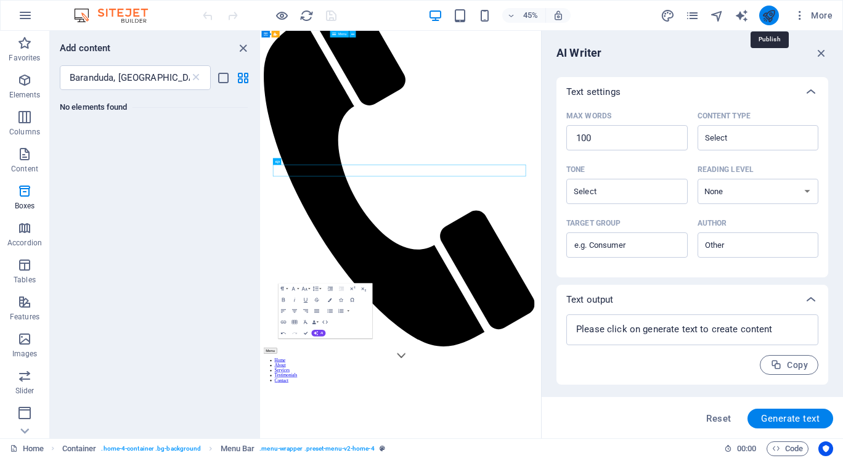
click at [769, 17] on icon "publish" at bounding box center [769, 16] width 14 height 14
click at [745, 15] on icon "text_generator" at bounding box center [742, 16] width 14 height 14
click at [821, 50] on icon "button" at bounding box center [822, 53] width 14 height 14
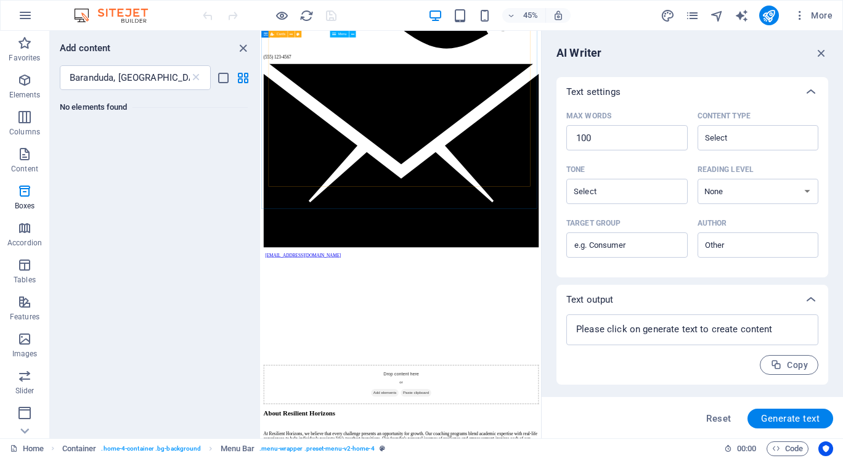
scroll to position [3587, 0]
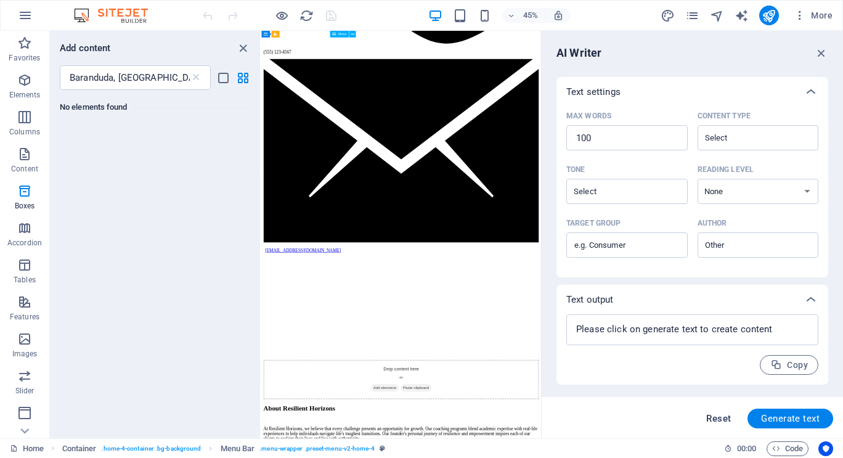
click at [722, 424] on span "Reset" at bounding box center [718, 419] width 25 height 10
type textarea "x"
click at [721, 417] on span "Reset" at bounding box center [718, 419] width 25 height 10
type textarea "x"
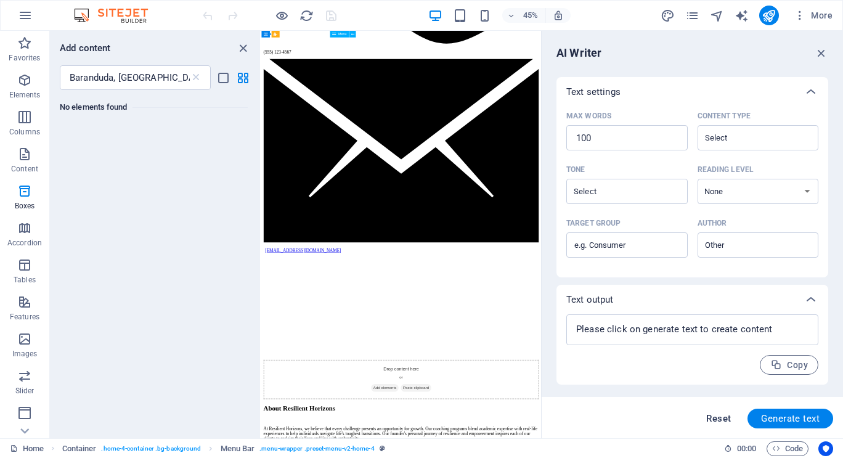
type textarea "x"
drag, startPoint x: 469, startPoint y: 539, endPoint x: 510, endPoint y: 262, distance: 279.9
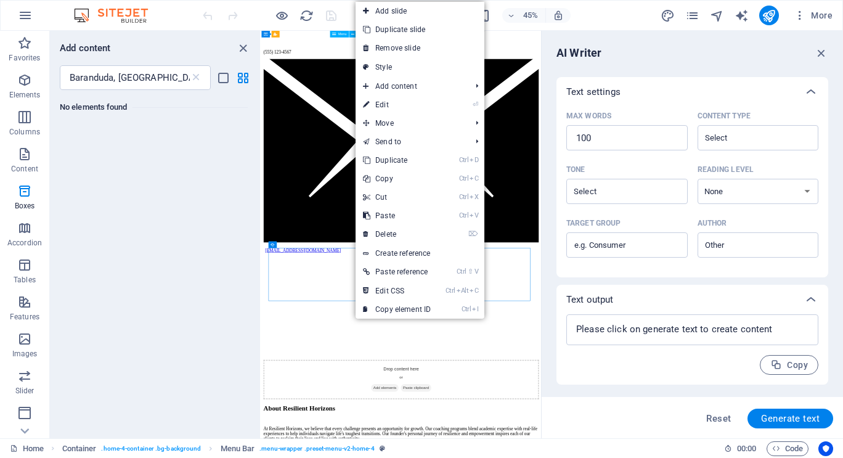
click at [204, 200] on div "No elements found" at bounding box center [155, 259] width 210 height 338
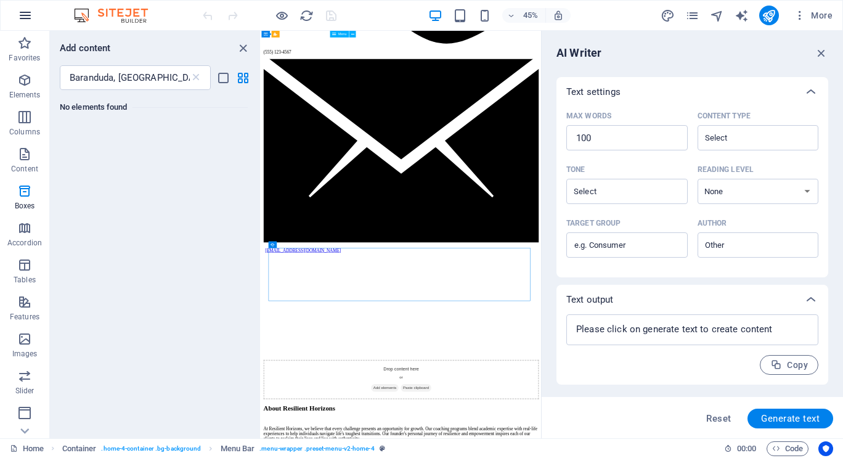
click at [26, 17] on icon "button" at bounding box center [25, 15] width 15 height 15
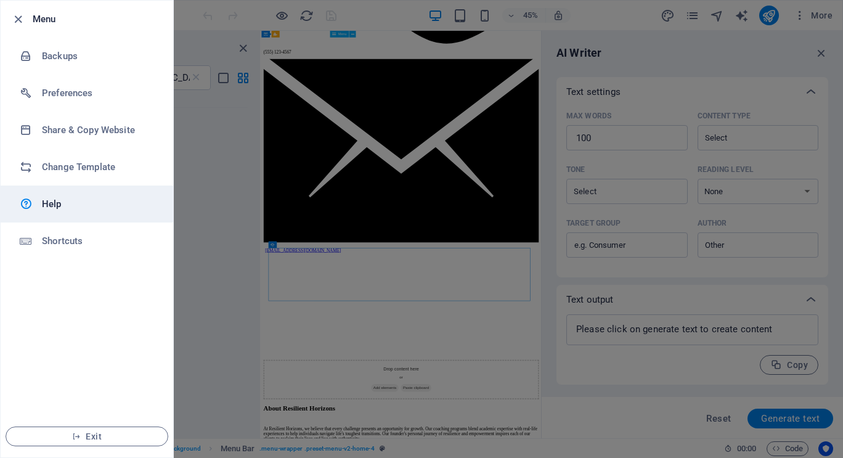
click at [52, 205] on h6 "Help" at bounding box center [99, 204] width 114 height 15
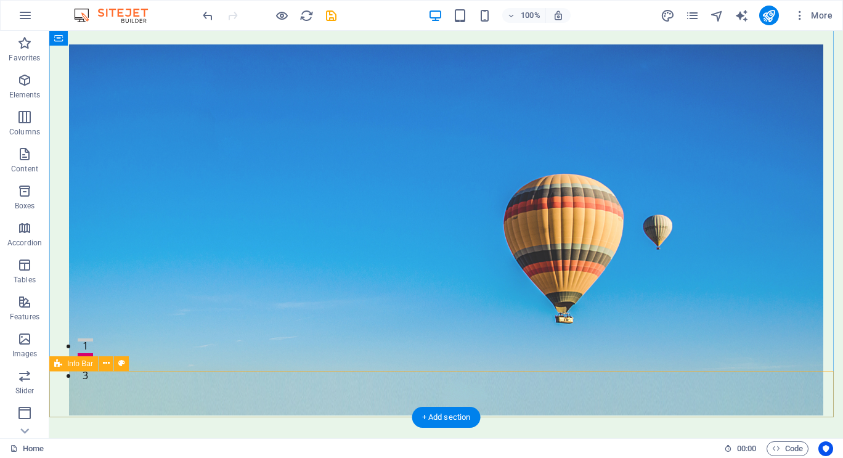
scroll to position [68, 0]
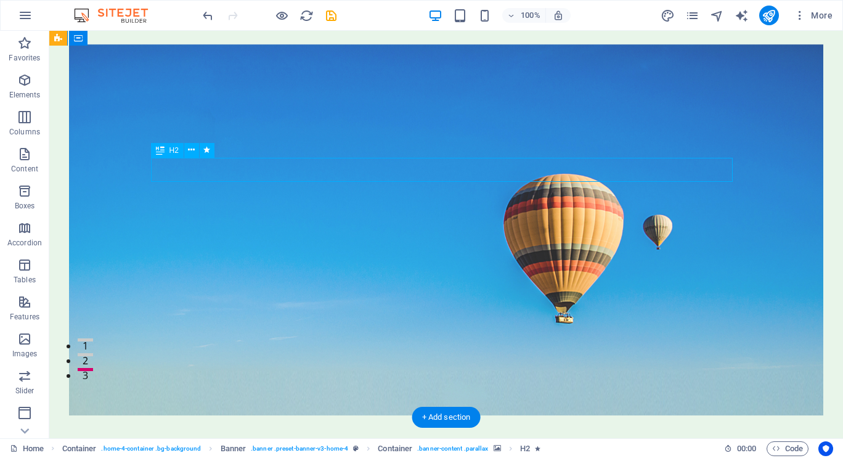
drag, startPoint x: 467, startPoint y: 169, endPoint x: 385, endPoint y: 173, distance: 82.1
click at [160, 152] on icon at bounding box center [160, 150] width 9 height 15
click at [175, 152] on span "H2" at bounding box center [174, 150] width 9 height 7
click at [192, 152] on icon at bounding box center [191, 150] width 7 height 13
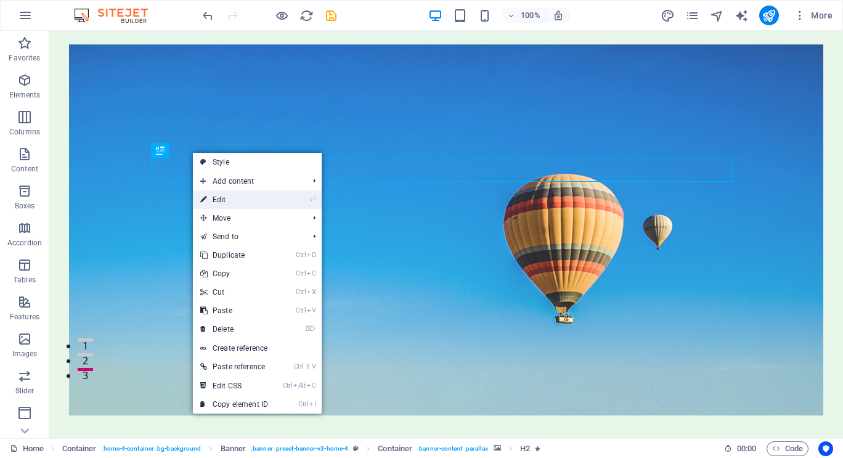
click at [237, 198] on link "⏎ Edit" at bounding box center [234, 199] width 83 height 18
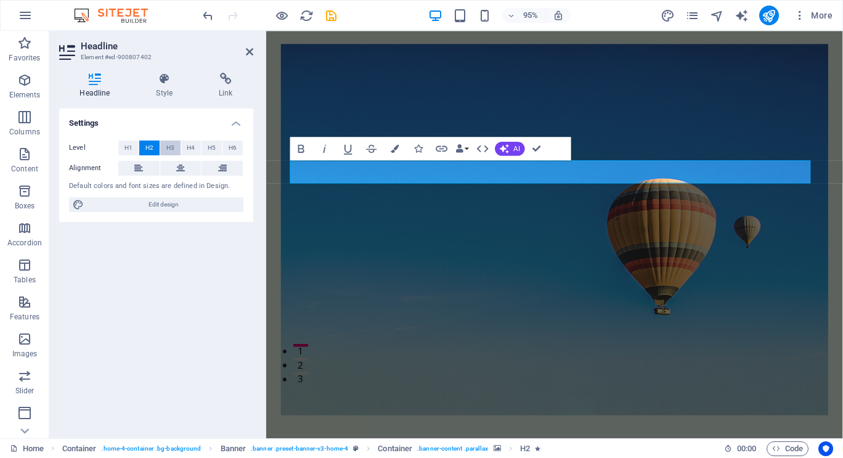
click at [171, 145] on span "H3" at bounding box center [170, 148] width 8 height 15
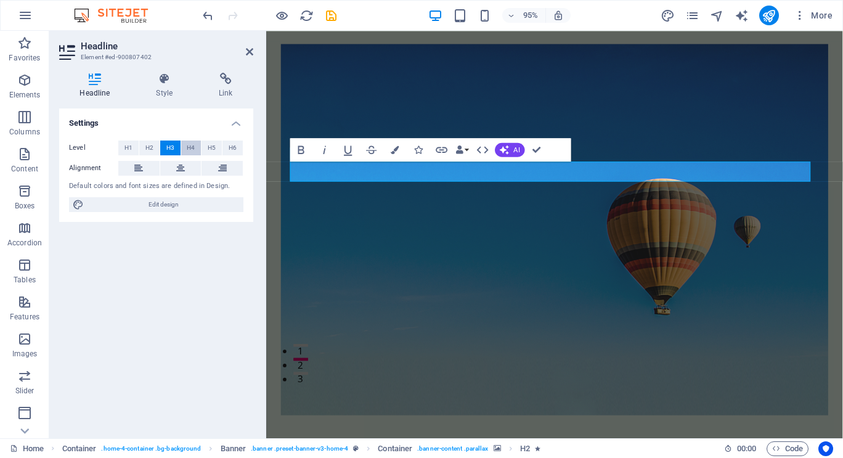
click at [190, 145] on span "H4" at bounding box center [191, 148] width 8 height 15
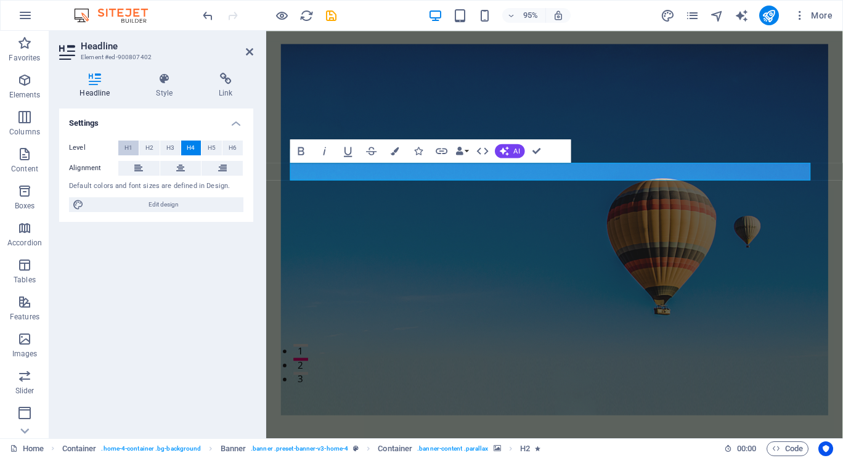
click at [125, 145] on span "H1" at bounding box center [129, 148] width 8 height 15
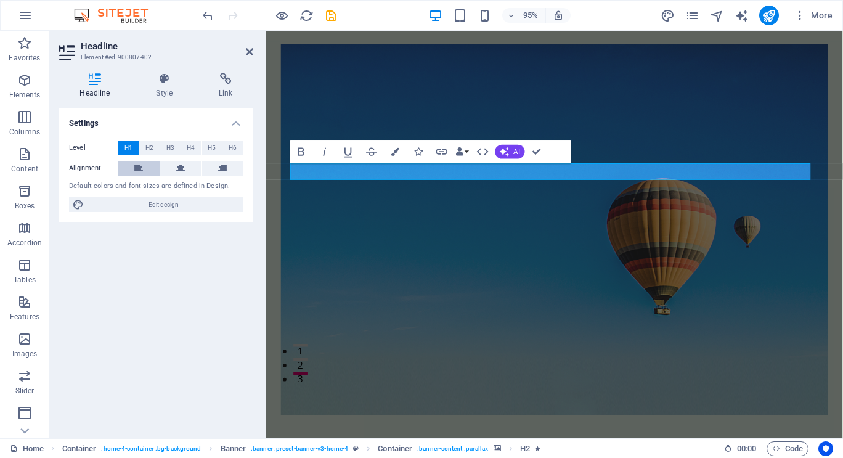
click at [141, 166] on icon at bounding box center [138, 168] width 9 height 15
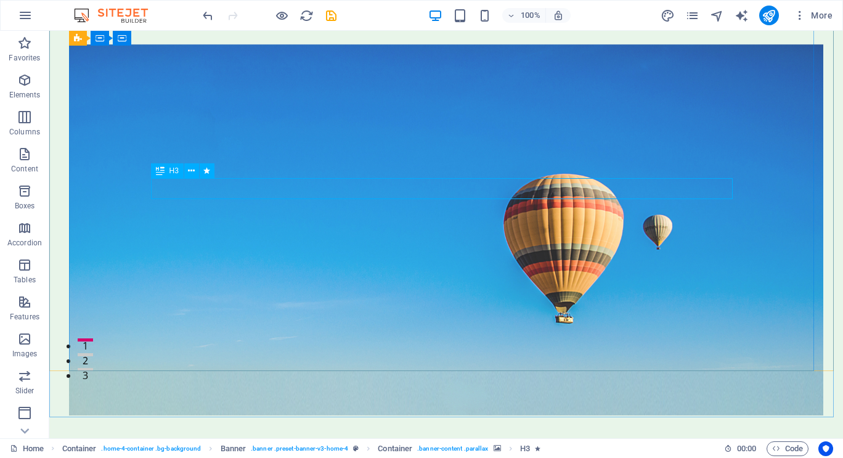
click at [159, 170] on icon at bounding box center [160, 170] width 9 height 15
click at [174, 173] on span "H3" at bounding box center [174, 170] width 9 height 7
click at [189, 173] on icon at bounding box center [191, 171] width 7 height 13
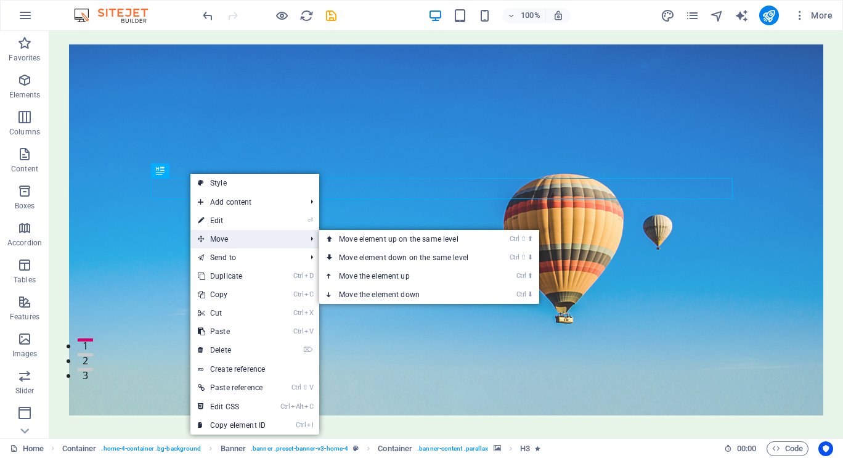
click at [221, 236] on span "Move" at bounding box center [245, 239] width 110 height 18
click at [341, 239] on link "Ctrl ⇧ ⬆ Move element up on the same level" at bounding box center [406, 239] width 174 height 18
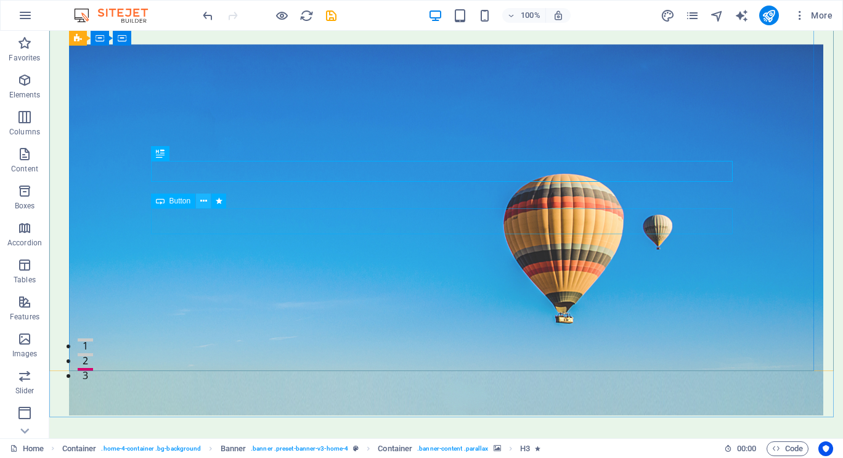
click at [199, 202] on button at bounding box center [203, 201] width 15 height 15
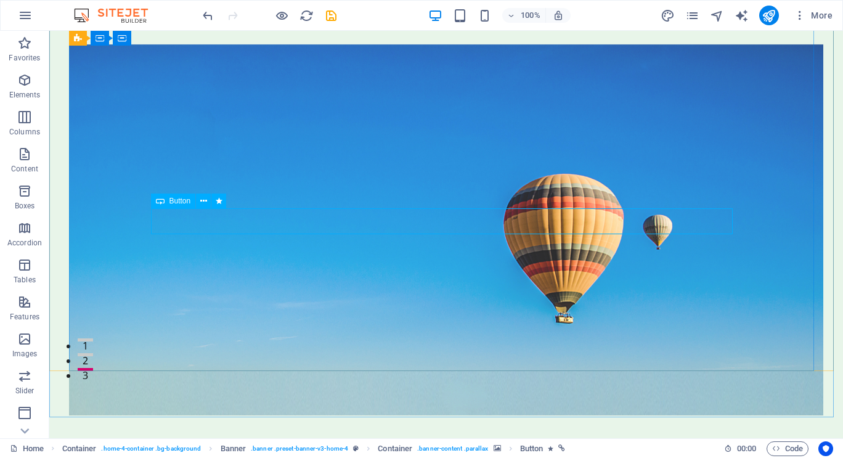
click at [179, 205] on span "Button" at bounding box center [181, 200] width 22 height 7
drag, startPoint x: 407, startPoint y: 223, endPoint x: 232, endPoint y: 229, distance: 175.8
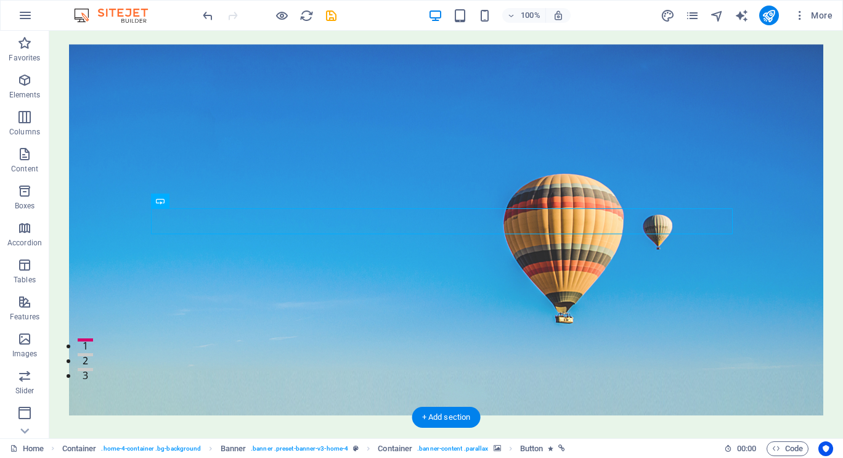
click at [126, 221] on figure at bounding box center [446, 229] width 755 height 371
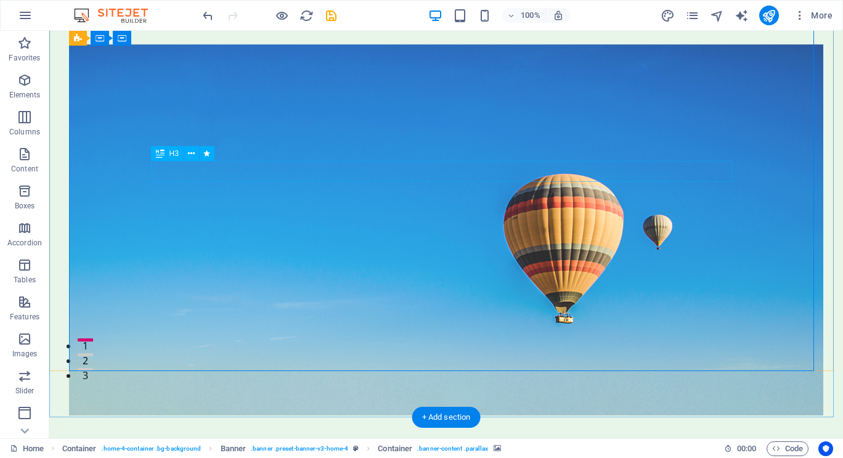
click at [163, 154] on icon at bounding box center [160, 153] width 9 height 15
click at [192, 155] on icon at bounding box center [191, 153] width 7 height 13
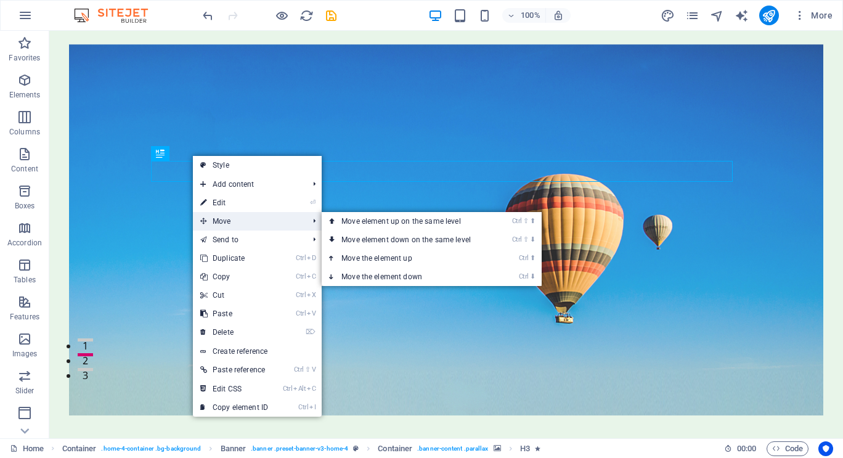
click at [226, 223] on span "Move" at bounding box center [248, 221] width 110 height 18
click at [361, 219] on link "Ctrl ⇧ ⬆ Move element up on the same level" at bounding box center [409, 221] width 174 height 18
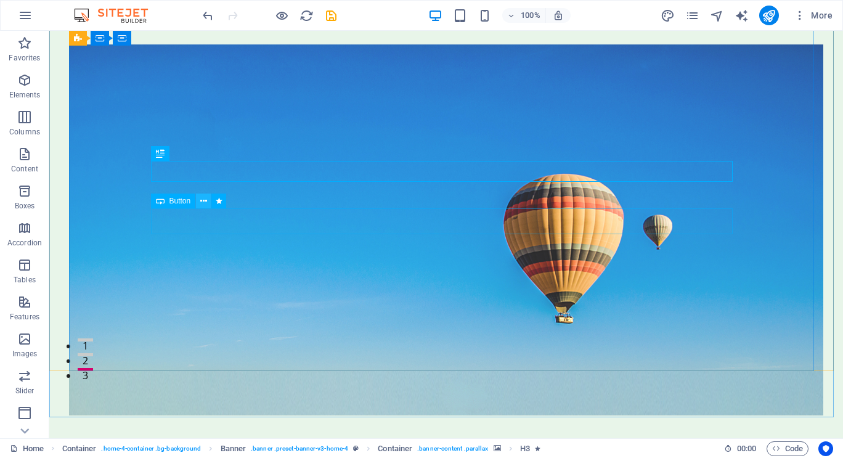
click at [205, 202] on icon at bounding box center [203, 201] width 7 height 13
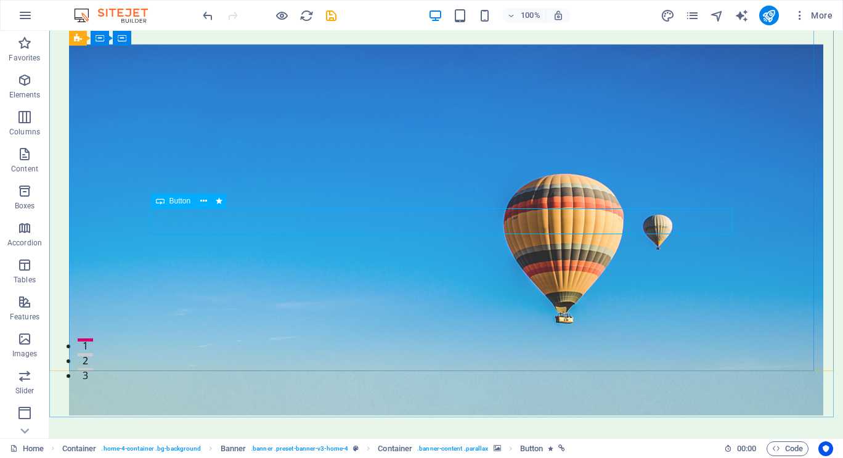
click at [171, 202] on span "Button" at bounding box center [181, 200] width 22 height 7
click at [219, 199] on icon at bounding box center [219, 201] width 7 height 13
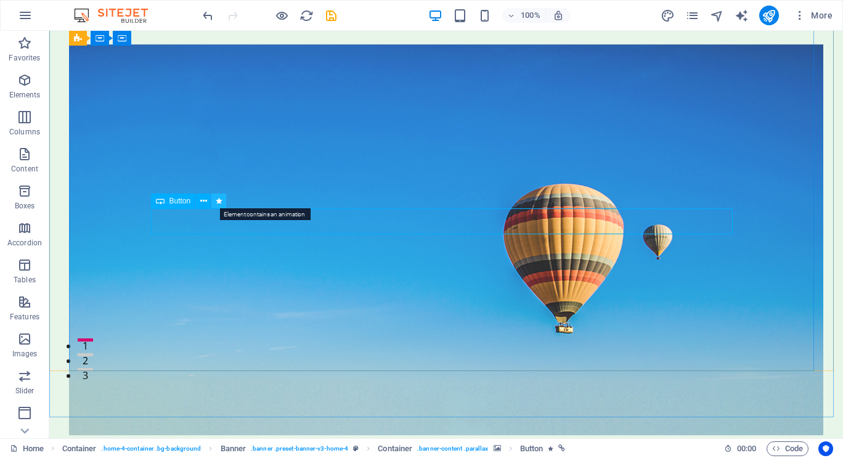
select select "fade"
select select "s"
select select "onload"
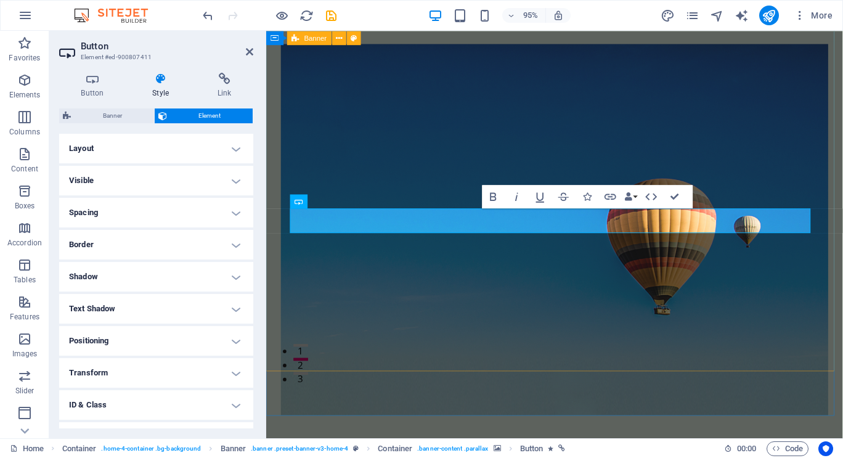
click at [341, 128] on figure at bounding box center [570, 239] width 577 height 391
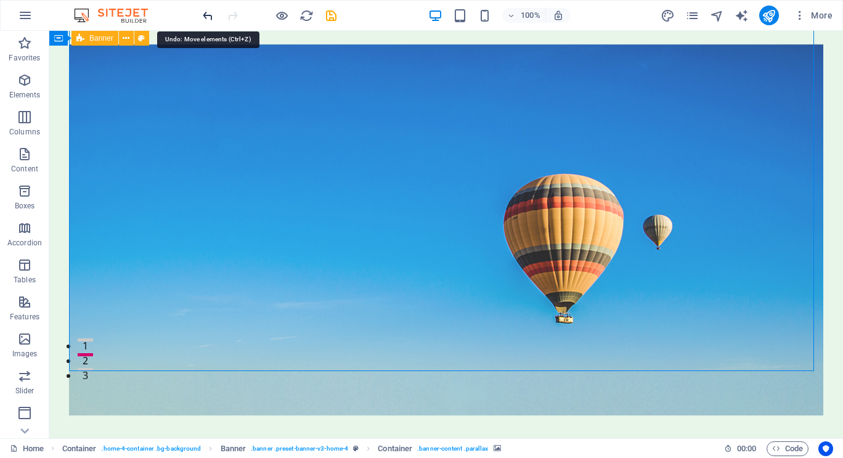
click at [209, 17] on icon "undo" at bounding box center [208, 16] width 14 height 14
click at [208, 17] on icon "undo" at bounding box center [208, 16] width 14 height 14
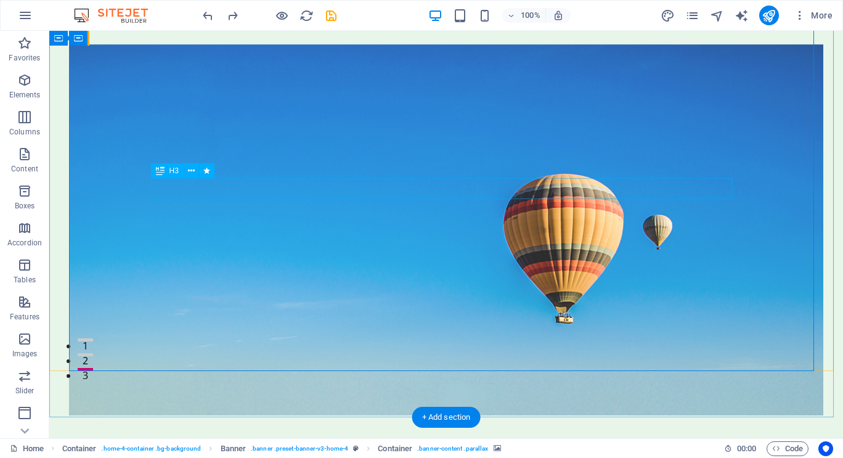
click at [190, 173] on icon at bounding box center [191, 171] width 7 height 13
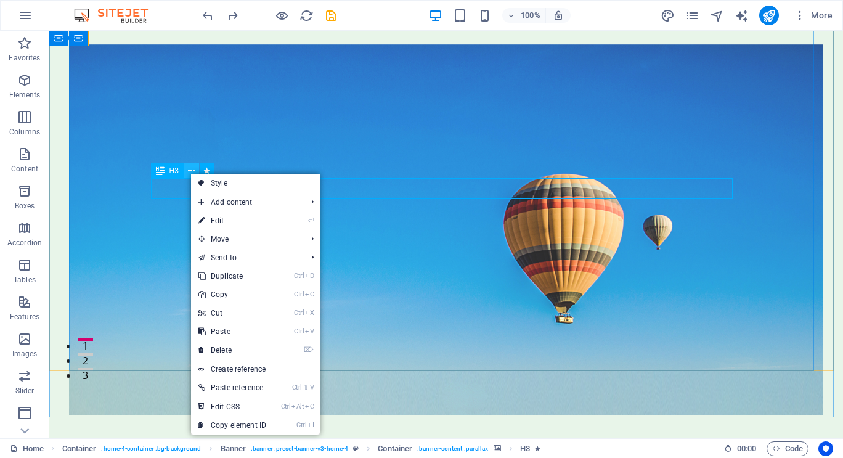
click at [190, 173] on icon at bounding box center [191, 171] width 7 height 13
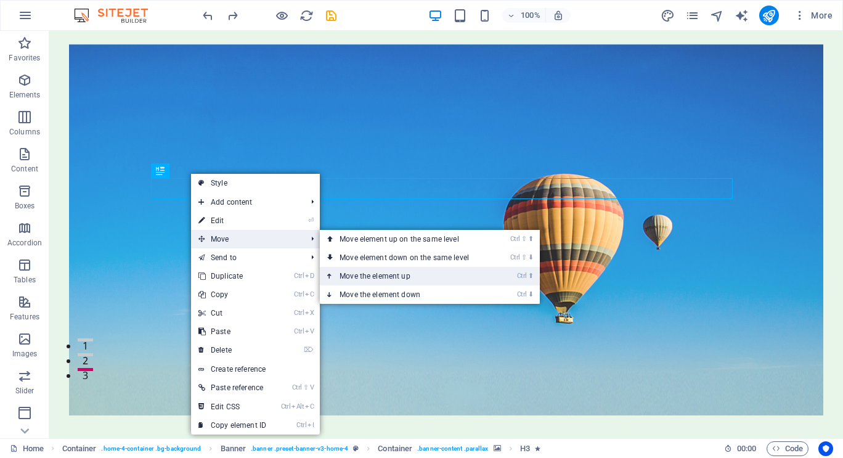
click at [374, 278] on link "Ctrl ⬆ Move the element up" at bounding box center [407, 276] width 174 height 18
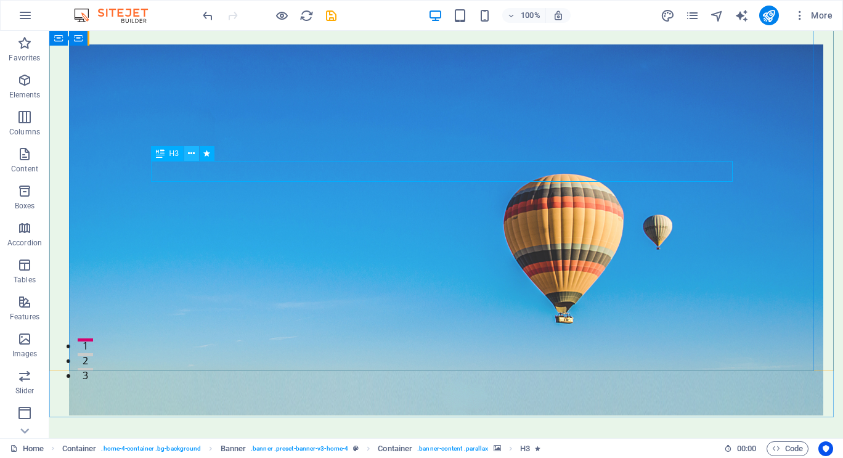
click at [193, 154] on icon at bounding box center [191, 153] width 7 height 13
click at [165, 155] on div "H3" at bounding box center [167, 153] width 33 height 15
click at [156, 154] on icon at bounding box center [160, 153] width 9 height 15
click at [173, 155] on span "H3" at bounding box center [174, 153] width 9 height 7
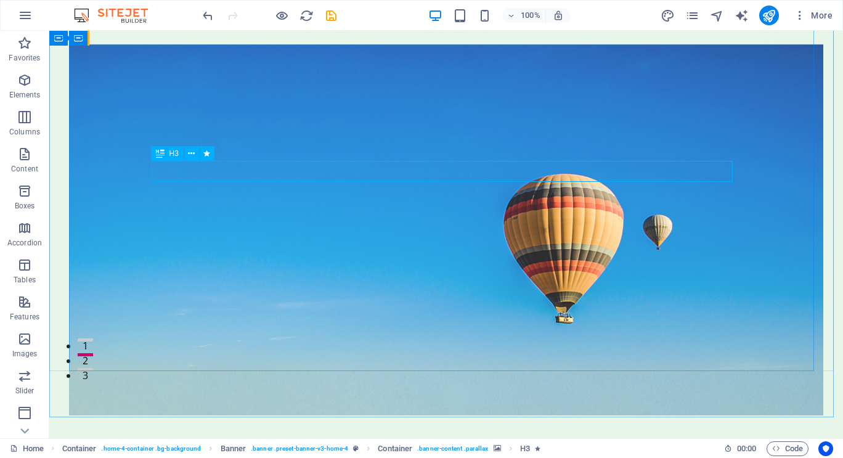
click at [176, 155] on span "H3" at bounding box center [174, 153] width 9 height 7
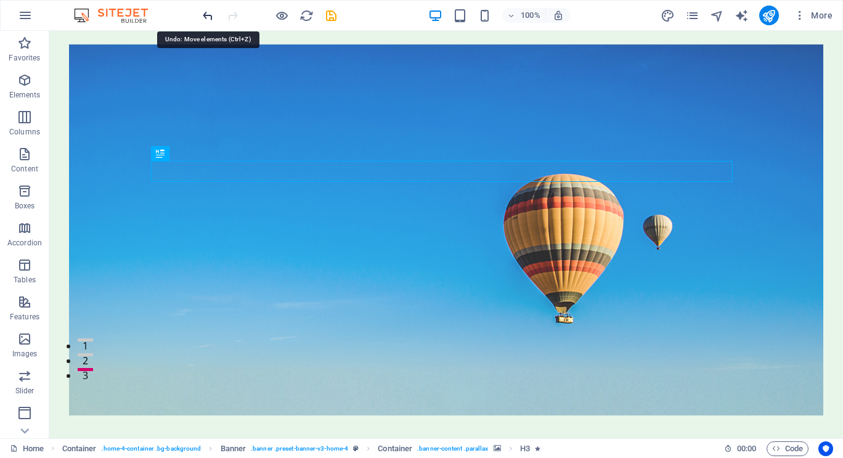
click at [208, 18] on icon "undo" at bounding box center [208, 16] width 14 height 14
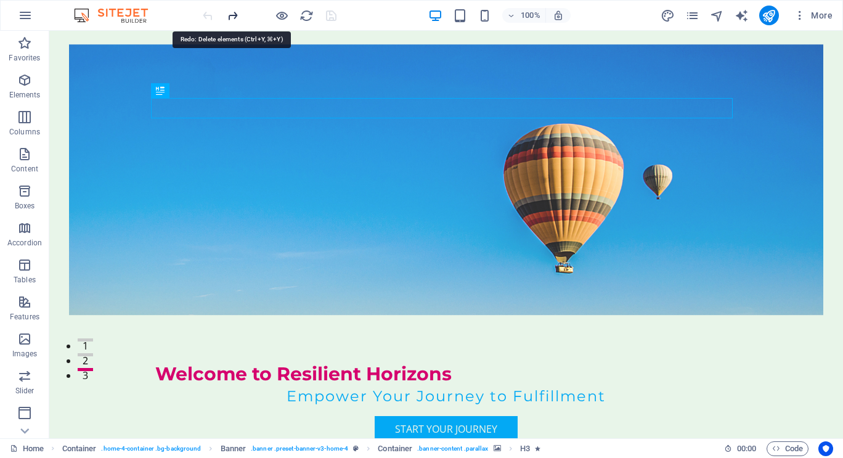
click at [231, 14] on icon "redo" at bounding box center [233, 16] width 14 height 14
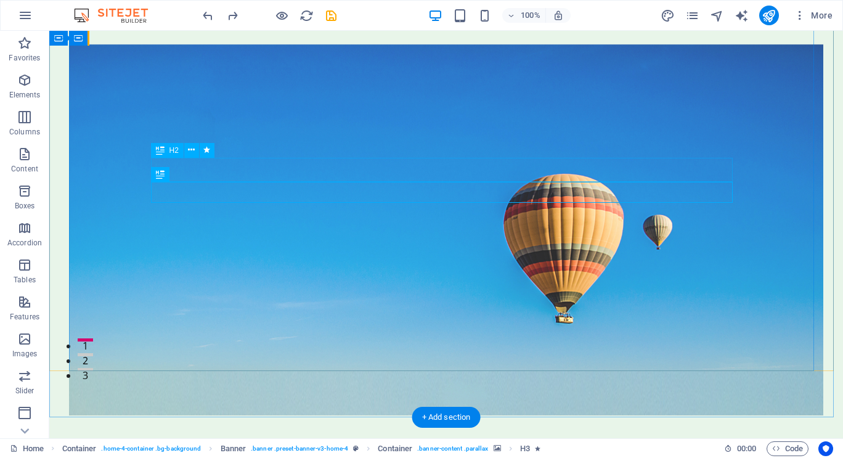
click at [167, 152] on div "H2" at bounding box center [167, 150] width 33 height 15
click at [190, 150] on icon at bounding box center [191, 150] width 7 height 13
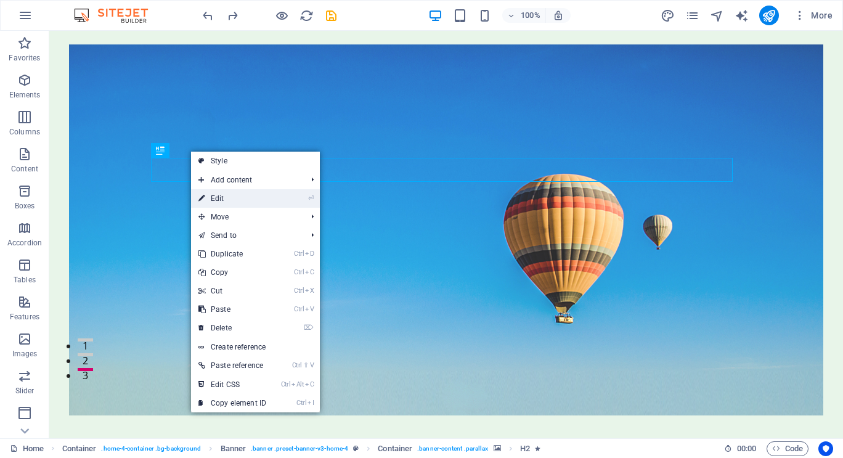
click at [218, 200] on link "⏎ Edit" at bounding box center [232, 198] width 83 height 18
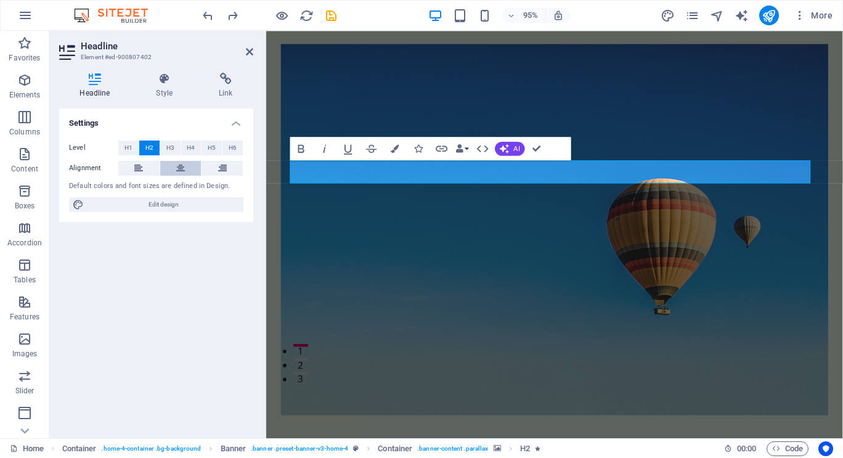
click at [180, 171] on icon at bounding box center [180, 168] width 9 height 15
click at [189, 267] on div "Settings Level H1 H2 H3 H4 H5 H6 Alignment Default colors and font sizes are de…" at bounding box center [156, 268] width 194 height 320
click at [248, 50] on icon at bounding box center [249, 52] width 7 height 10
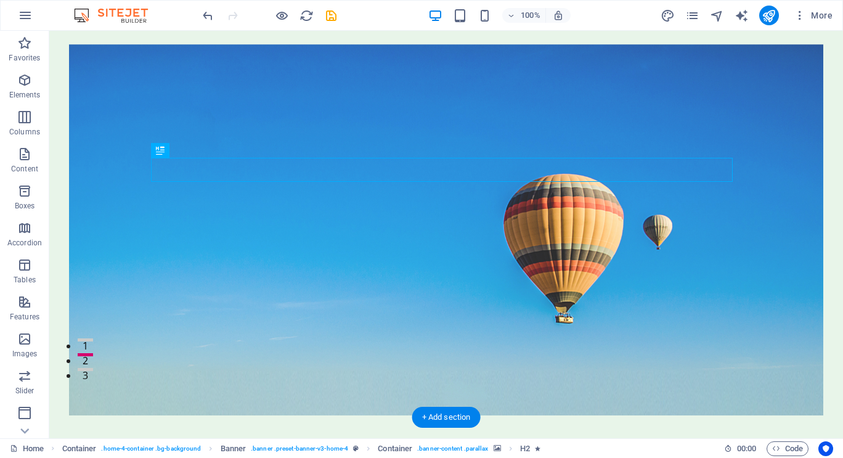
click at [683, 266] on figure at bounding box center [446, 229] width 755 height 371
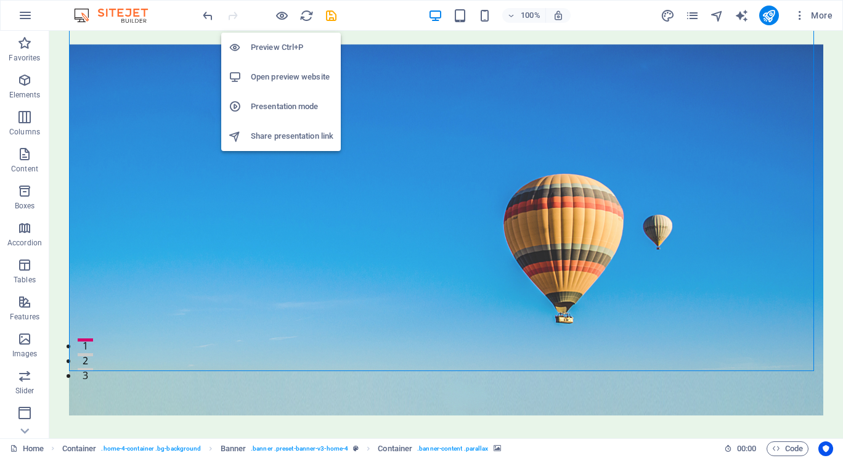
click at [285, 76] on h6 "Open preview website" at bounding box center [292, 77] width 83 height 15
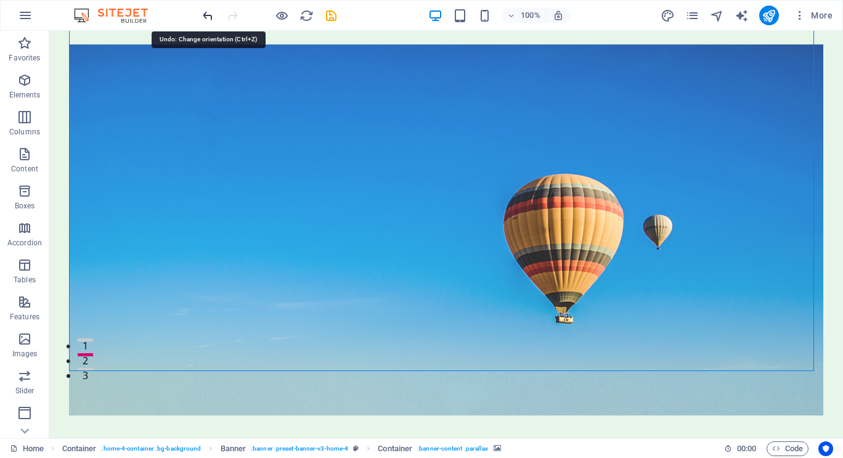
click at [210, 16] on icon "undo" at bounding box center [208, 16] width 14 height 14
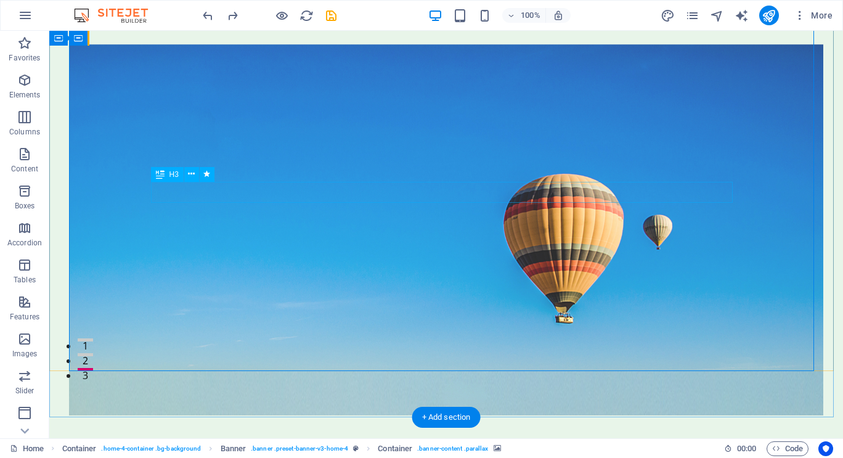
click at [172, 175] on span "H3" at bounding box center [174, 174] width 9 height 7
click at [158, 175] on icon at bounding box center [160, 174] width 9 height 15
click at [192, 173] on icon at bounding box center [191, 174] width 7 height 13
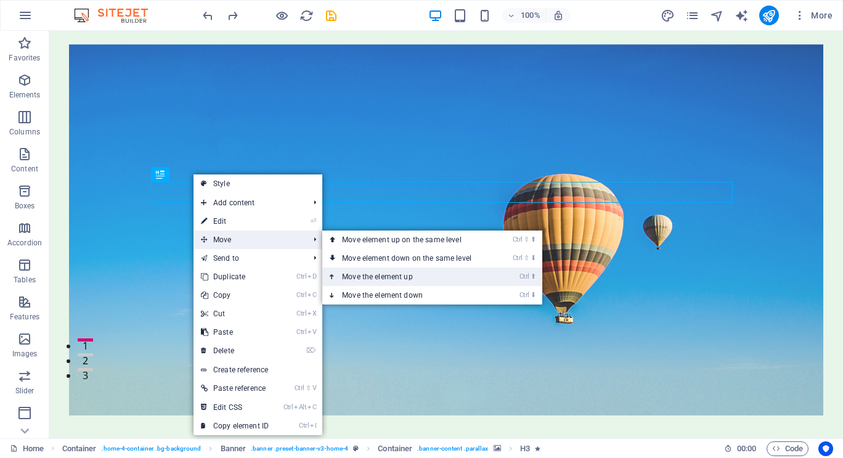
click at [366, 275] on link "Ctrl ⬆ Move the element up" at bounding box center [409, 277] width 174 height 18
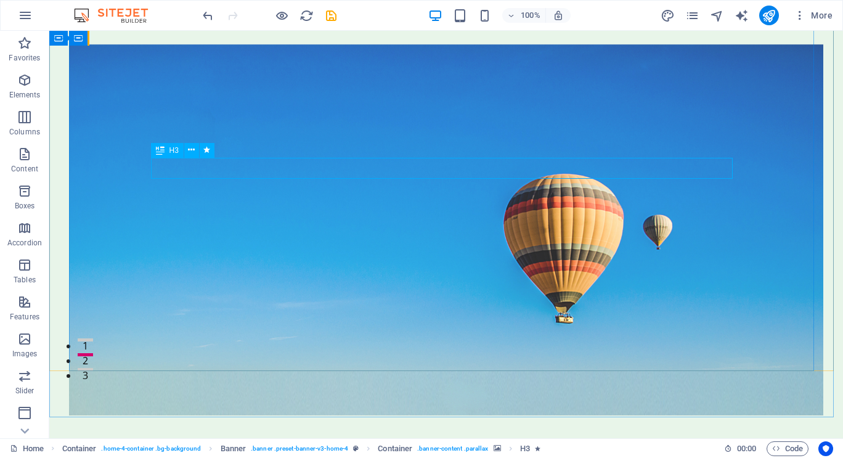
click at [161, 151] on icon at bounding box center [160, 150] width 9 height 15
click at [191, 147] on icon at bounding box center [191, 150] width 7 height 13
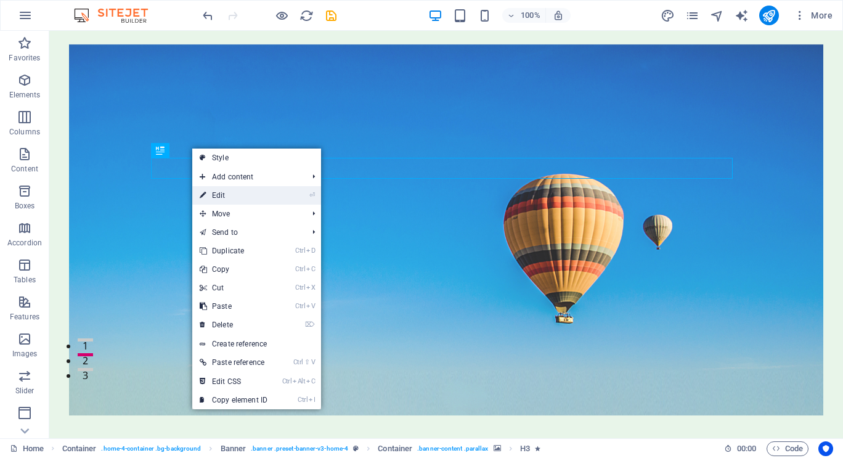
click at [224, 195] on link "⏎ Edit" at bounding box center [233, 195] width 83 height 18
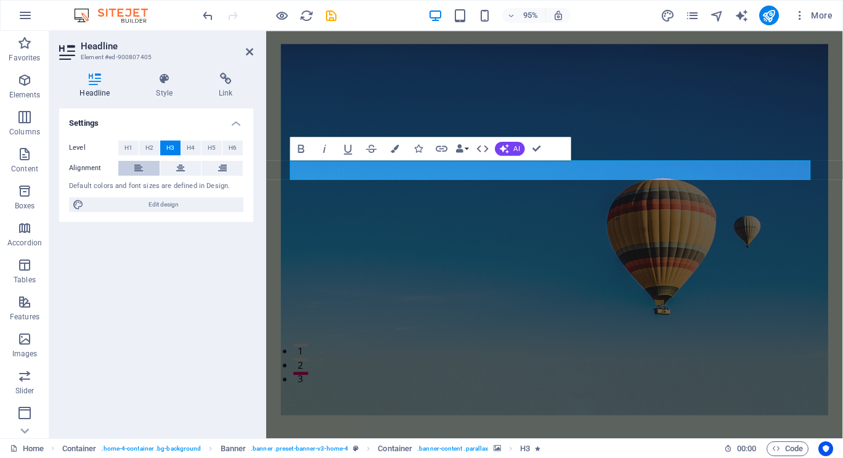
click at [134, 166] on icon at bounding box center [138, 168] width 9 height 15
click at [247, 54] on icon at bounding box center [249, 52] width 7 height 10
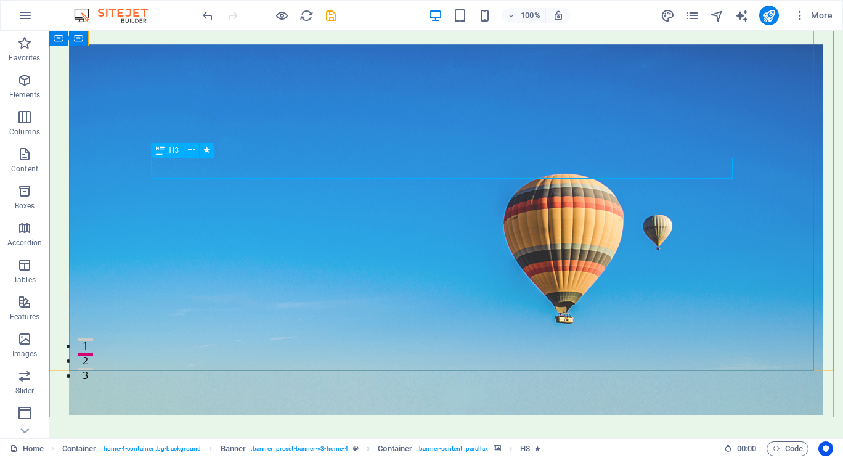
click at [162, 152] on icon at bounding box center [160, 150] width 9 height 15
click at [190, 152] on icon at bounding box center [191, 150] width 7 height 13
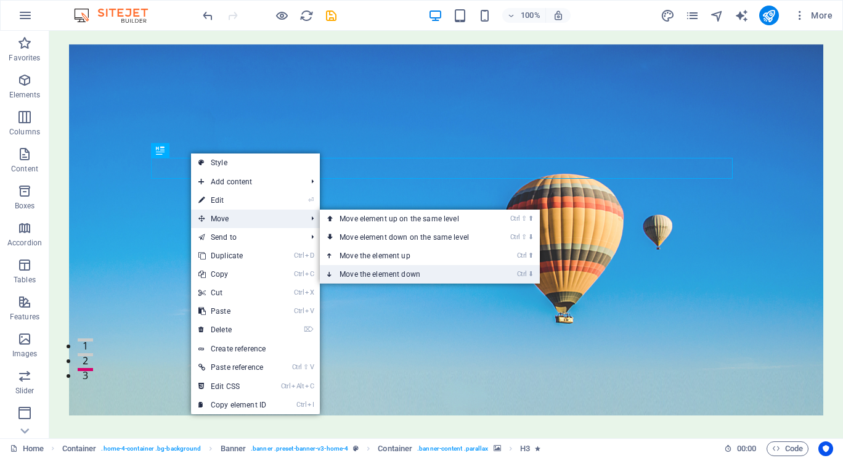
click at [368, 272] on link "Ctrl ⬇ Move the element down" at bounding box center [407, 274] width 174 height 18
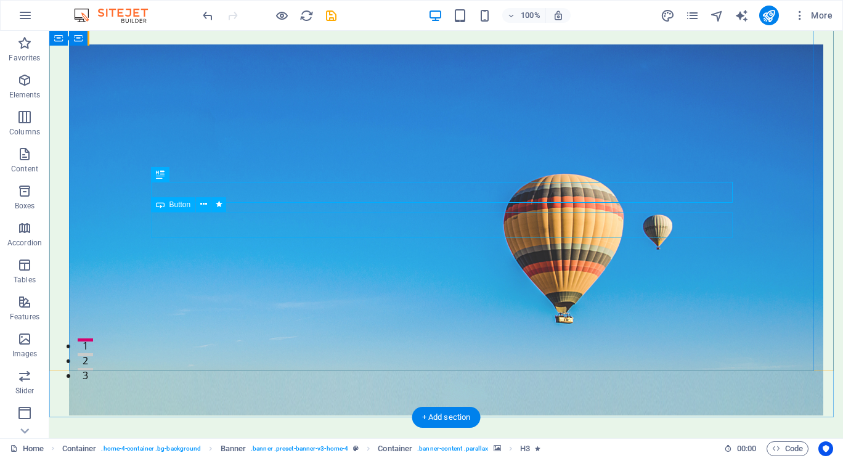
click at [203, 203] on icon at bounding box center [203, 204] width 7 height 13
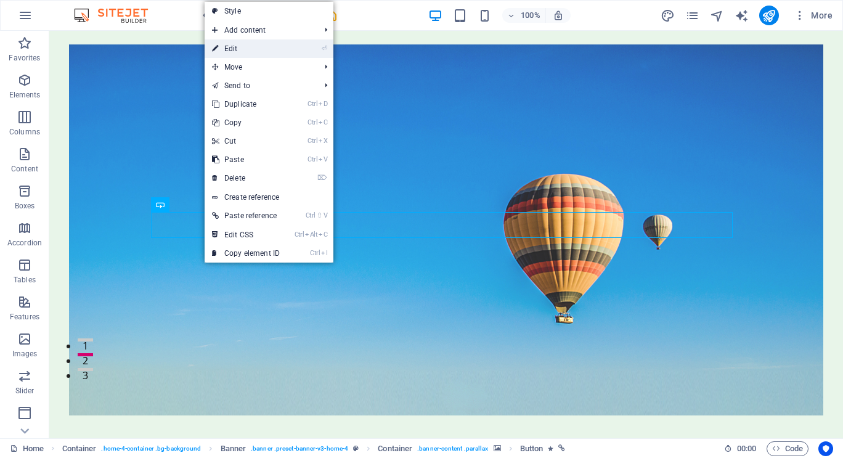
click at [231, 47] on link "⏎ Edit" at bounding box center [246, 48] width 83 height 18
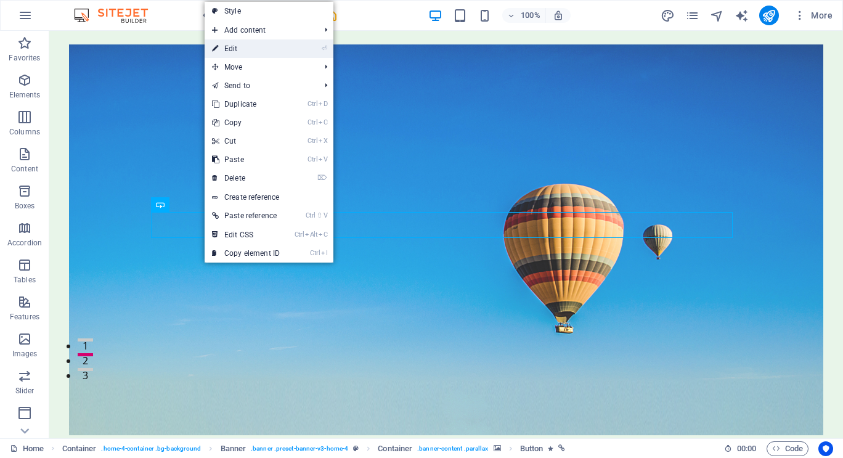
select select "fade"
select select "s"
select select "onload"
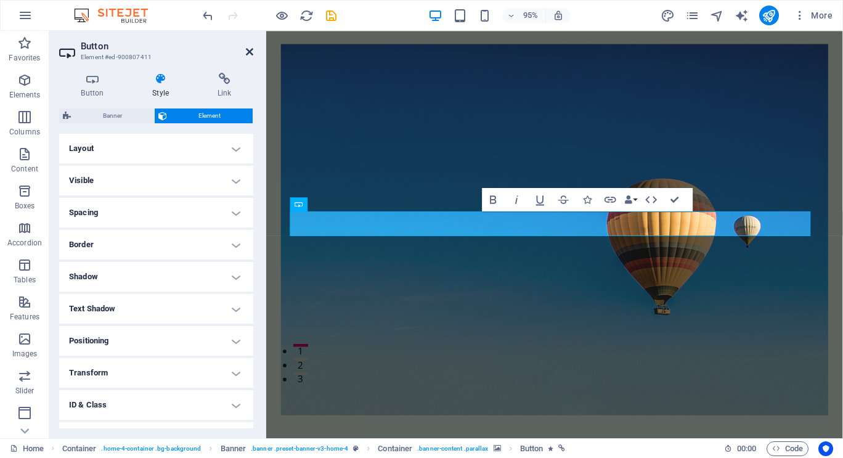
click at [247, 54] on icon at bounding box center [249, 52] width 7 height 10
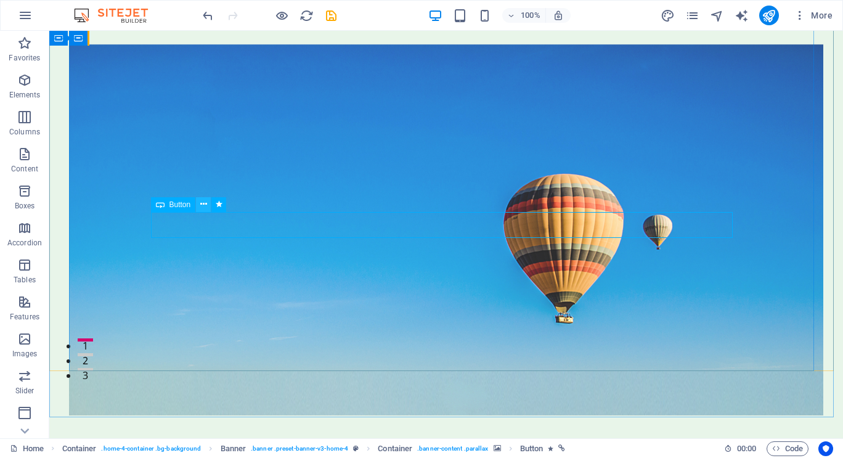
click at [203, 203] on icon at bounding box center [203, 204] width 7 height 13
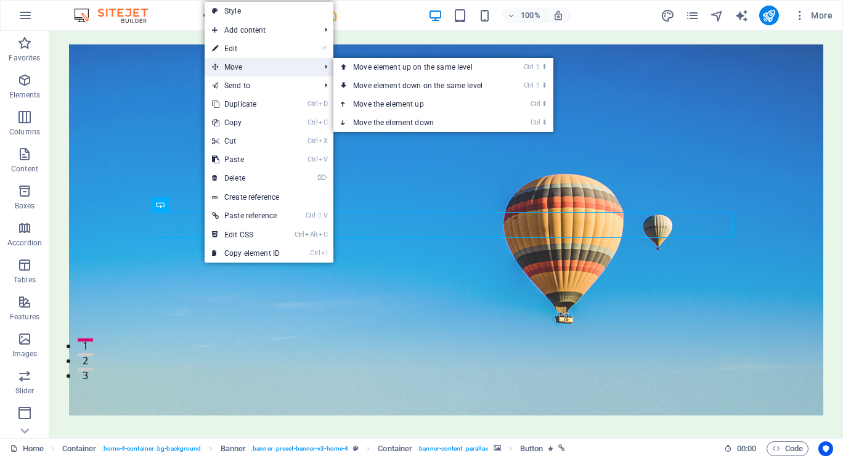
click at [238, 69] on span "Move" at bounding box center [260, 67] width 110 height 18
click at [382, 81] on link "Ctrl ⇧ ⬇ Move element down on the same level" at bounding box center [421, 85] width 174 height 18
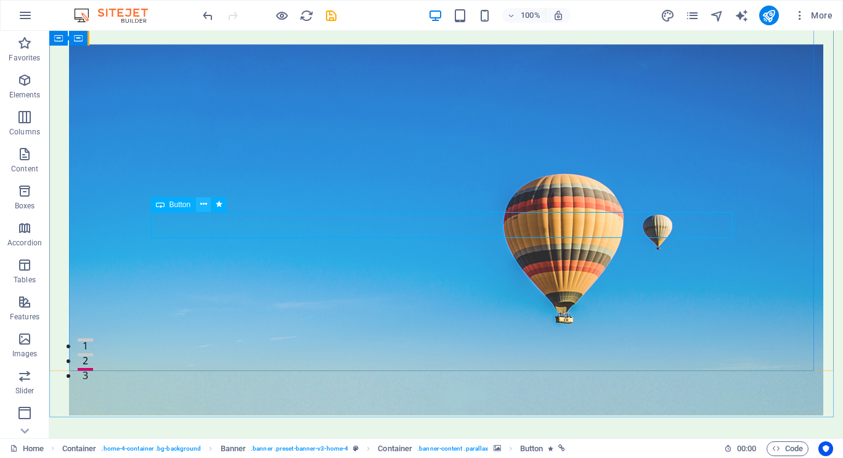
click at [208, 199] on button at bounding box center [203, 204] width 15 height 15
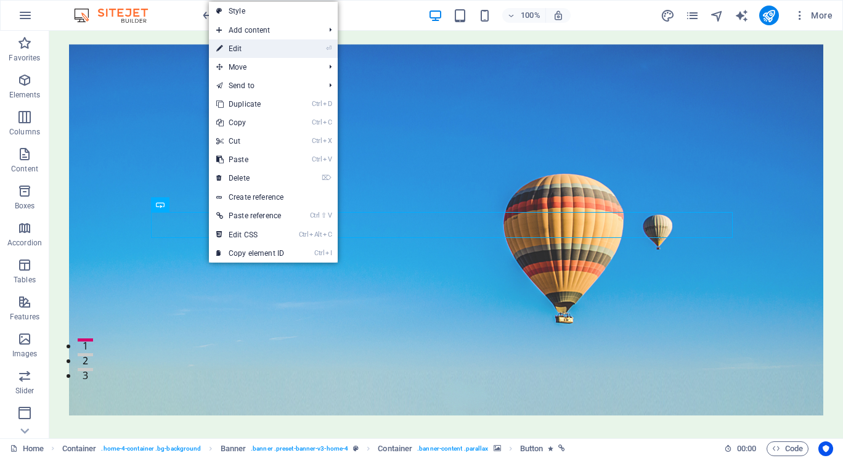
click at [244, 47] on link "⏎ Edit" at bounding box center [250, 48] width 83 height 18
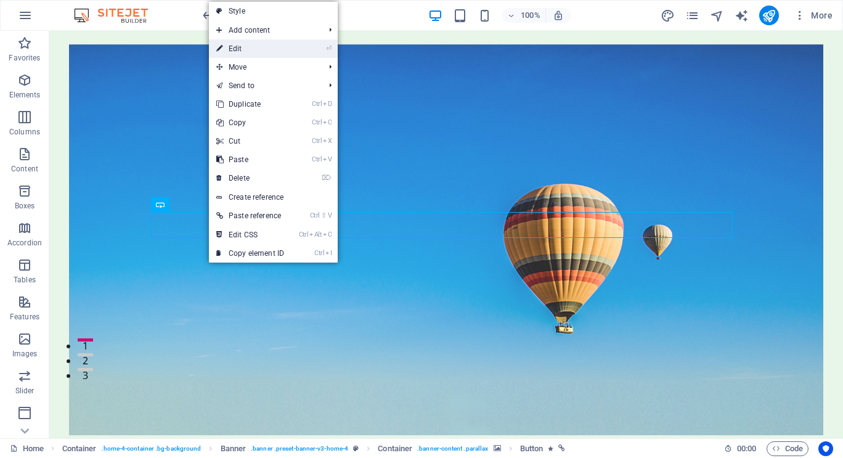
select select "fade"
select select "s"
select select "onload"
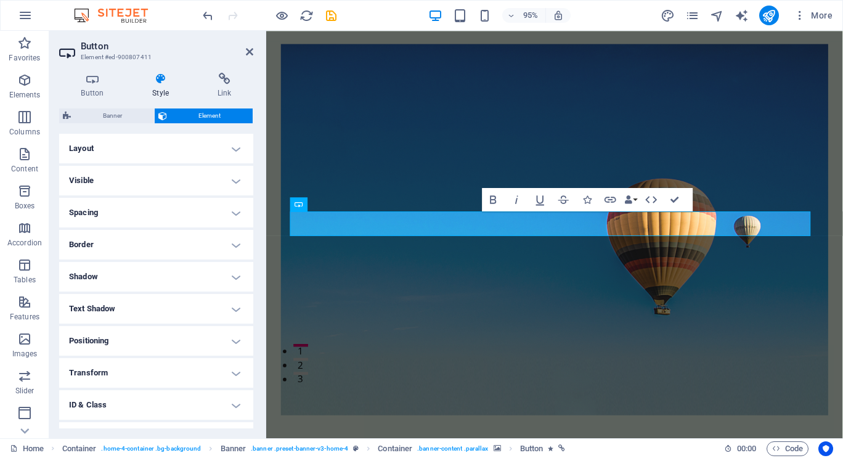
click at [183, 147] on h4 "Layout" at bounding box center [156, 149] width 194 height 30
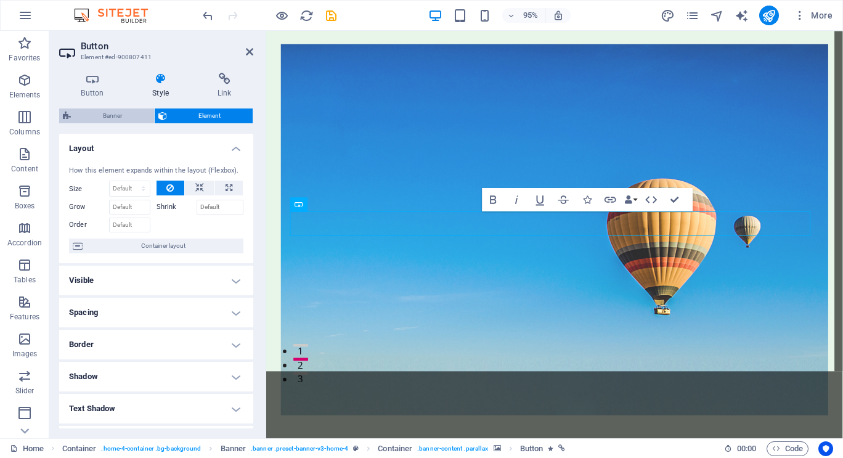
click at [117, 114] on span "Banner" at bounding box center [113, 115] width 76 height 15
select select "preset-banner-v3-home-4"
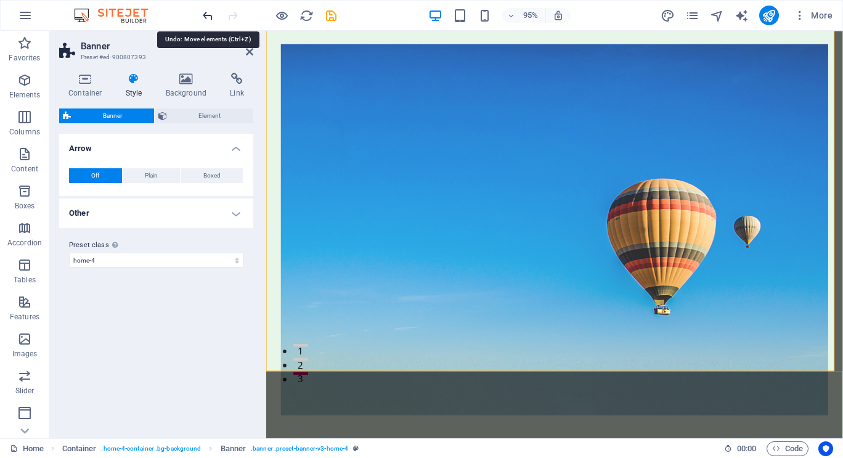
click at [207, 14] on icon "undo" at bounding box center [208, 16] width 14 height 14
click at [367, 317] on figure at bounding box center [570, 239] width 577 height 391
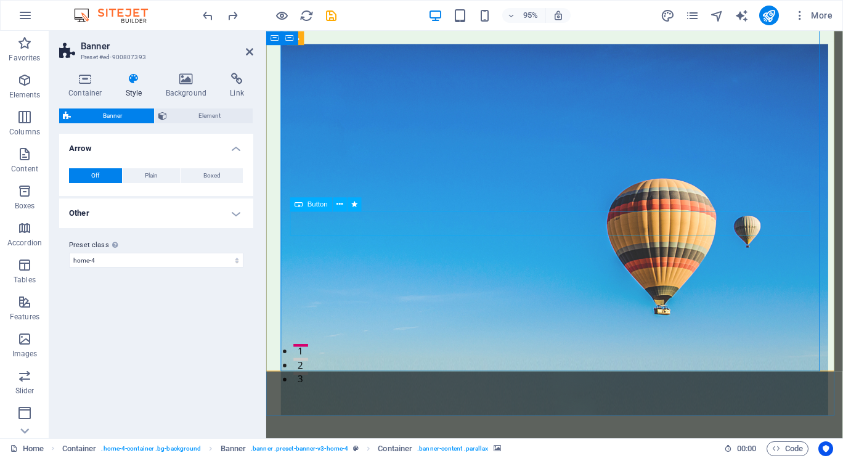
click at [338, 204] on icon at bounding box center [340, 205] width 6 height 12
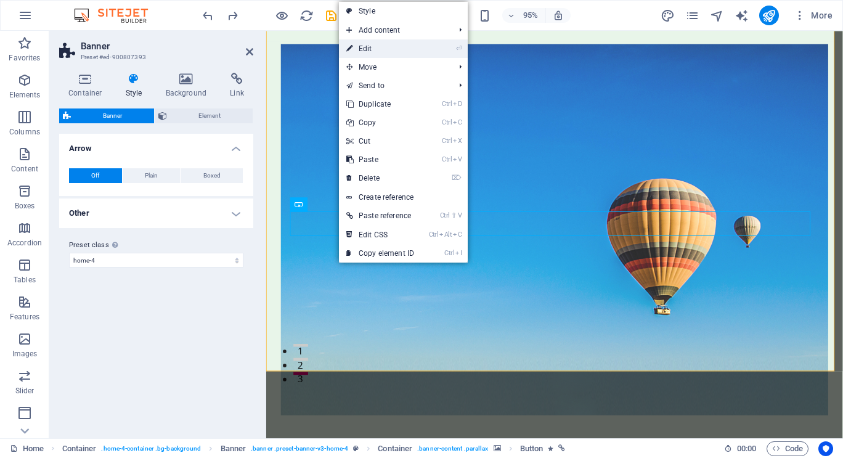
click at [366, 47] on link "⏎ Edit" at bounding box center [380, 48] width 83 height 18
select select "fade"
select select "s"
select select "onload"
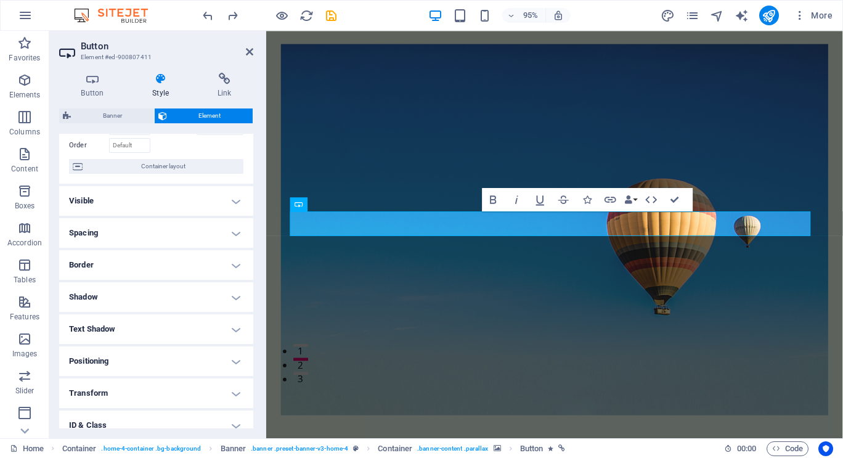
scroll to position [0, 0]
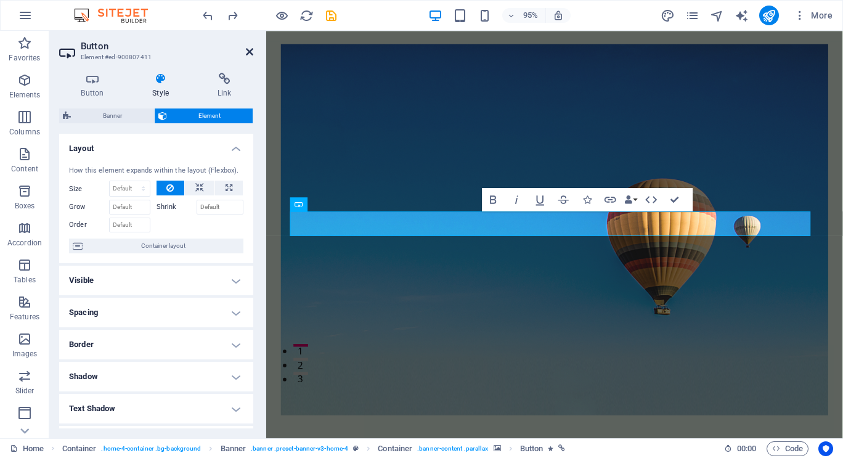
click at [252, 51] on icon at bounding box center [249, 52] width 7 height 10
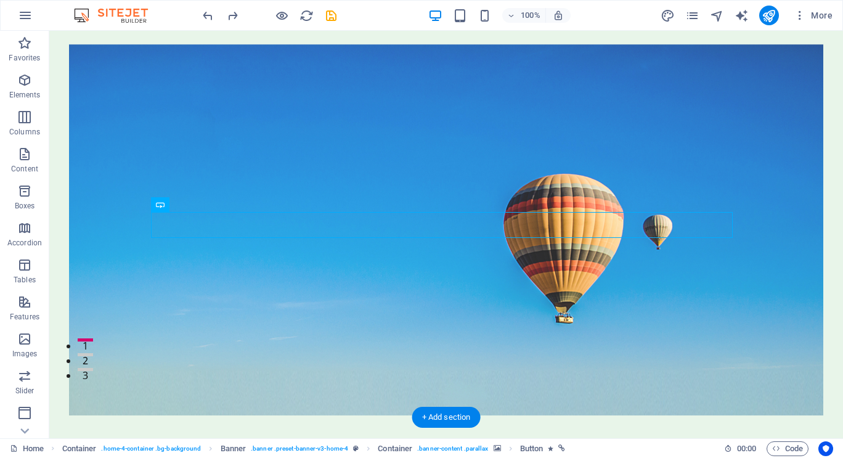
click at [436, 309] on figure at bounding box center [446, 229] width 755 height 371
drag, startPoint x: 448, startPoint y: 228, endPoint x: 280, endPoint y: 227, distance: 167.1
click at [163, 205] on icon at bounding box center [160, 204] width 9 height 15
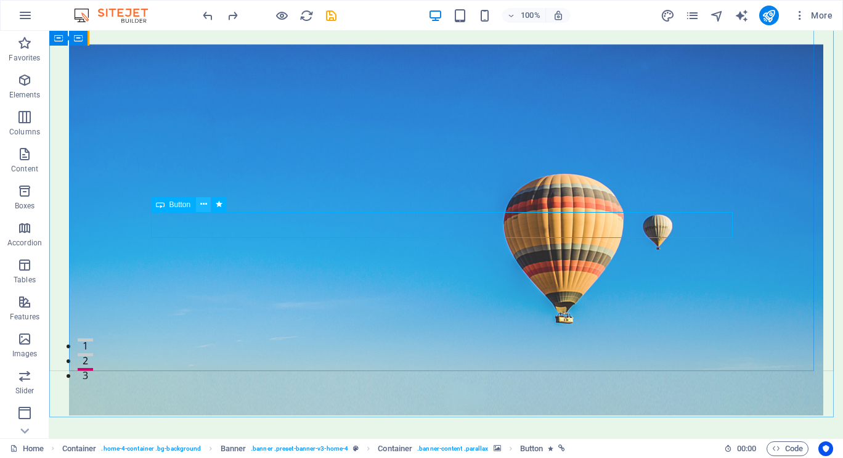
click at [203, 206] on icon at bounding box center [203, 204] width 7 height 13
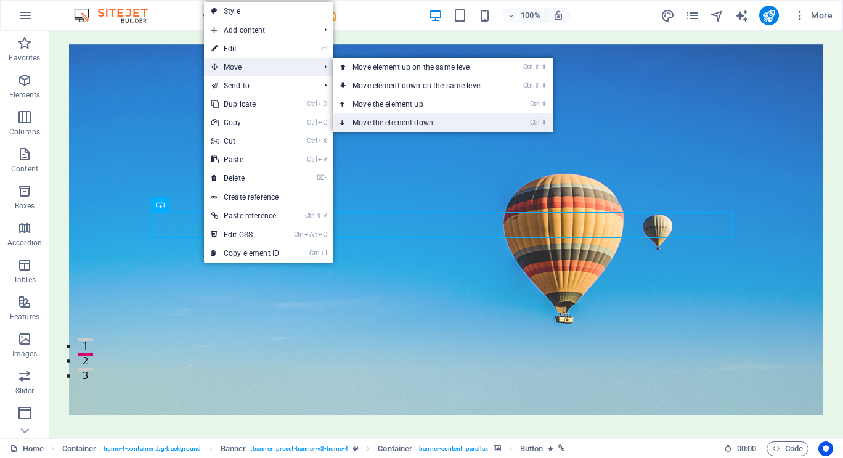
click at [393, 121] on link "Ctrl ⬇ Move the element down" at bounding box center [420, 122] width 174 height 18
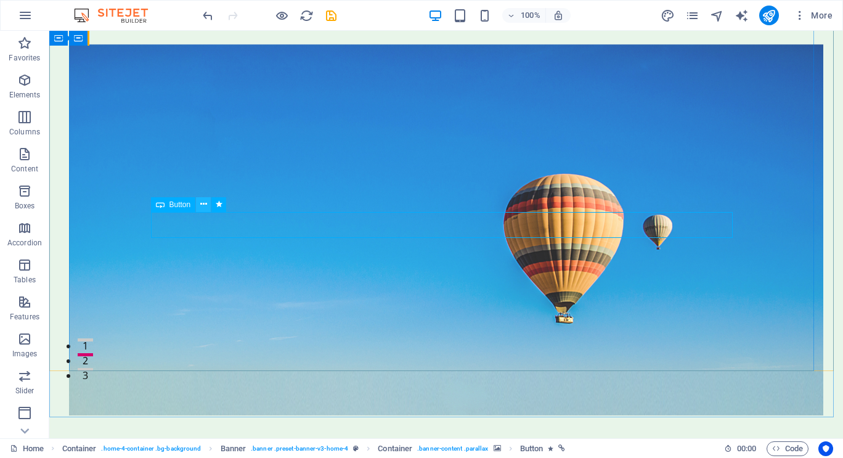
click at [204, 206] on icon at bounding box center [203, 204] width 7 height 13
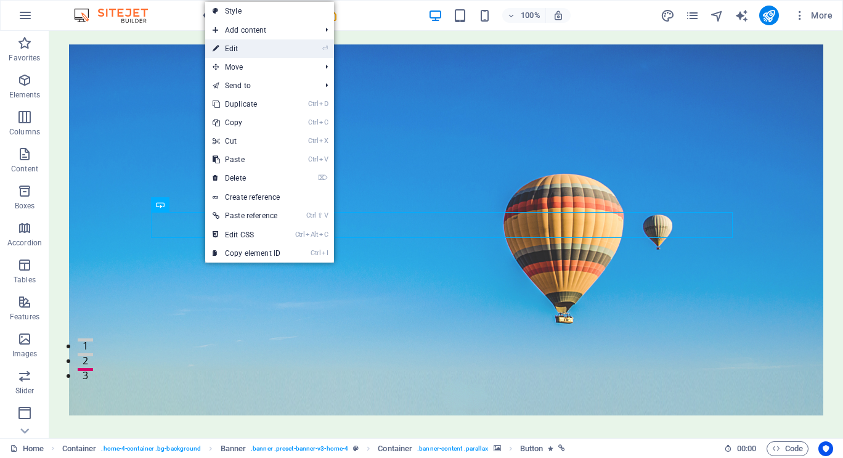
click at [243, 43] on link "⏎ Edit" at bounding box center [246, 48] width 83 height 18
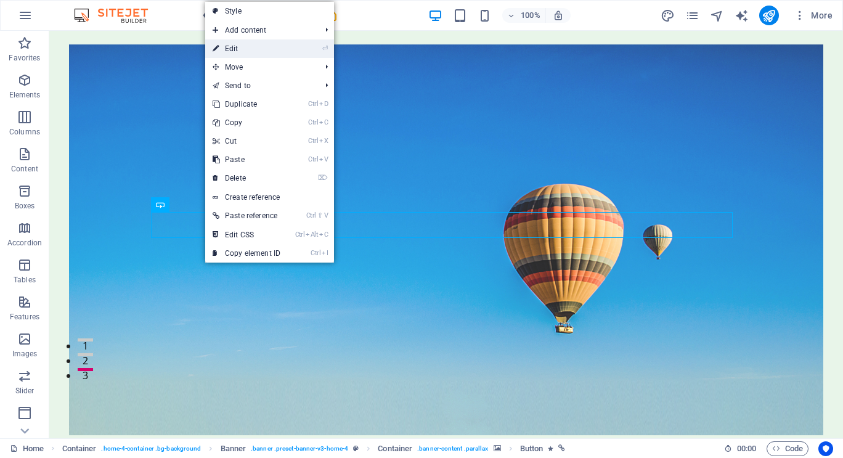
select select "fade"
select select "s"
select select "onload"
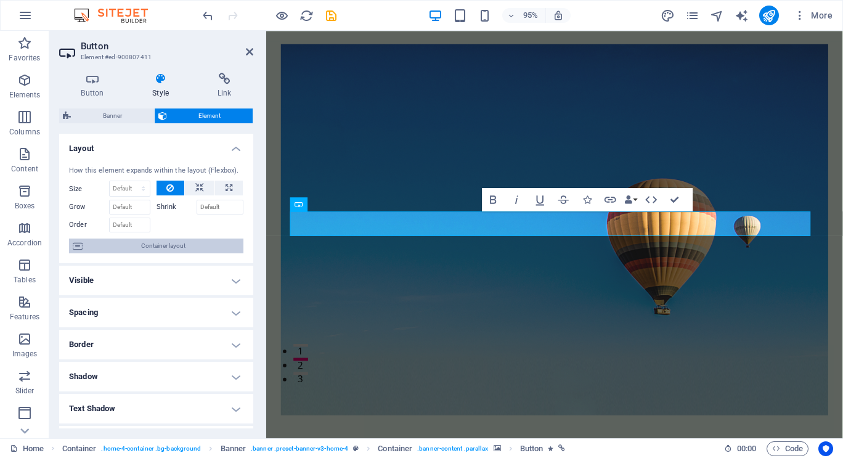
click at [85, 242] on button "Container layout" at bounding box center [156, 246] width 174 height 15
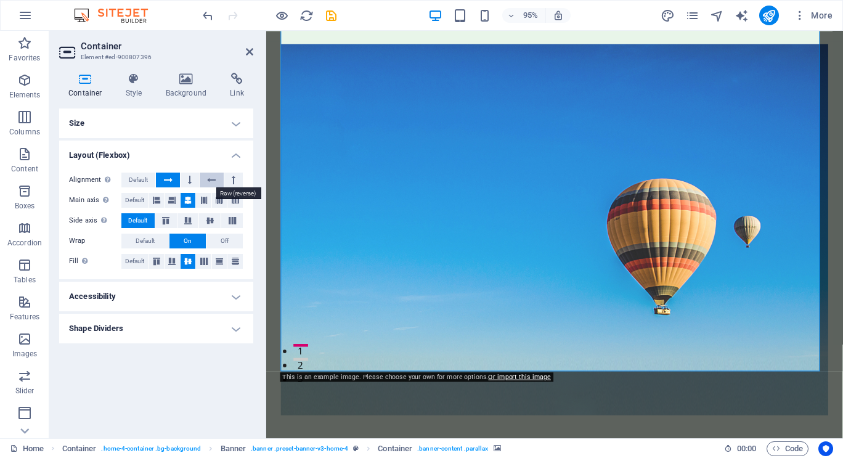
click at [211, 178] on icon at bounding box center [211, 180] width 9 height 15
click at [248, 46] on h2 "Container" at bounding box center [167, 46] width 173 height 11
click at [210, 180] on icon at bounding box center [211, 180] width 9 height 15
click at [136, 178] on span "Default" at bounding box center [138, 180] width 19 height 15
click at [212, 178] on icon at bounding box center [211, 180] width 9 height 15
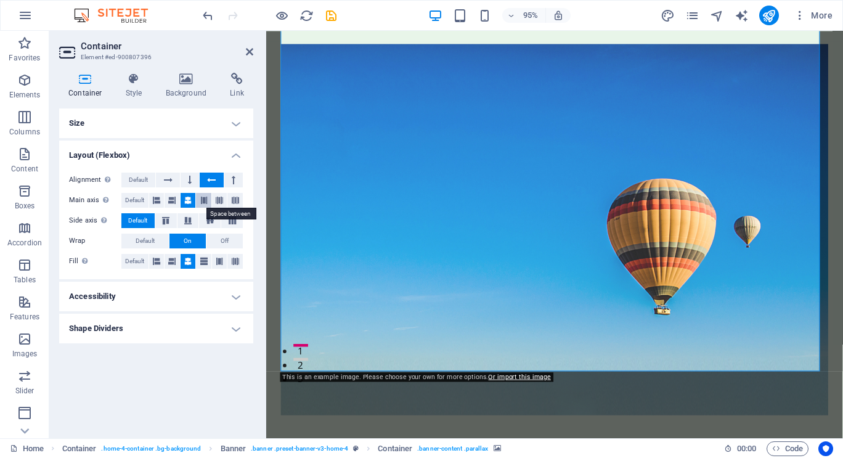
click at [203, 200] on icon at bounding box center [203, 200] width 7 height 15
click at [185, 198] on icon at bounding box center [187, 200] width 7 height 15
click at [168, 199] on button at bounding box center [172, 200] width 15 height 15
click at [158, 200] on icon at bounding box center [156, 200] width 7 height 15
click at [163, 222] on icon at bounding box center [165, 220] width 15 height 7
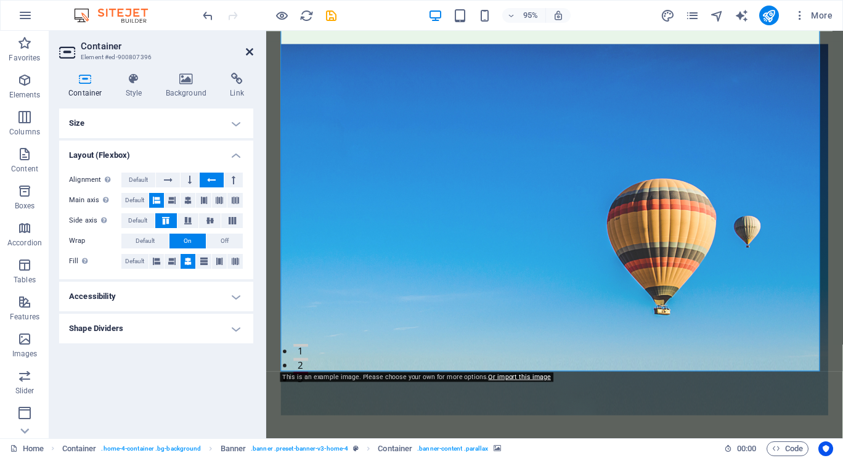
click at [250, 55] on icon at bounding box center [249, 52] width 7 height 10
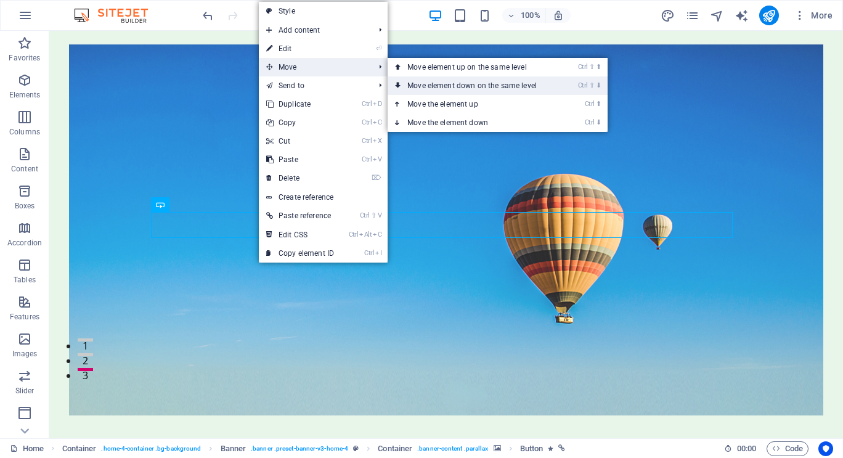
click at [454, 86] on link "Ctrl ⇧ ⬇ Move element down on the same level" at bounding box center [475, 85] width 174 height 18
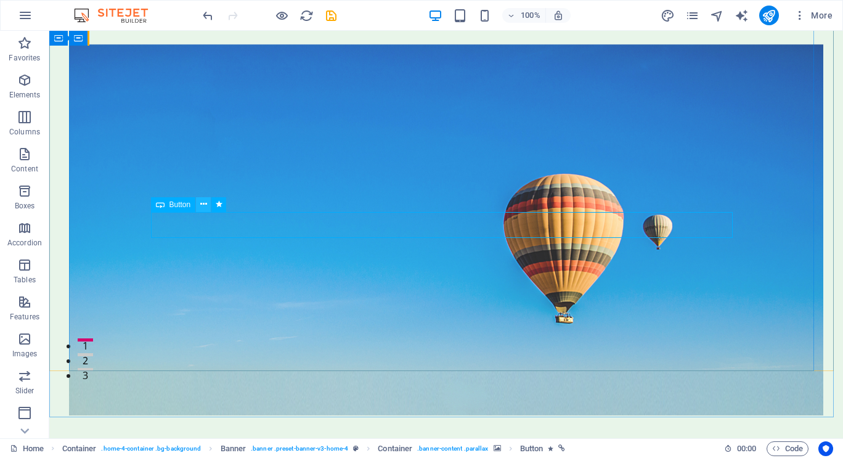
click at [203, 205] on icon at bounding box center [203, 204] width 7 height 13
click at [204, 203] on icon at bounding box center [203, 204] width 7 height 13
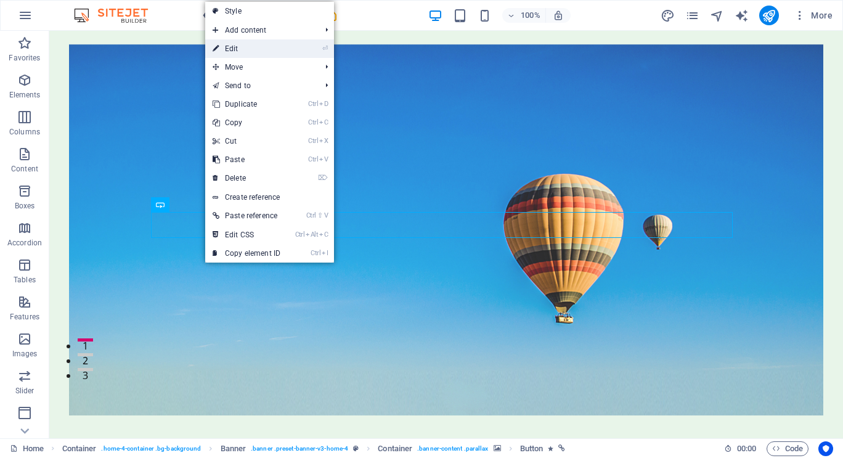
click at [232, 46] on link "⏎ Edit" at bounding box center [246, 48] width 83 height 18
select select "fade"
select select "s"
select select "onload"
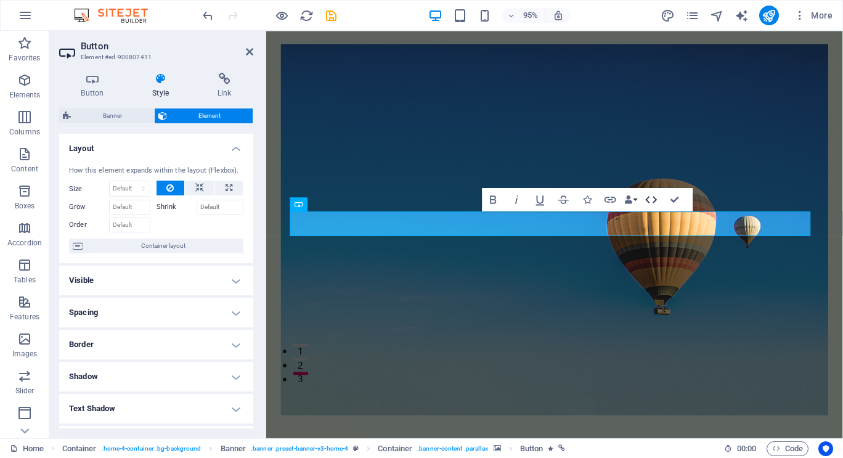
click at [649, 199] on icon "button" at bounding box center [652, 200] width 14 height 14
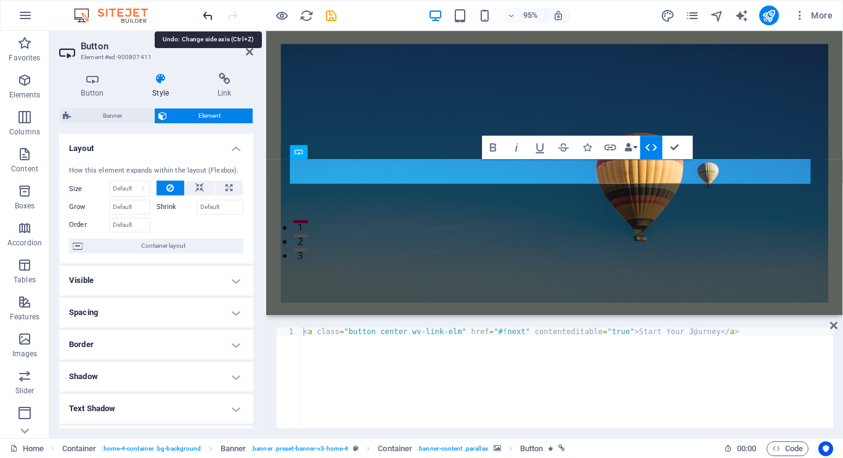
click at [205, 14] on icon "undo" at bounding box center [208, 16] width 14 height 14
click at [249, 49] on icon at bounding box center [249, 52] width 7 height 10
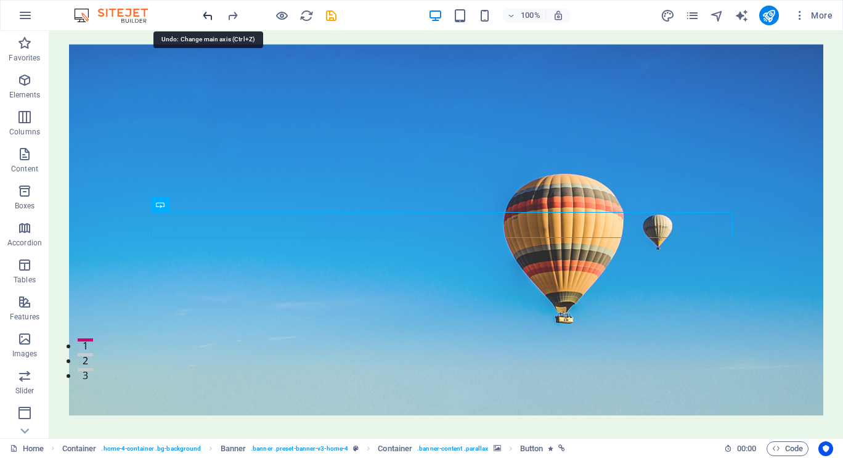
click at [205, 12] on icon "undo" at bounding box center [208, 16] width 14 height 14
click at [206, 14] on icon "undo" at bounding box center [208, 16] width 14 height 14
click at [207, 14] on icon "undo" at bounding box center [208, 16] width 14 height 14
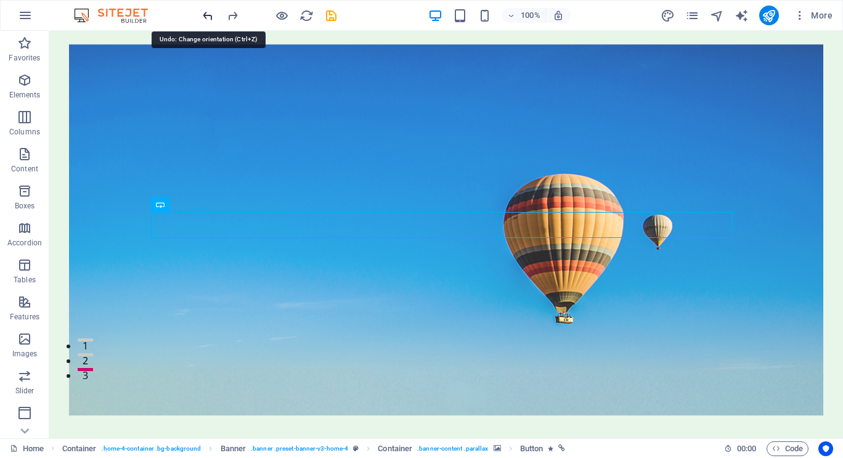
click at [206, 14] on icon "undo" at bounding box center [208, 16] width 14 height 14
click at [208, 13] on icon "undo" at bounding box center [208, 16] width 14 height 14
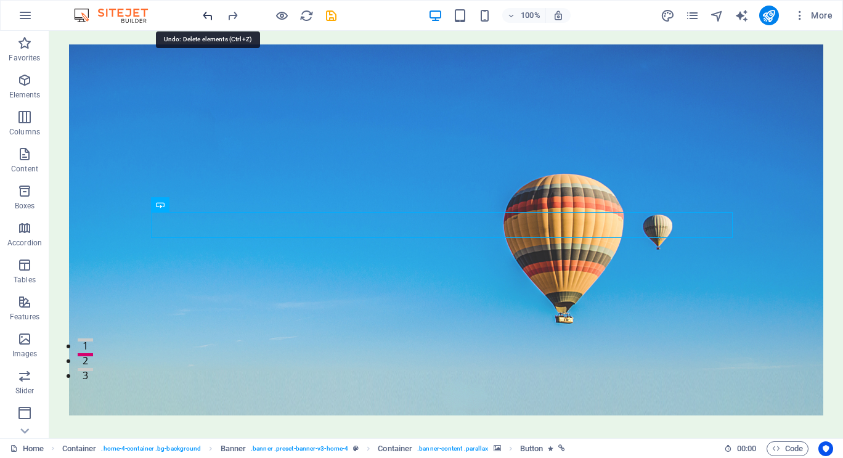
click at [208, 15] on icon "undo" at bounding box center [208, 16] width 14 height 14
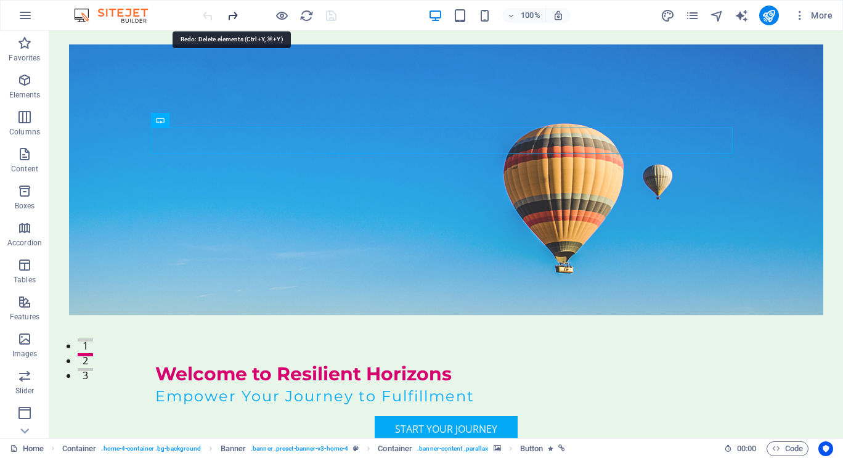
click at [232, 10] on icon "redo" at bounding box center [233, 16] width 14 height 14
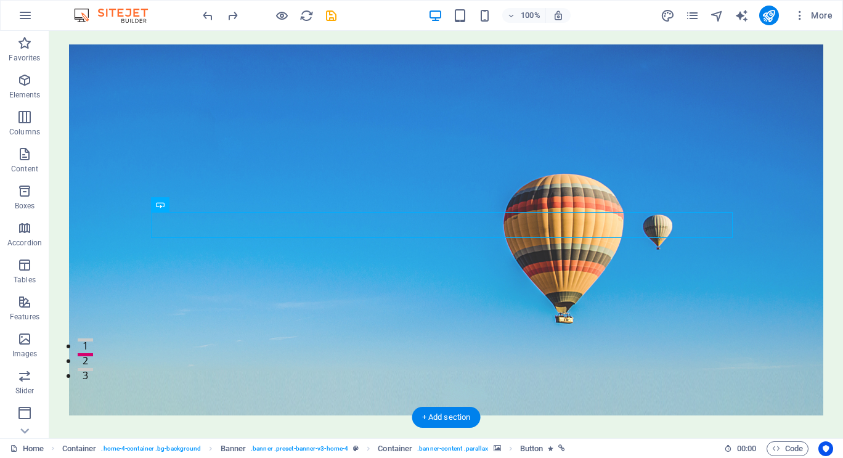
click at [290, 283] on figure at bounding box center [446, 229] width 755 height 371
click at [671, 309] on figure at bounding box center [446, 229] width 755 height 371
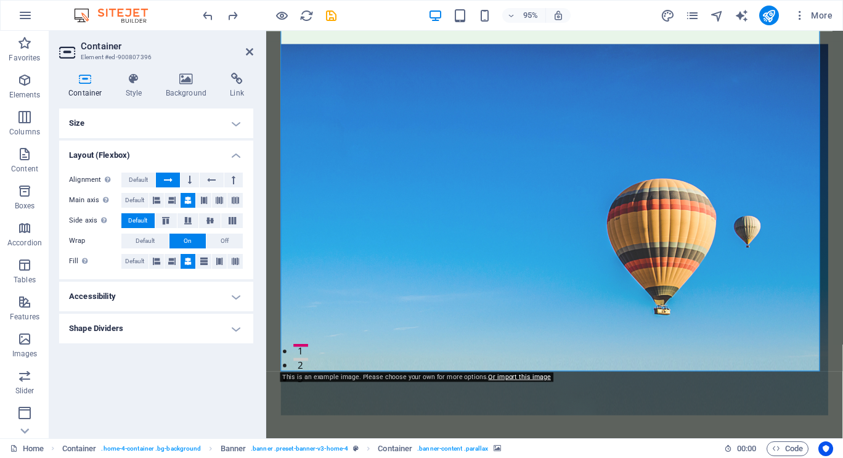
click at [430, 375] on div "This is an example image. Please choose your own for more options. Or import th…" at bounding box center [417, 376] width 274 height 9
click at [523, 376] on link "Or import this image" at bounding box center [520, 376] width 62 height 7
click at [624, 337] on figure at bounding box center [570, 239] width 577 height 391
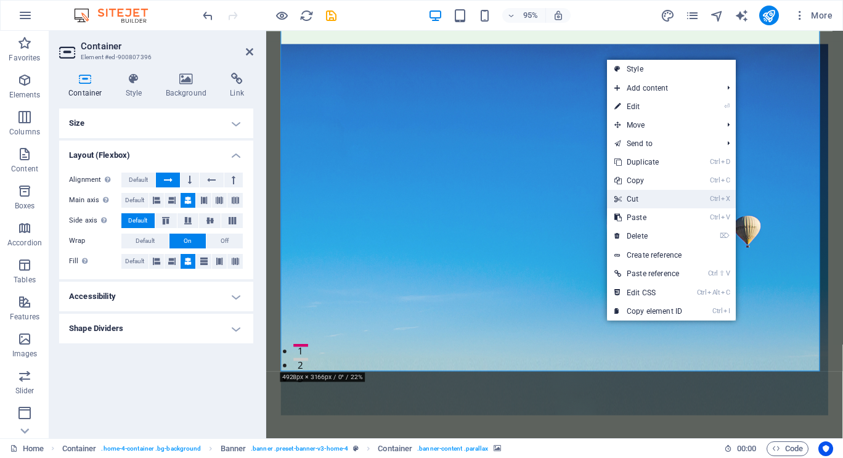
click at [643, 200] on link "Ctrl X Cut" at bounding box center [648, 199] width 83 height 18
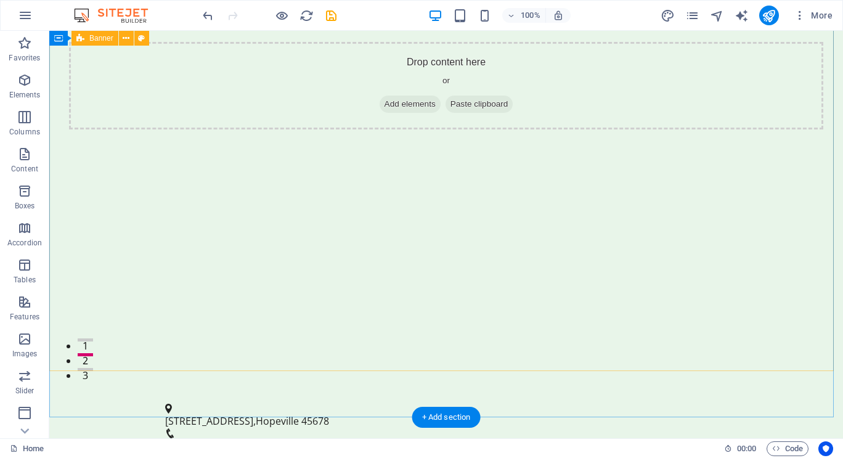
click at [380, 96] on span "Add elements" at bounding box center [410, 104] width 61 height 17
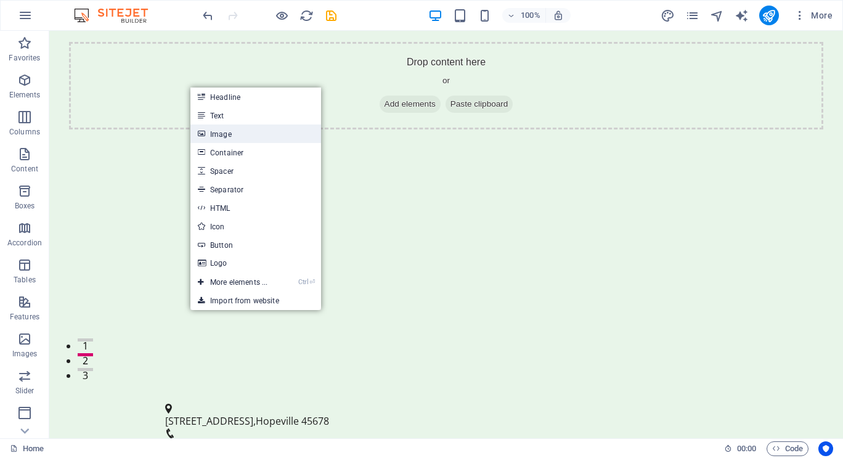
click at [223, 134] on link "Image" at bounding box center [255, 134] width 131 height 18
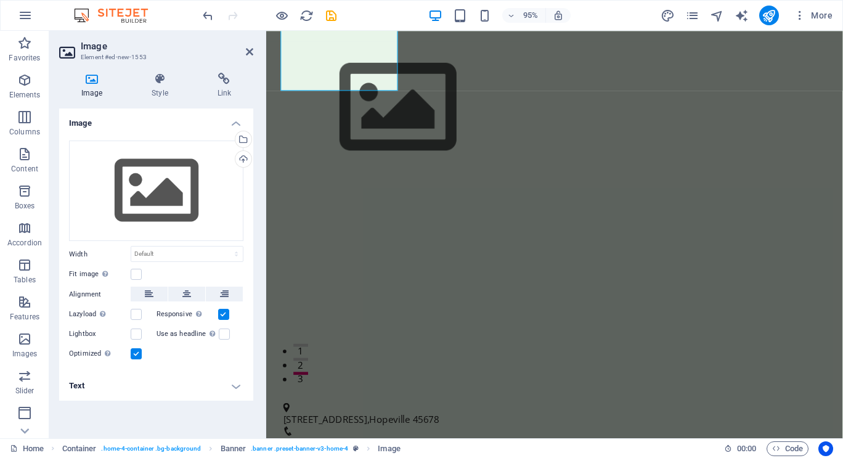
click at [91, 75] on icon at bounding box center [91, 79] width 65 height 12
click at [171, 195] on div "Drag files here, click to choose files or select files from Files or our free s…" at bounding box center [156, 191] width 174 height 101
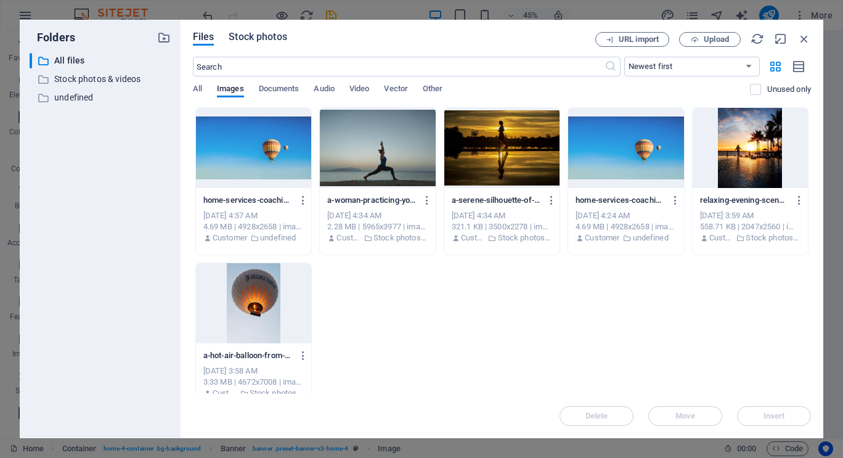
click at [256, 36] on span "Stock photos" at bounding box center [258, 37] width 58 height 15
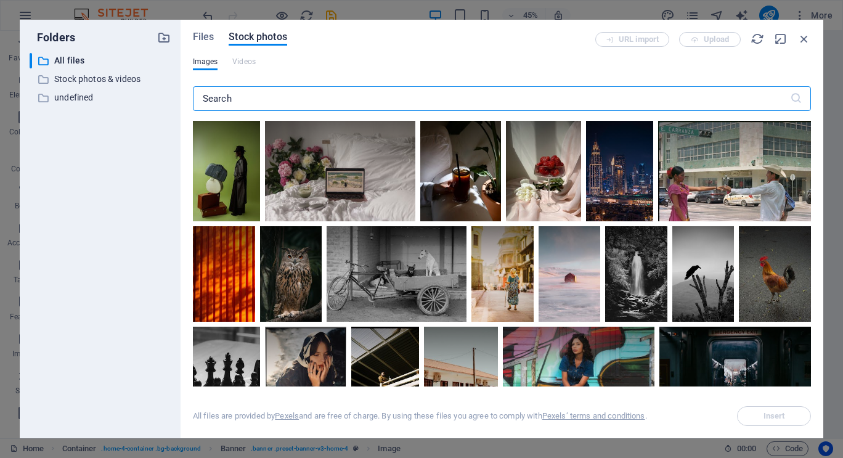
click at [247, 98] on input "text" at bounding box center [491, 98] width 597 height 25
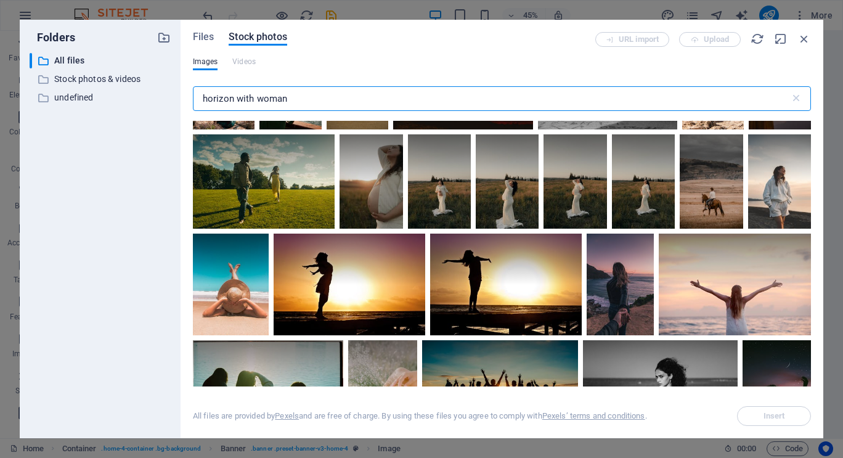
scroll to position [430, 0]
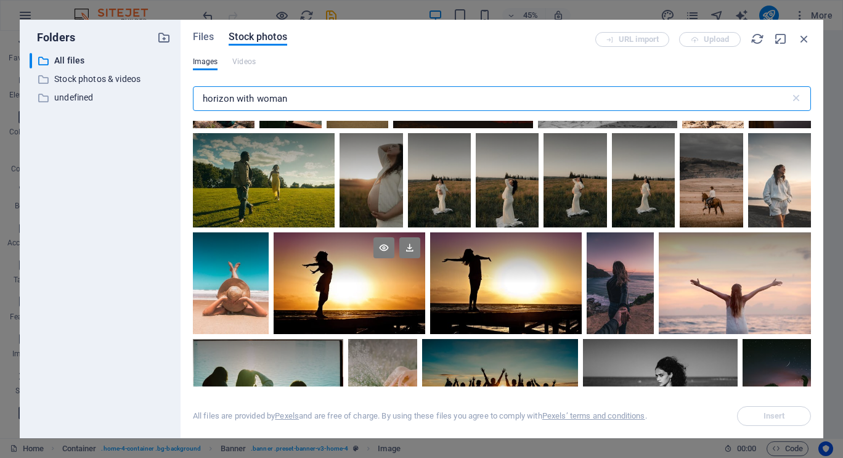
type input "horizon with woman"
click at [425, 301] on div at bounding box center [350, 282] width 152 height 101
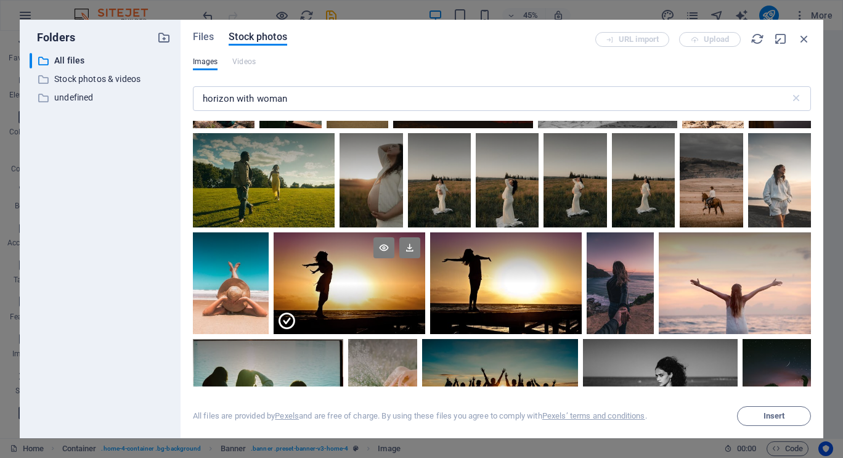
click at [425, 301] on div at bounding box center [350, 309] width 152 height 51
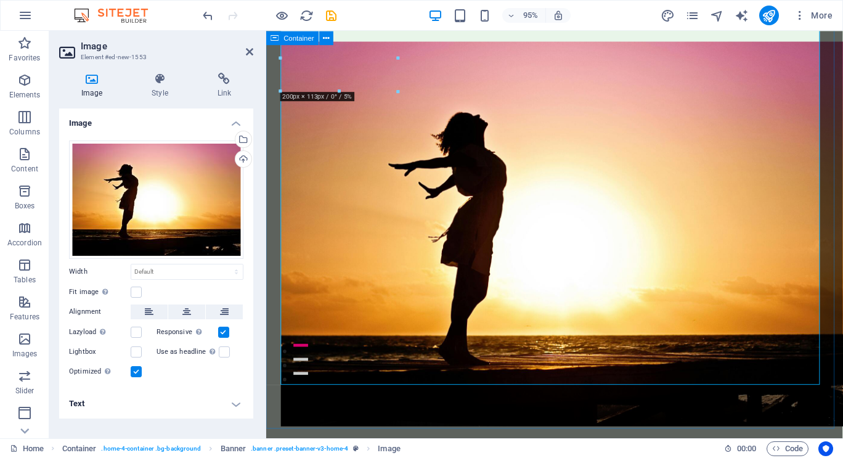
click at [303, 38] on span "Container" at bounding box center [299, 38] width 30 height 7
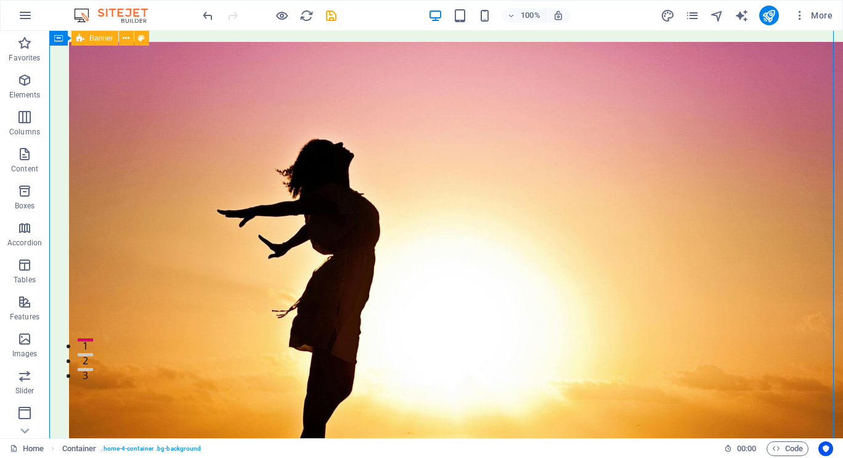
click at [99, 41] on span "Banner" at bounding box center [101, 38] width 24 height 7
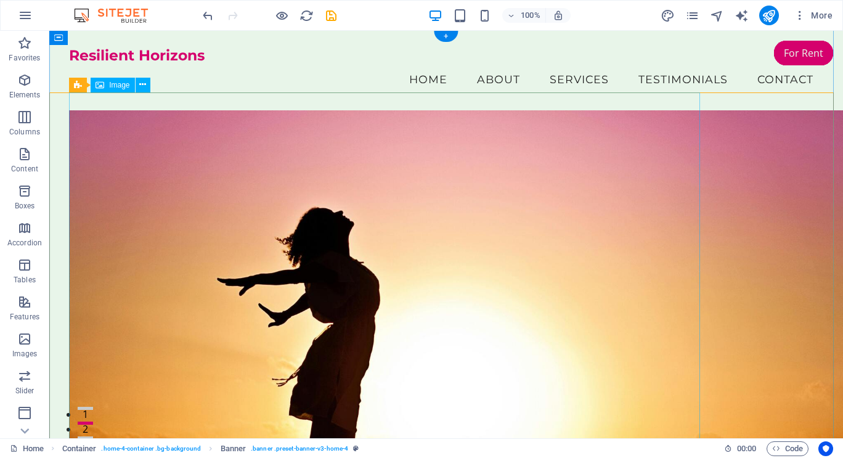
scroll to position [1, 0]
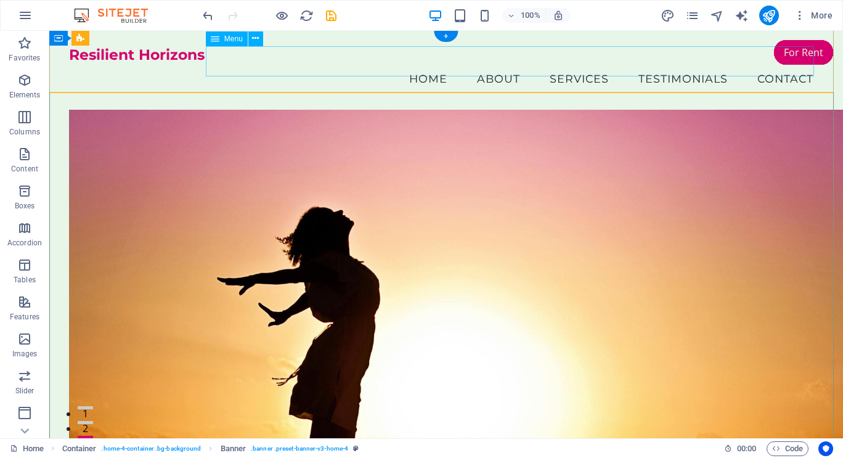
click at [415, 63] on nav "Home About Services Testimonials Contact" at bounding box center [446, 78] width 755 height 31
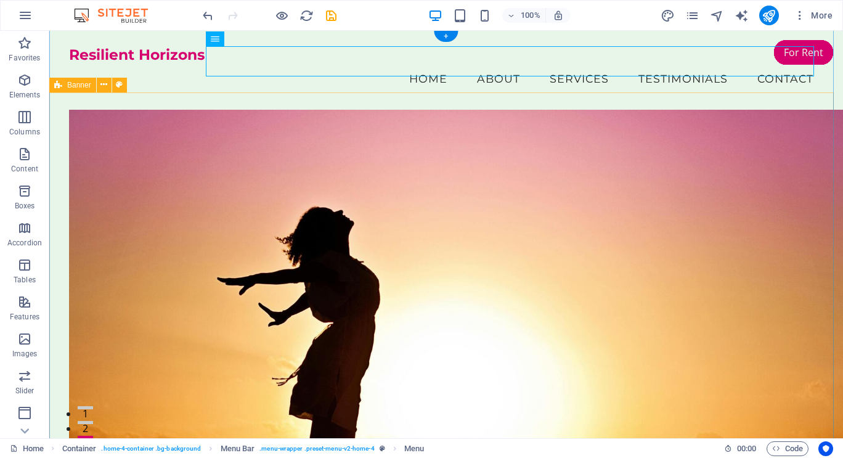
click at [769, 292] on div at bounding box center [446, 375] width 794 height 530
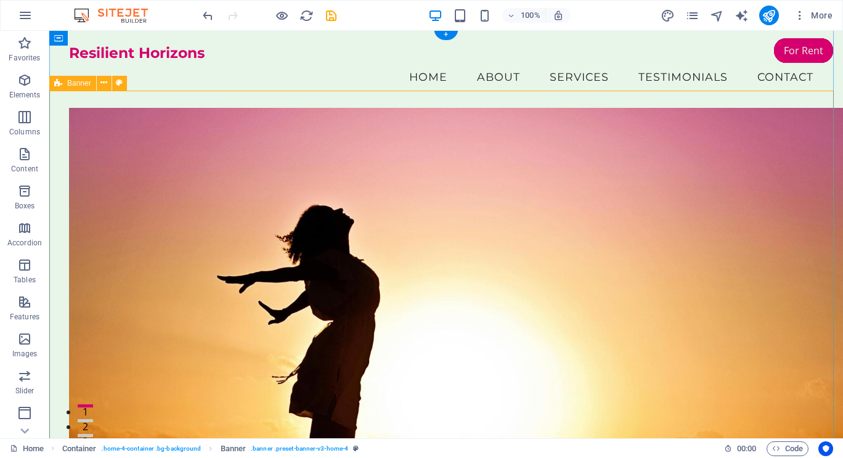
scroll to position [2, 0]
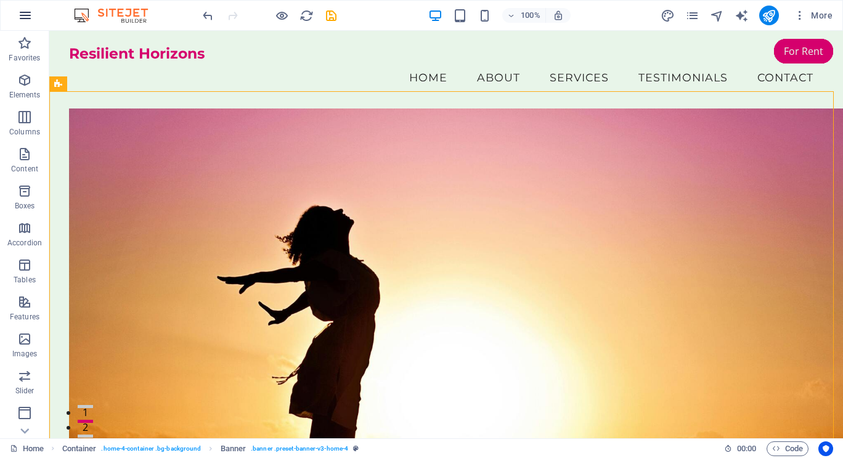
click at [23, 12] on icon "button" at bounding box center [25, 15] width 15 height 15
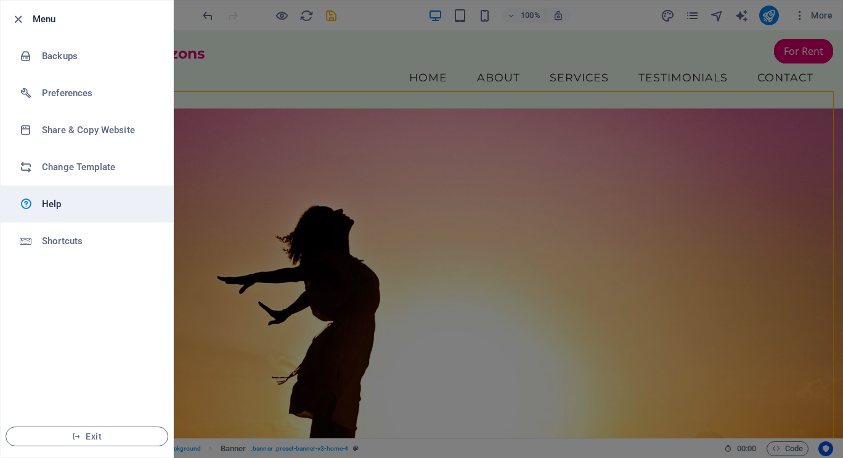
click at [51, 203] on h6 "Help" at bounding box center [99, 204] width 114 height 15
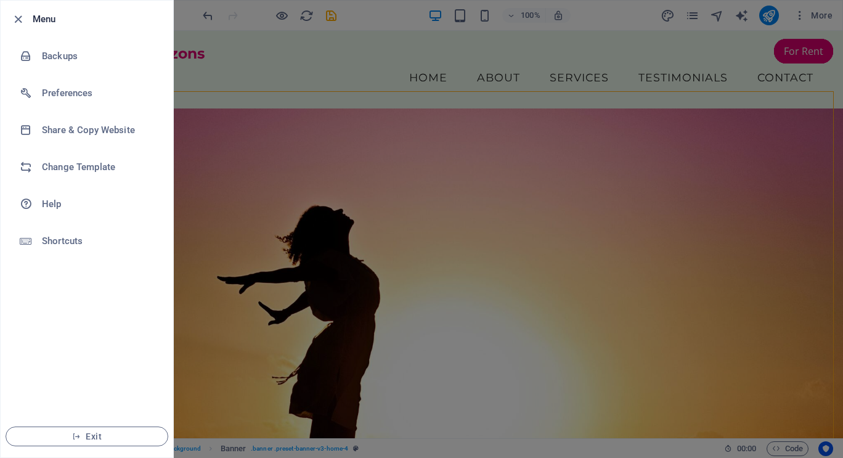
click at [509, 136] on div at bounding box center [421, 229] width 843 height 458
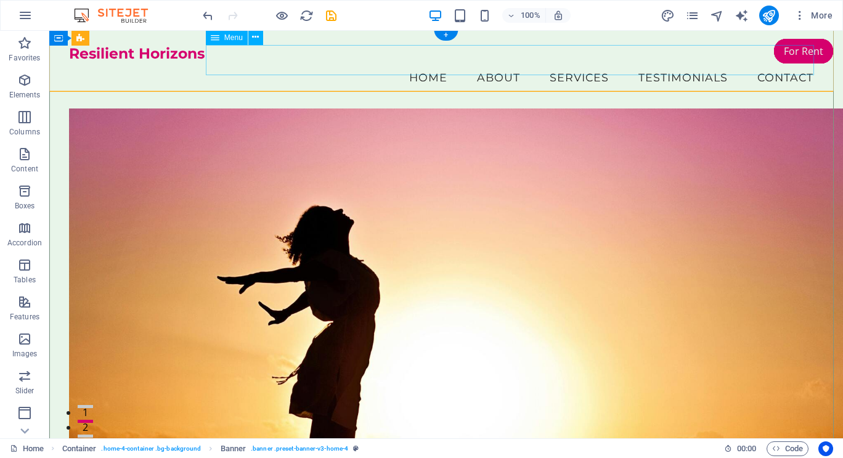
click at [404, 62] on nav "Home About Services Testimonials Contact" at bounding box center [446, 77] width 755 height 31
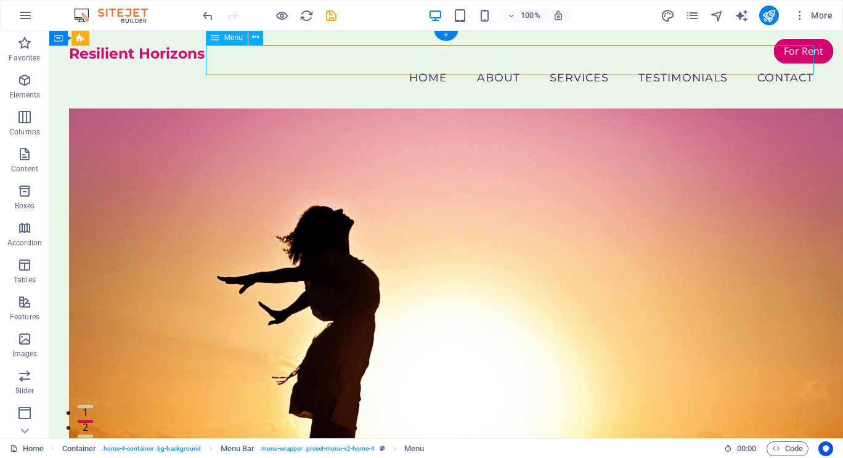
click at [491, 63] on nav "Home About Services Testimonials Contact" at bounding box center [446, 77] width 755 height 31
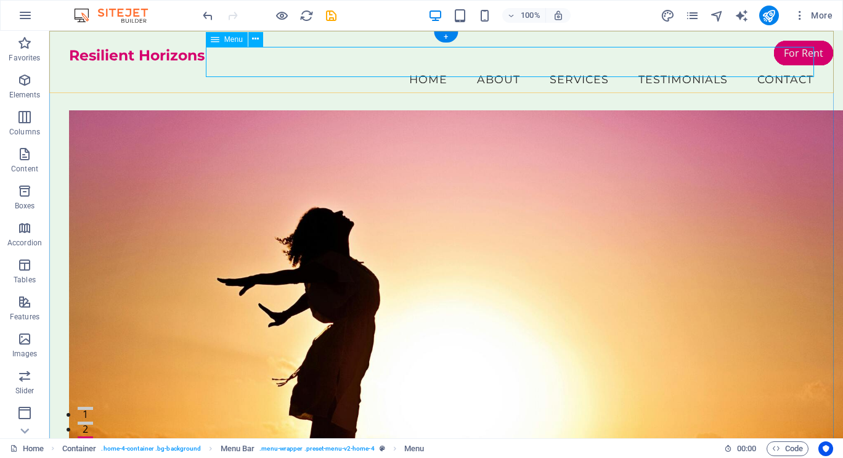
scroll to position [1, 0]
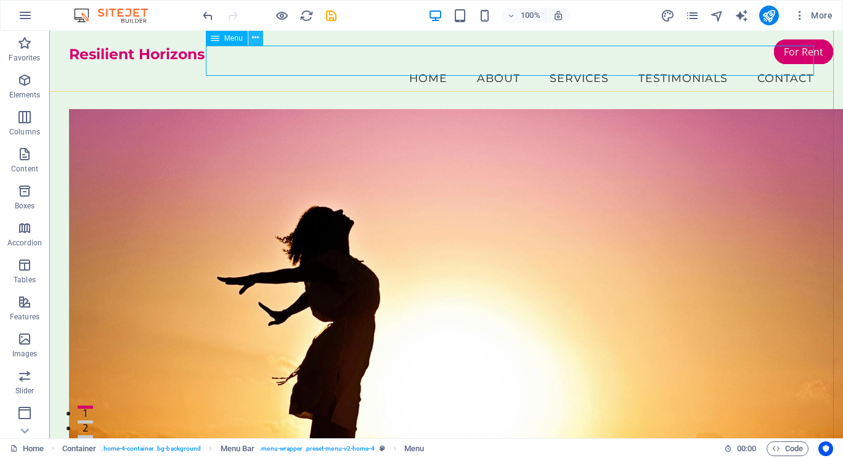
click at [255, 36] on icon at bounding box center [255, 37] width 7 height 13
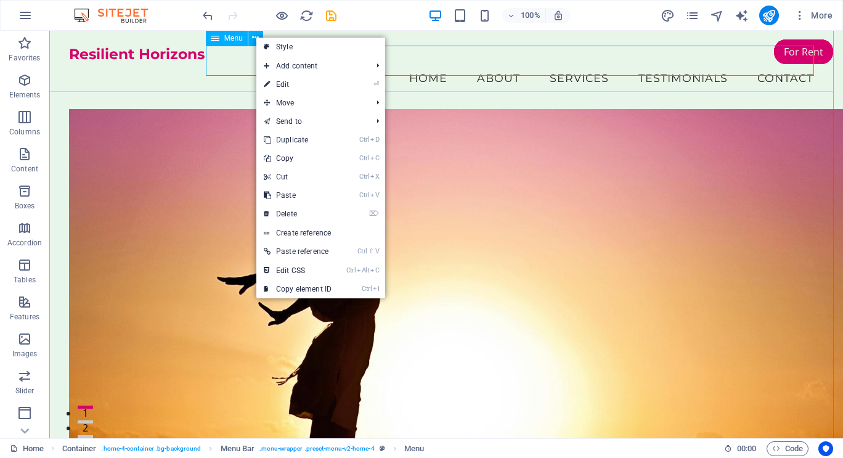
click at [233, 41] on span "Menu" at bounding box center [233, 38] width 18 height 7
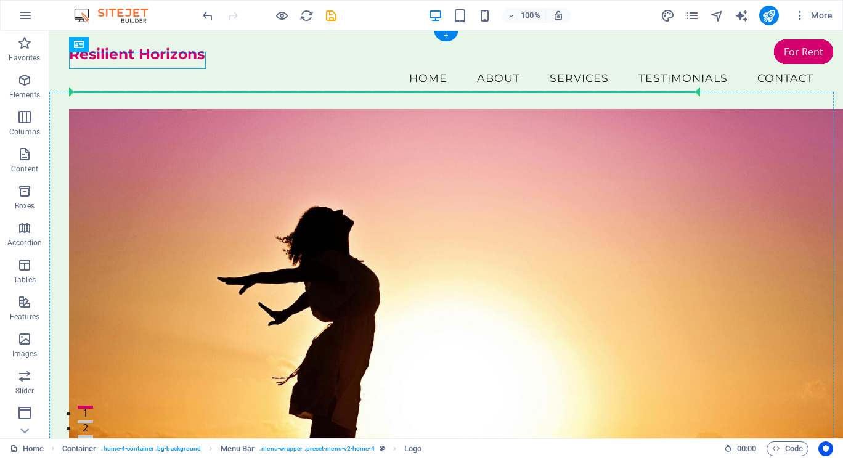
drag, startPoint x: 170, startPoint y: 59, endPoint x: 496, endPoint y: 153, distance: 338.7
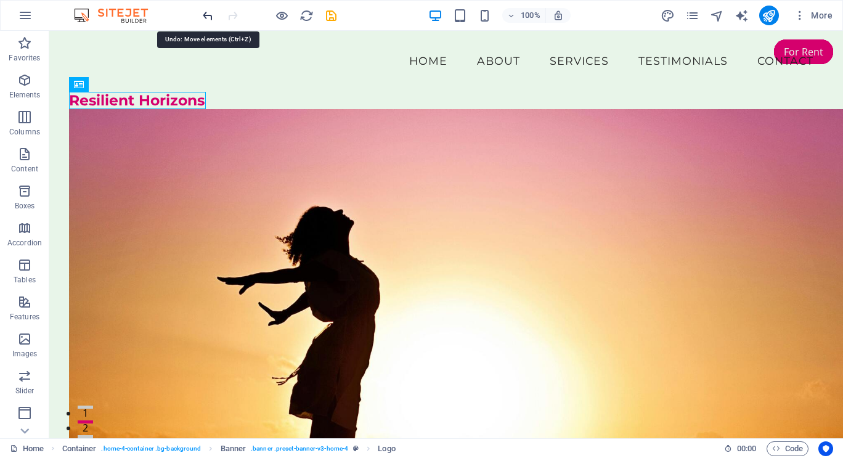
click at [202, 17] on icon "undo" at bounding box center [208, 16] width 14 height 14
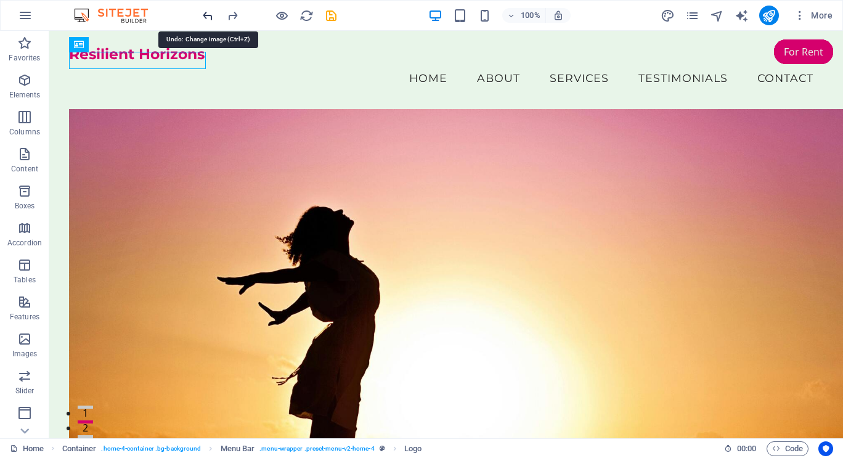
click at [202, 17] on icon "undo" at bounding box center [208, 16] width 14 height 14
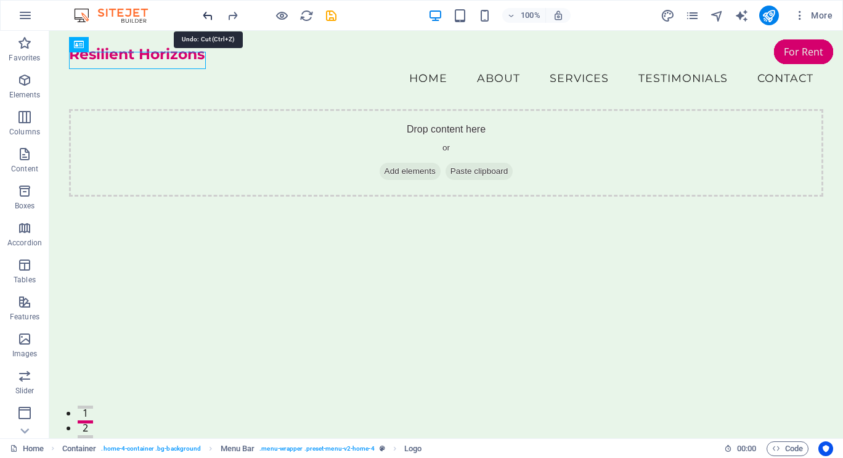
click at [203, 17] on icon "undo" at bounding box center [208, 16] width 14 height 14
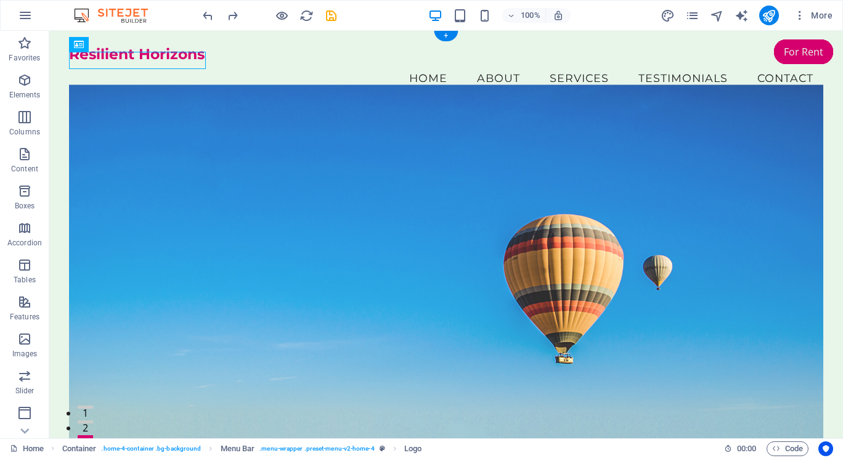
click at [340, 156] on figure at bounding box center [446, 269] width 755 height 371
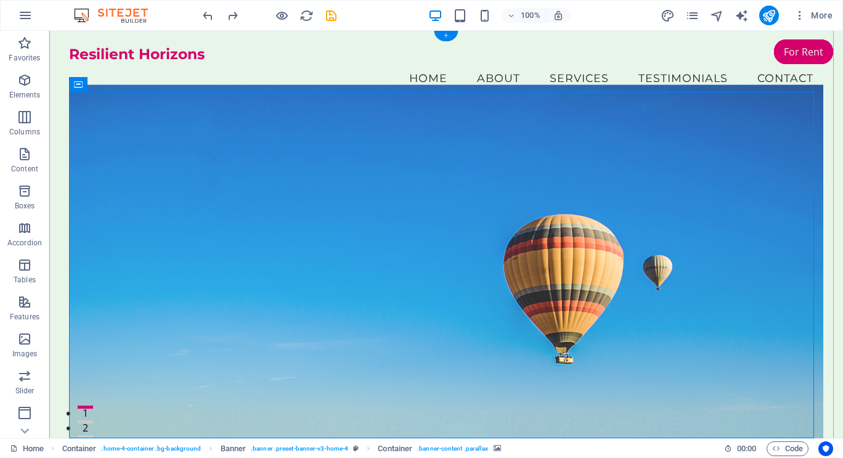
click at [446, 37] on div "+" at bounding box center [446, 35] width 24 height 11
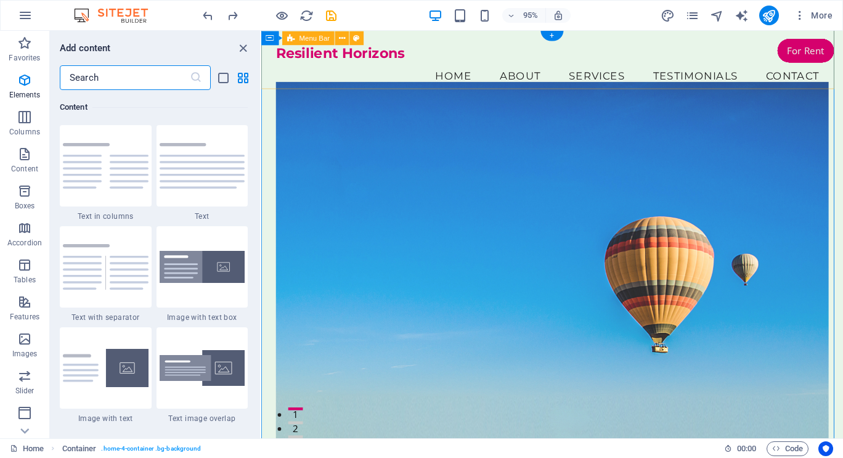
scroll to position [2157, 0]
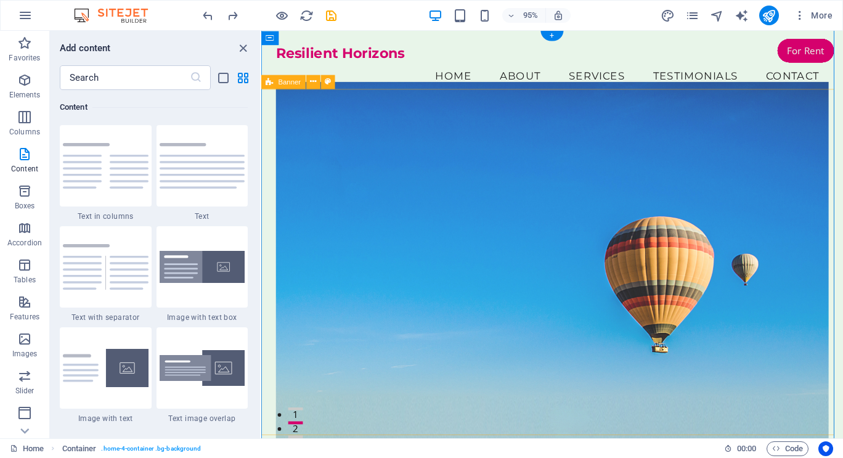
click at [404, 192] on figure at bounding box center [568, 279] width 582 height 391
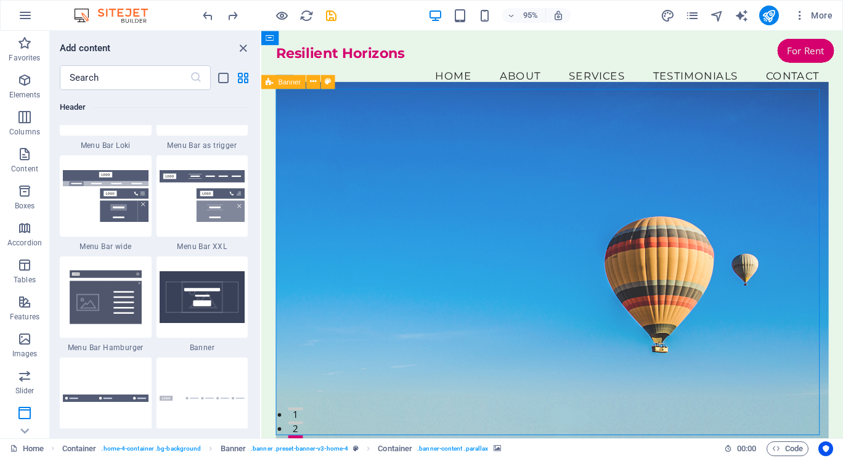
scroll to position [7697, 0]
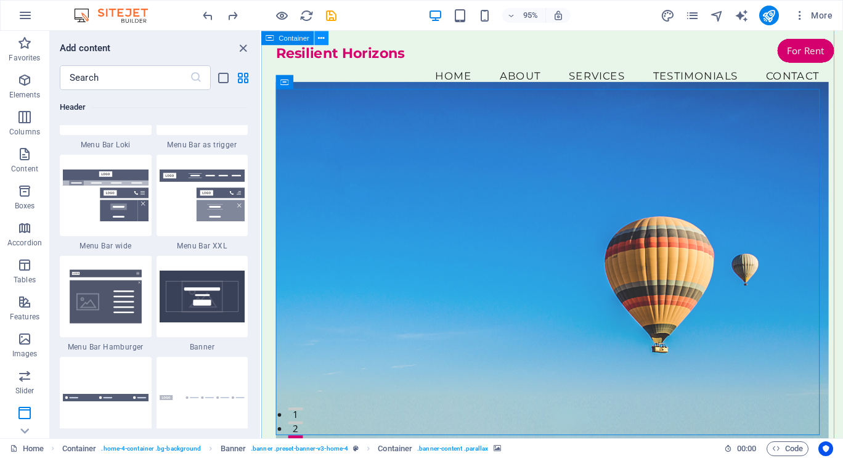
click at [321, 38] on icon at bounding box center [322, 37] width 6 height 12
